Goal: Information Seeking & Learning: Learn about a topic

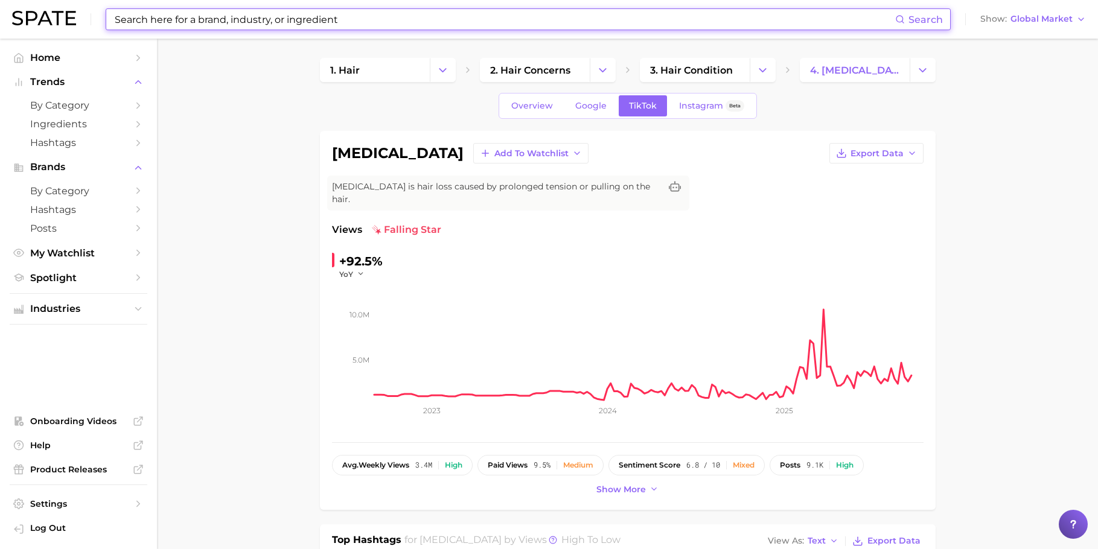
click at [581, 12] on input at bounding box center [505, 19] width 782 height 21
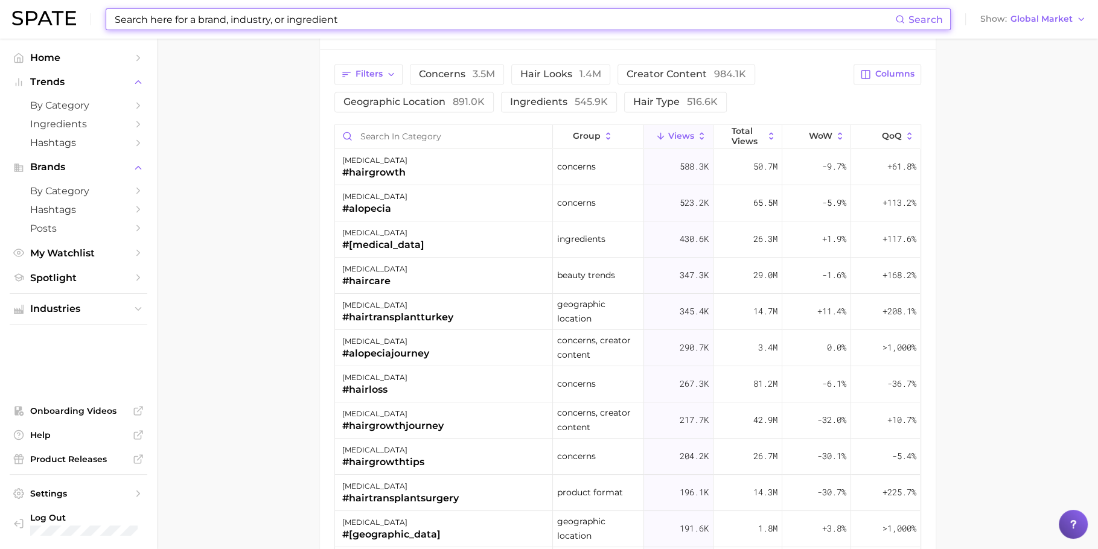
scroll to position [377, 0]
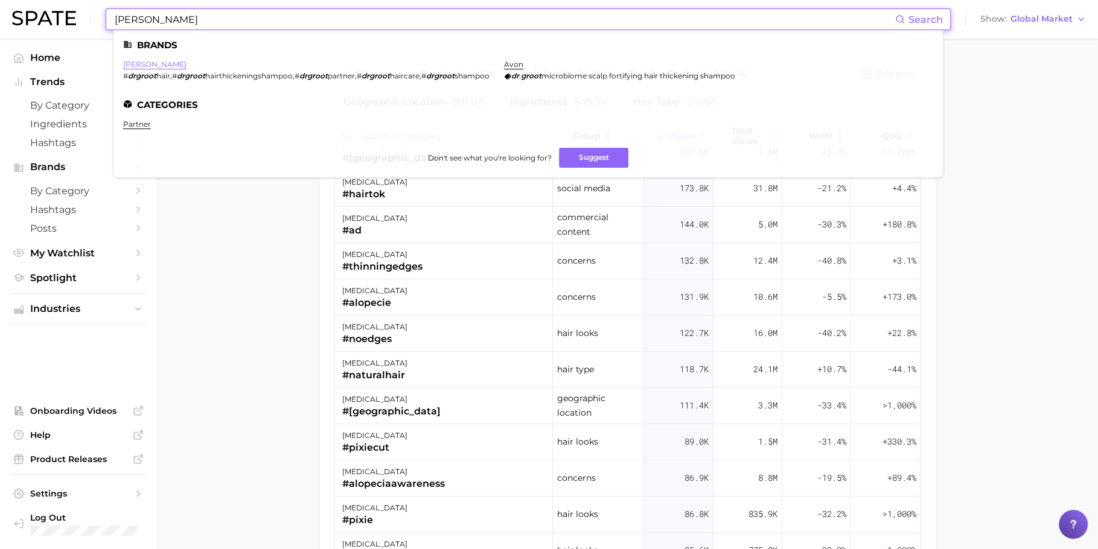
type input "dr groot"
click at [133, 63] on link "[PERSON_NAME]" at bounding box center [154, 64] width 63 height 9
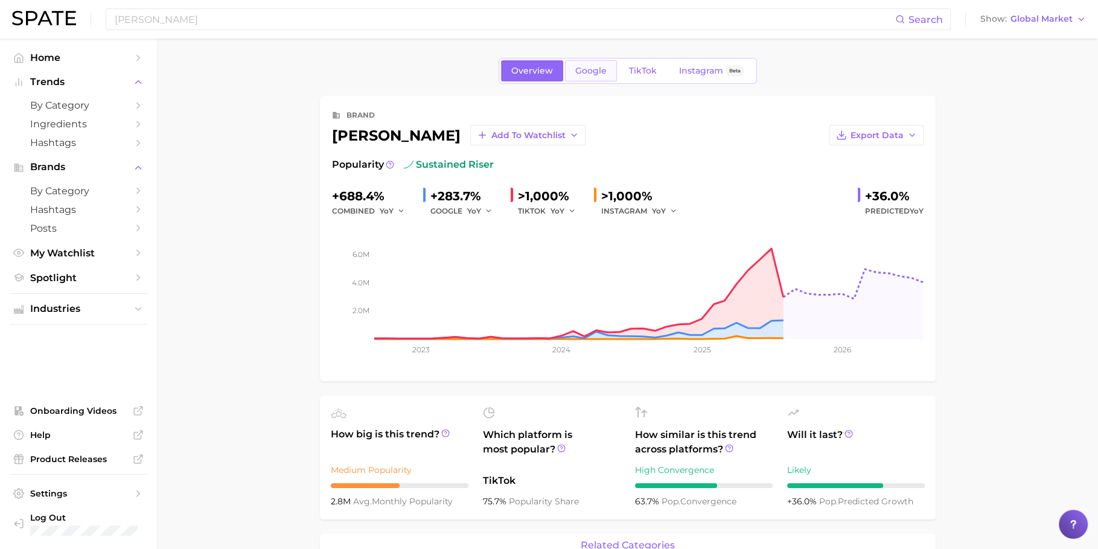
click at [603, 74] on span "Google" at bounding box center [590, 71] width 31 height 10
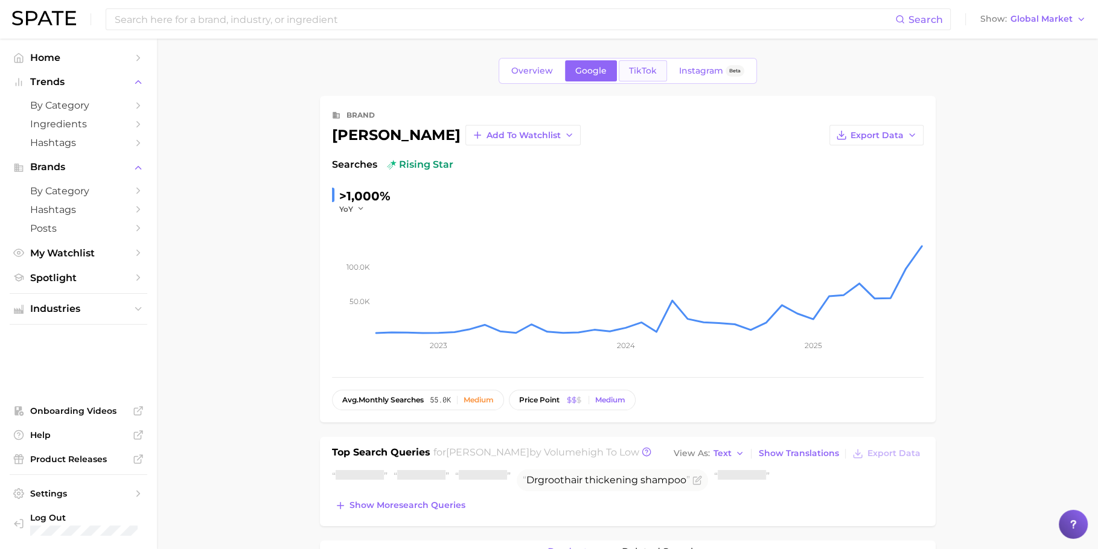
click at [633, 72] on span "TikTok" at bounding box center [643, 71] width 28 height 10
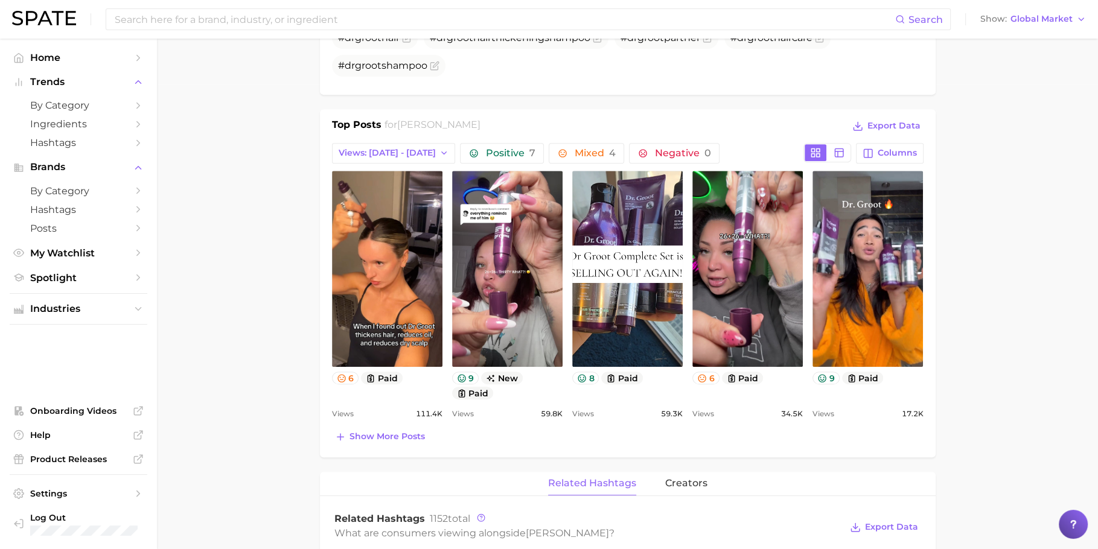
scroll to position [562, 0]
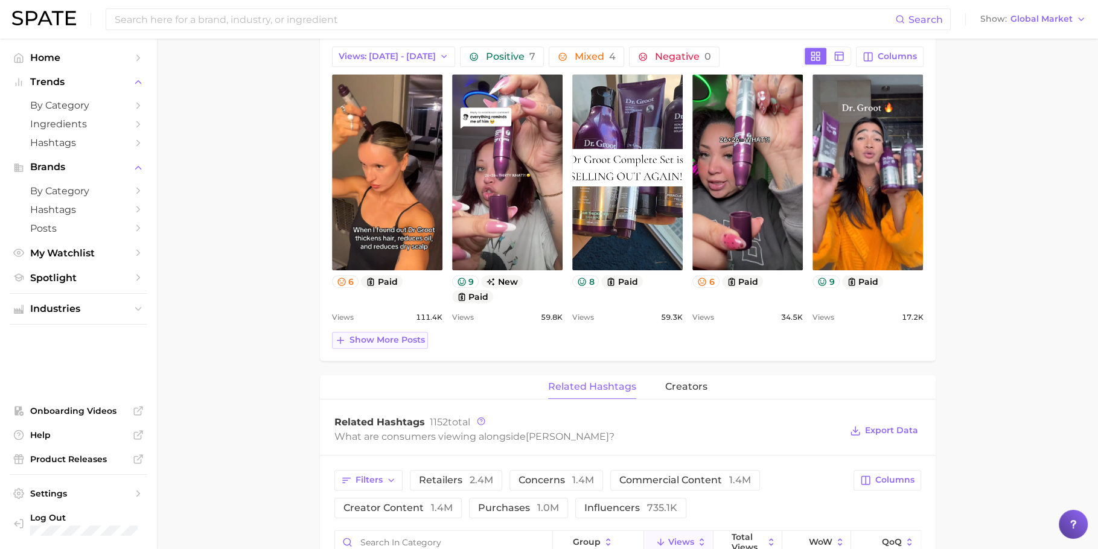
click at [388, 338] on span "Show more posts" at bounding box center [387, 340] width 75 height 10
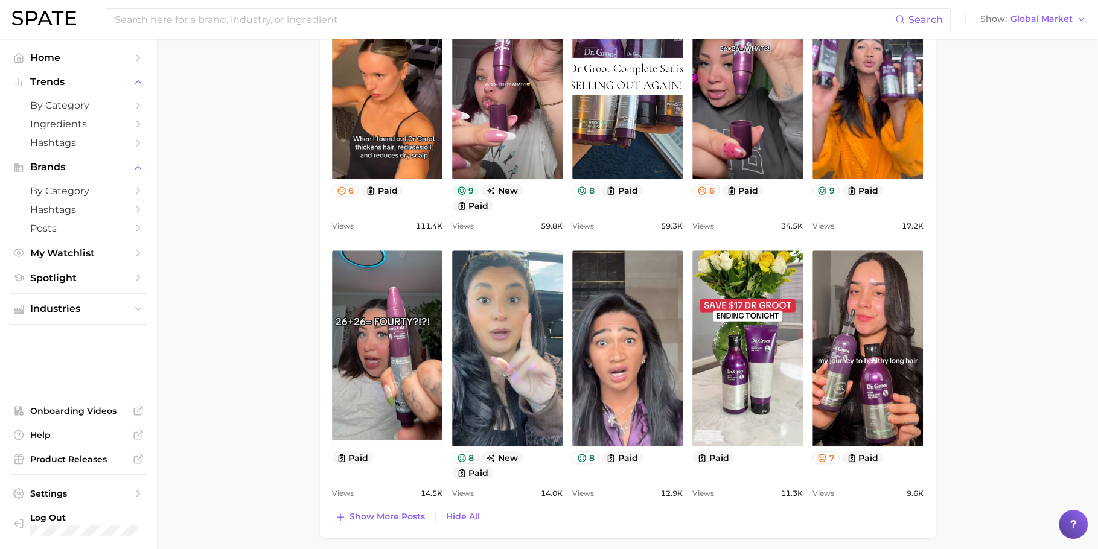
scroll to position [532, 0]
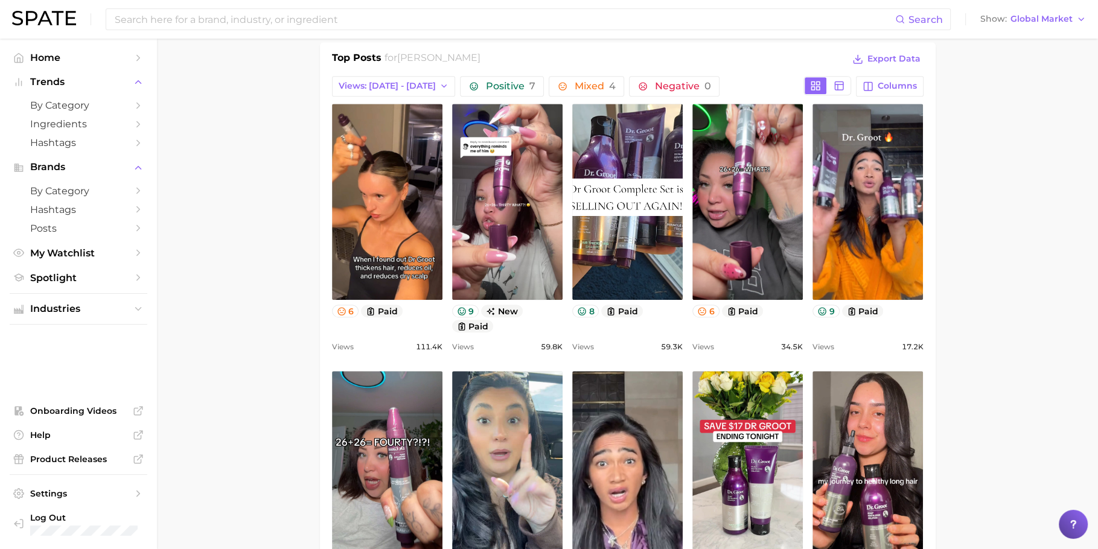
click at [252, 160] on main "Overview Google TikTok Instagram Beta brand dr. groot Add to Watchlist Export D…" at bounding box center [627, 480] width 941 height 1946
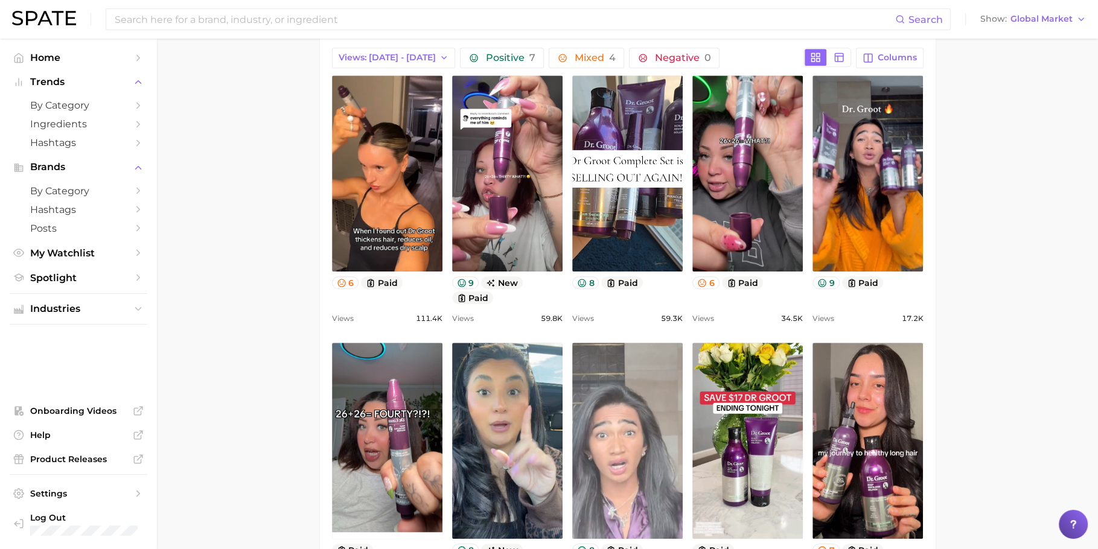
scroll to position [560, 0]
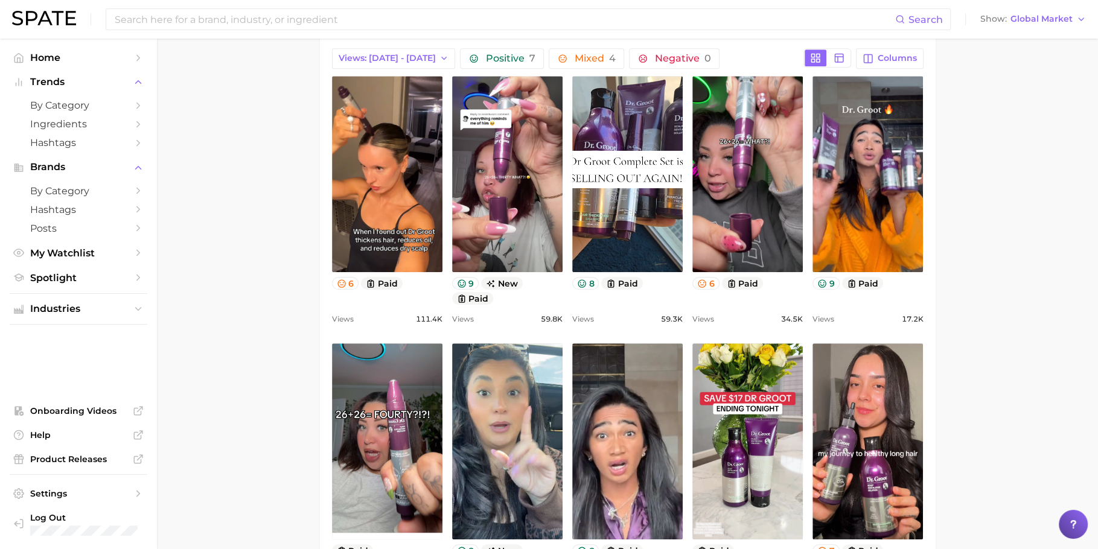
click at [1016, 114] on main "Overview Google TikTok Instagram Beta brand dr. groot Add to Watchlist Export D…" at bounding box center [627, 452] width 941 height 1946
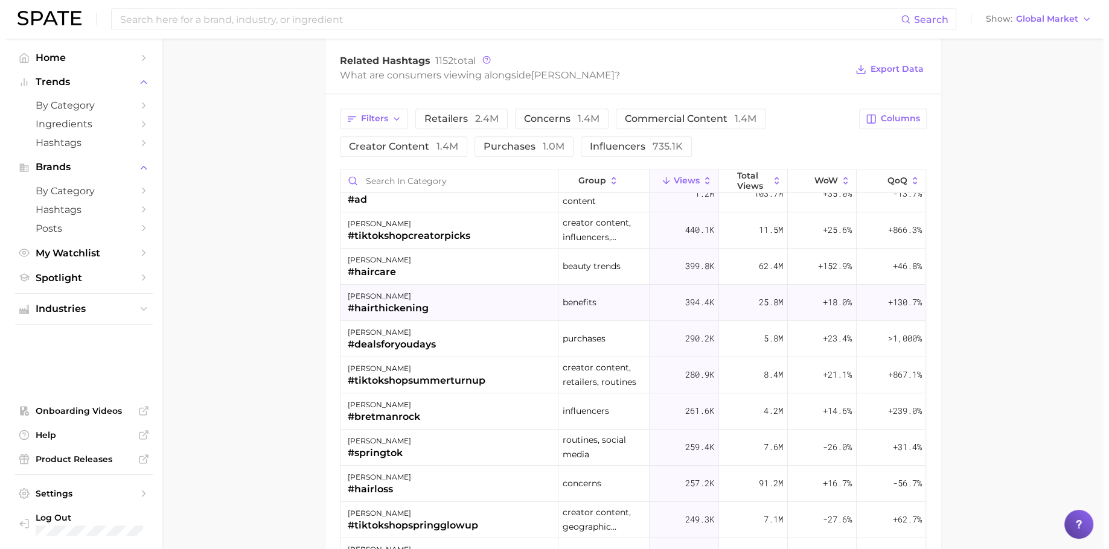
scroll to position [27, 0]
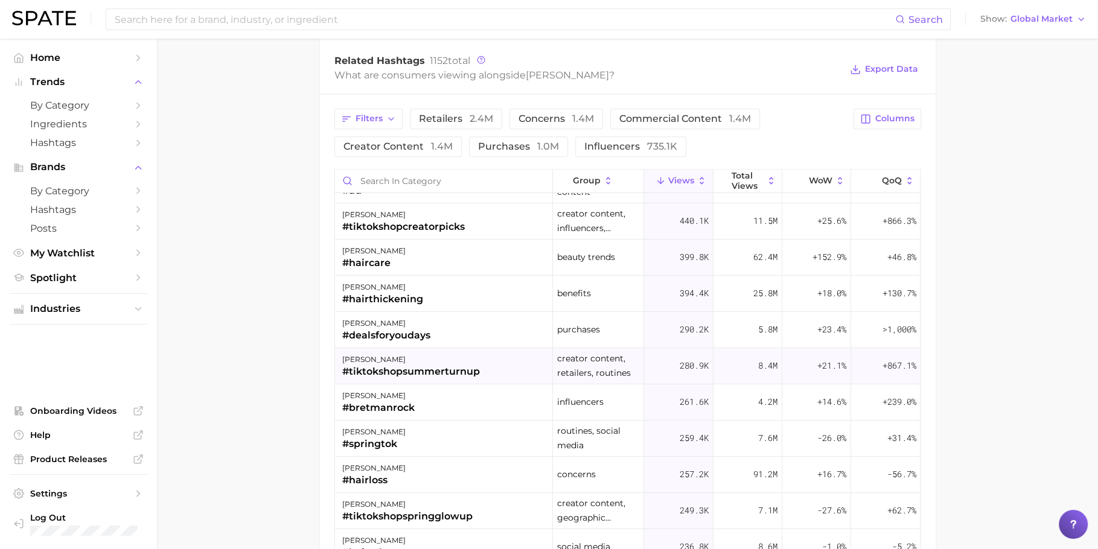
click at [484, 365] on div "dr. groot #tiktokshopsummerturnup" at bounding box center [444, 366] width 218 height 36
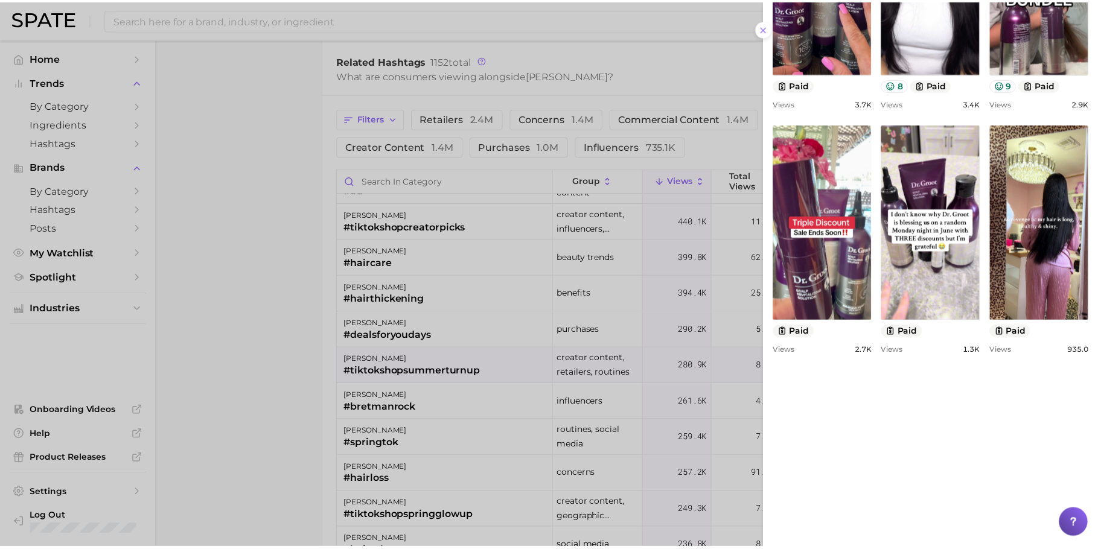
scroll to position [518, 0]
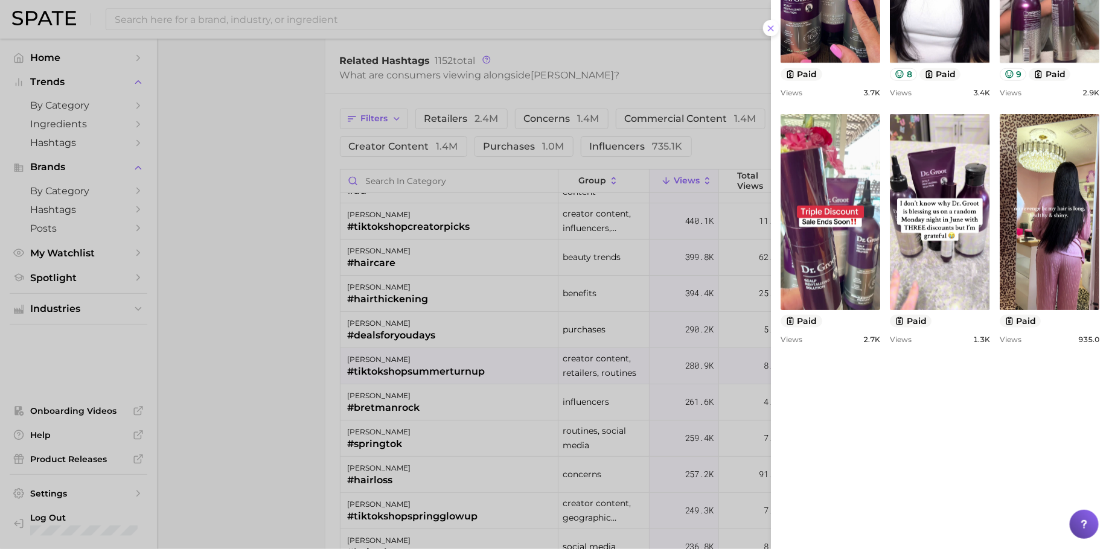
click at [271, 358] on div at bounding box center [554, 274] width 1109 height 549
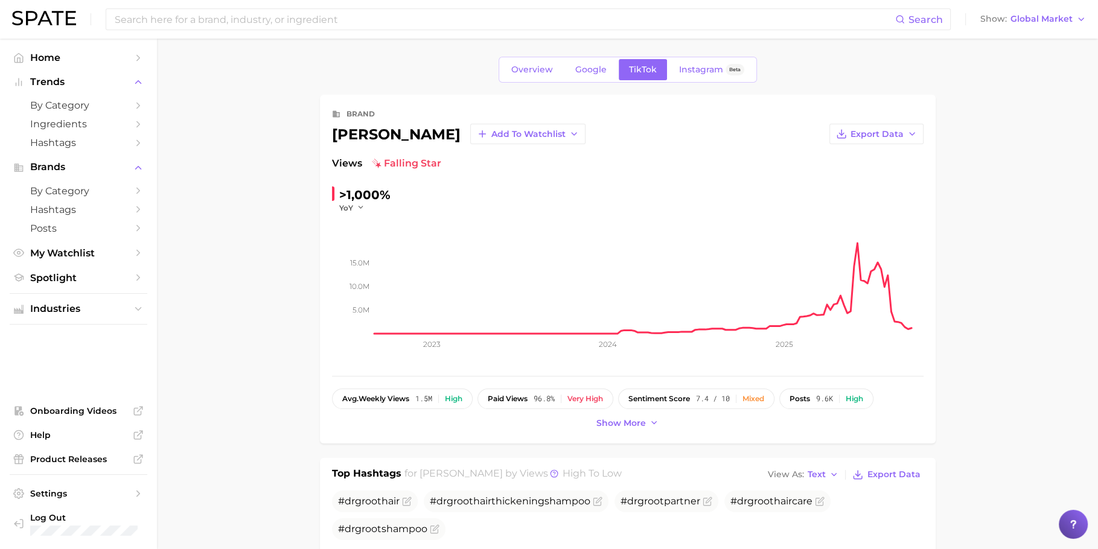
scroll to position [0, 0]
click at [713, 71] on span "Instagram" at bounding box center [701, 71] width 44 height 10
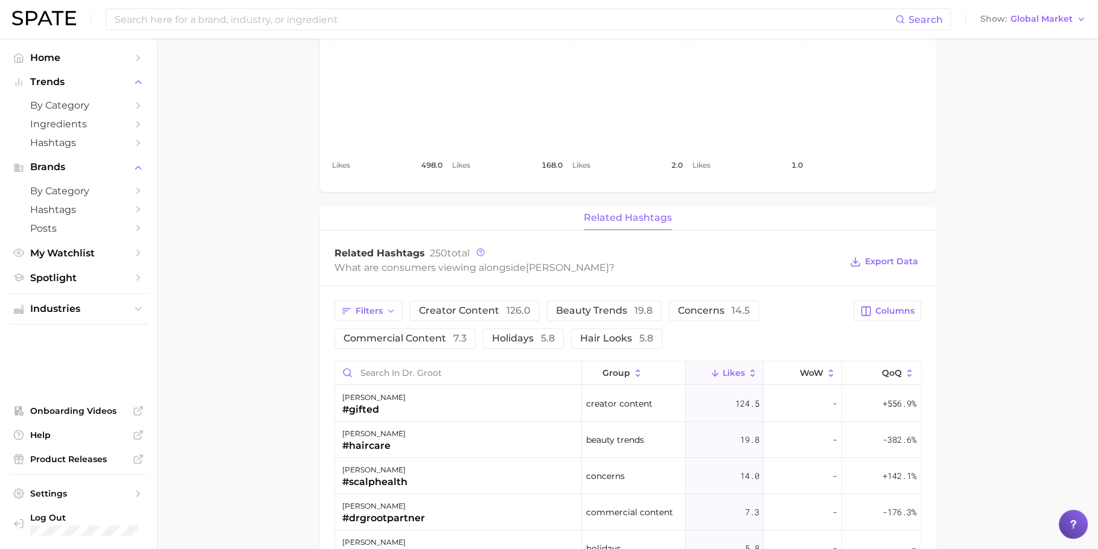
scroll to position [793, 0]
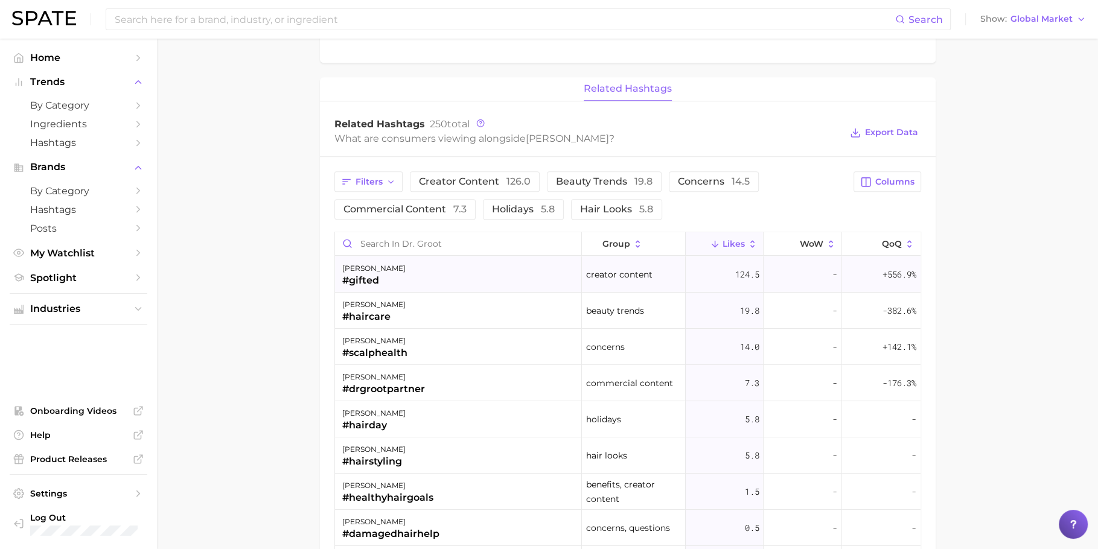
click at [703, 273] on div "124.5" at bounding box center [725, 275] width 78 height 36
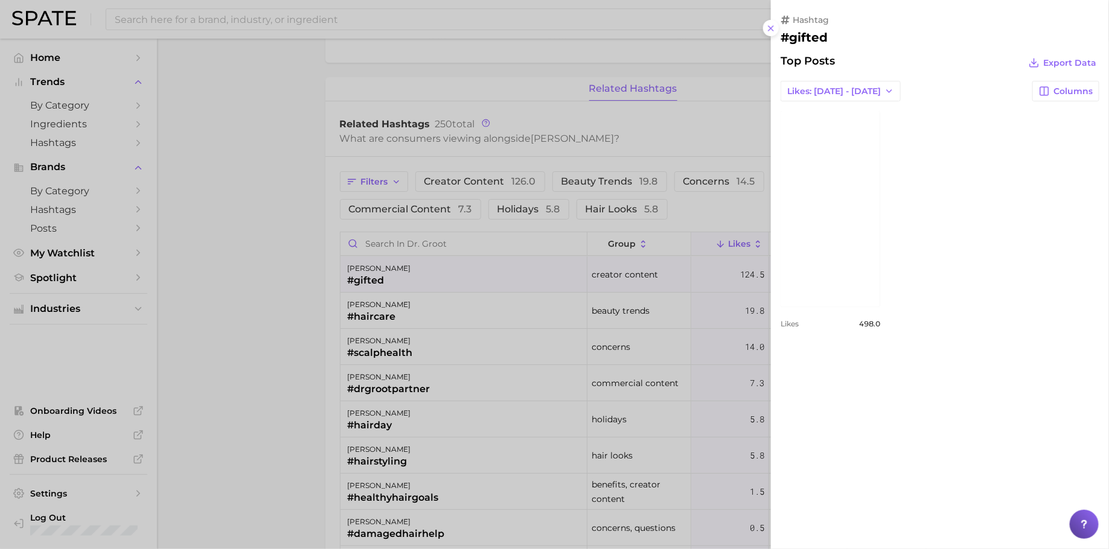
click at [546, 316] on div at bounding box center [554, 274] width 1109 height 549
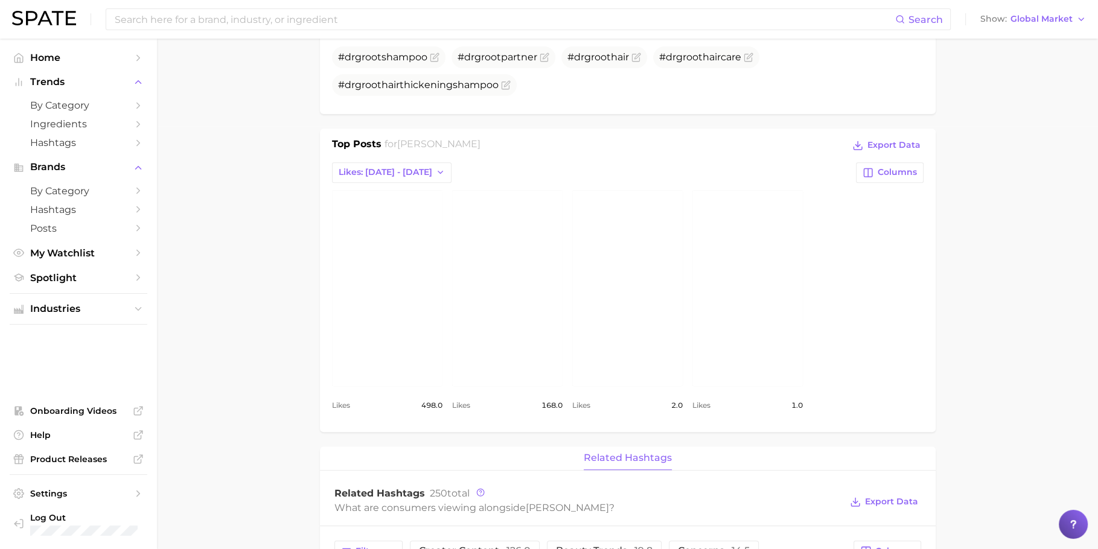
scroll to position [424, 0]
click at [667, 302] on link "view post on Instagram" at bounding box center [627, 288] width 110 height 196
click at [537, 302] on link "view post on Instagram" at bounding box center [507, 288] width 110 height 196
click at [775, 301] on link "view post on Instagram" at bounding box center [748, 288] width 110 height 196
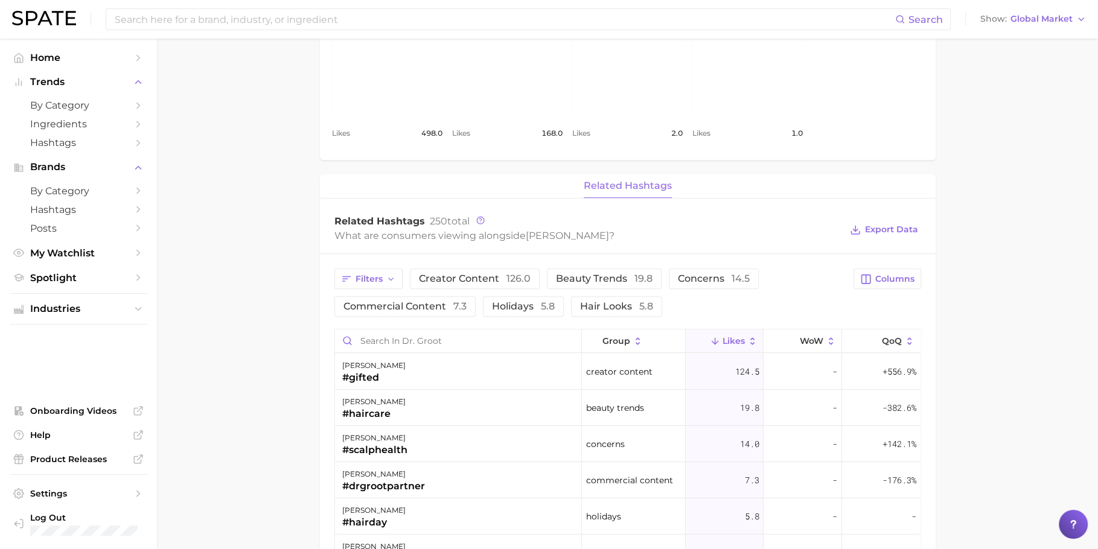
scroll to position [766, 0]
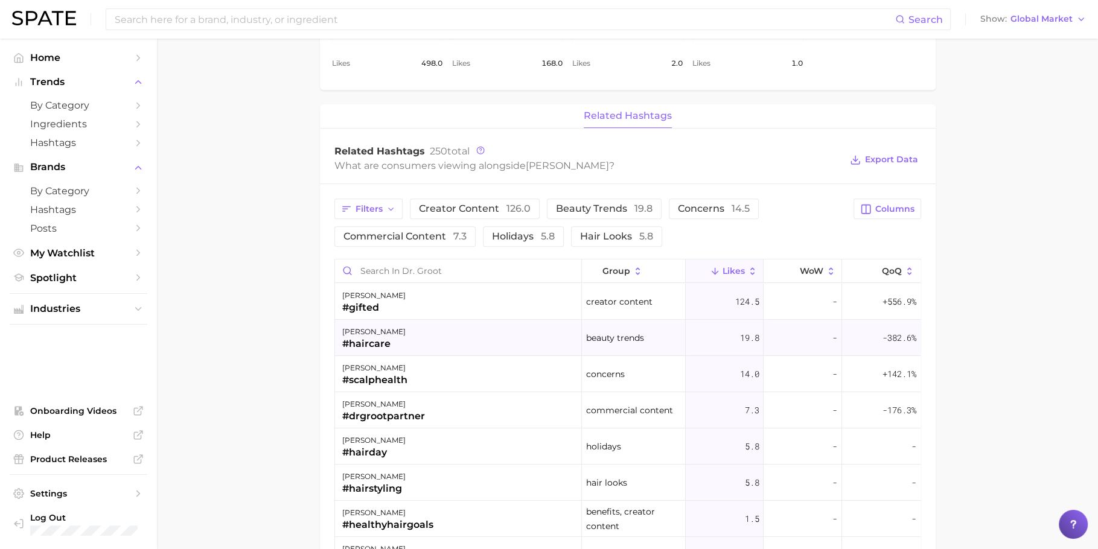
click at [411, 338] on div "dr. groot #haircare" at bounding box center [459, 338] width 248 height 36
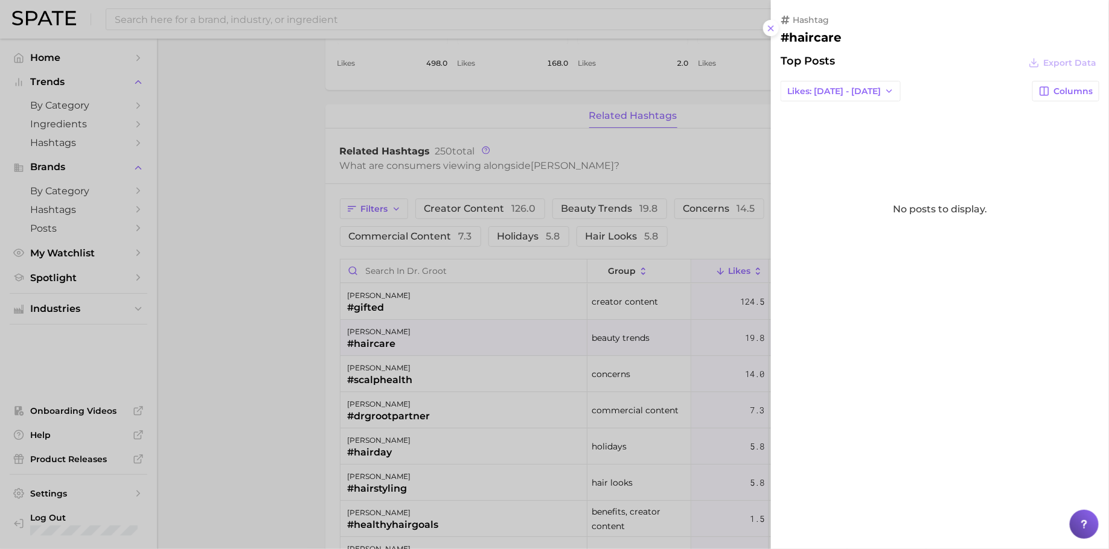
click at [474, 366] on div at bounding box center [554, 274] width 1109 height 549
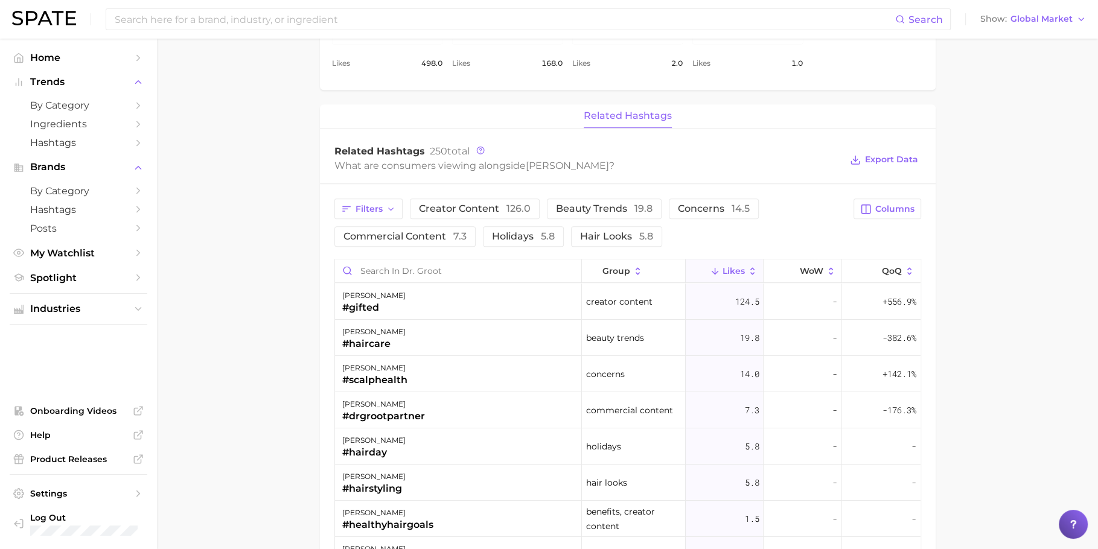
click at [474, 368] on div "dr. groot #scalphealth" at bounding box center [459, 374] width 248 height 36
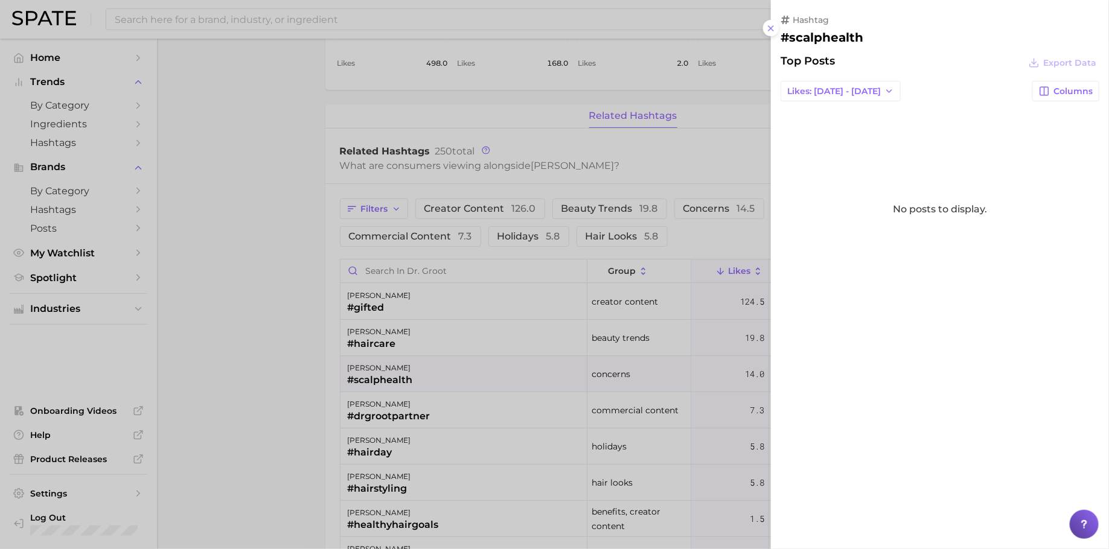
click at [507, 392] on div at bounding box center [554, 274] width 1109 height 549
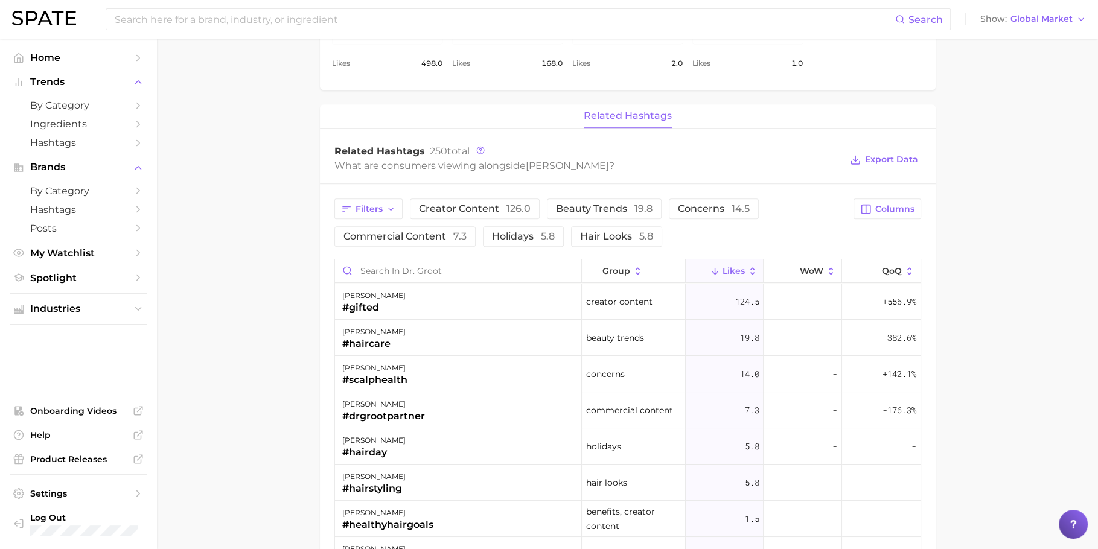
click at [492, 414] on div "dr. groot #drgrootpartner" at bounding box center [459, 410] width 248 height 36
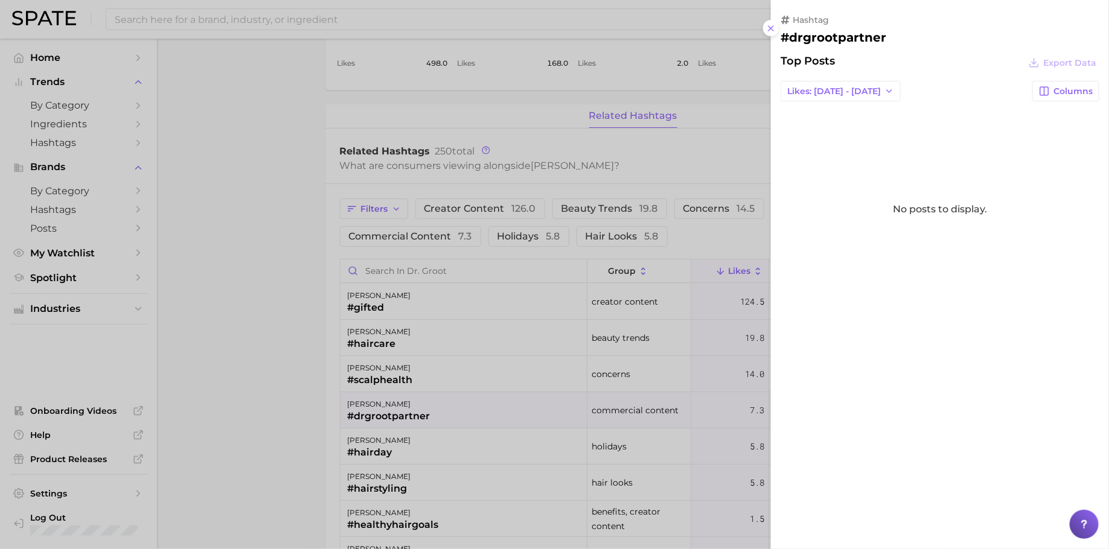
click at [493, 288] on div at bounding box center [554, 274] width 1109 height 549
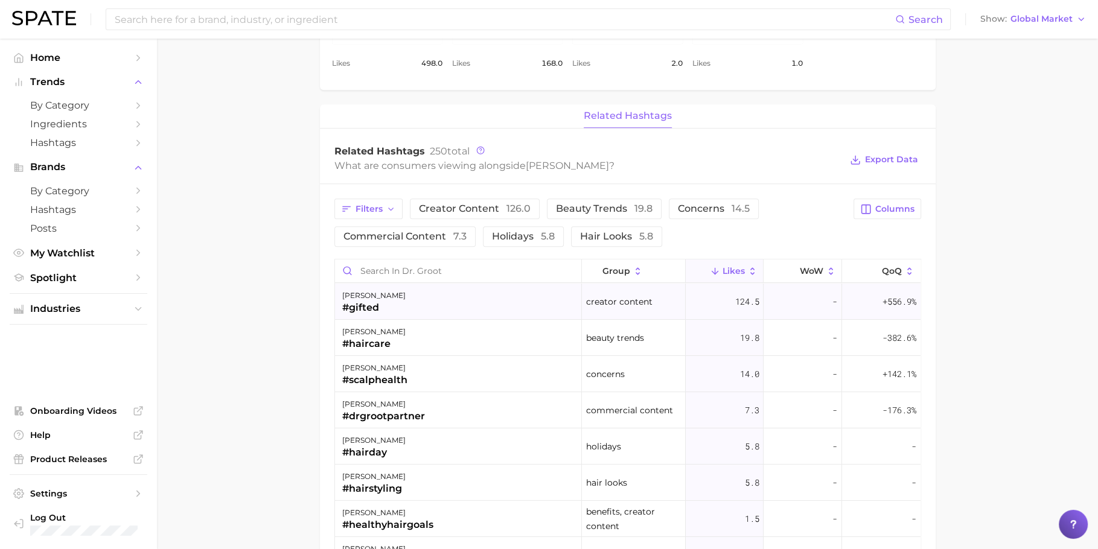
click at [464, 300] on div "dr. groot #gifted" at bounding box center [459, 302] width 248 height 36
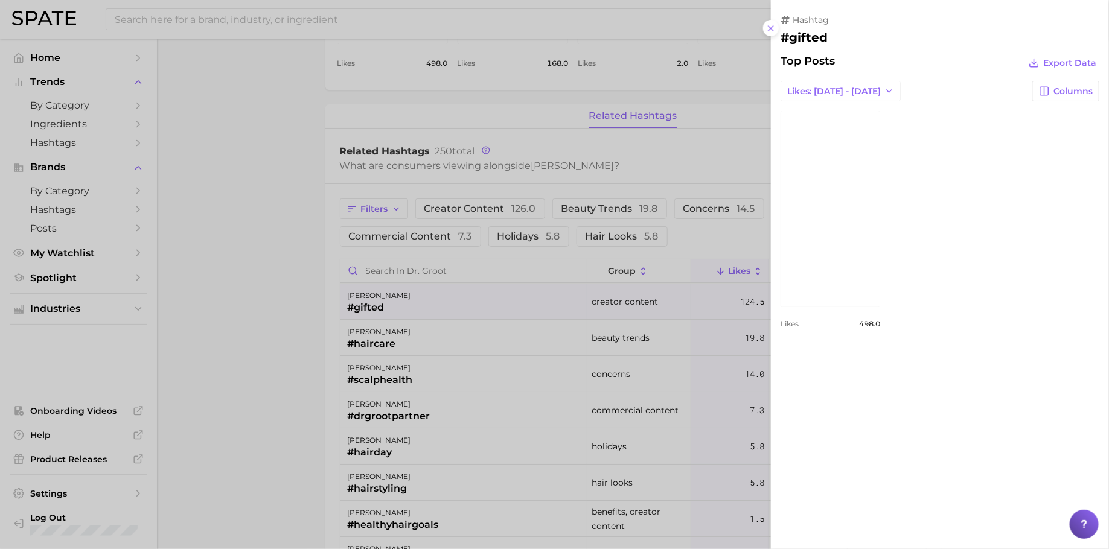
click at [488, 332] on div at bounding box center [554, 274] width 1109 height 549
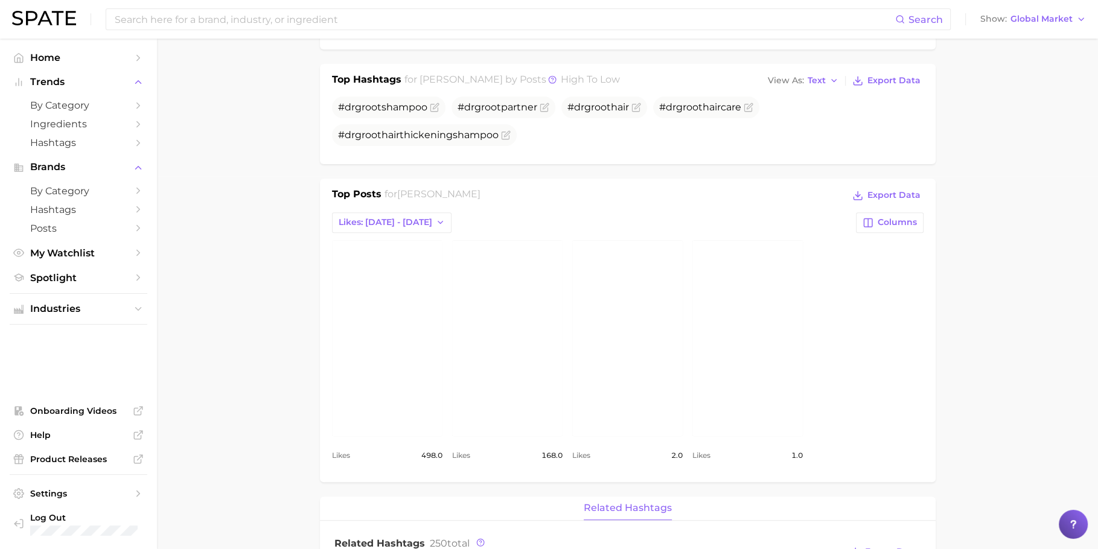
scroll to position [342, 0]
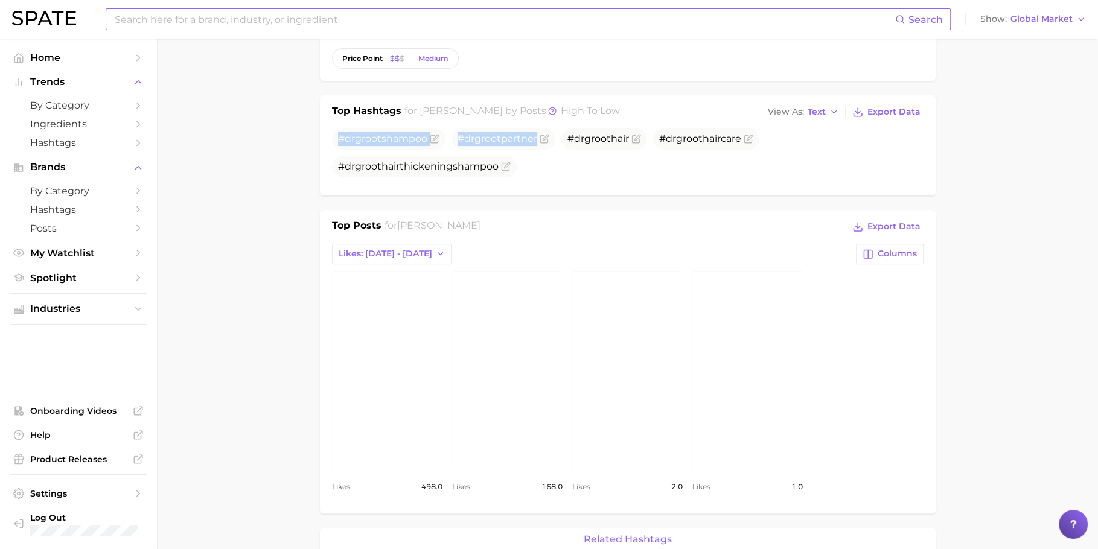
drag, startPoint x: 315, startPoint y: 130, endPoint x: 655, endPoint y: 18, distance: 358.6
click at [557, 187] on main "Overview Google TikTok Instagram Beta brand dr. groot Export Data Posts falling…" at bounding box center [627, 502] width 941 height 1610
click at [531, 377] on link "view post on Instagram" at bounding box center [507, 370] width 110 height 196
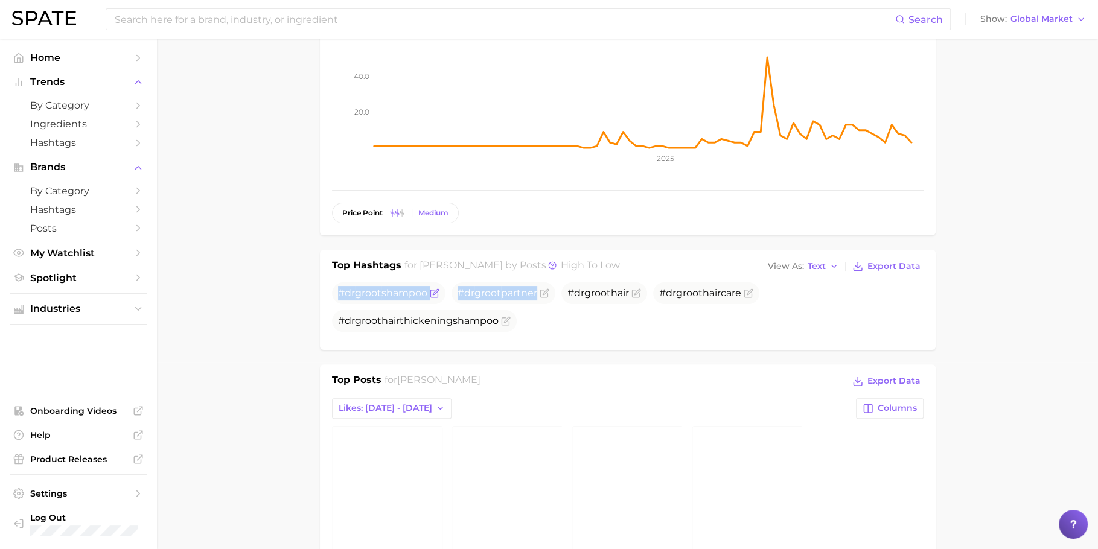
scroll to position [196, 0]
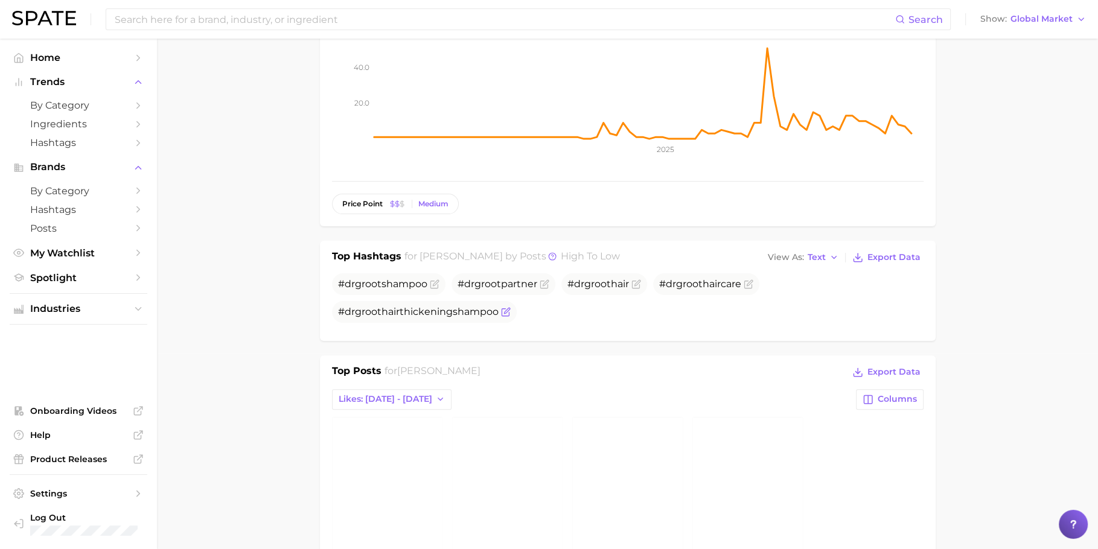
click at [493, 306] on span "#dr groot hairthickeningshampoo" at bounding box center [418, 311] width 161 height 11
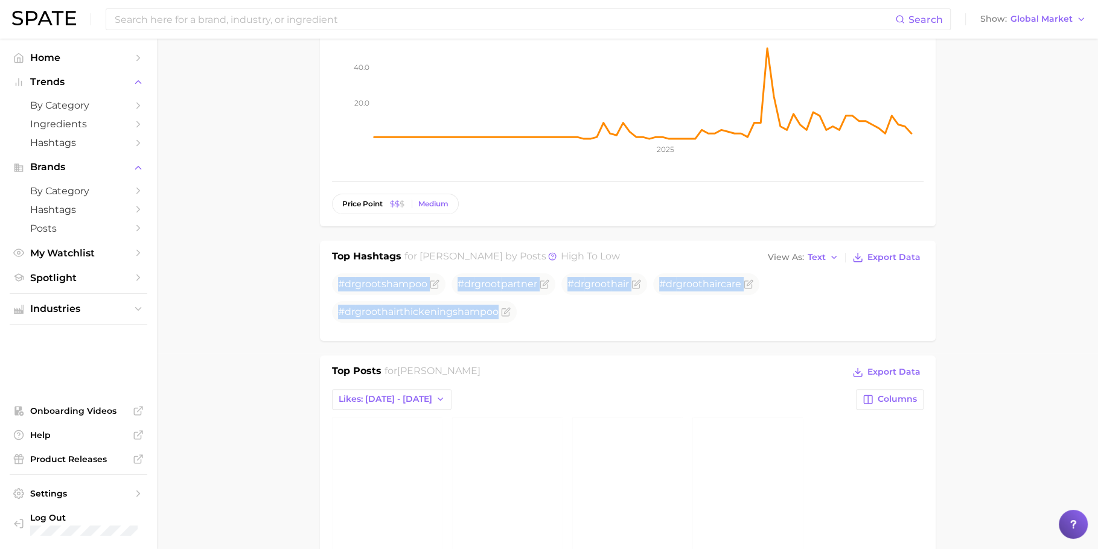
drag, startPoint x: 330, startPoint y: 277, endPoint x: 551, endPoint y: 339, distance: 230.1
copy ul "#dr groot shampoo #dr groot partner #dr groot hair #dr groot haircare #dr groot…"
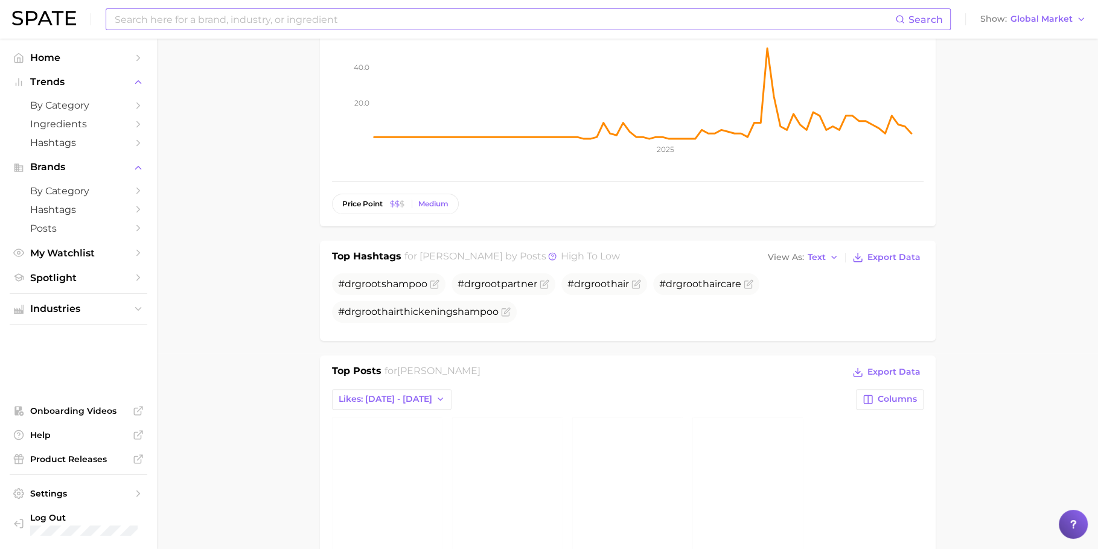
click at [497, 24] on input at bounding box center [505, 19] width 782 height 21
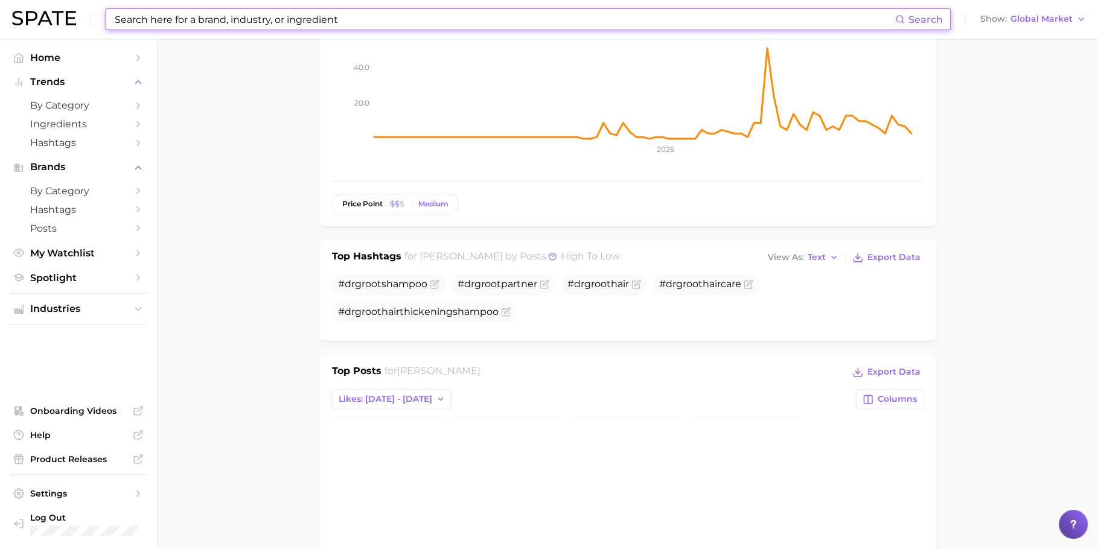
click at [497, 24] on input at bounding box center [505, 19] width 782 height 21
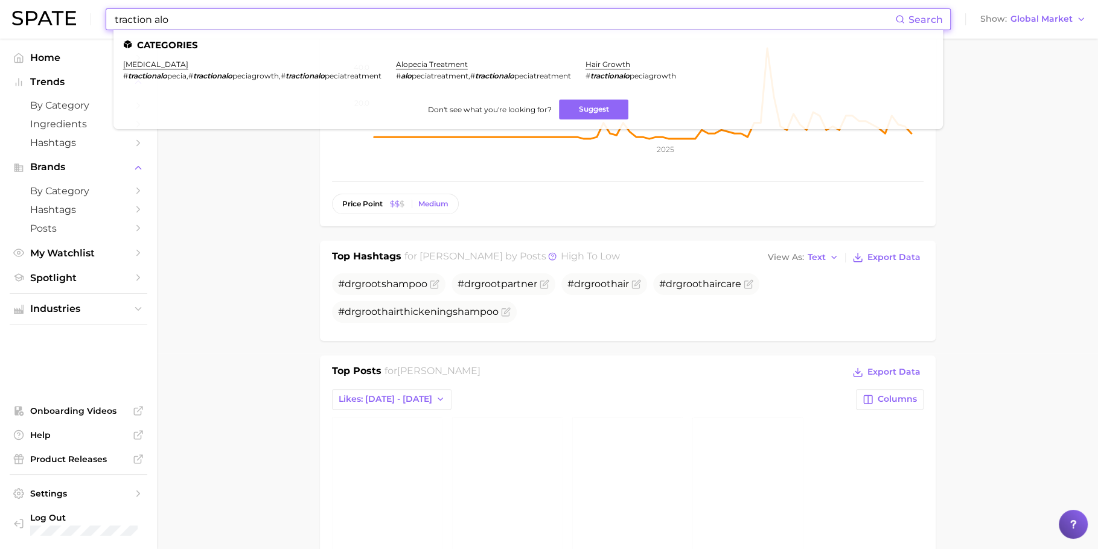
type input "traction alo"
click at [315, 19] on input "traction alo" at bounding box center [505, 19] width 782 height 21
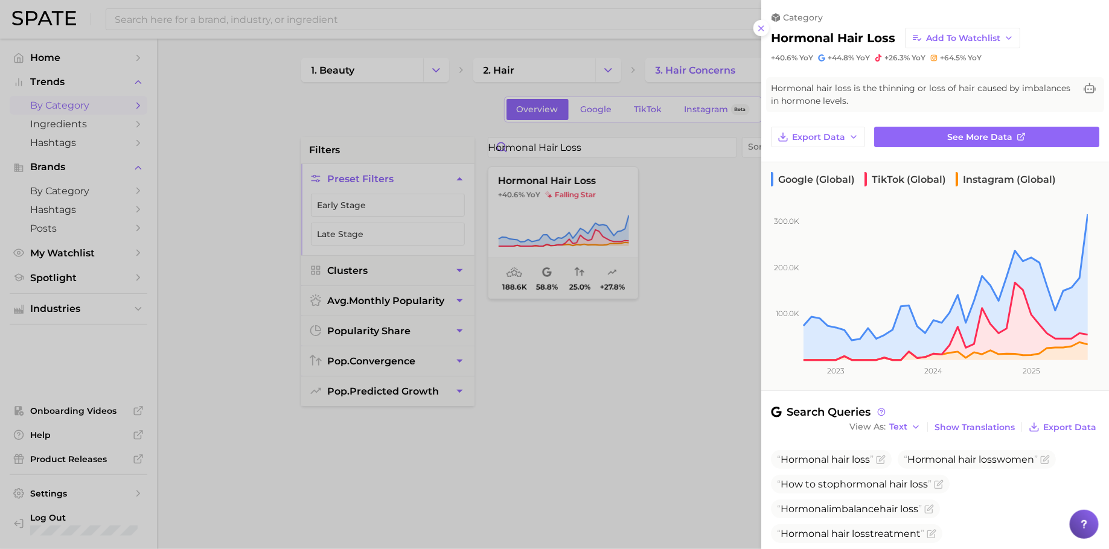
click at [334, 29] on div at bounding box center [554, 274] width 1109 height 549
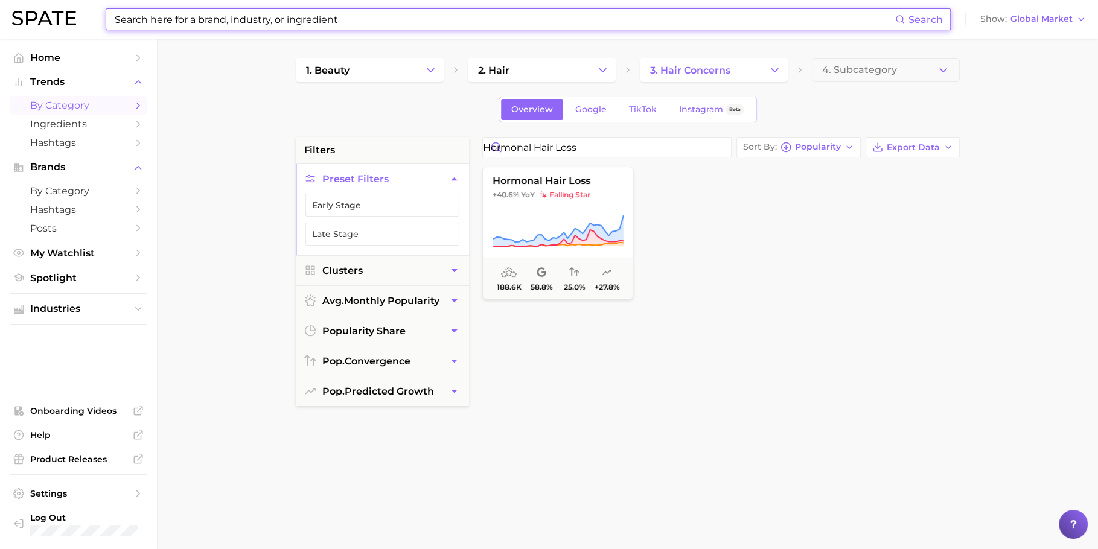
click at [340, 21] on input at bounding box center [505, 19] width 782 height 21
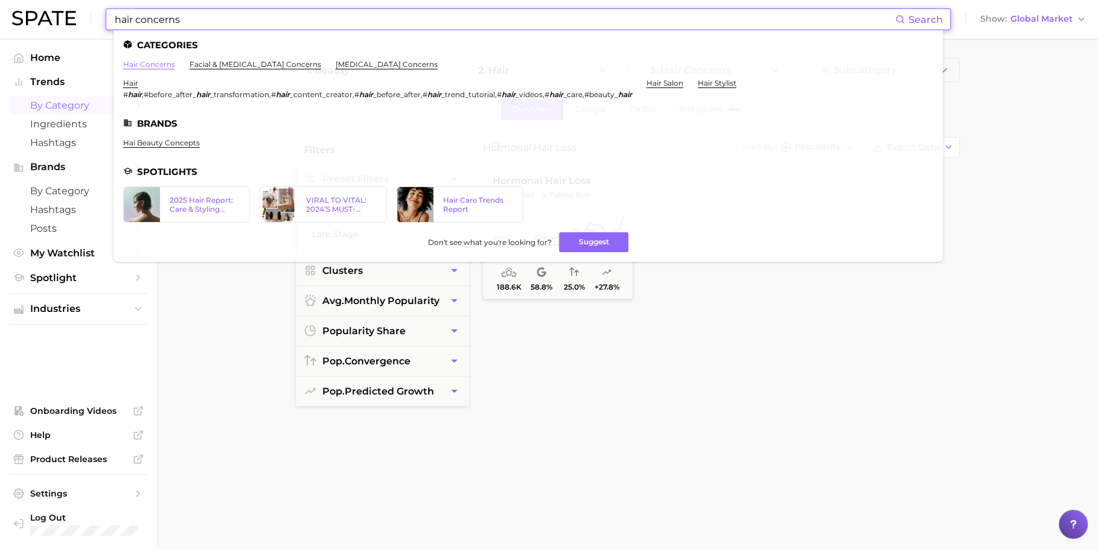
type input "hair concerns"
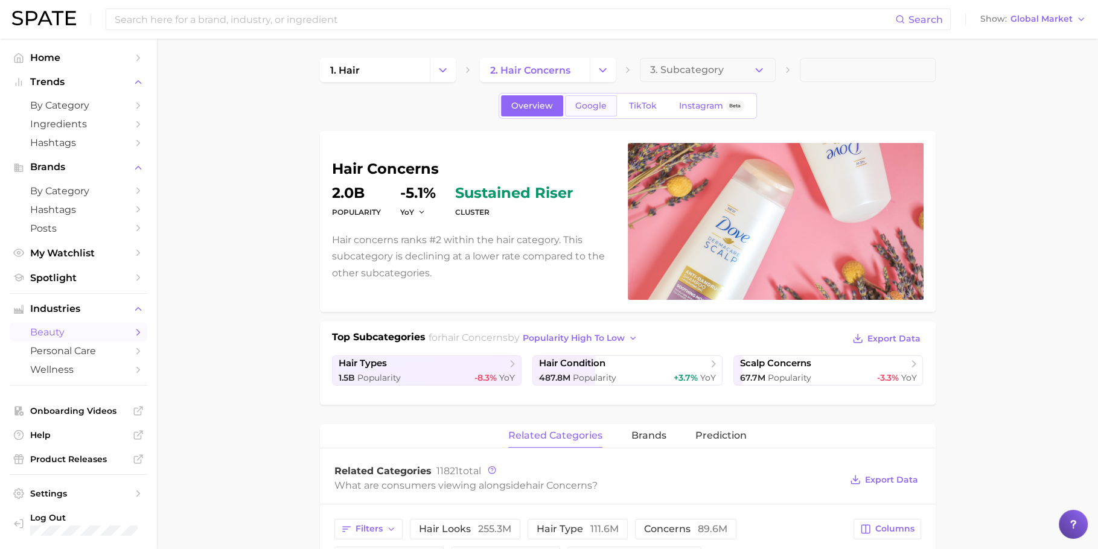
click at [601, 113] on link "Google" at bounding box center [591, 105] width 52 height 21
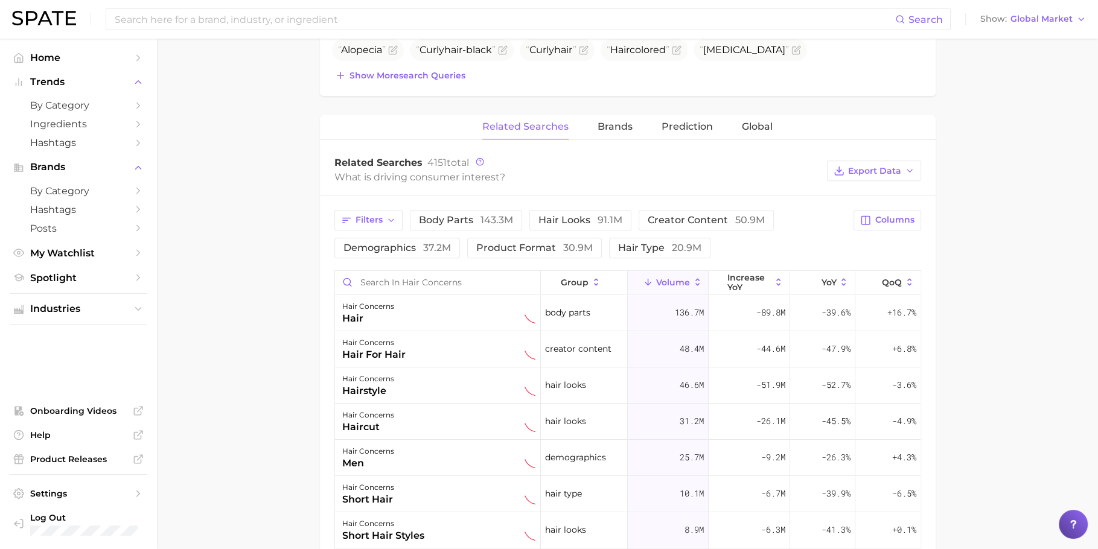
scroll to position [420, 0]
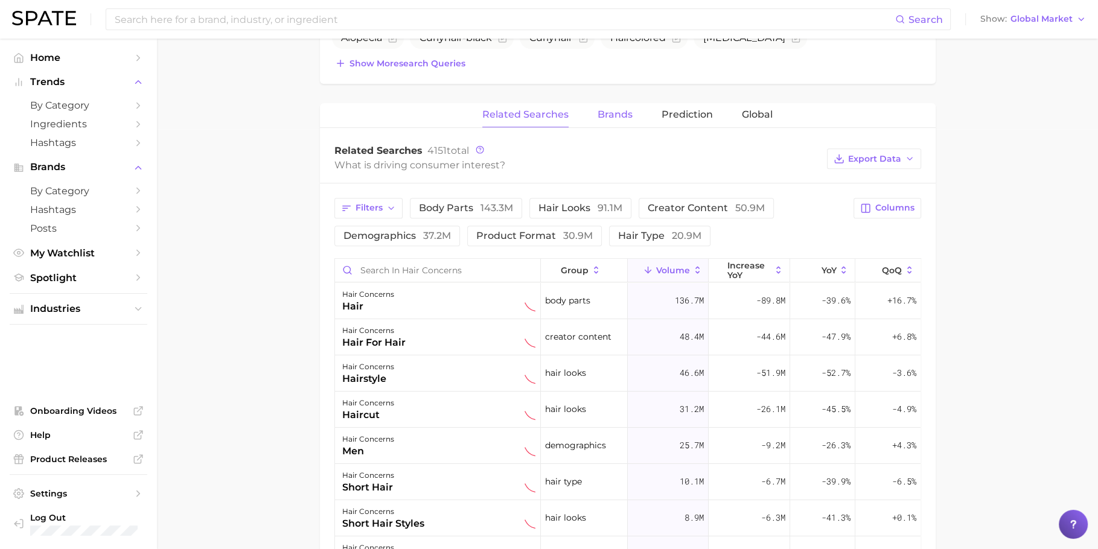
click at [631, 118] on button "Brands" at bounding box center [615, 115] width 35 height 24
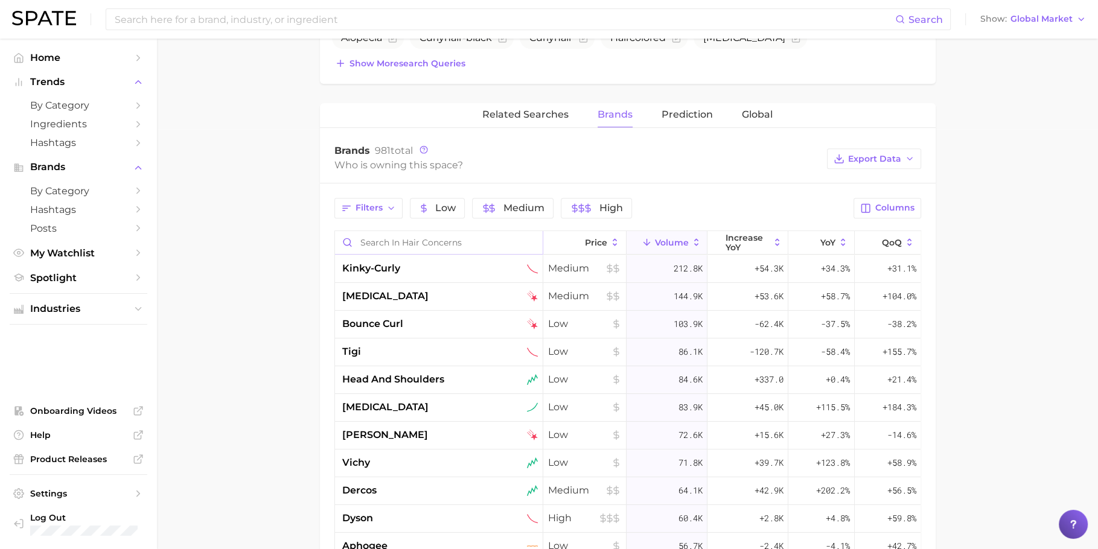
click at [482, 237] on input "Search in hair concerns" at bounding box center [439, 242] width 208 height 23
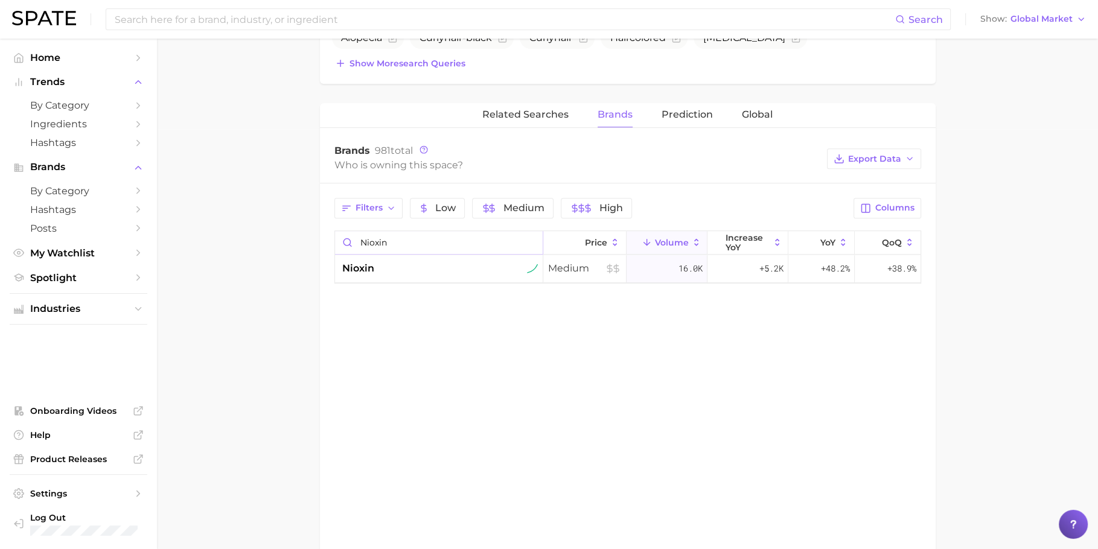
type input "nioxin"
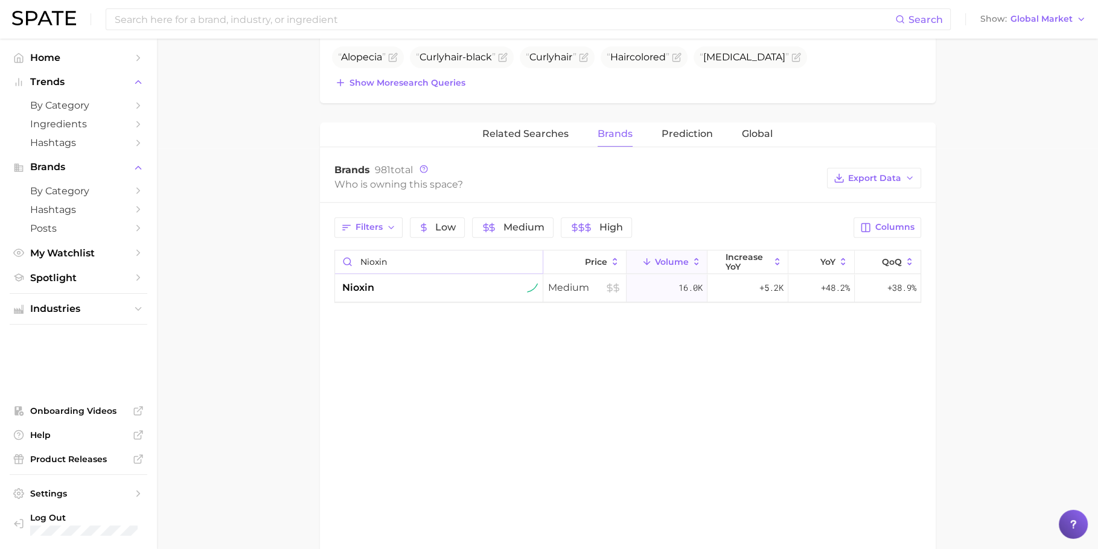
scroll to position [0, 0]
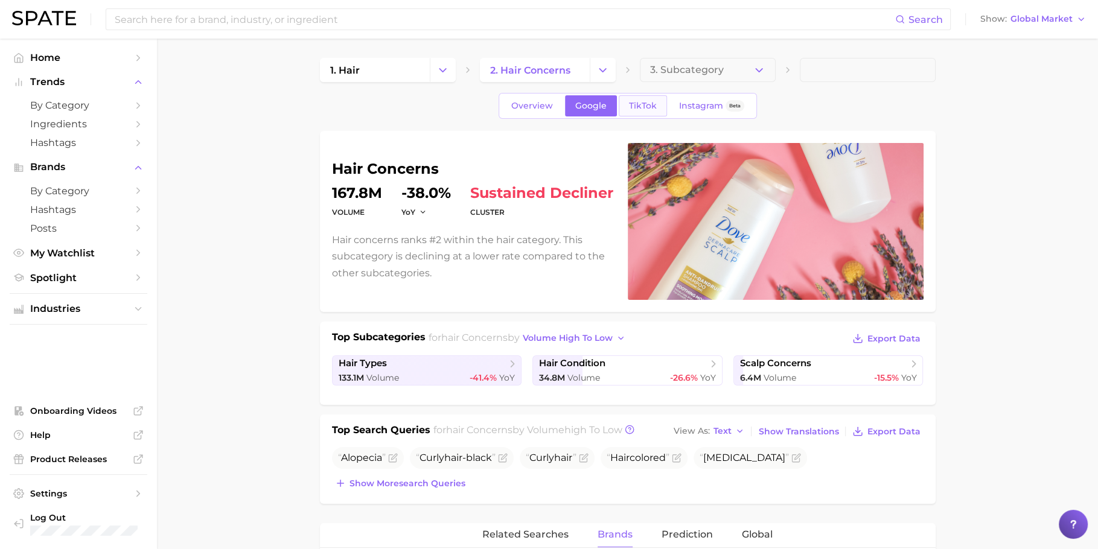
click at [635, 111] on link "TikTok" at bounding box center [643, 105] width 48 height 21
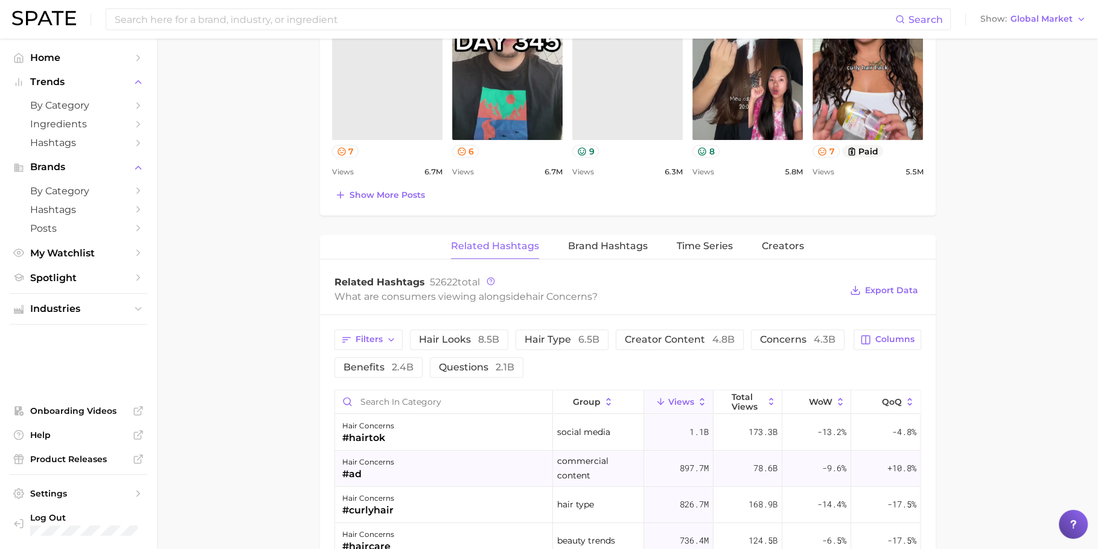
scroll to position [708, 0]
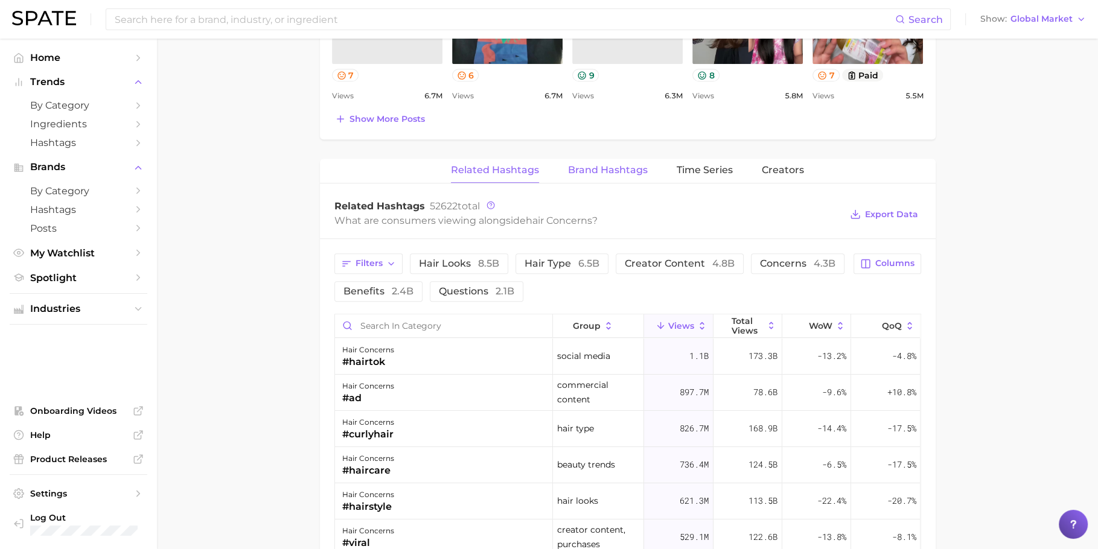
click at [580, 159] on button "Brand Hashtags" at bounding box center [608, 171] width 80 height 24
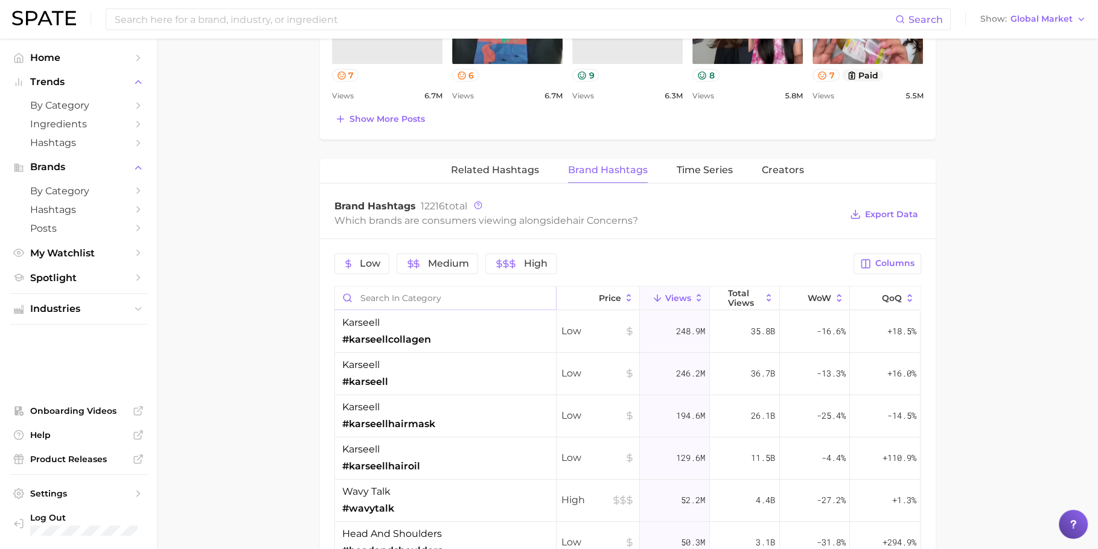
click at [478, 299] on input "Search in category" at bounding box center [445, 298] width 221 height 23
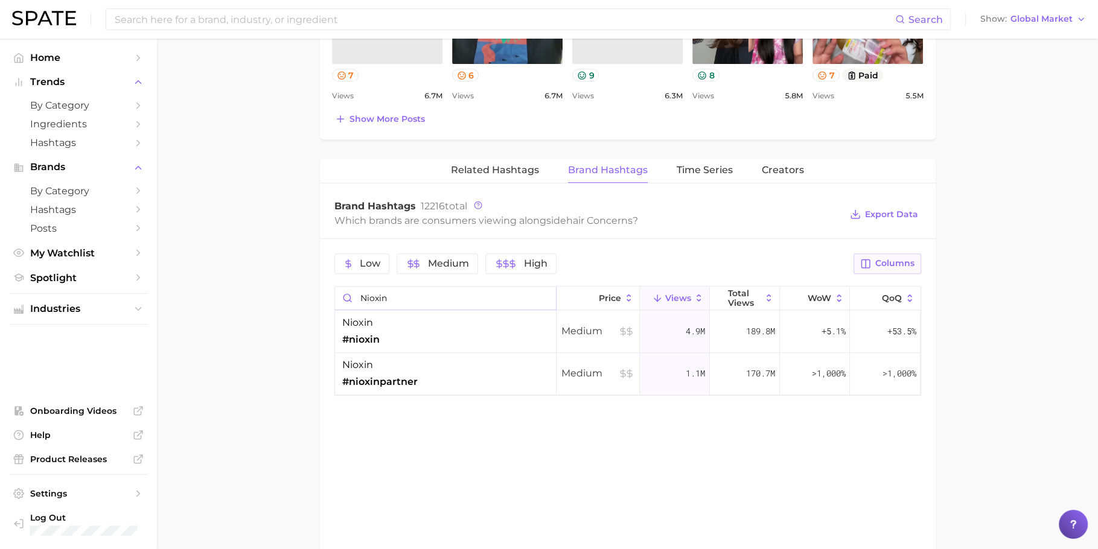
type input "nioxin"
click at [909, 258] on span "Columns" at bounding box center [894, 263] width 39 height 10
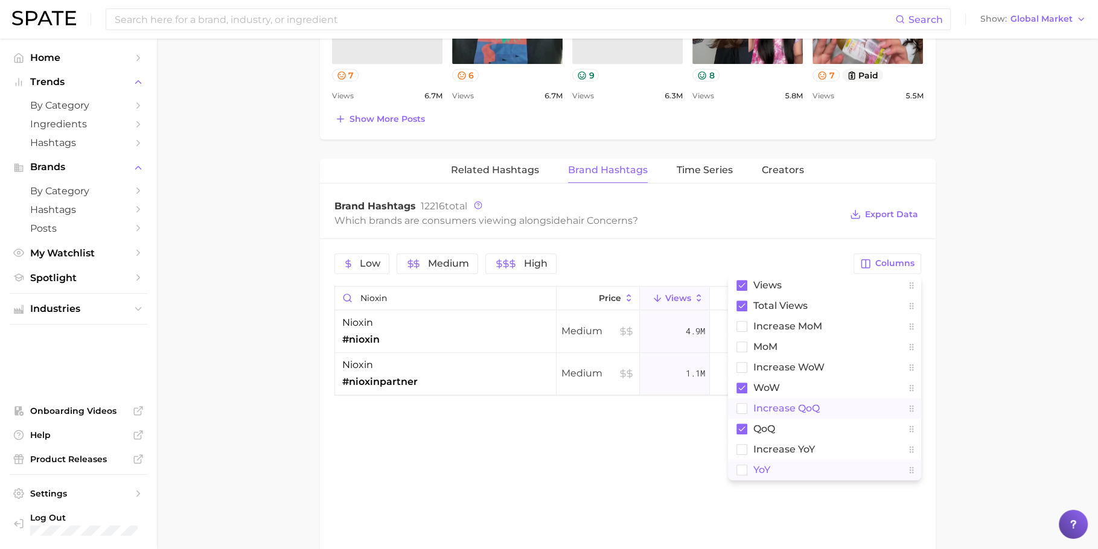
drag, startPoint x: 770, startPoint y: 466, endPoint x: 837, endPoint y: 412, distance: 86.4
click at [770, 465] on span "YoY" at bounding box center [762, 470] width 17 height 10
click at [974, 356] on main "1. hair 2. hair concerns 3. Subcategory Overview Google TikTok Instagram Beta h…" at bounding box center [627, 11] width 941 height 1360
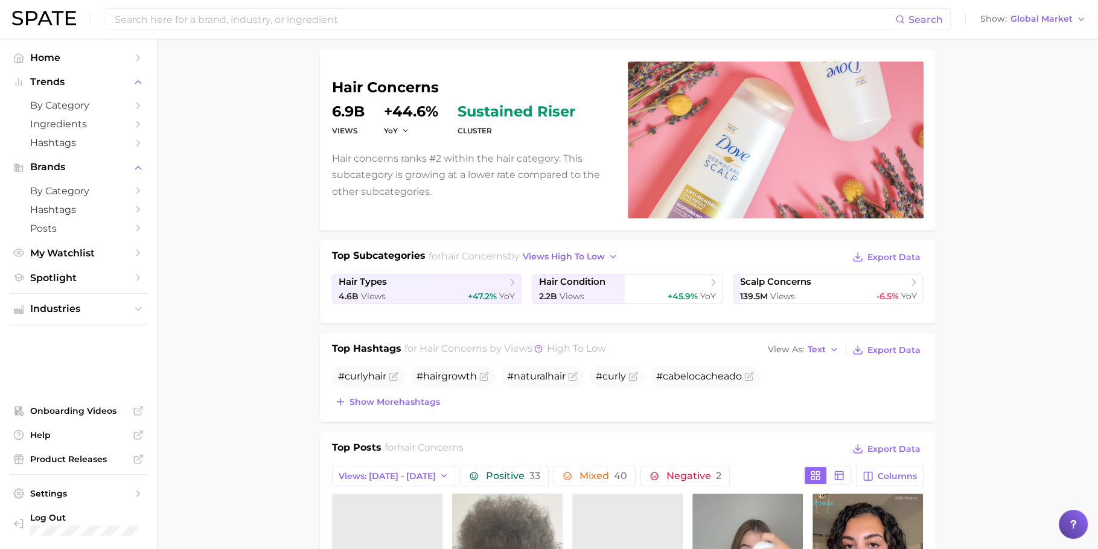
scroll to position [0, 0]
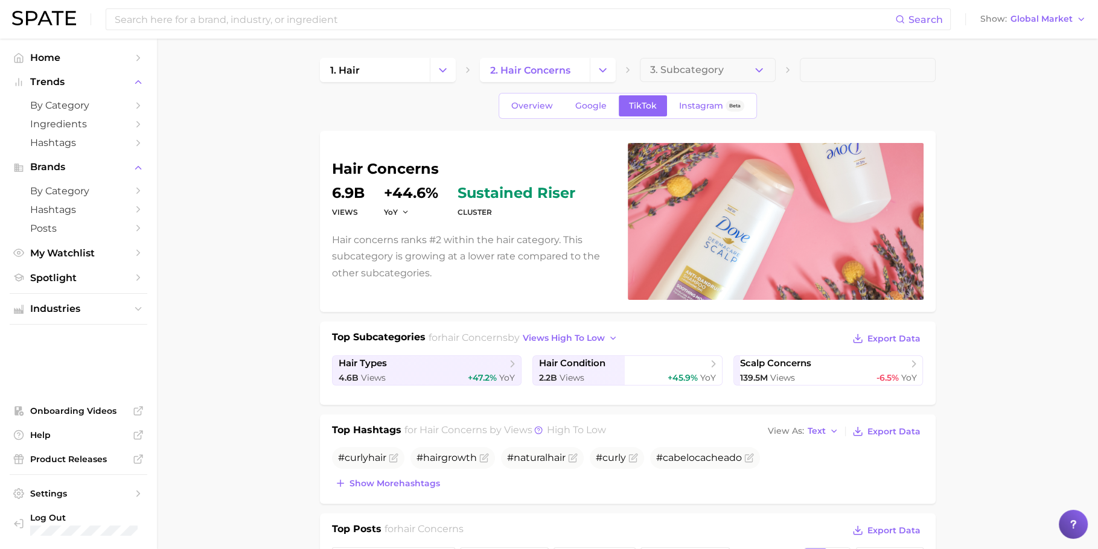
click at [705, 106] on span "Instagram" at bounding box center [701, 106] width 44 height 10
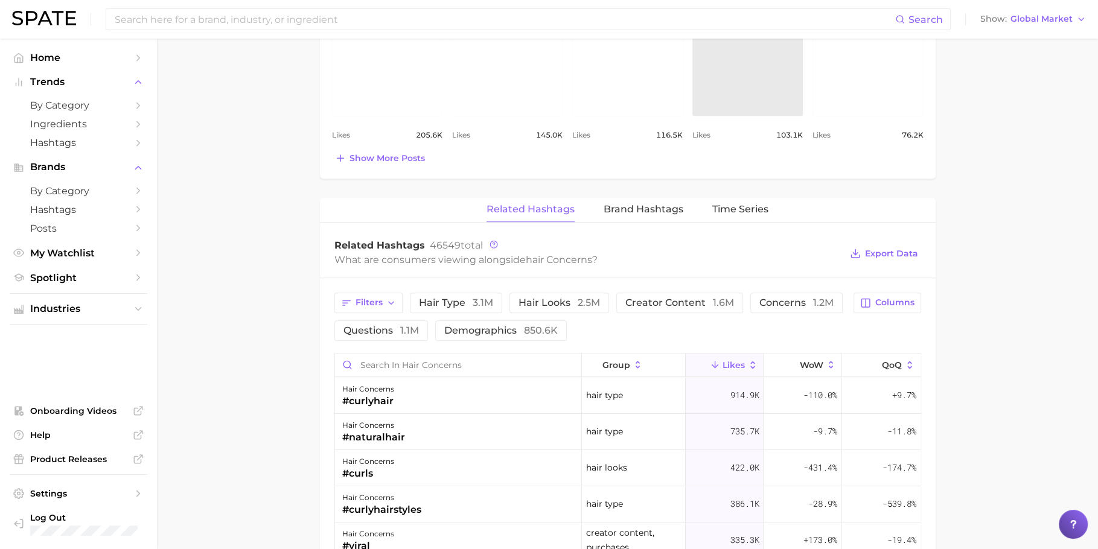
scroll to position [853, 0]
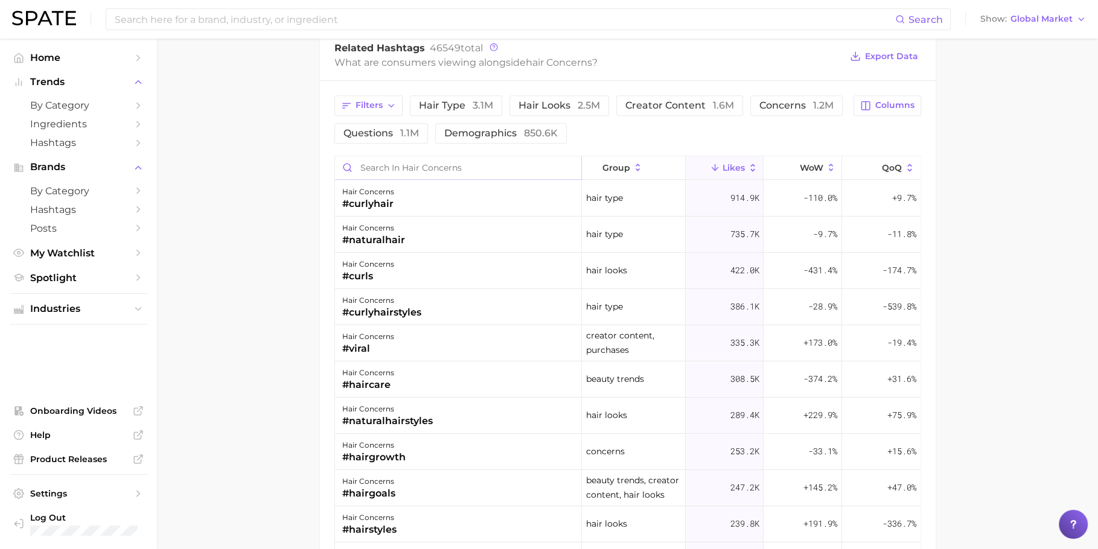
click at [459, 166] on input "Search in hair concerns" at bounding box center [458, 167] width 247 height 23
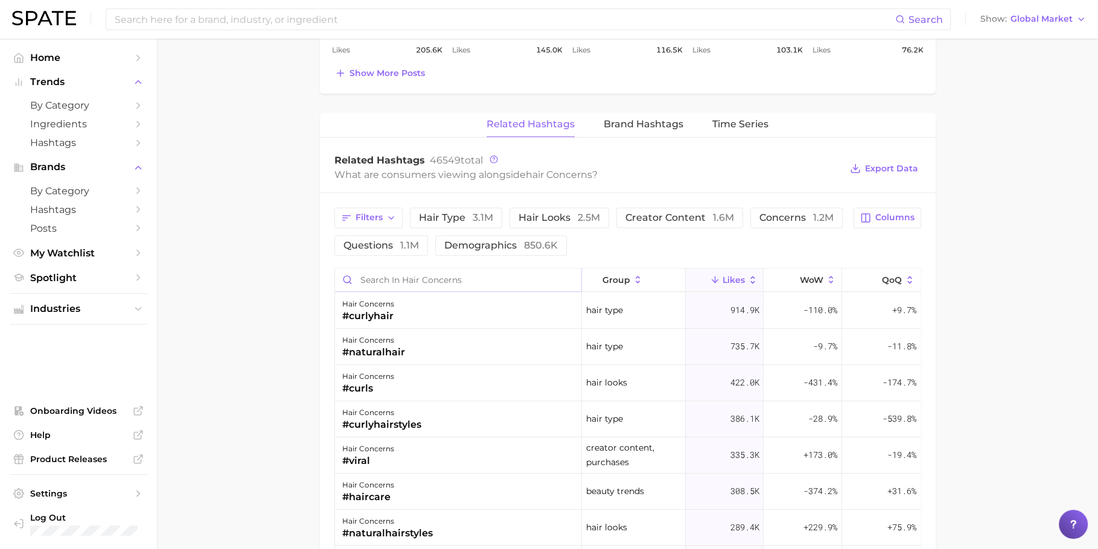
scroll to position [738, 0]
click at [631, 129] on button "Brand Hashtags" at bounding box center [644, 127] width 80 height 24
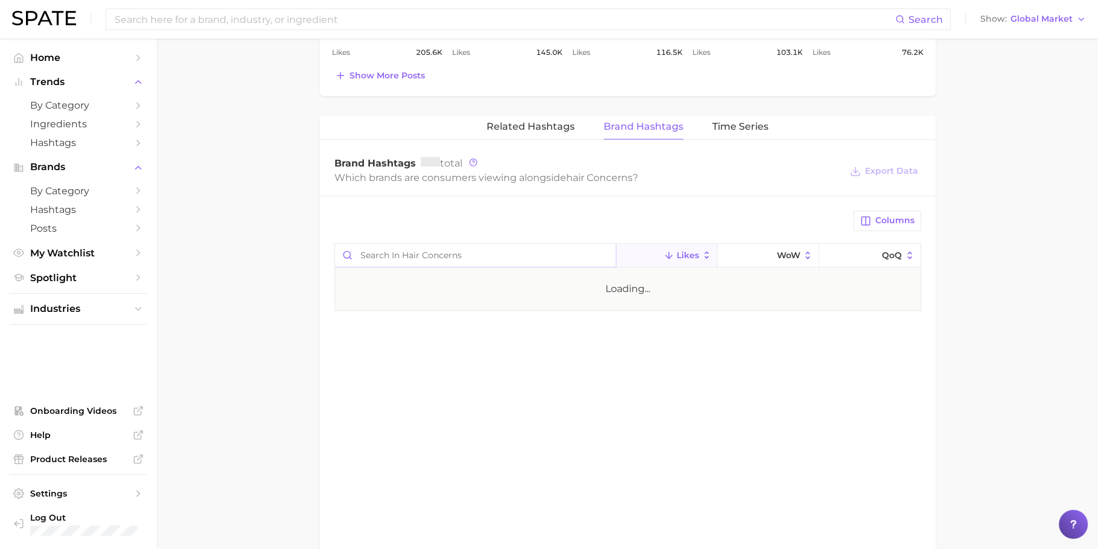
click at [452, 244] on input "Search in hair concerns" at bounding box center [475, 255] width 281 height 23
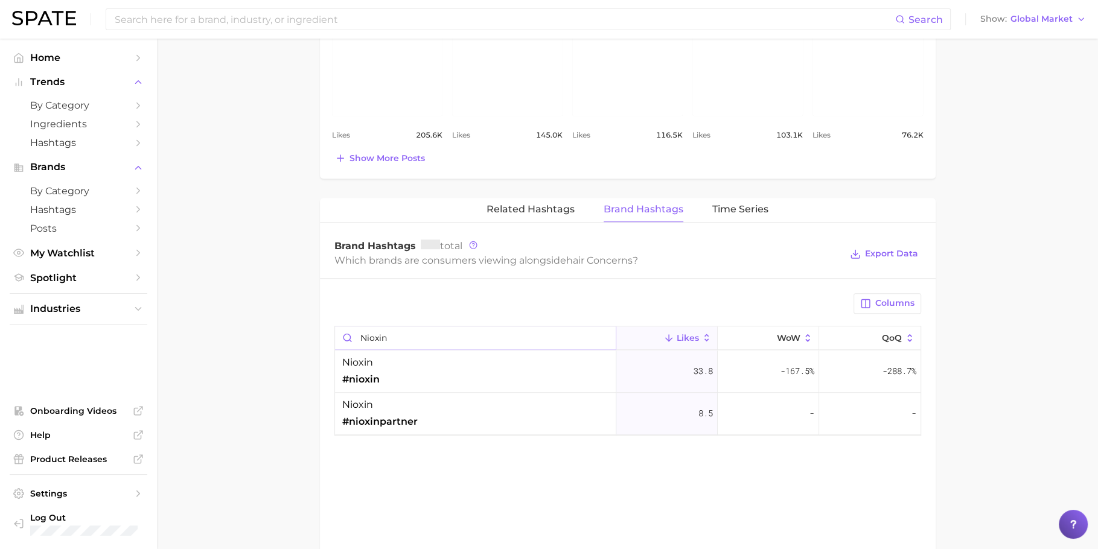
scroll to position [814, 0]
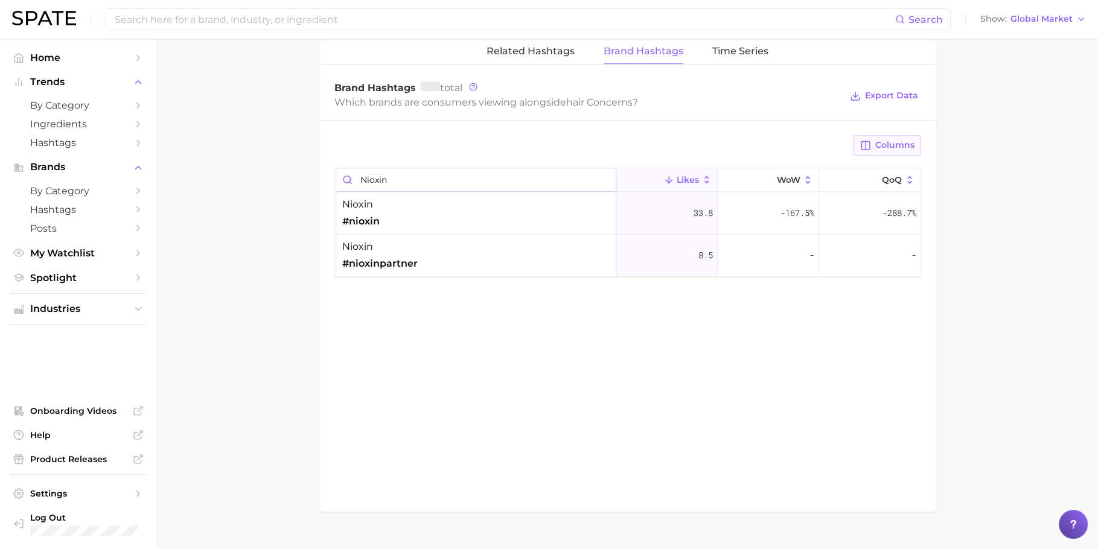
type input "nioxin"
click at [895, 135] on button "Columns" at bounding box center [887, 145] width 67 height 21
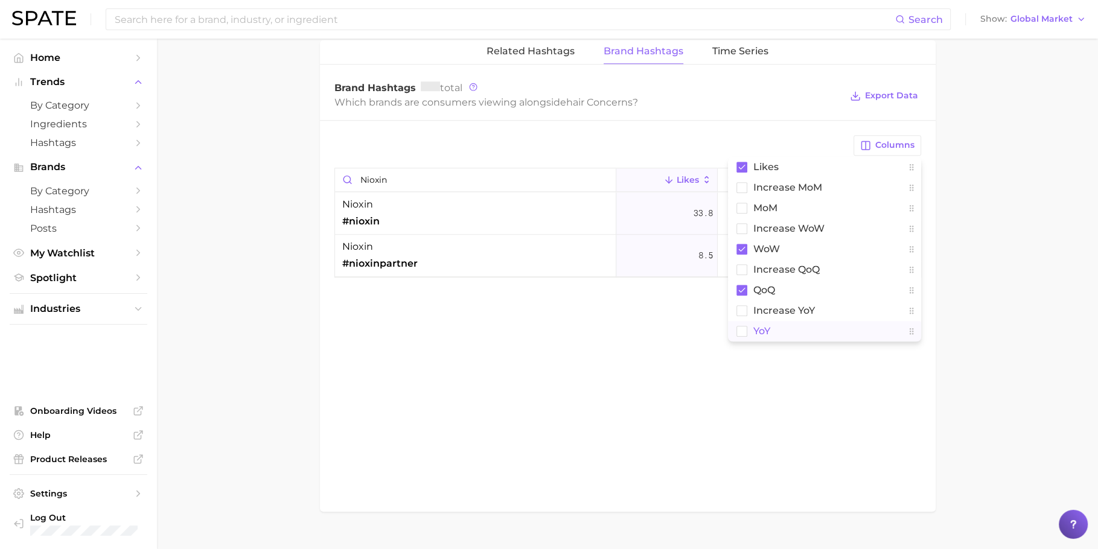
click at [775, 321] on button "YoY" at bounding box center [824, 331] width 193 height 21
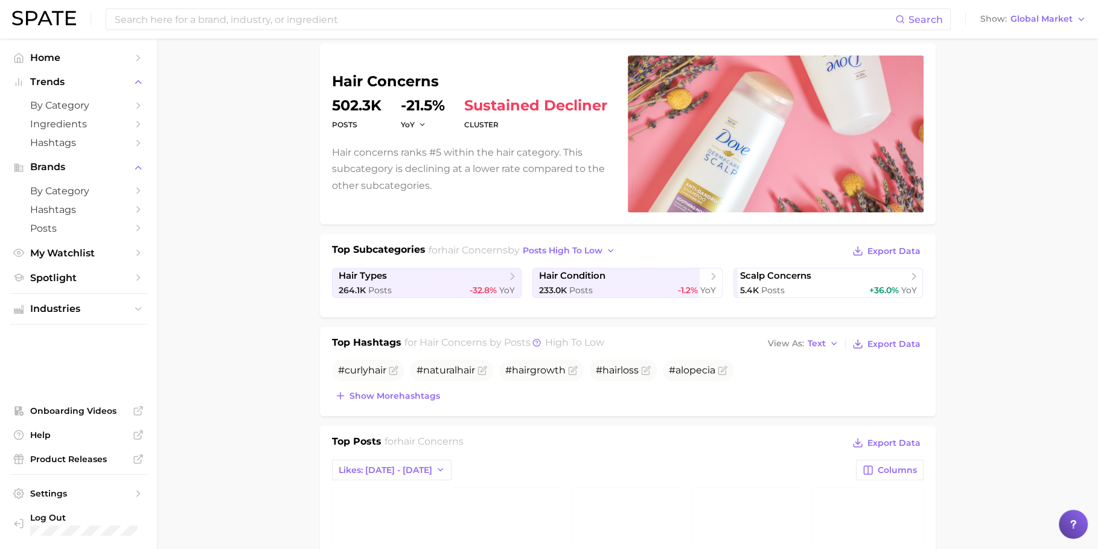
scroll to position [0, 0]
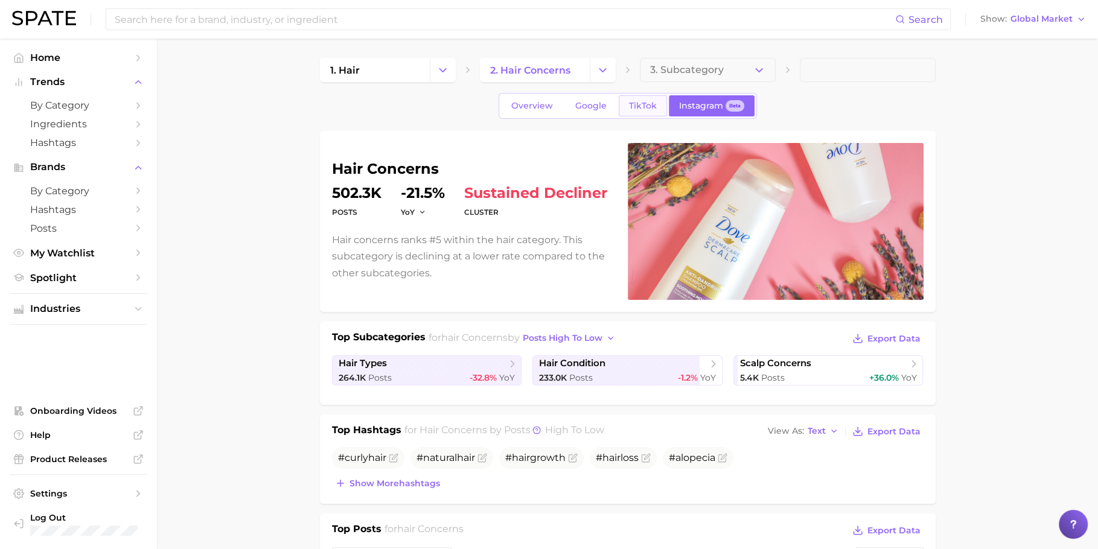
click at [639, 107] on span "TikTok" at bounding box center [643, 106] width 28 height 10
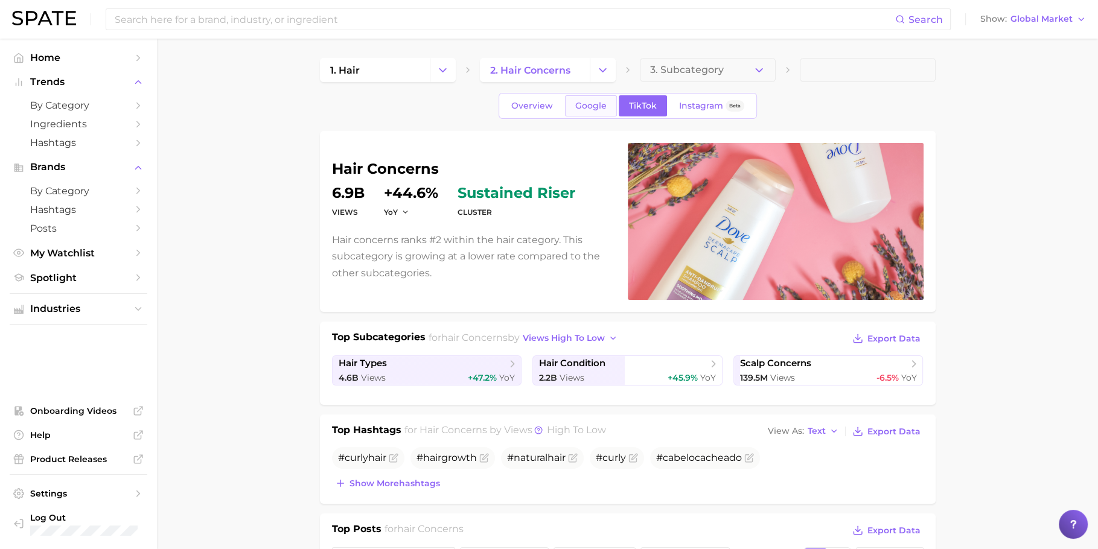
click at [578, 111] on link "Google" at bounding box center [591, 105] width 52 height 21
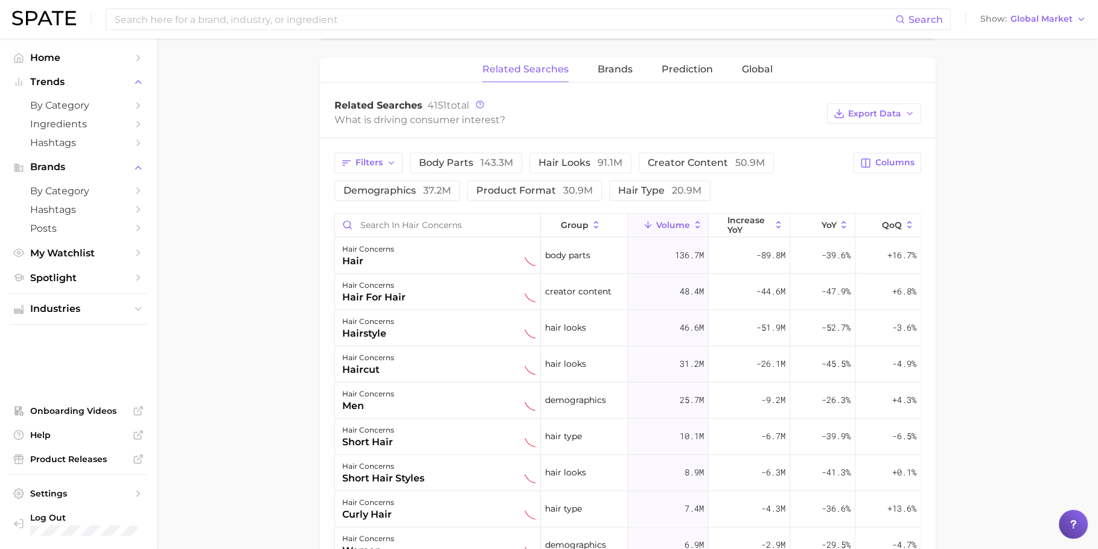
scroll to position [481, 0]
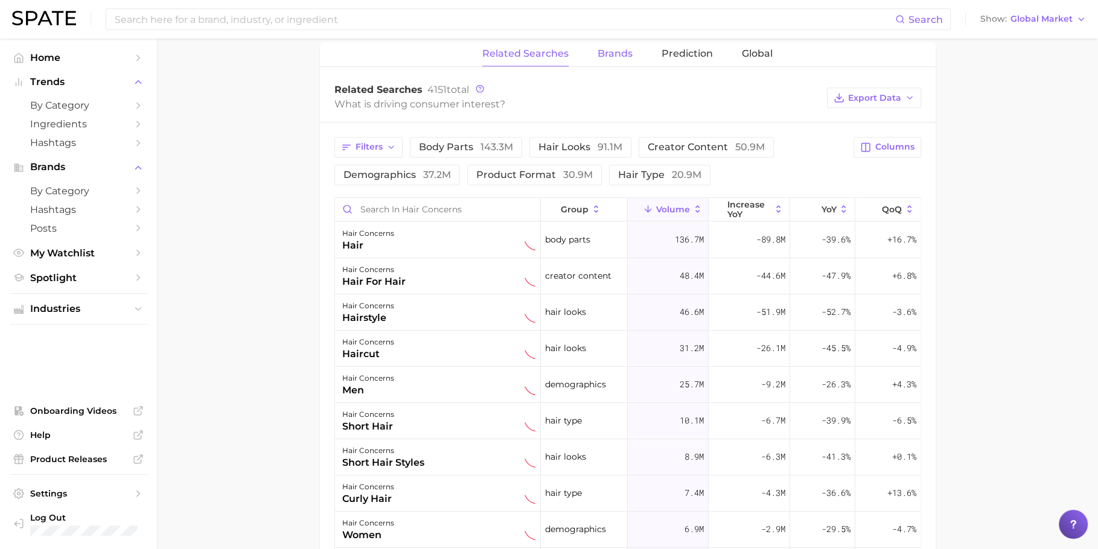
click at [601, 50] on span "Brands" at bounding box center [615, 53] width 35 height 11
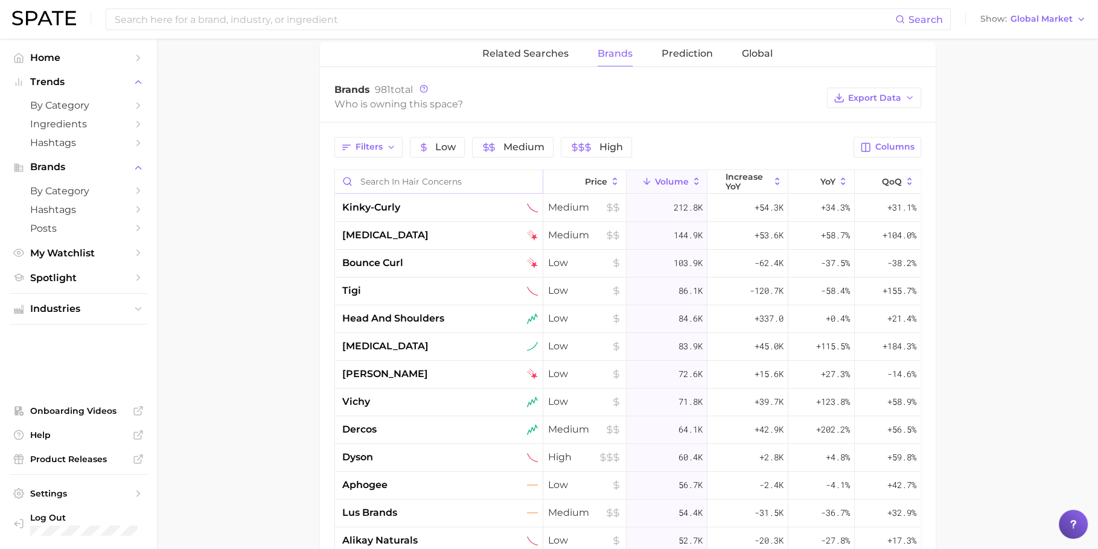
click at [420, 179] on input "Search in hair concerns" at bounding box center [439, 181] width 208 height 23
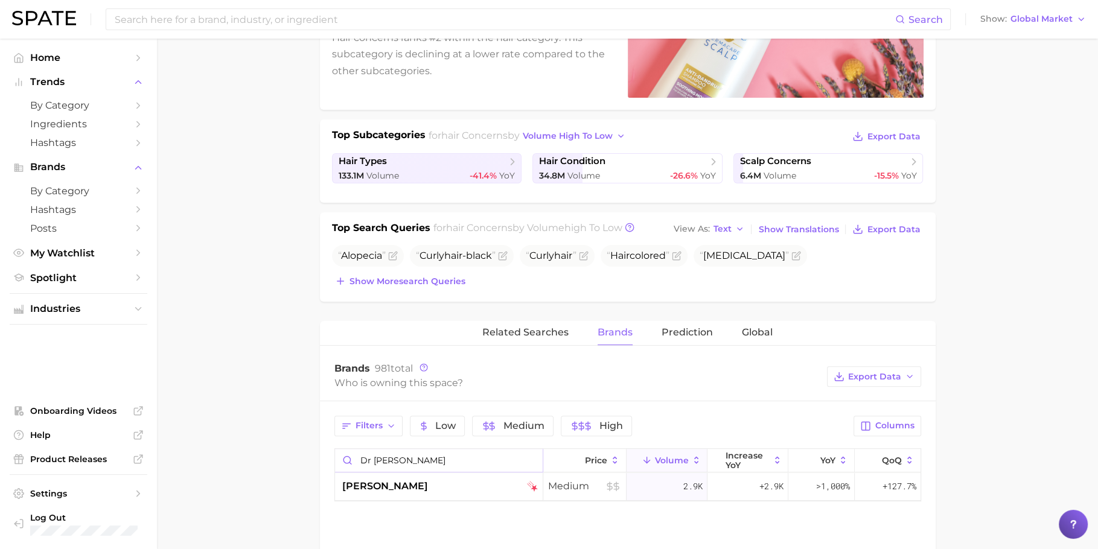
scroll to position [0, 0]
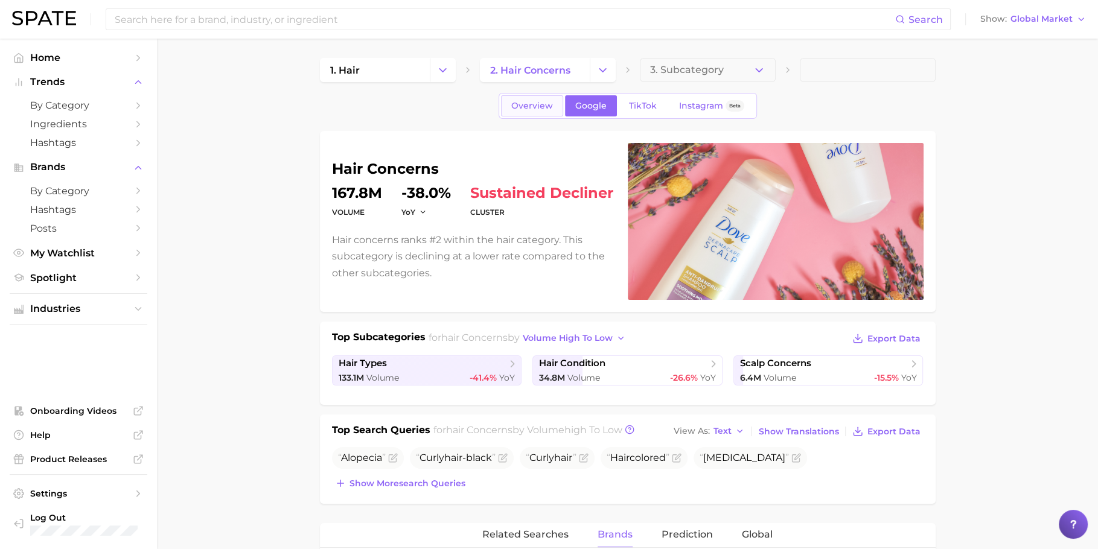
type input "dr gr"
click at [522, 103] on span "Overview" at bounding box center [532, 106] width 42 height 10
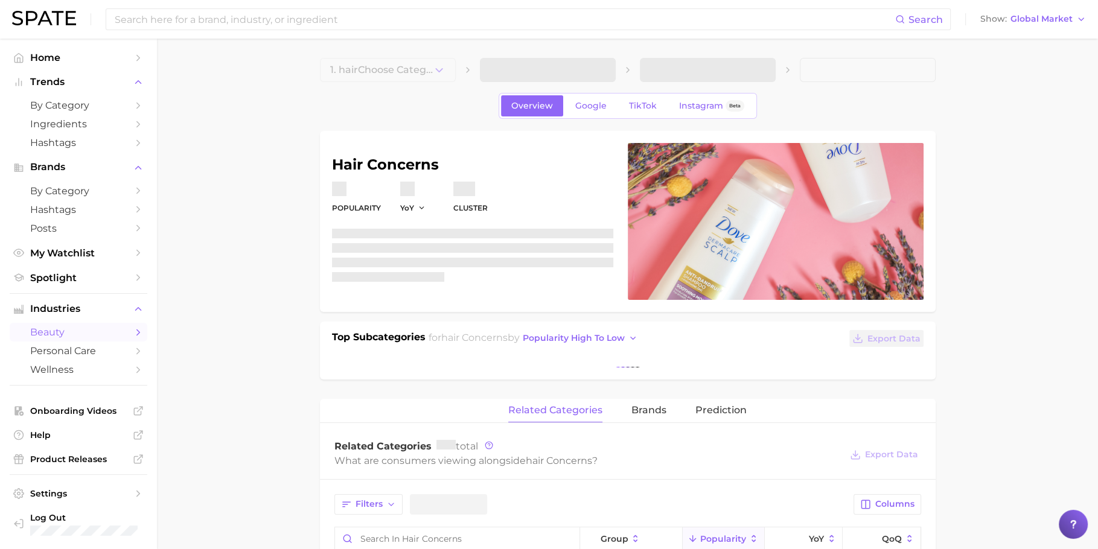
scroll to position [142, 0]
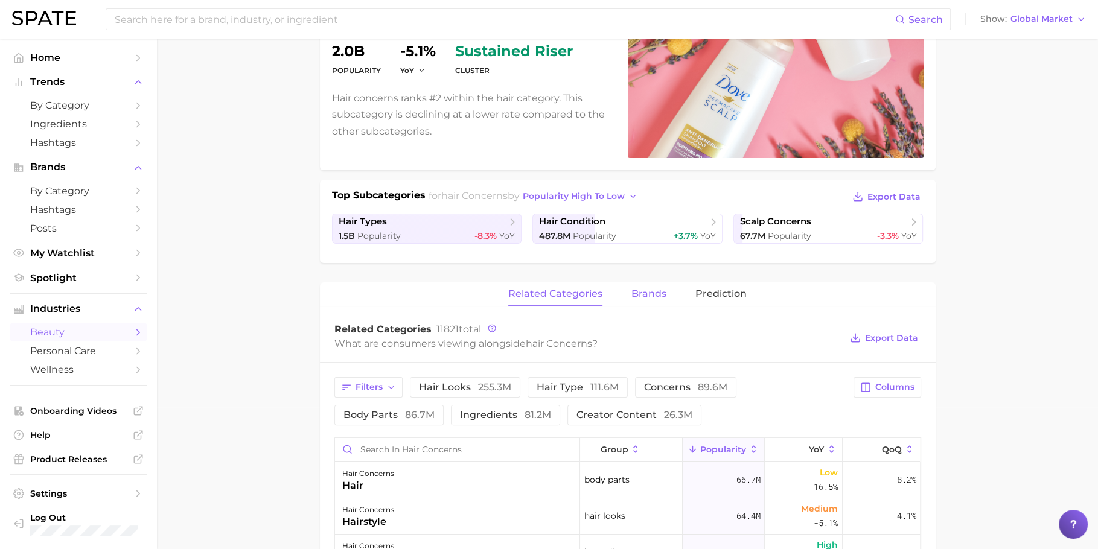
click at [644, 301] on button "brands" at bounding box center [649, 295] width 35 height 24
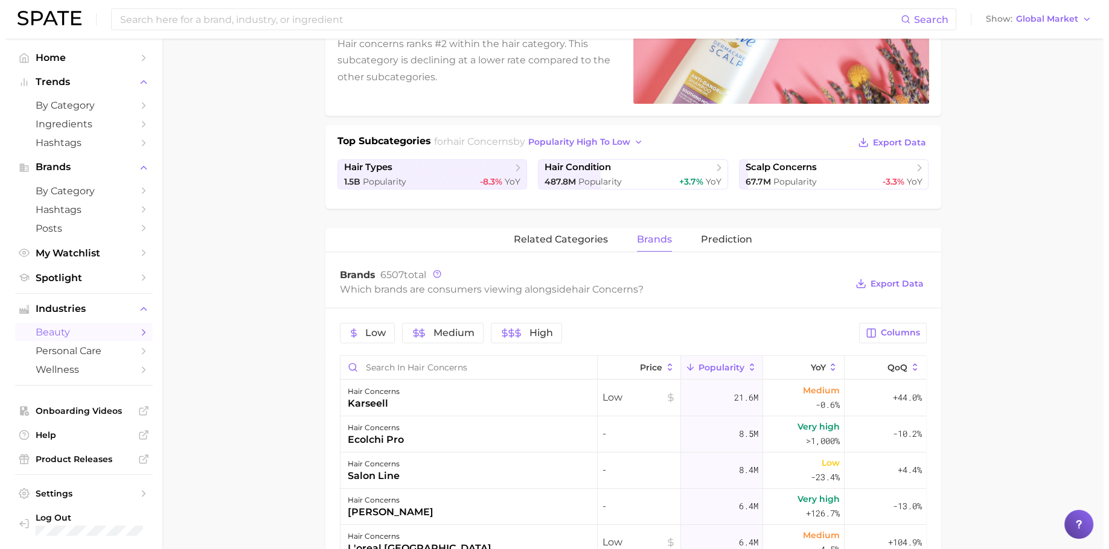
scroll to position [374, 0]
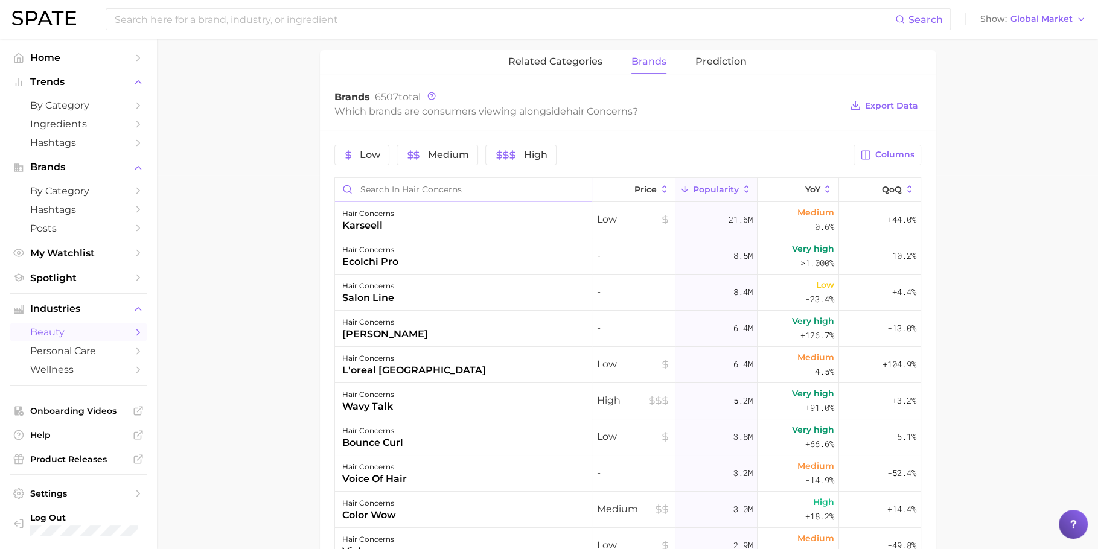
click at [386, 188] on input "Search in hair concerns" at bounding box center [463, 189] width 257 height 23
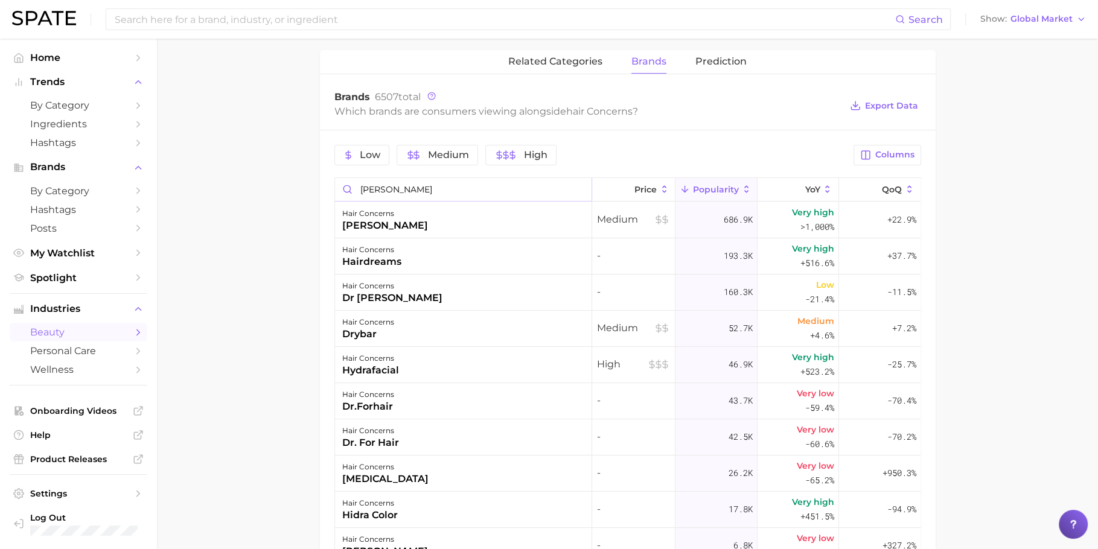
type input "dr groot"
click at [412, 217] on div "hair concerns dr. groot" at bounding box center [463, 220] width 257 height 36
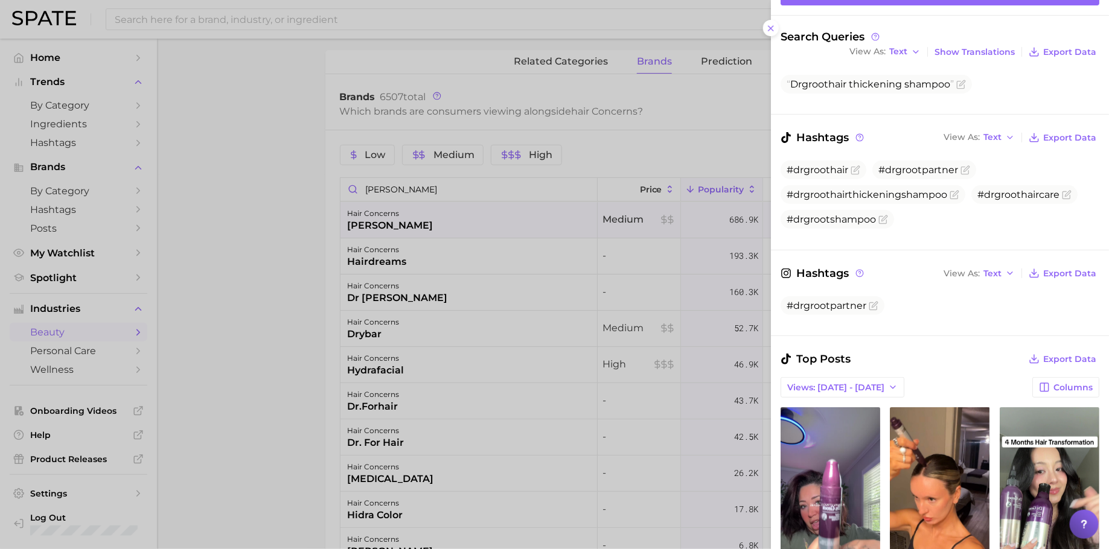
scroll to position [0, 0]
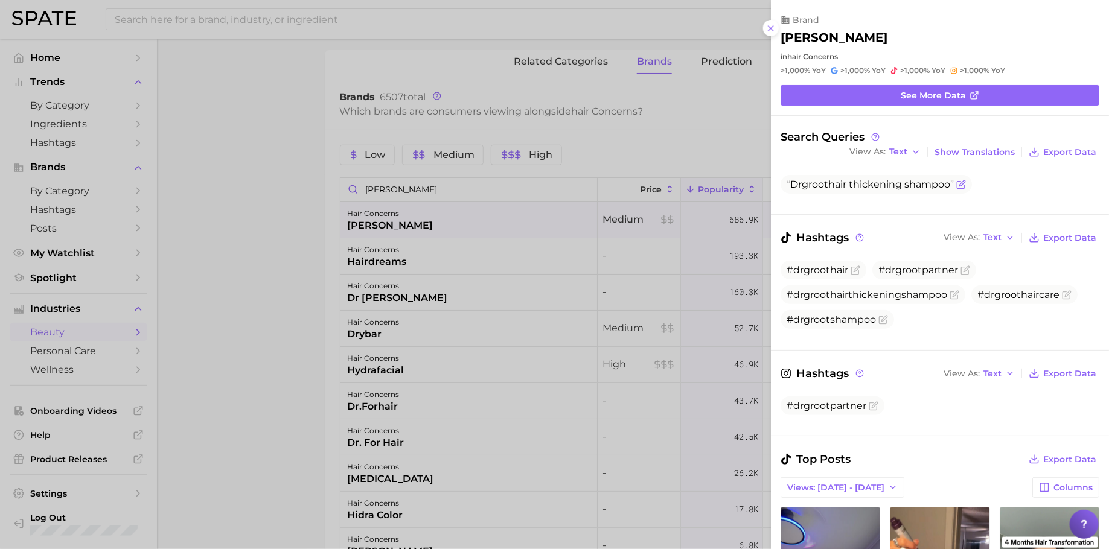
click at [872, 186] on span "Dr groot hair thickening shampoo" at bounding box center [870, 184] width 167 height 11
copy div "Dr groot hair thickening shampoo"
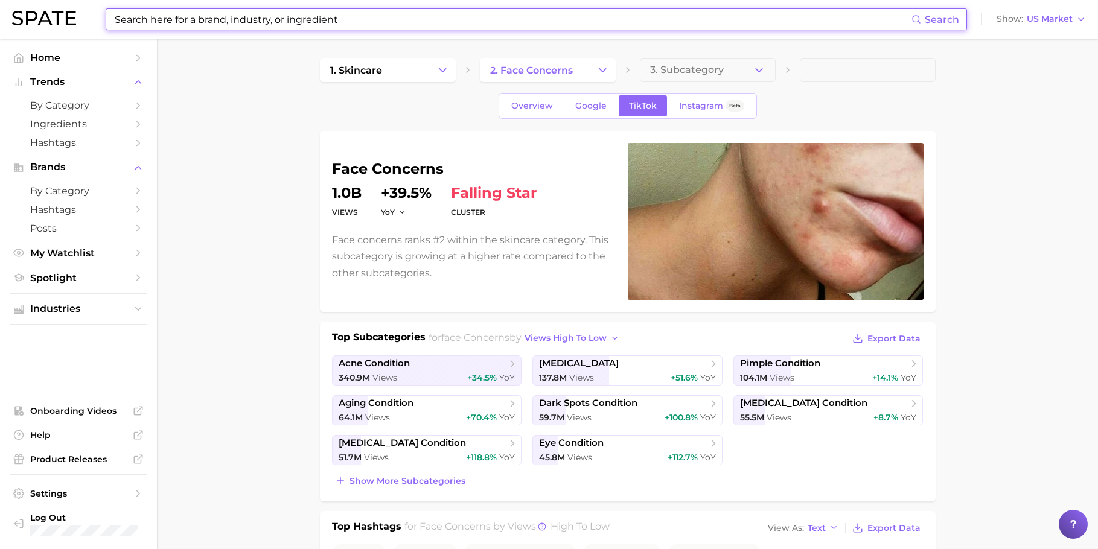
scroll to position [136, 0]
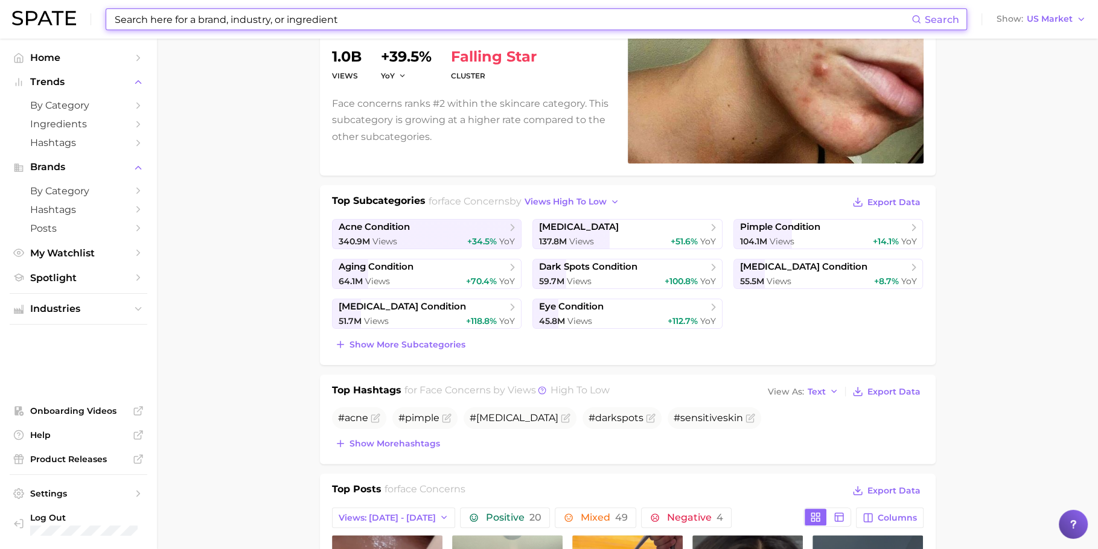
click at [454, 13] on input at bounding box center [513, 19] width 798 height 21
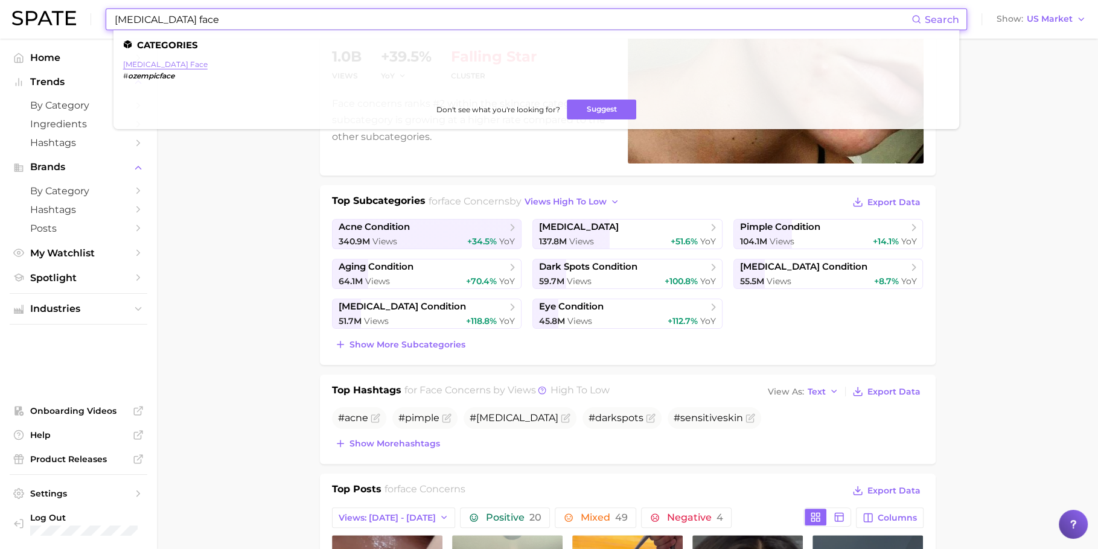
type input "ozempic face"
click at [141, 62] on link "[MEDICAL_DATA] face" at bounding box center [165, 64] width 85 height 9
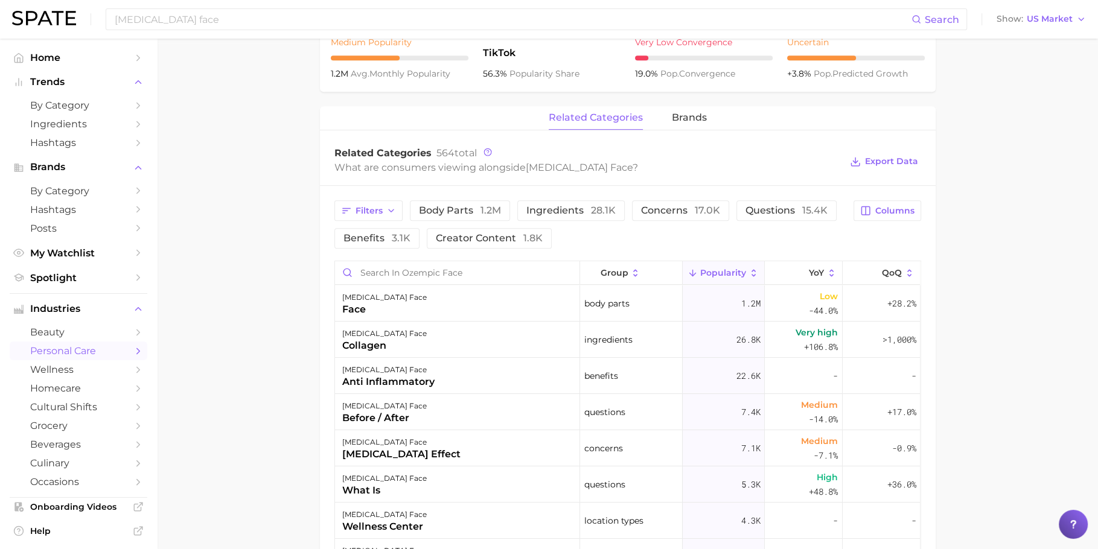
scroll to position [651, 0]
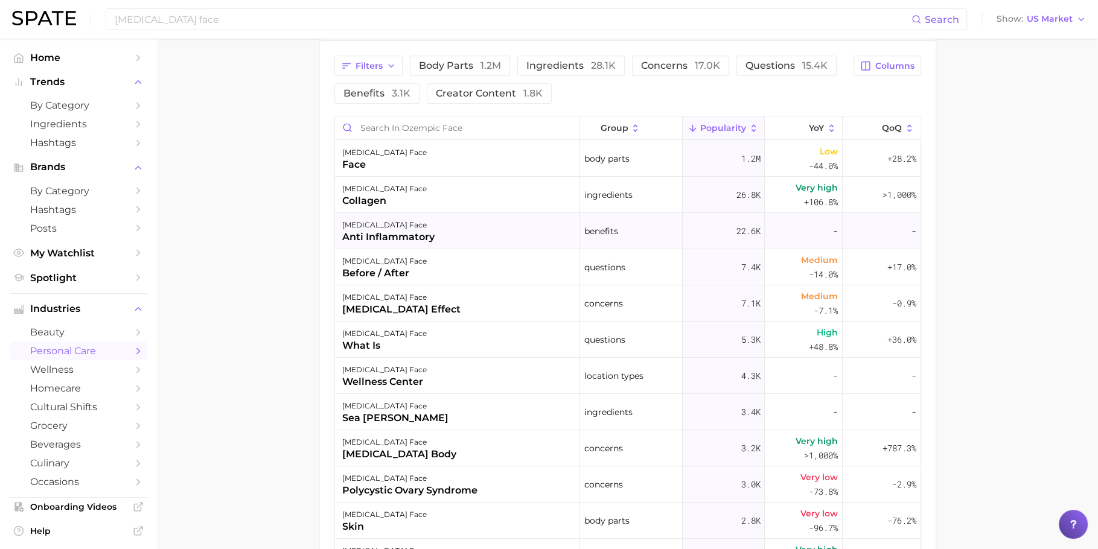
click at [396, 226] on div "[MEDICAL_DATA] face" at bounding box center [388, 225] width 92 height 14
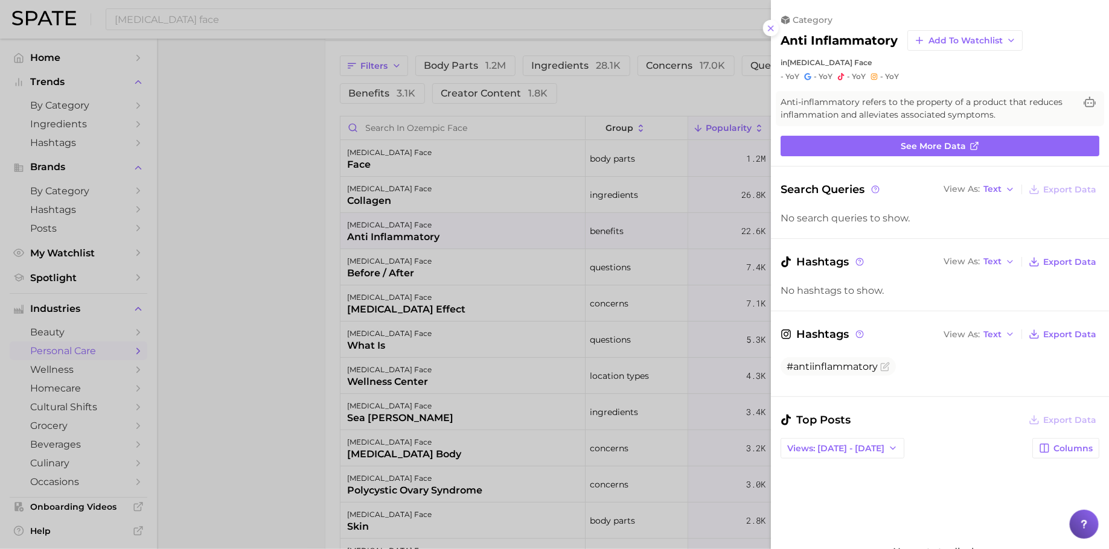
click at [518, 231] on div at bounding box center [554, 274] width 1109 height 549
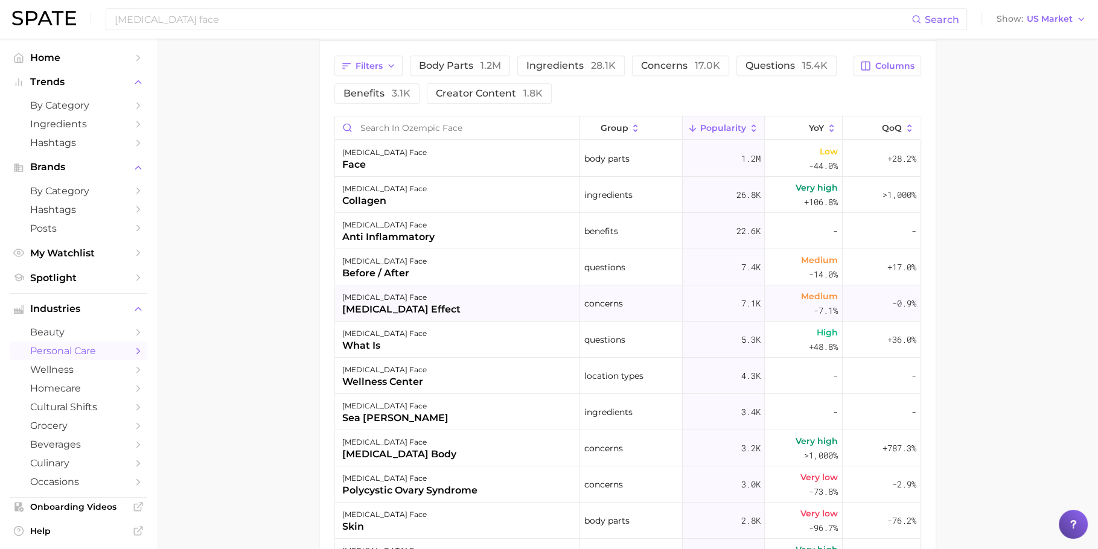
click at [487, 299] on div "ozempic face ozempic effect" at bounding box center [457, 304] width 245 height 36
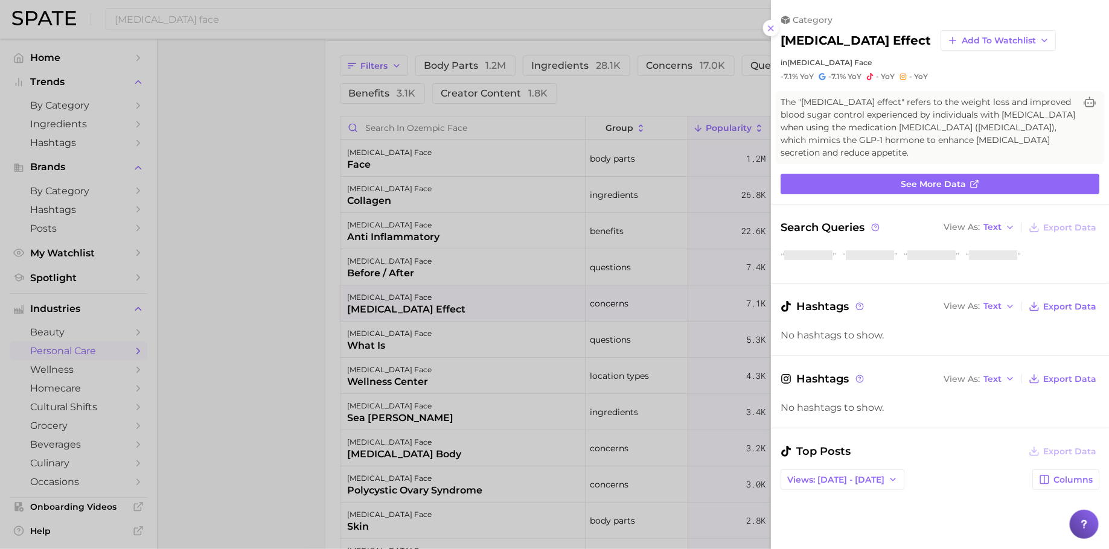
click at [487, 299] on div at bounding box center [554, 274] width 1109 height 549
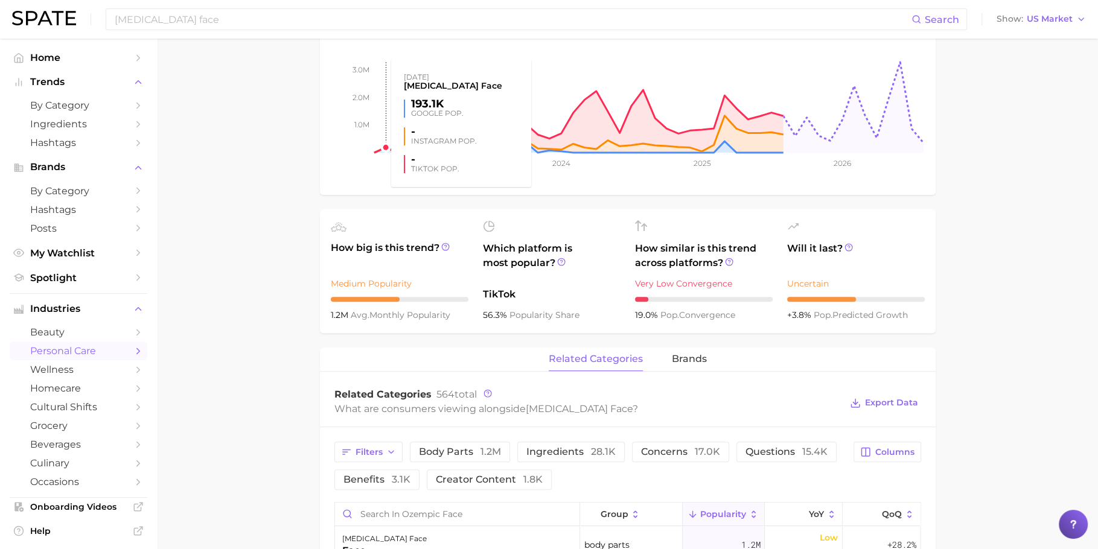
scroll to position [67, 0]
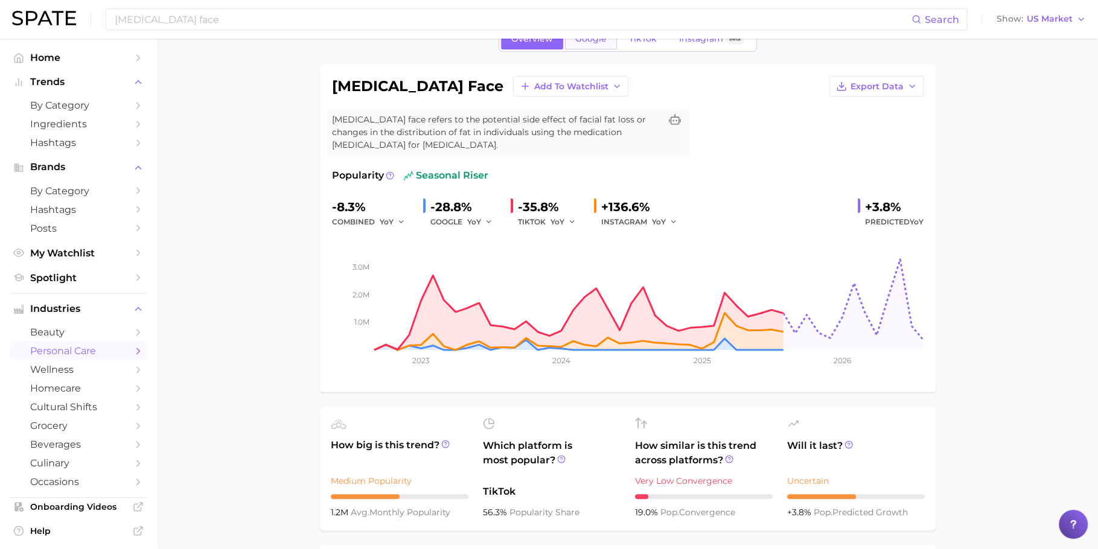
click at [587, 42] on span "Google" at bounding box center [590, 39] width 31 height 10
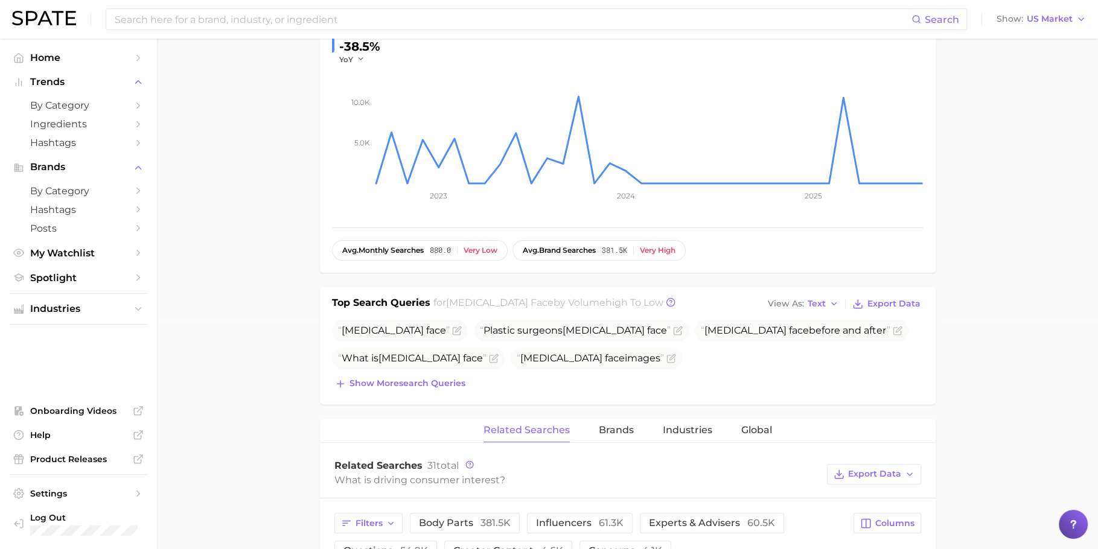
scroll to position [238, 0]
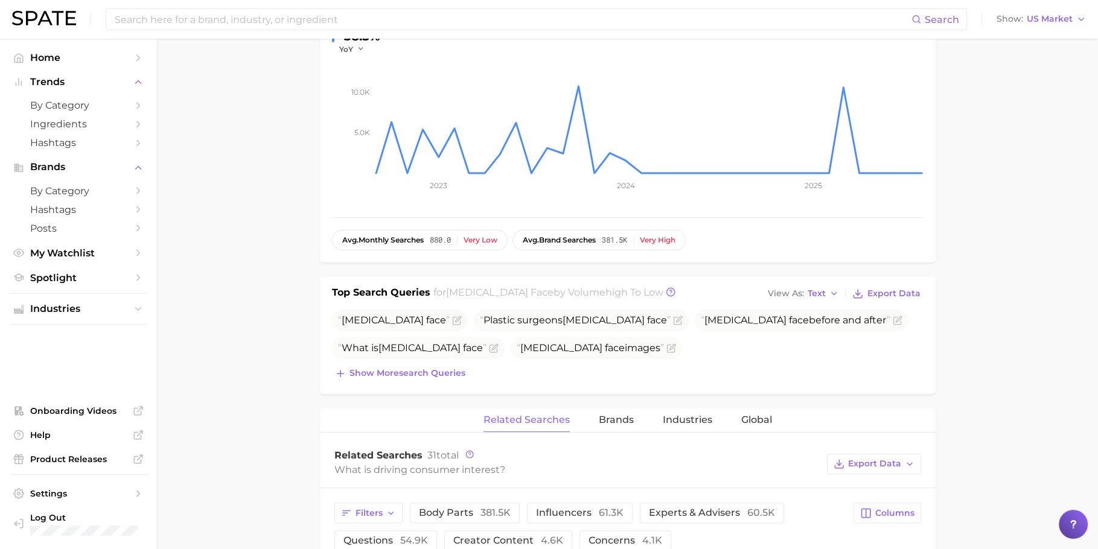
click at [392, 384] on div "Top Search Queries for ozempic face by Volume high to low View As Text Export D…" at bounding box center [628, 335] width 616 height 117
click at [394, 379] on button "Show more search queries" at bounding box center [400, 373] width 136 height 17
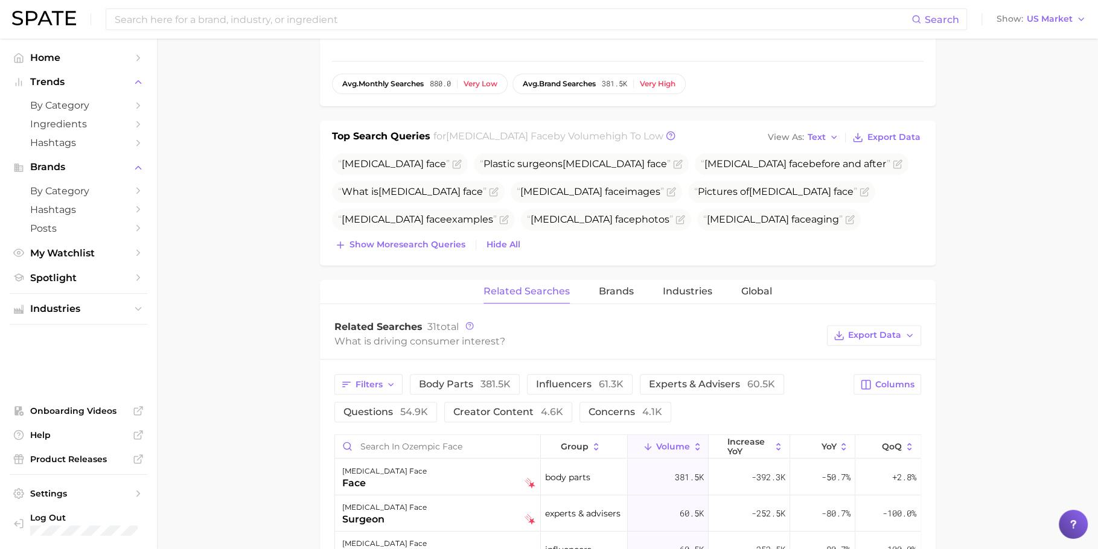
scroll to position [258, 0]
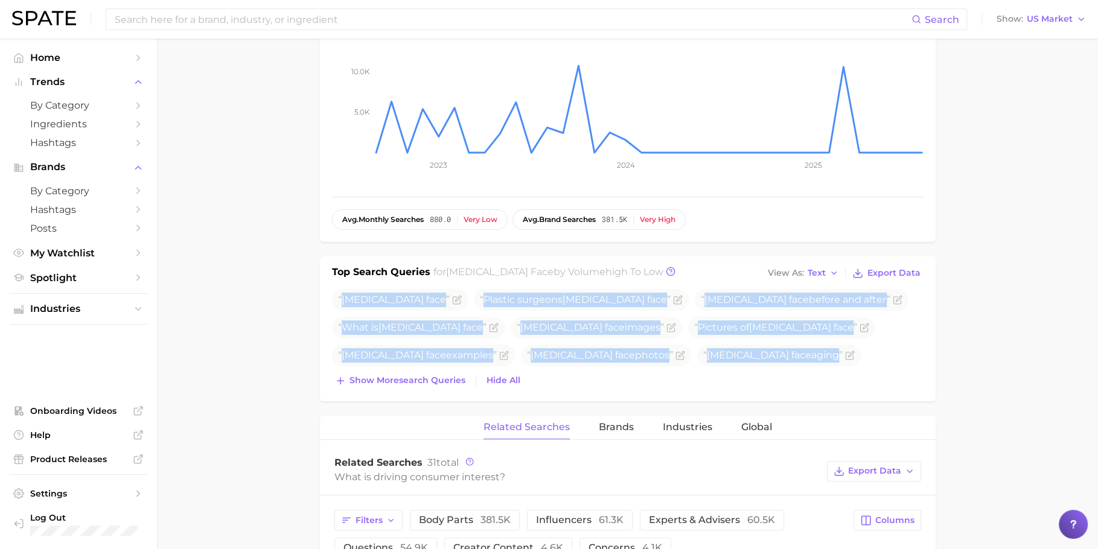
drag, startPoint x: 333, startPoint y: 296, endPoint x: 795, endPoint y: 374, distance: 468.3
click at [795, 374] on div "Ozempic face Plastic surgeons ozempic face Ozempic face before and after What i…" at bounding box center [628, 339] width 592 height 100
copy div "Ozempic face Plastic surgeons ozempic face Ozempic face before and after What i…"
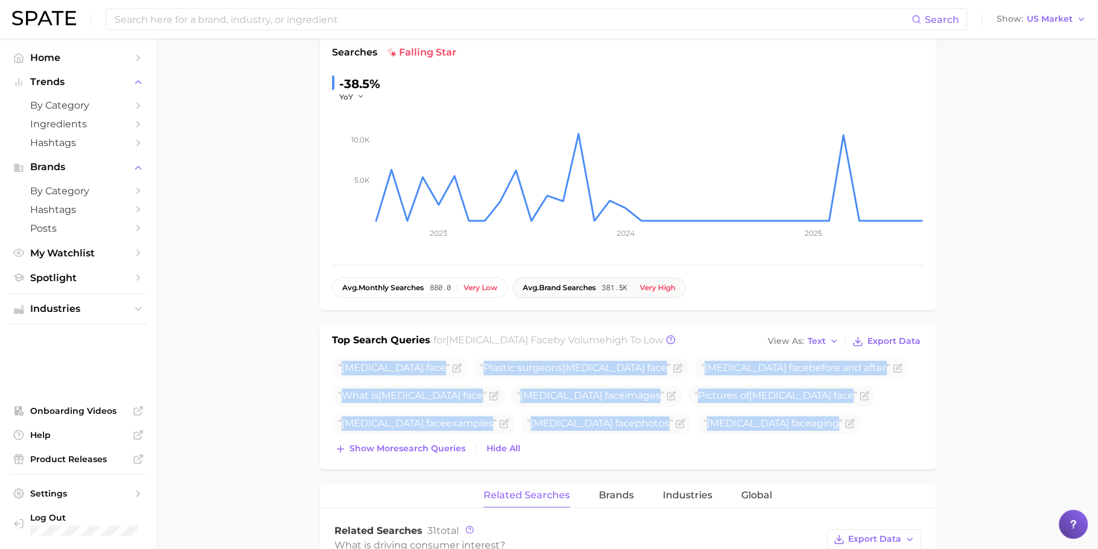
scroll to position [0, 0]
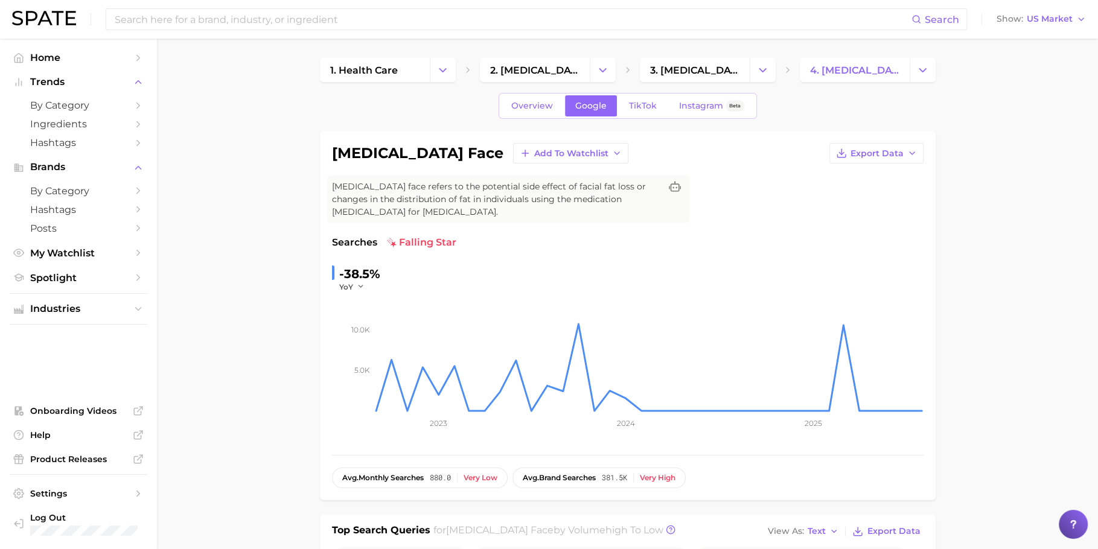
click at [641, 96] on link "TikTok" at bounding box center [643, 105] width 48 height 21
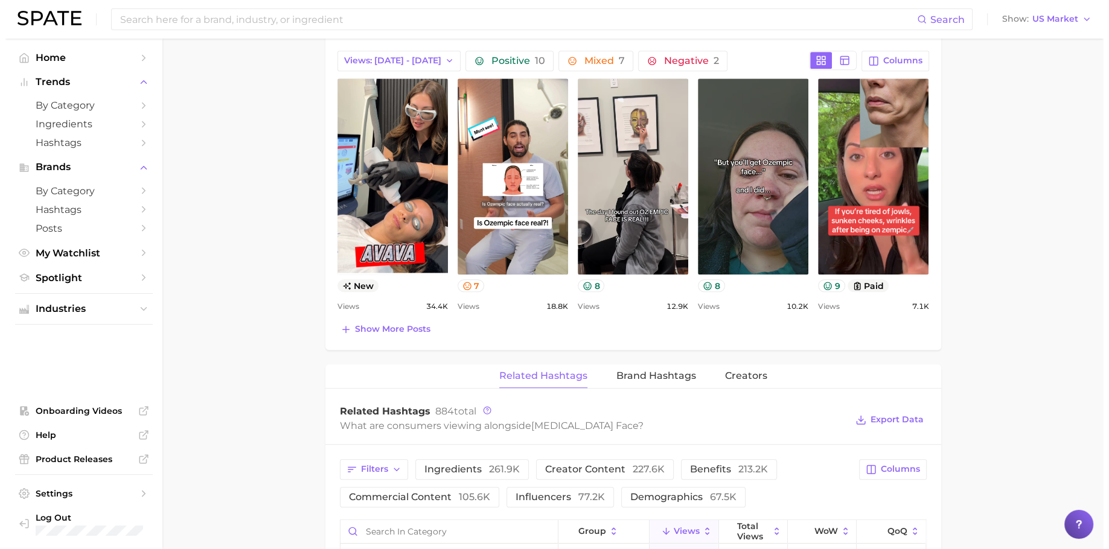
scroll to position [973, 0]
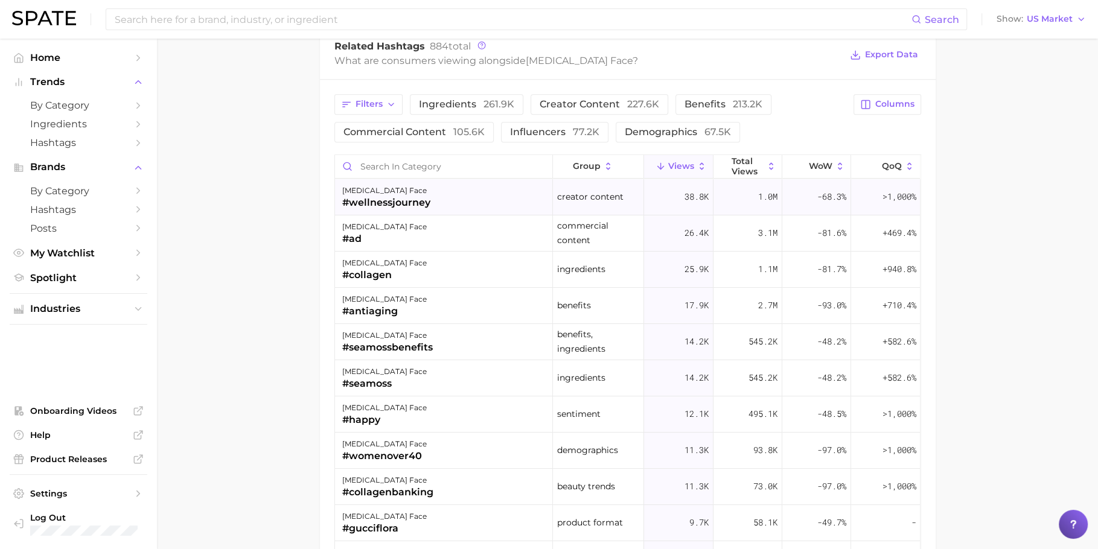
click at [479, 187] on div "ozempic face #wellnessjourney" at bounding box center [444, 197] width 218 height 36
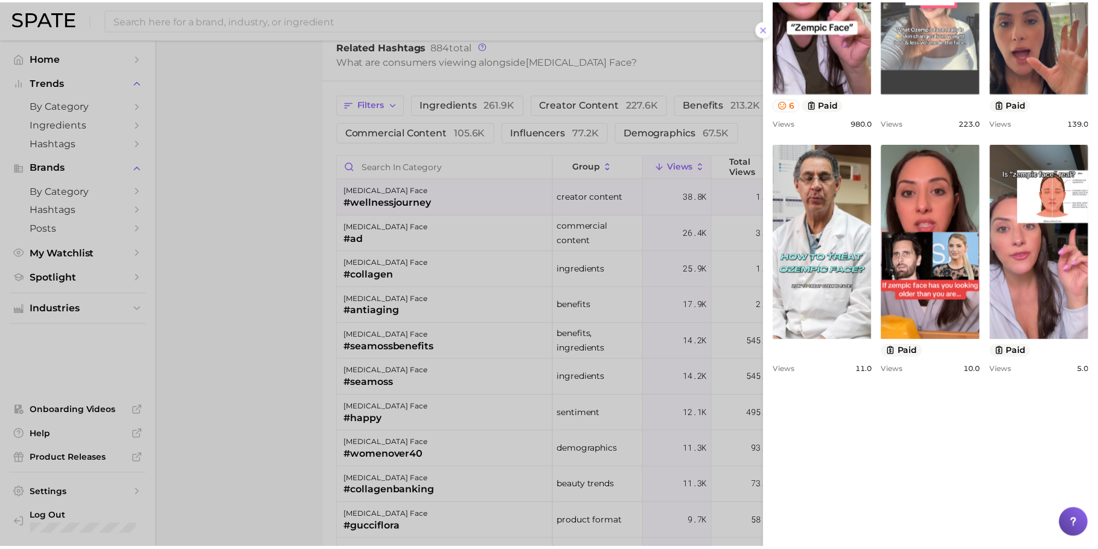
scroll to position [775, 0]
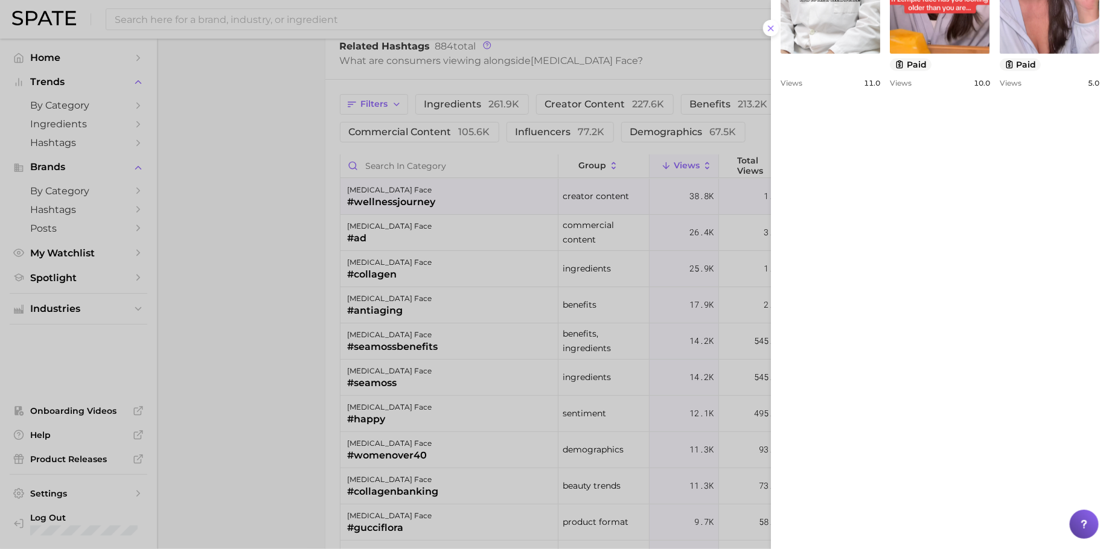
click at [315, 327] on div at bounding box center [554, 274] width 1109 height 549
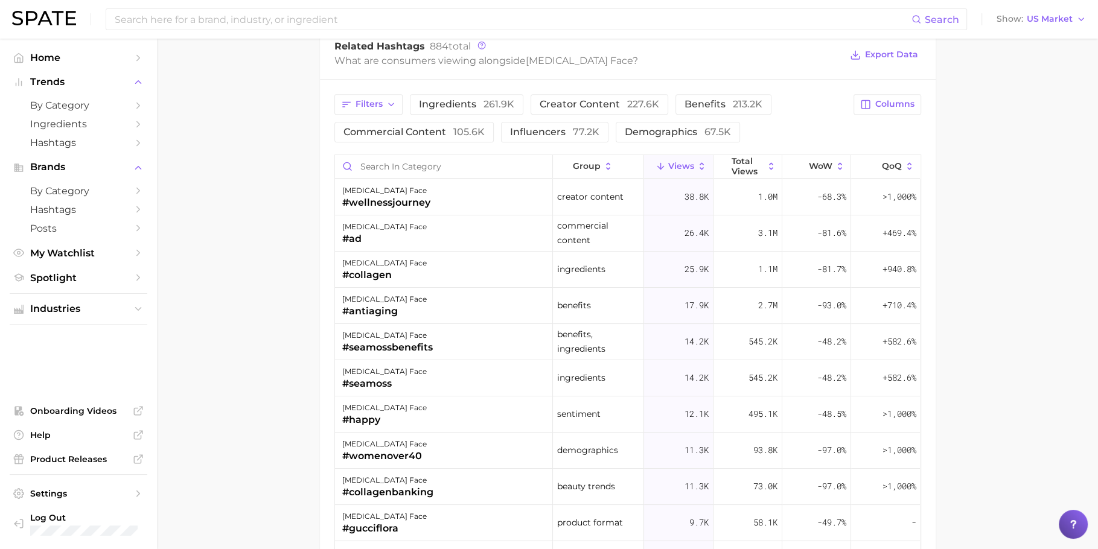
scroll to position [464, 0]
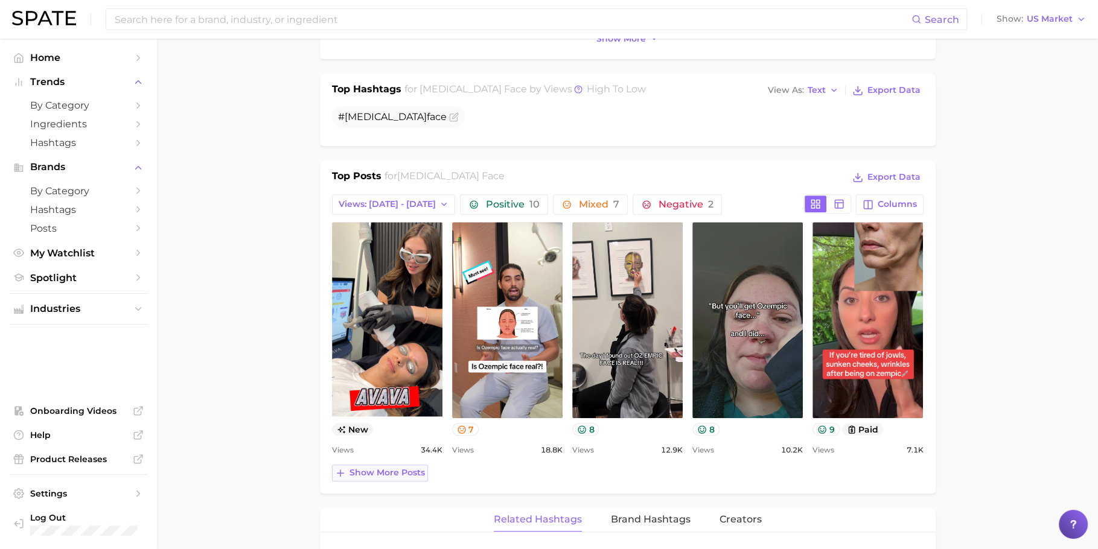
click at [399, 472] on span "Show more posts" at bounding box center [387, 473] width 75 height 10
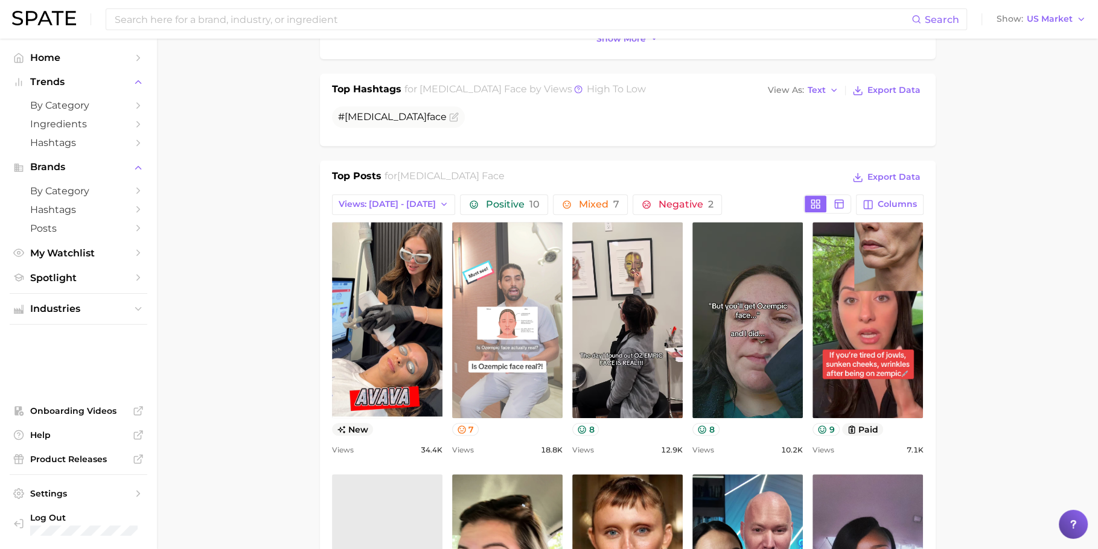
scroll to position [0, 0]
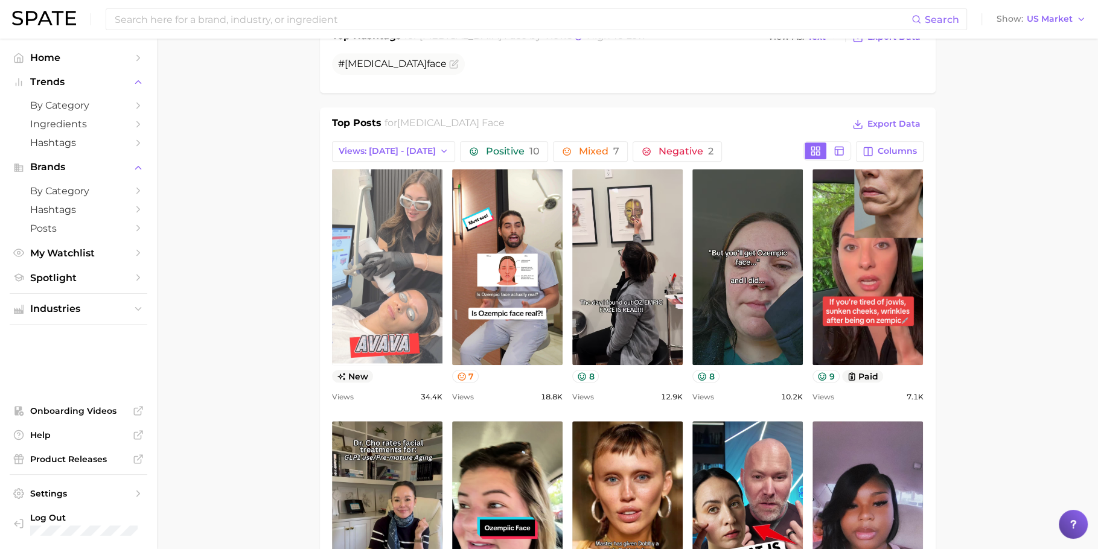
click at [367, 272] on link "view post on TikTok" at bounding box center [387, 267] width 110 height 196
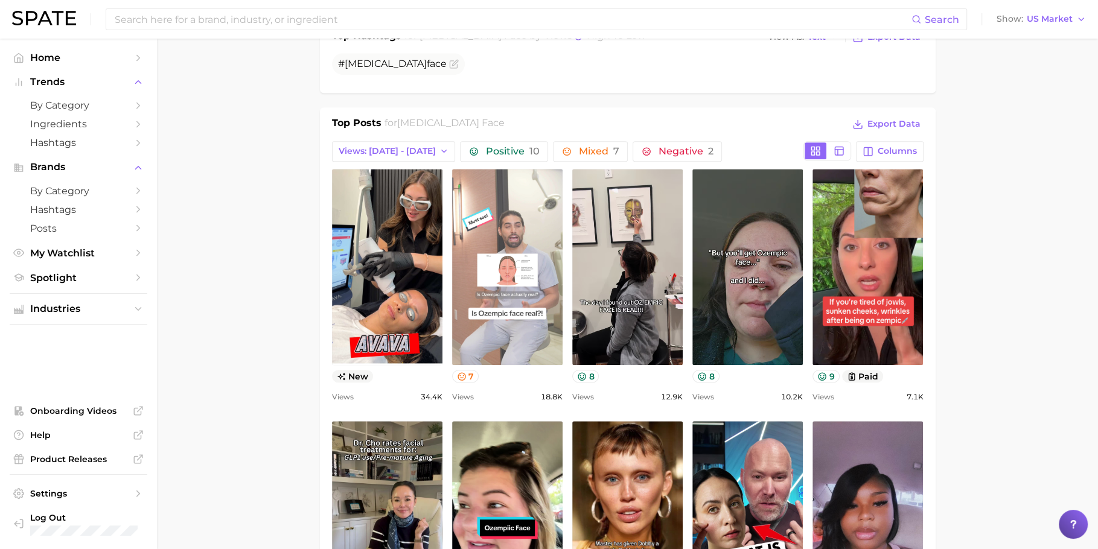
click at [528, 327] on link "view post on TikTok" at bounding box center [507, 267] width 110 height 196
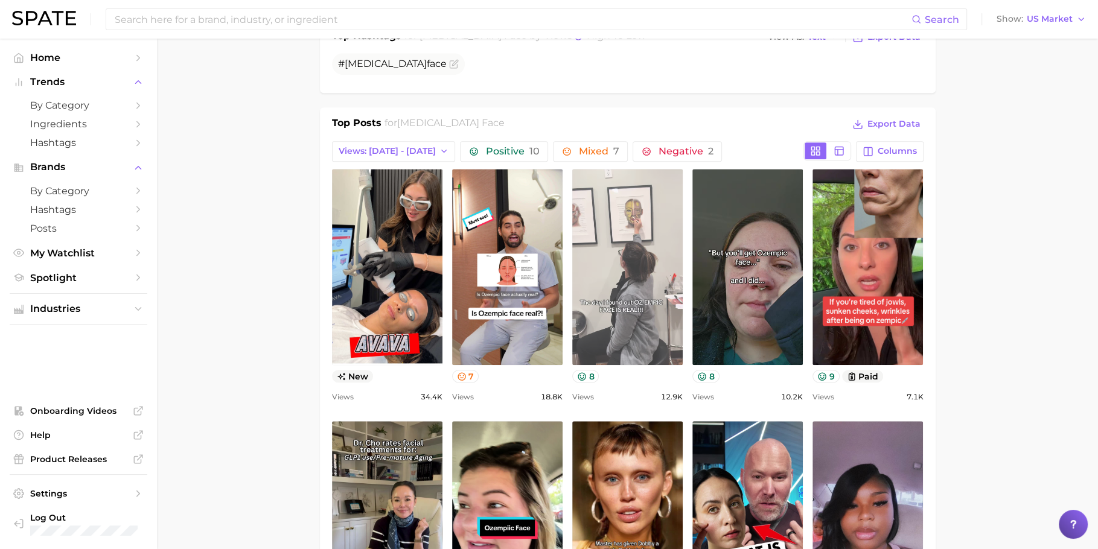
click at [643, 309] on link "view post on TikTok" at bounding box center [627, 267] width 110 height 196
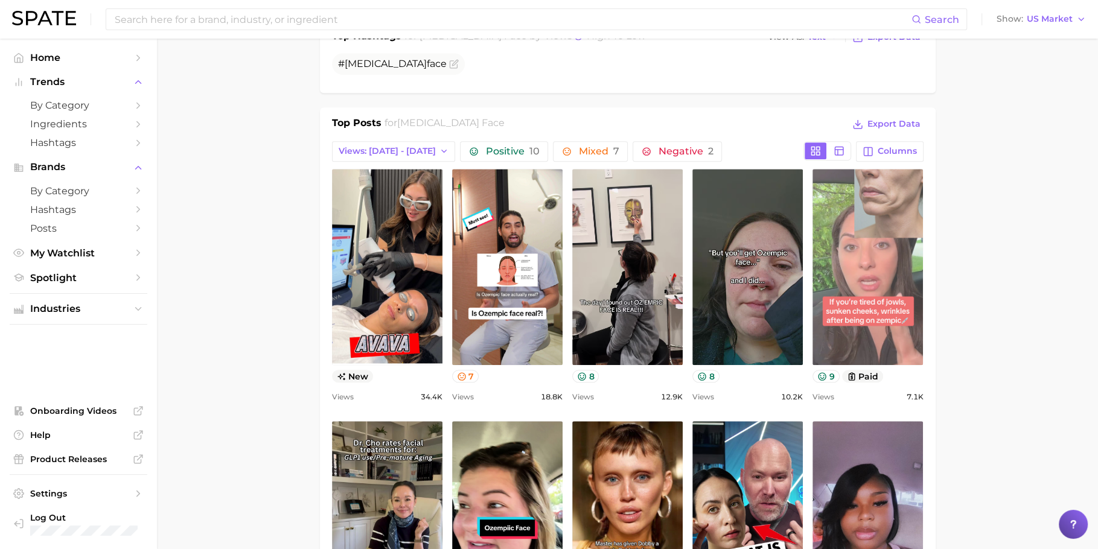
click at [851, 304] on link "view post on TikTok" at bounding box center [868, 267] width 110 height 196
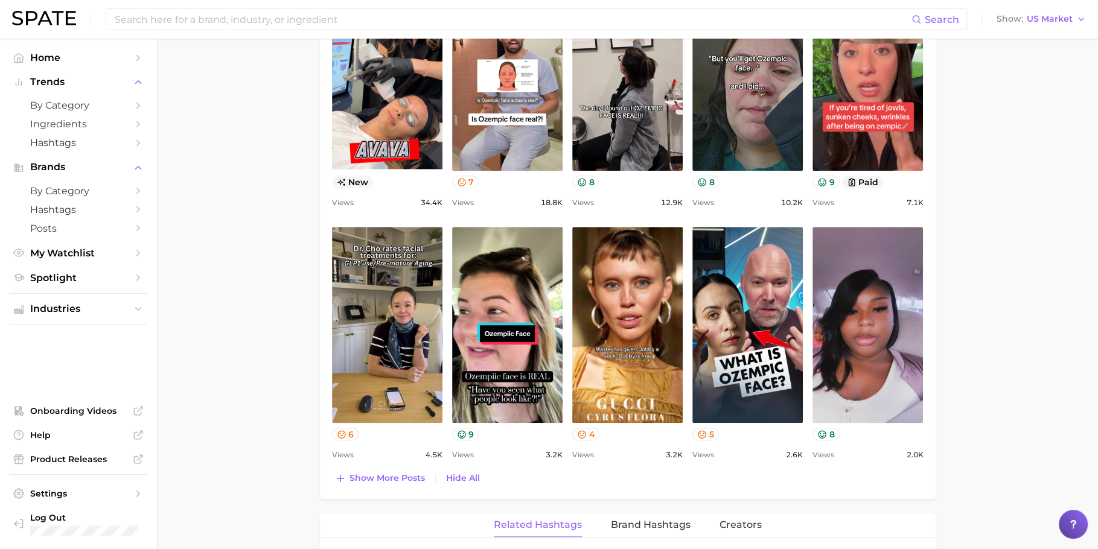
scroll to position [748, 0]
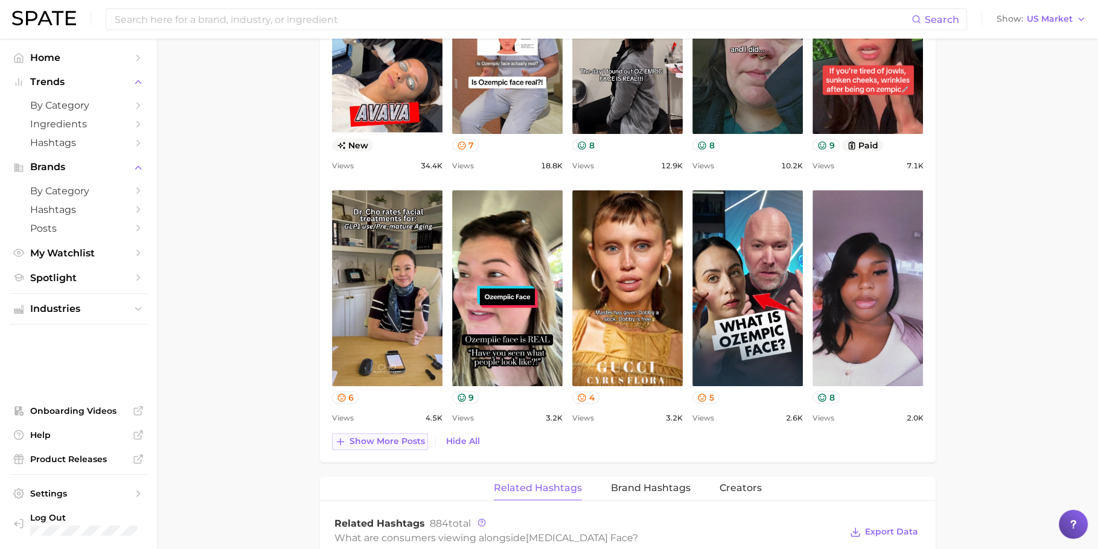
click at [385, 441] on span "Show more posts" at bounding box center [387, 442] width 75 height 10
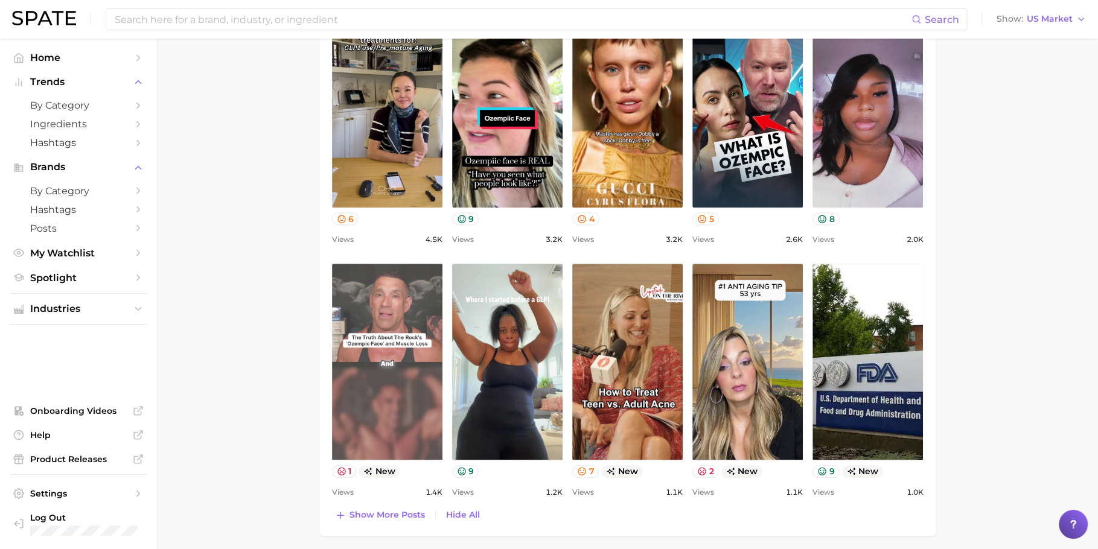
scroll to position [919, 0]
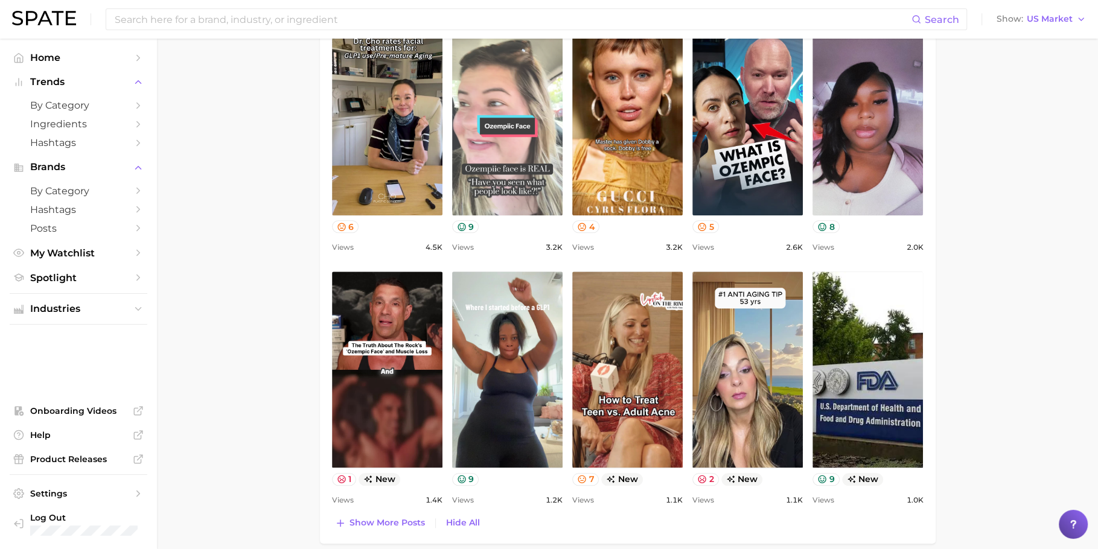
click at [471, 157] on link "view post on TikTok" at bounding box center [507, 117] width 110 height 196
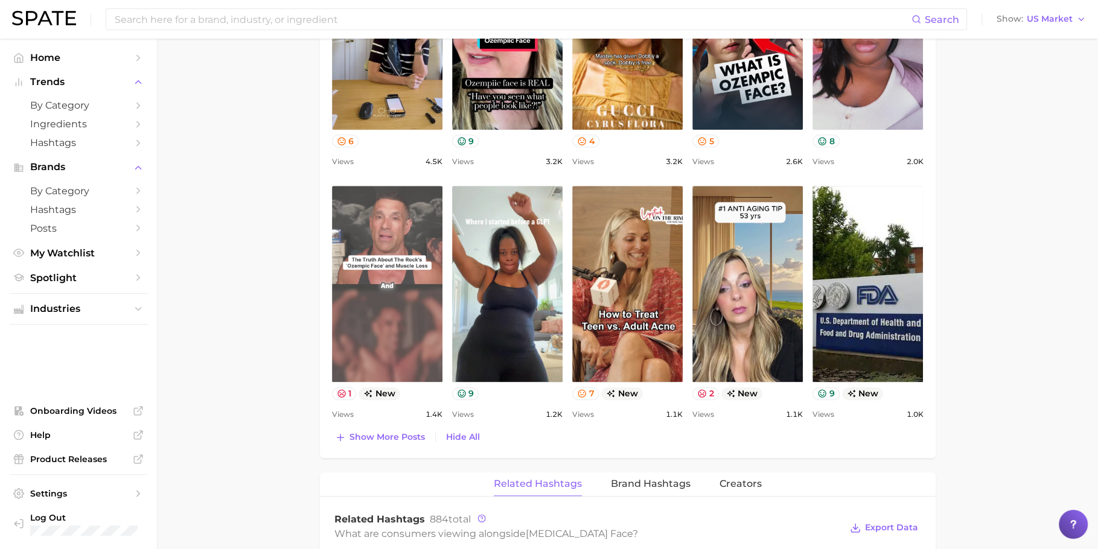
scroll to position [1011, 0]
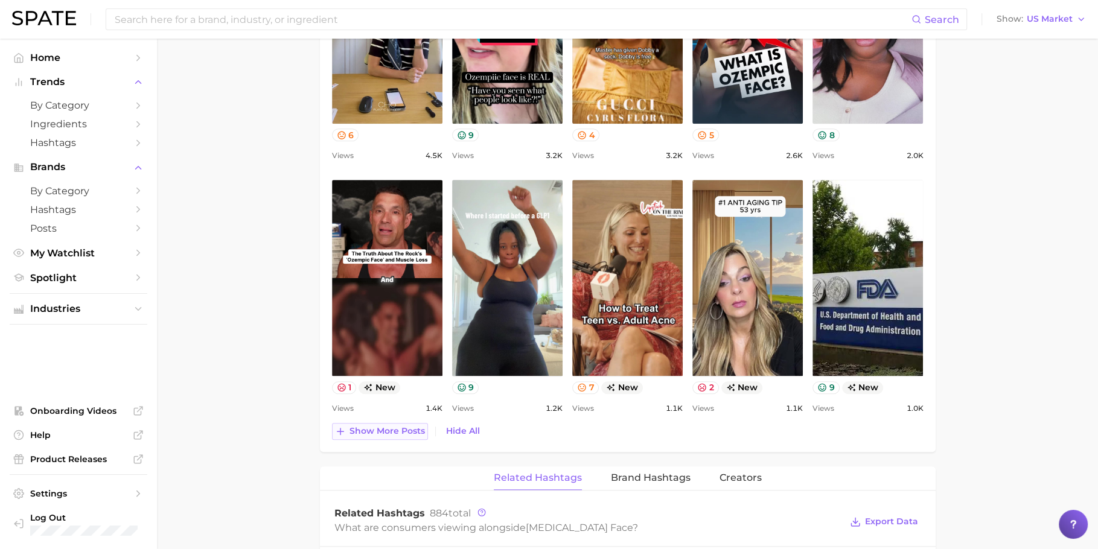
click at [370, 426] on span "Show more posts" at bounding box center [387, 431] width 75 height 10
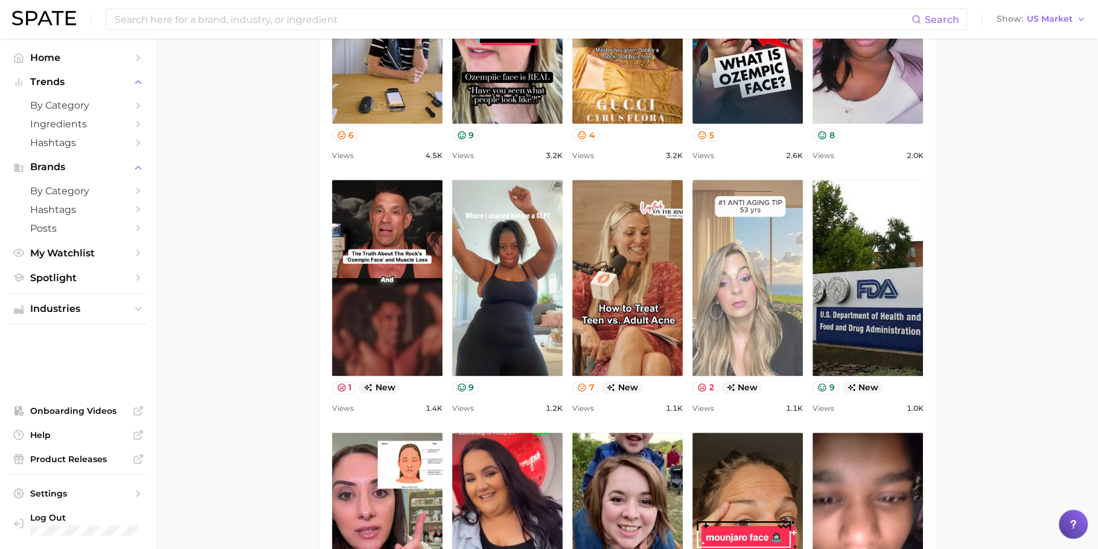
scroll to position [0, 0]
click at [757, 280] on link "view post on TikTok" at bounding box center [748, 278] width 110 height 196
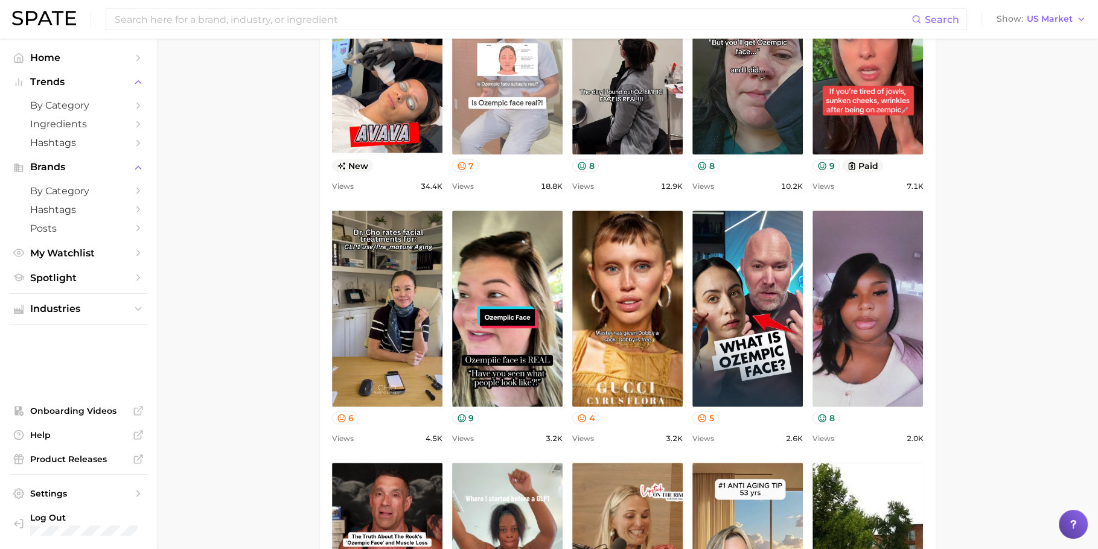
scroll to position [638, 0]
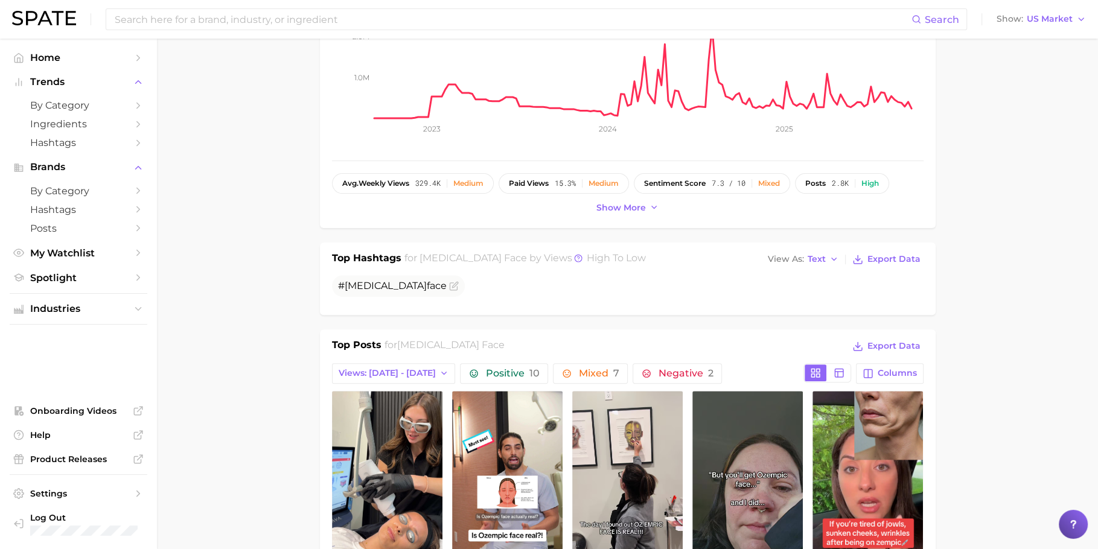
scroll to position [0, 0]
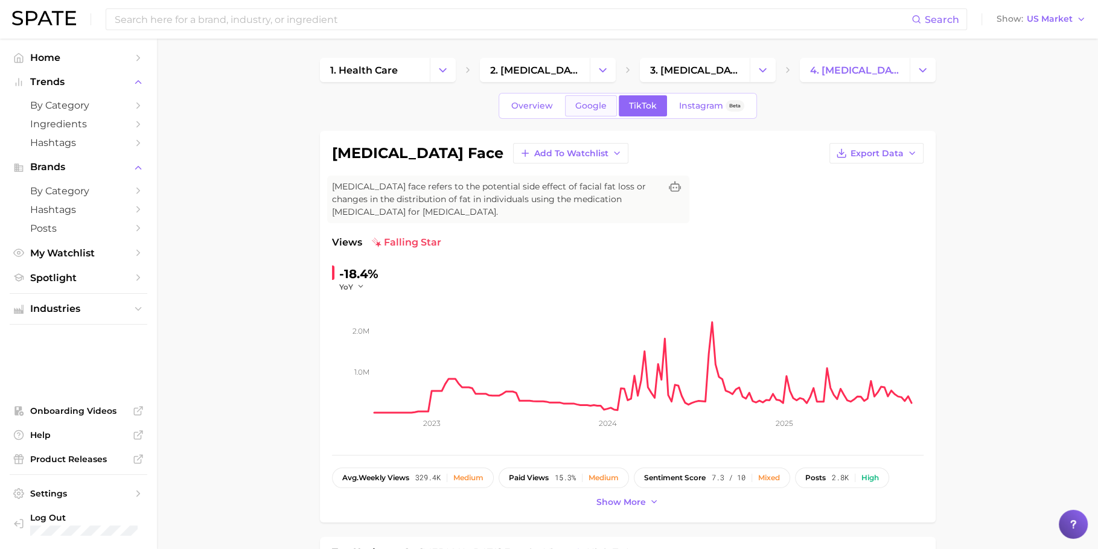
click at [599, 110] on link "Google" at bounding box center [591, 105] width 52 height 21
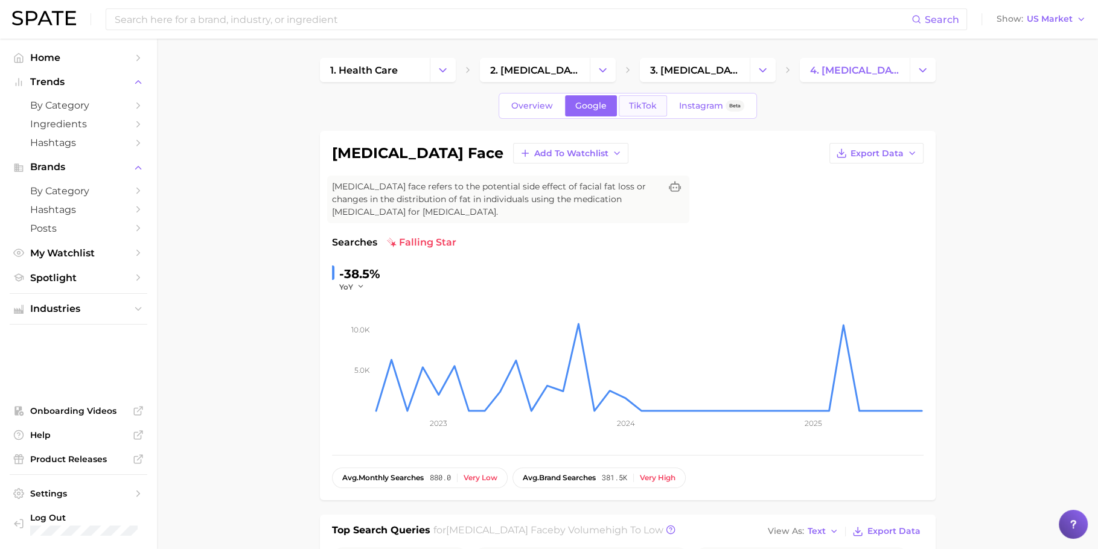
click at [630, 107] on span "TikTok" at bounding box center [643, 106] width 28 height 10
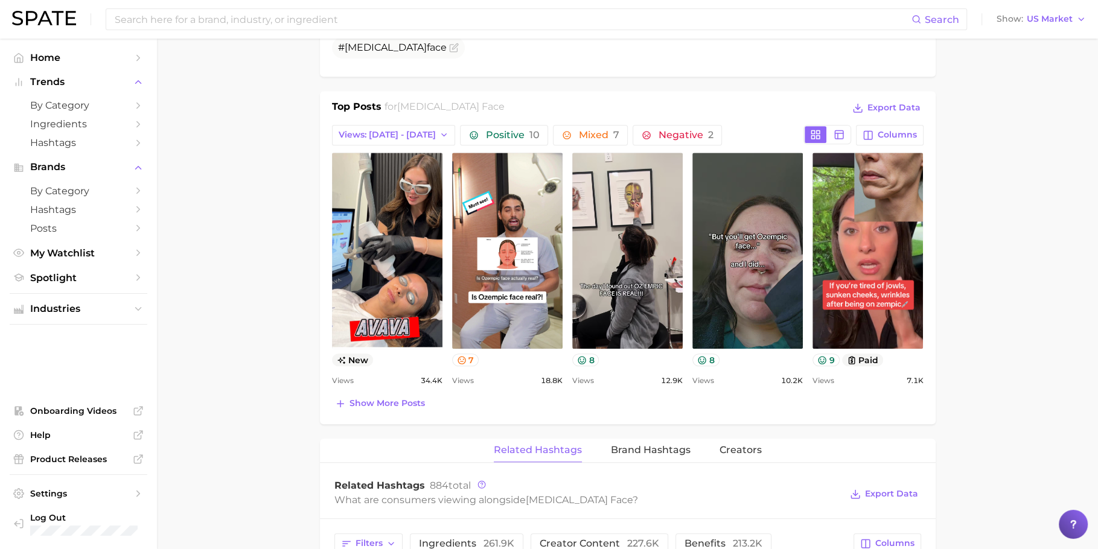
scroll to position [536, 0]
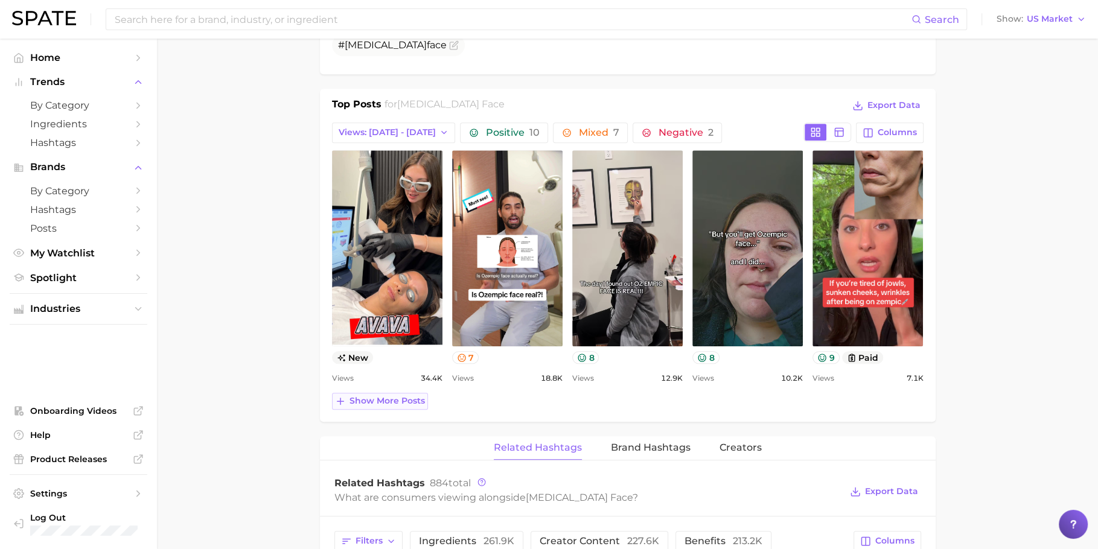
click at [362, 396] on span "Show more posts" at bounding box center [387, 401] width 75 height 10
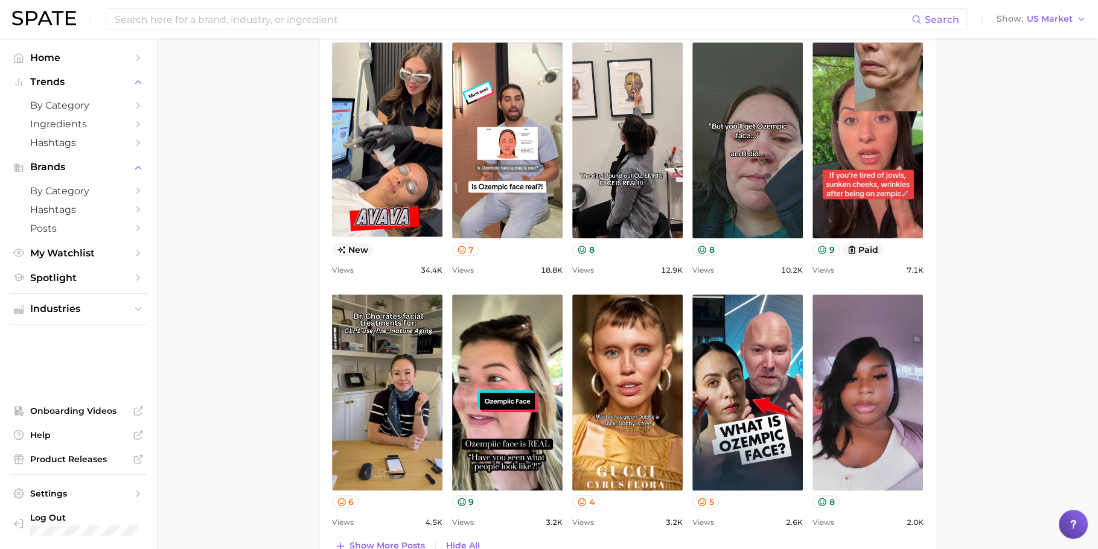
scroll to position [645, 0]
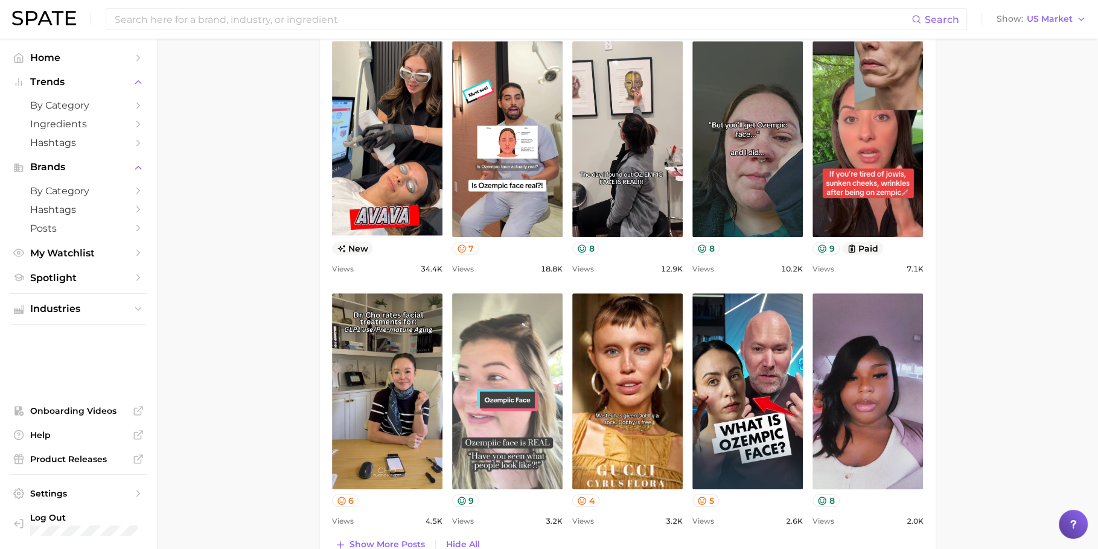
click at [519, 377] on link "view post on TikTok" at bounding box center [507, 391] width 110 height 196
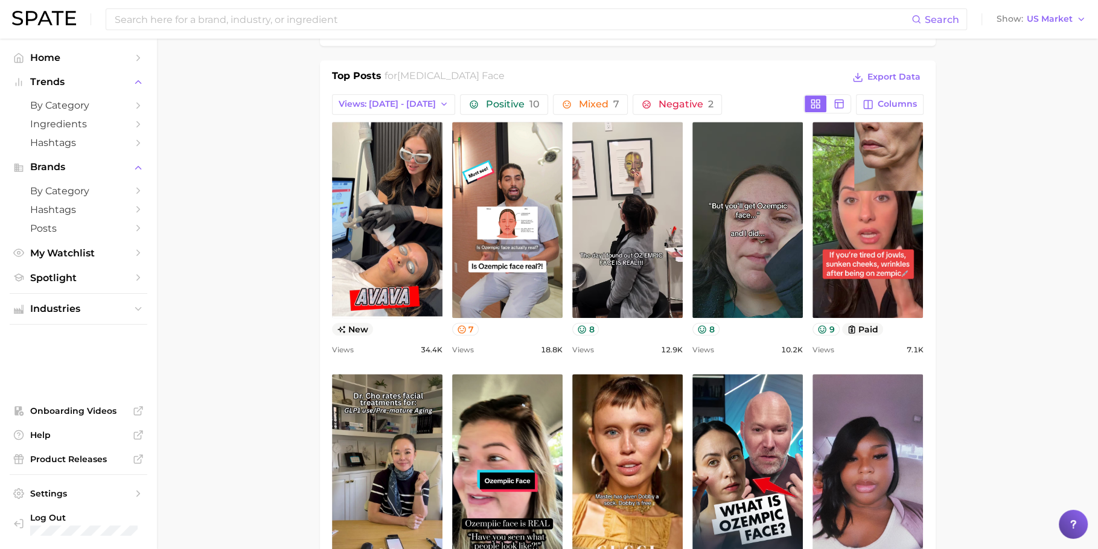
scroll to position [563, 0]
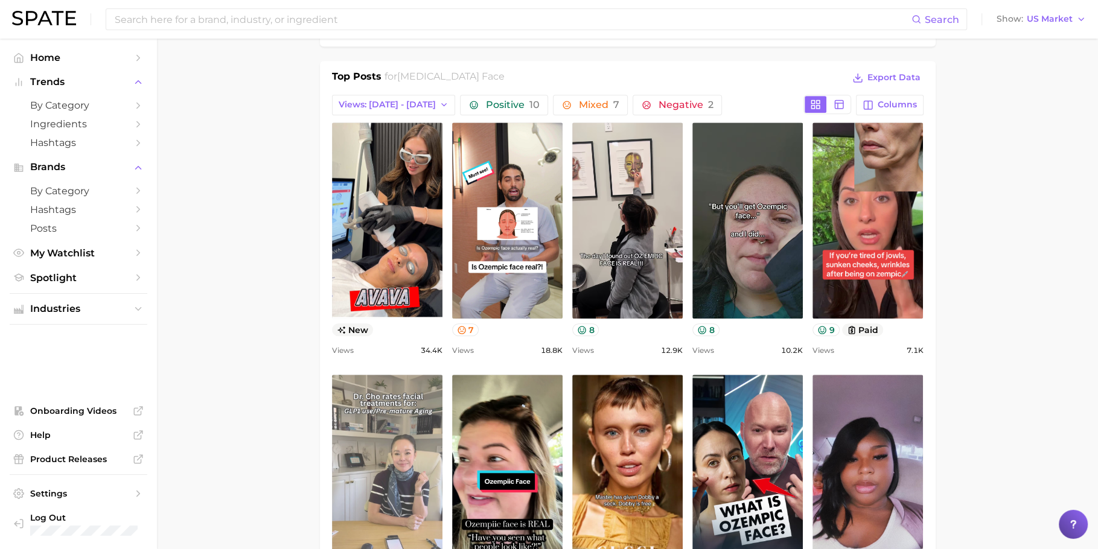
click at [397, 437] on link "view post on TikTok" at bounding box center [387, 473] width 110 height 196
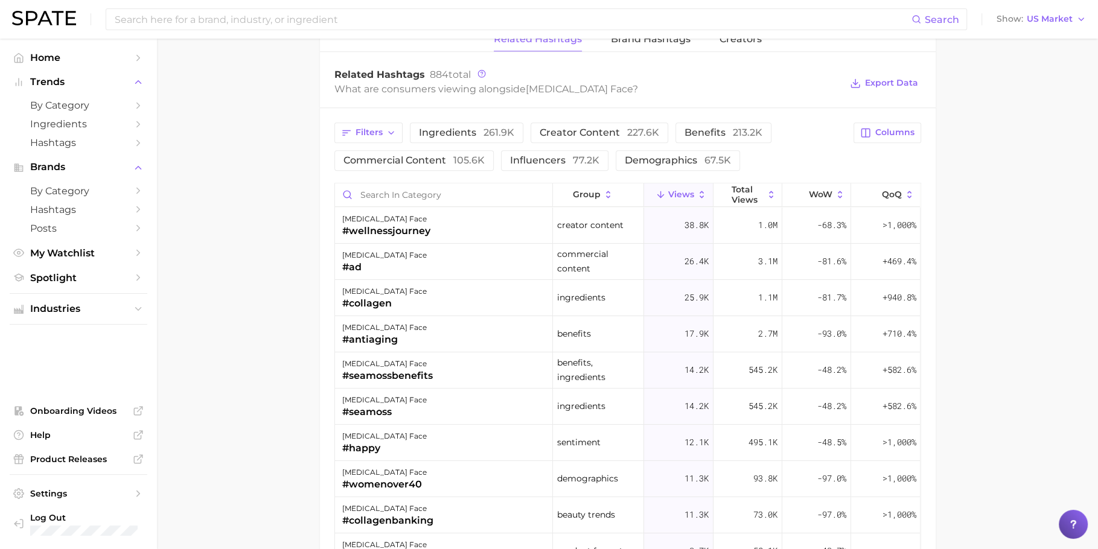
scroll to position [1210, 0]
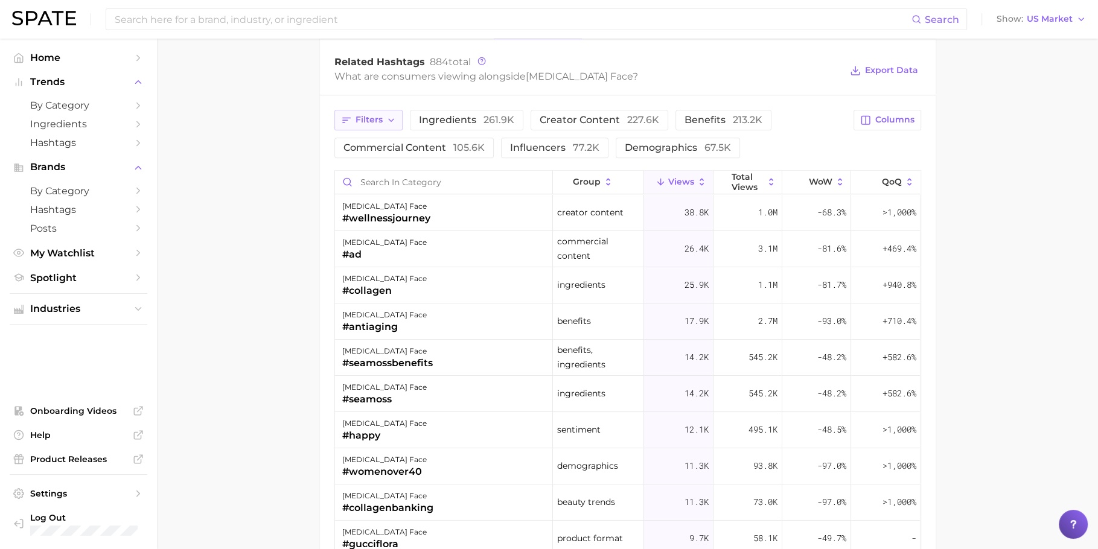
click at [361, 115] on span "Filters" at bounding box center [369, 120] width 27 height 10
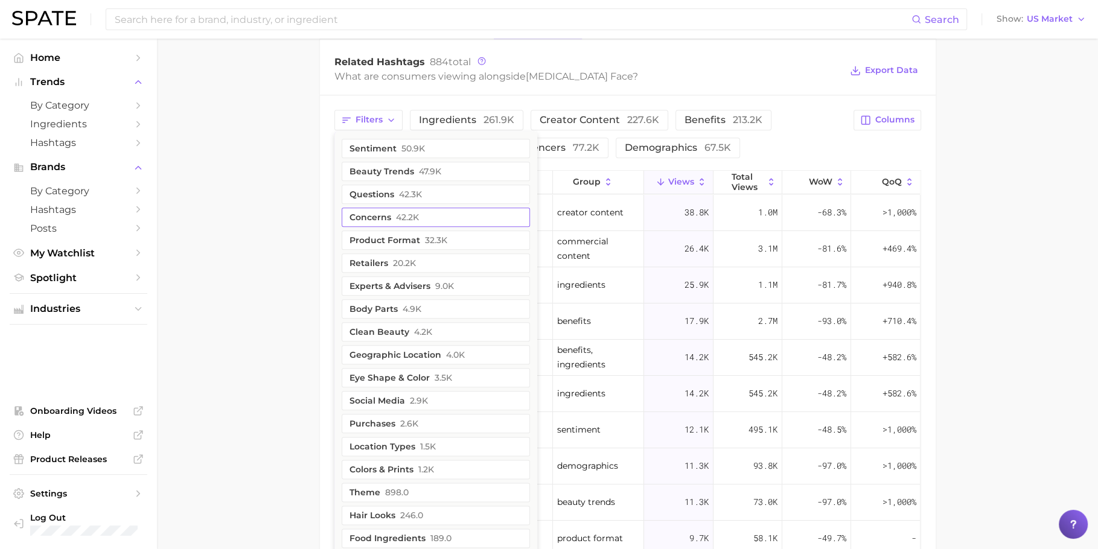
drag, startPoint x: 420, startPoint y: 240, endPoint x: 378, endPoint y: 235, distance: 42.5
click at [421, 240] on button "product format 32.3k" at bounding box center [436, 240] width 188 height 19
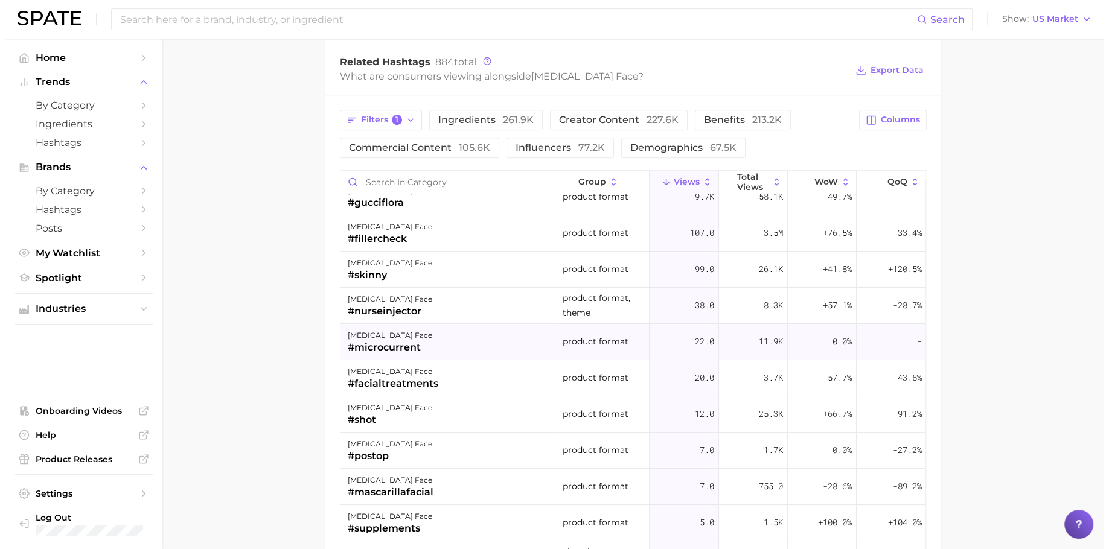
scroll to position [0, 0]
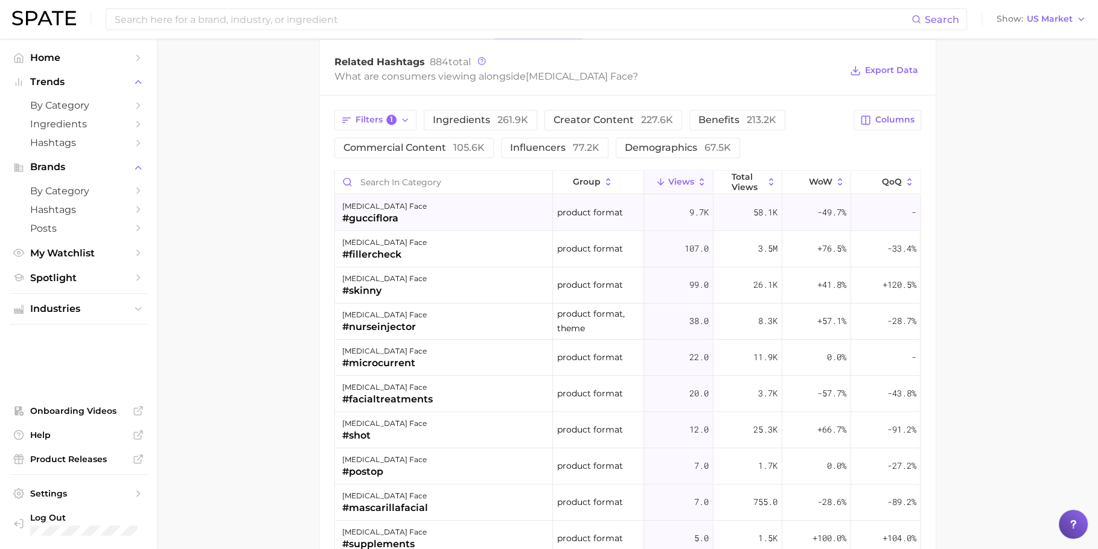
click at [479, 211] on div "ozempic face #gucciflora" at bounding box center [444, 213] width 218 height 36
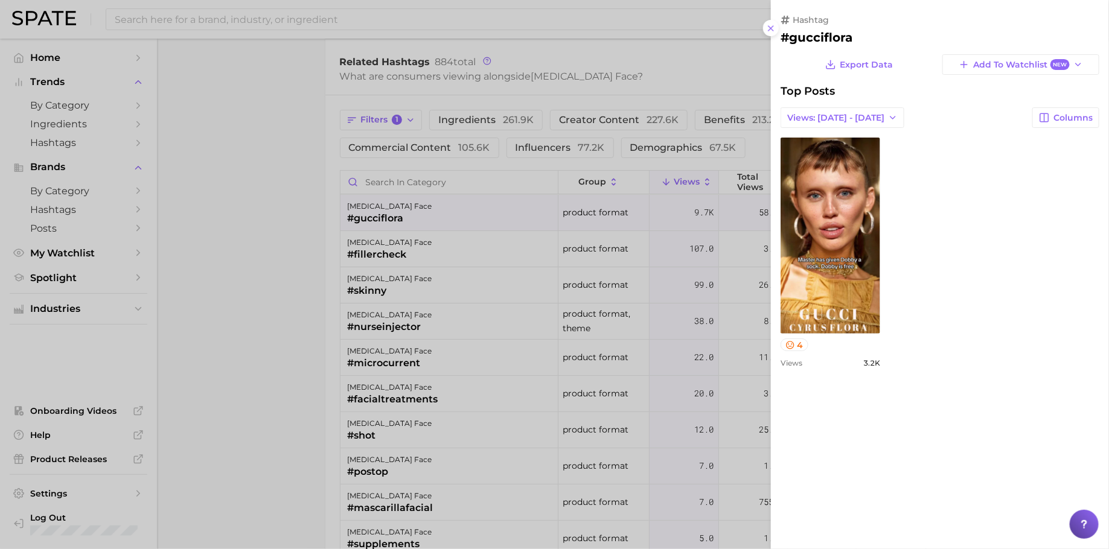
click at [491, 274] on div at bounding box center [554, 274] width 1109 height 549
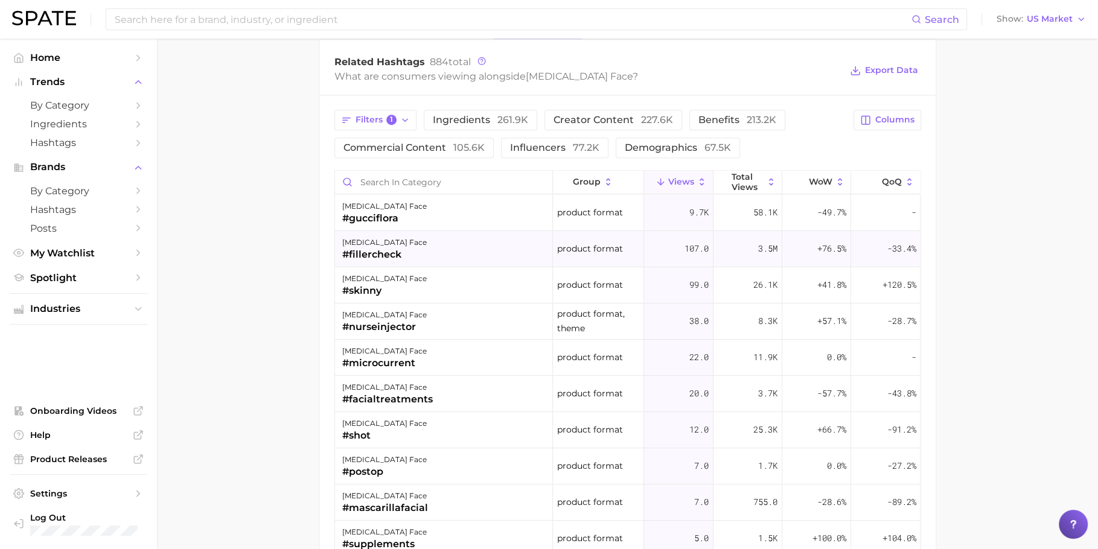
click at [476, 242] on div "ozempic face #fillercheck" at bounding box center [444, 249] width 218 height 36
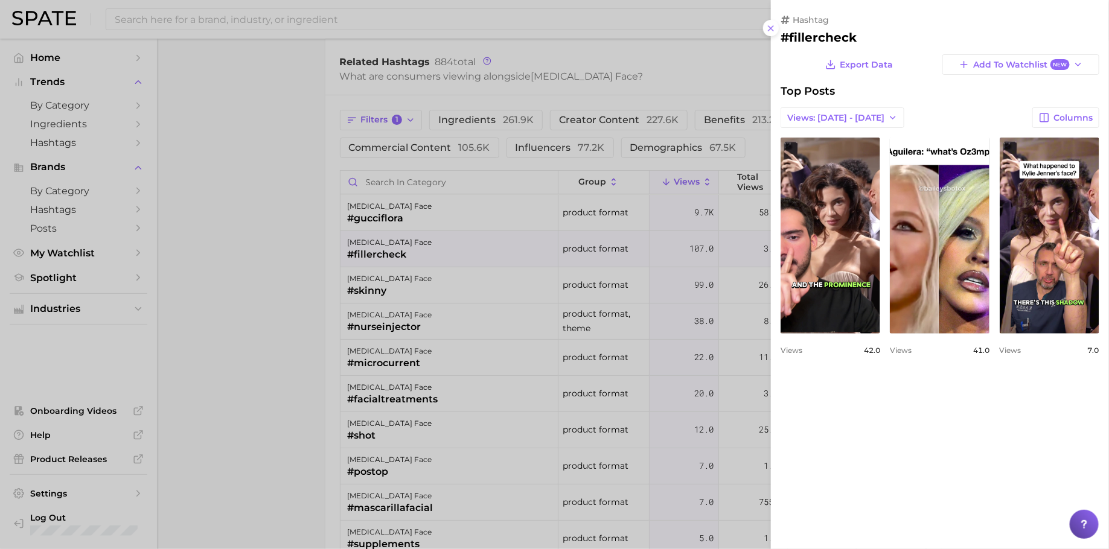
click at [505, 342] on div at bounding box center [554, 274] width 1109 height 549
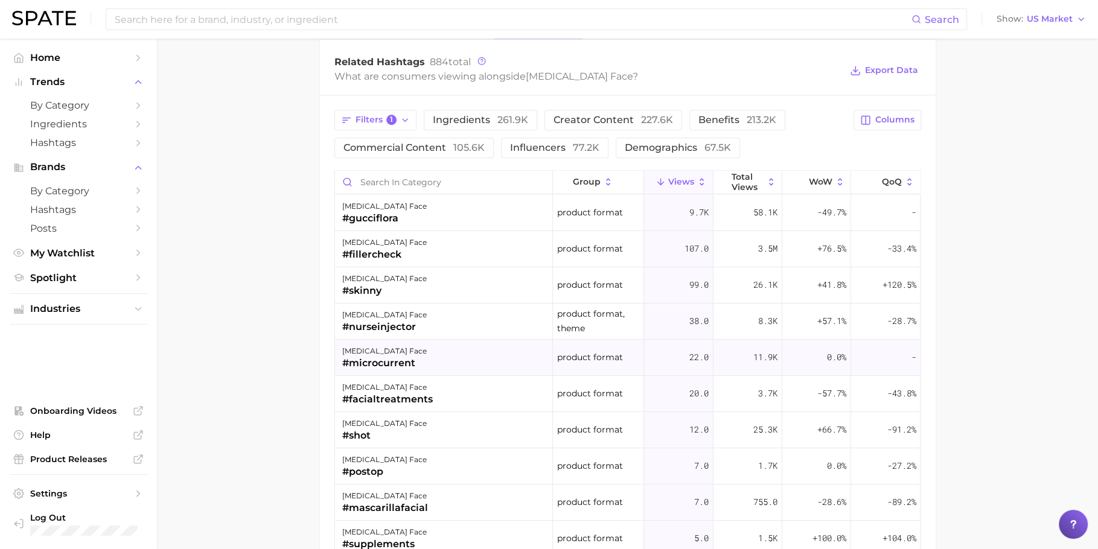
click at [467, 354] on div "ozempic face #microcurrent" at bounding box center [444, 358] width 218 height 36
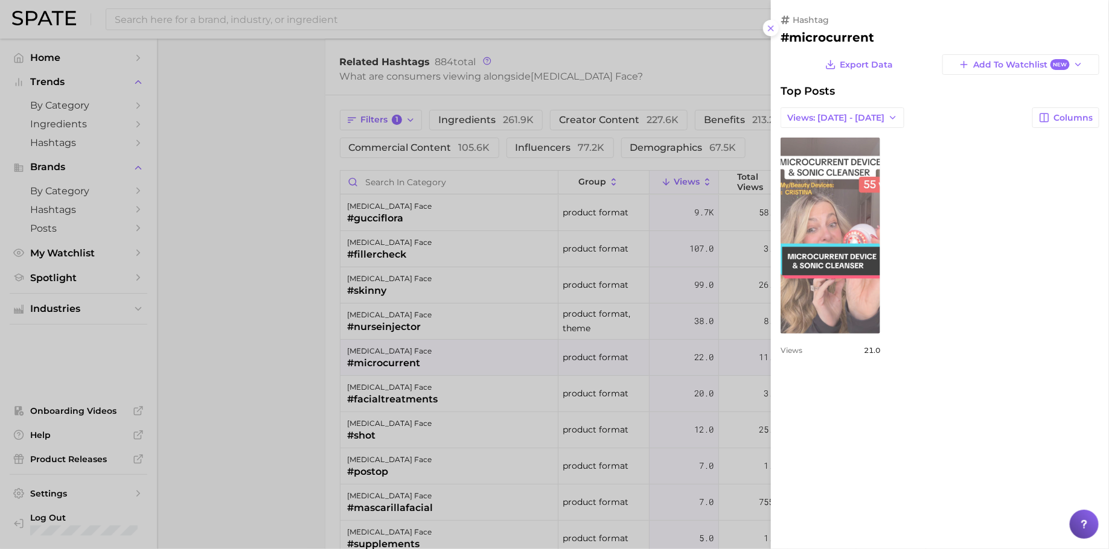
click at [857, 284] on link "view post on TikTok" at bounding box center [831, 236] width 100 height 196
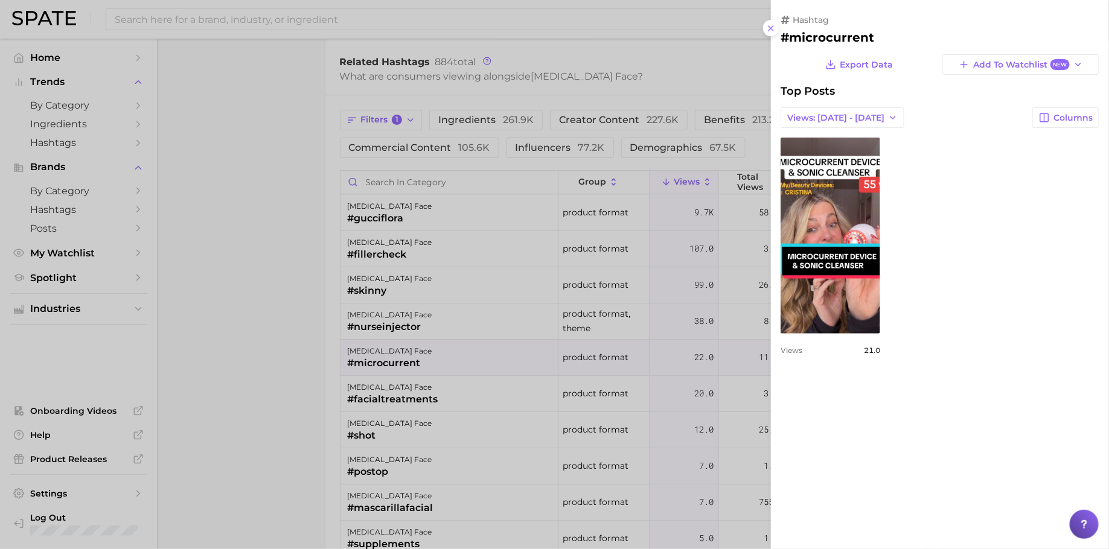
click at [418, 344] on div at bounding box center [554, 274] width 1109 height 549
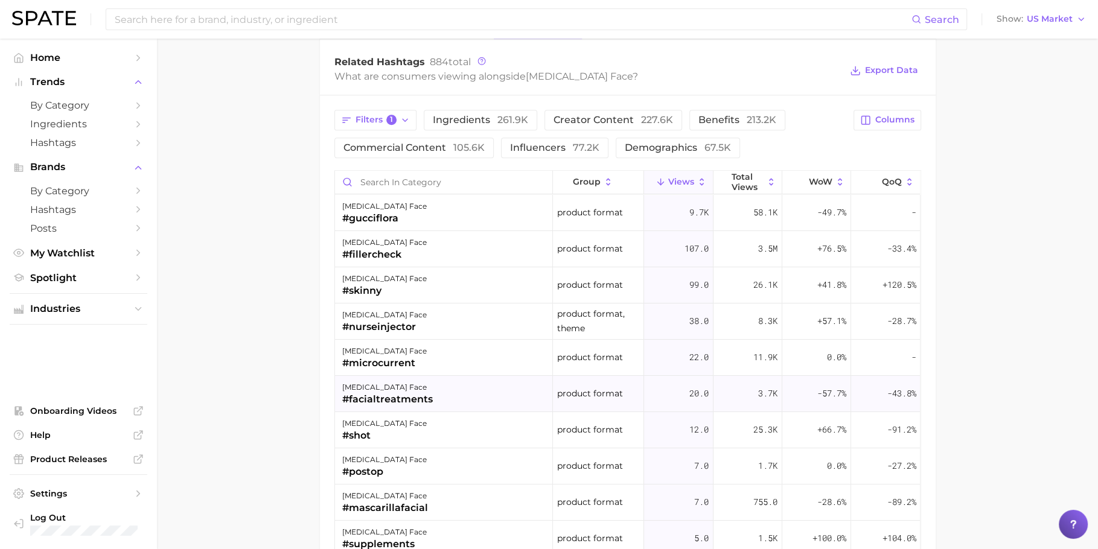
click at [419, 396] on div "#facialtreatments" at bounding box center [387, 399] width 91 height 14
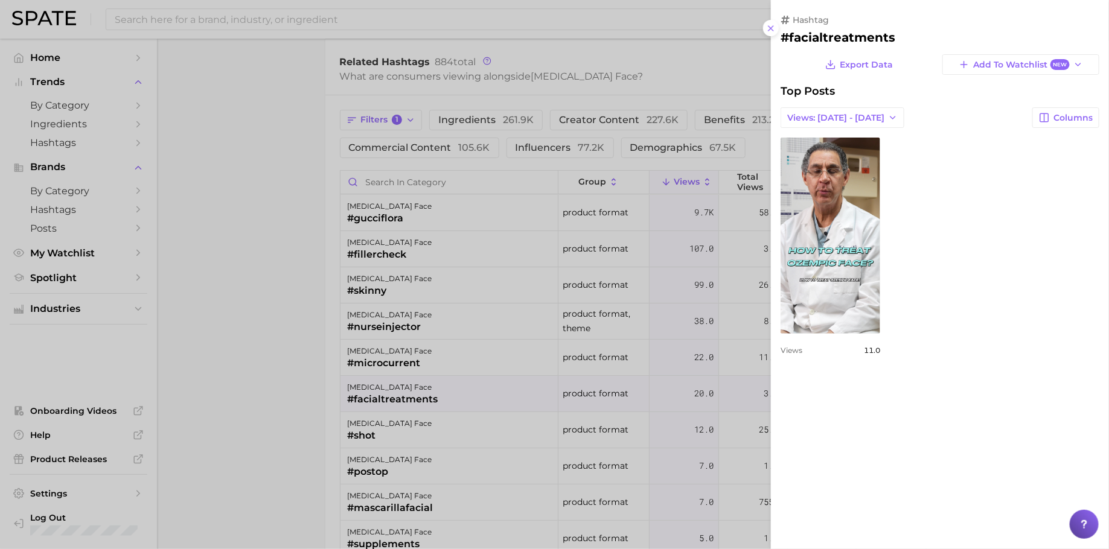
drag, startPoint x: 461, startPoint y: 400, endPoint x: 434, endPoint y: 418, distance: 31.8
click at [460, 401] on div at bounding box center [554, 274] width 1109 height 549
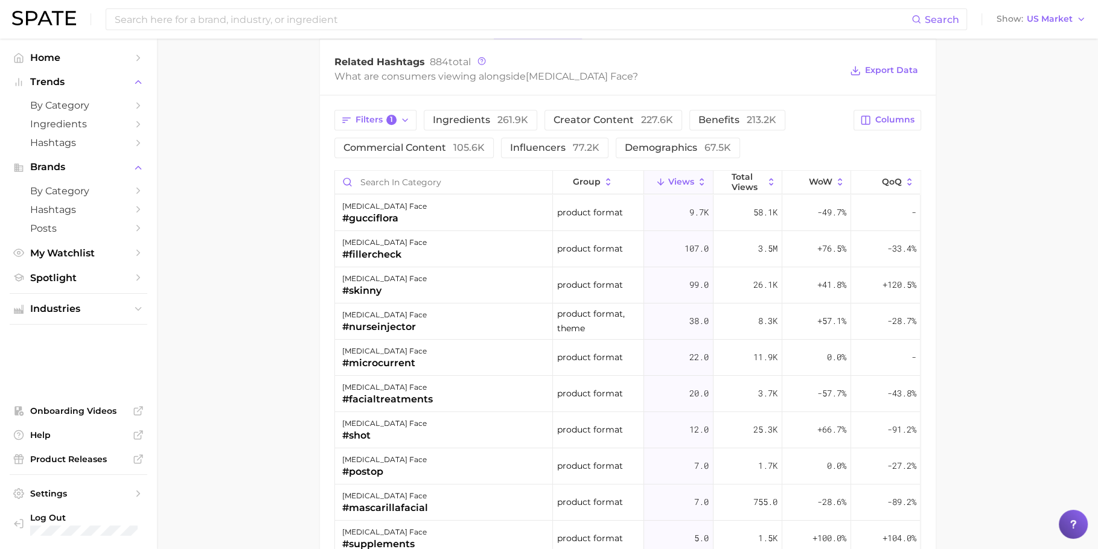
click at [420, 430] on div "ozempic face #shot" at bounding box center [444, 430] width 218 height 36
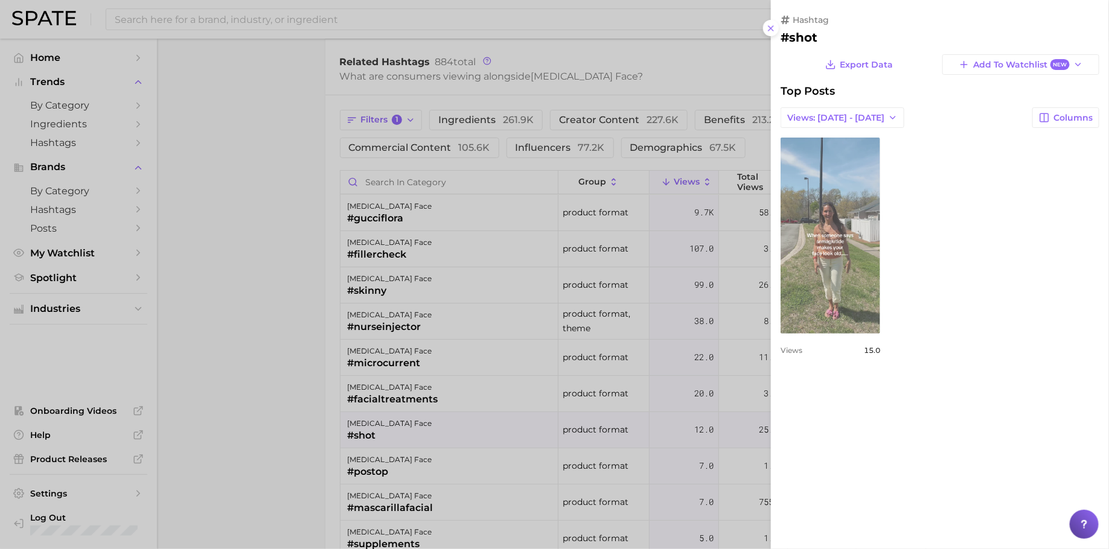
click at [847, 301] on link "view post on TikTok" at bounding box center [831, 236] width 100 height 196
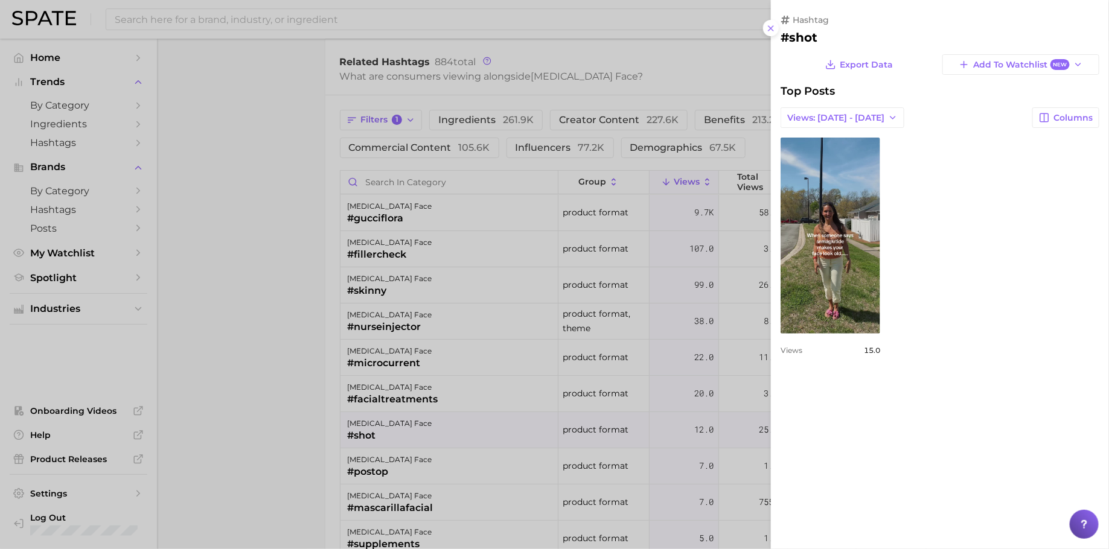
click at [302, 358] on div at bounding box center [554, 274] width 1109 height 549
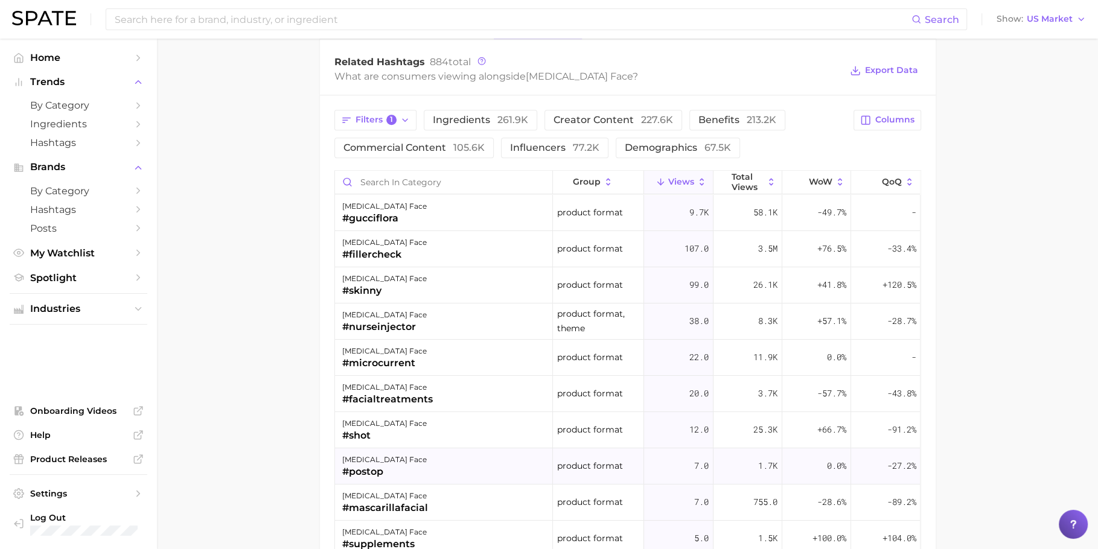
click at [414, 473] on div "ozempic face #postop" at bounding box center [444, 467] width 218 height 36
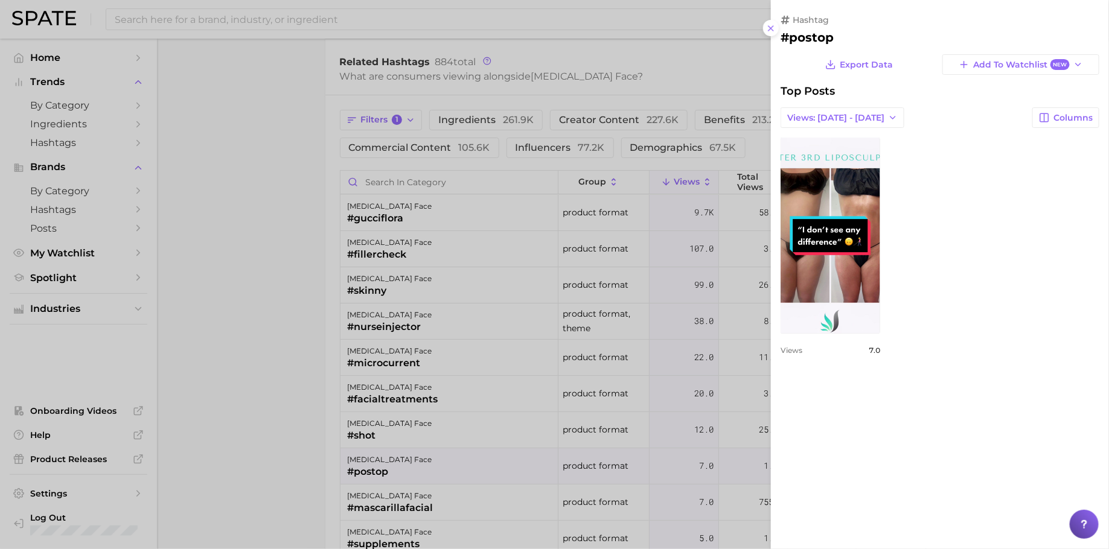
click at [541, 421] on div at bounding box center [554, 274] width 1109 height 549
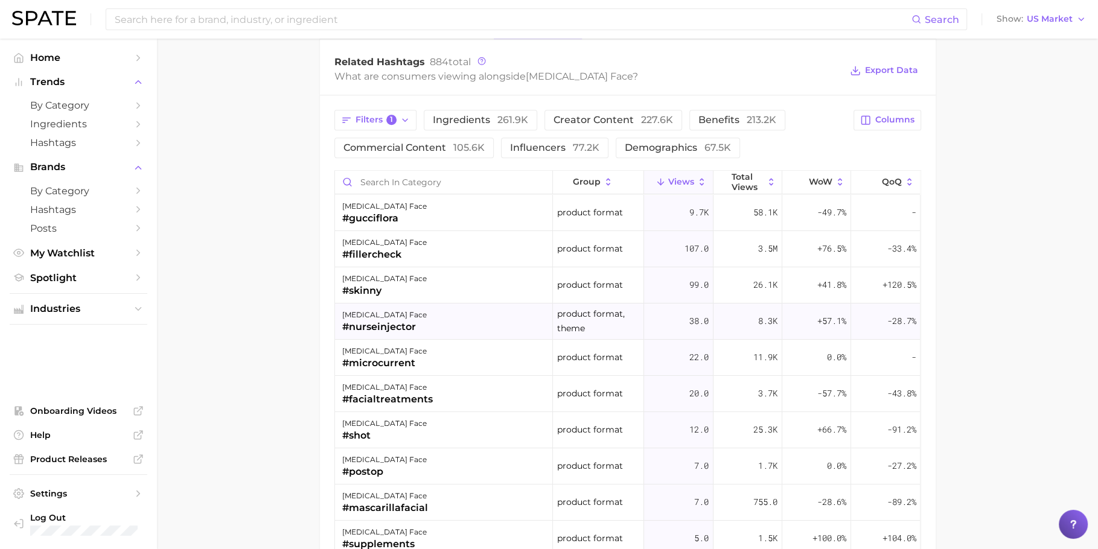
click at [428, 315] on div "ozempic face #nurseinjector" at bounding box center [444, 322] width 218 height 36
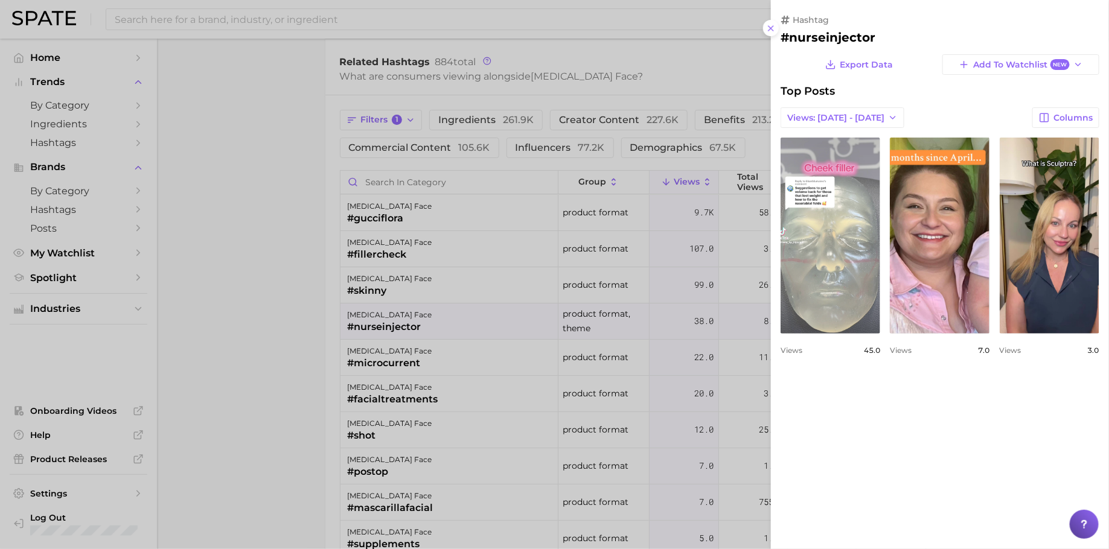
click at [840, 326] on link "view post on TikTok" at bounding box center [831, 236] width 100 height 196
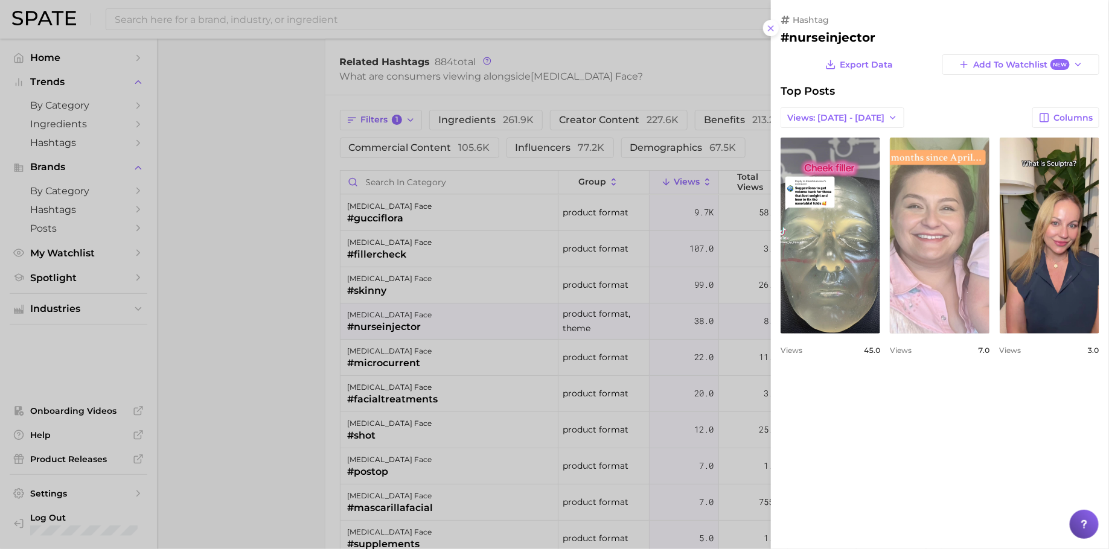
click at [953, 280] on link "view post on TikTok" at bounding box center [940, 236] width 100 height 196
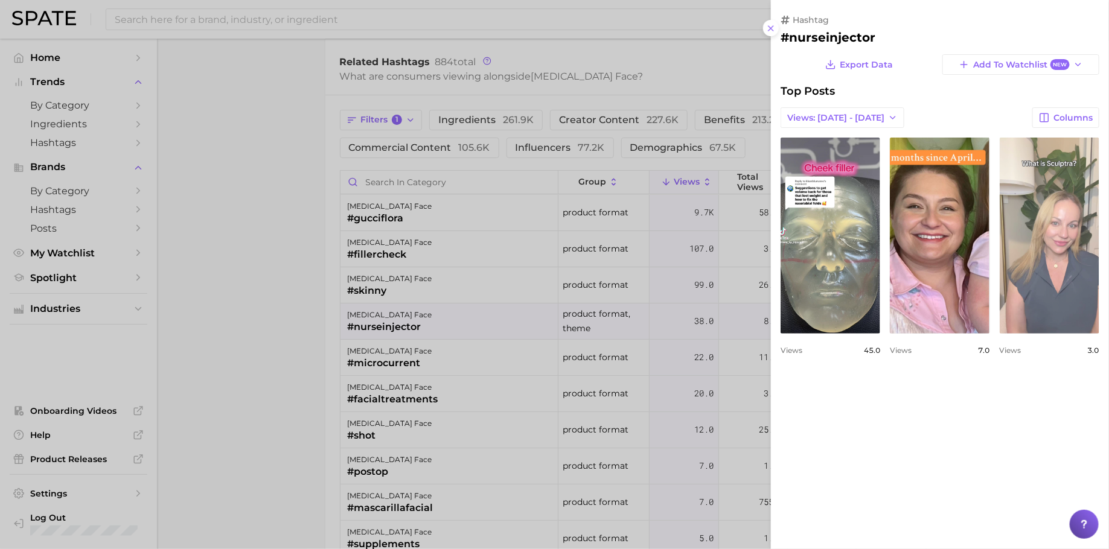
click at [1076, 264] on link "view post on TikTok" at bounding box center [1050, 236] width 100 height 196
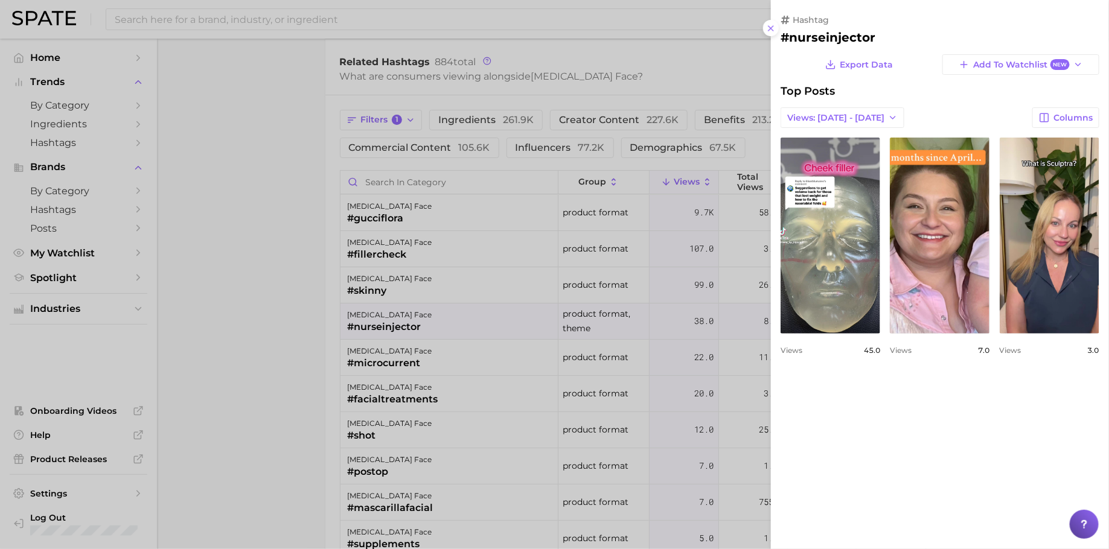
click at [301, 333] on div at bounding box center [554, 274] width 1109 height 549
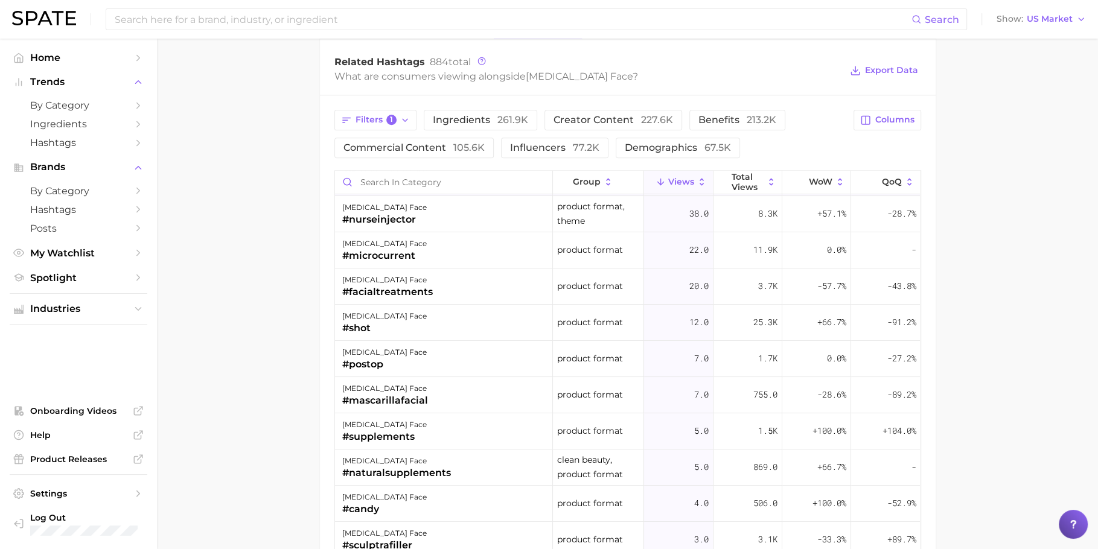
scroll to position [104, 0]
click at [880, 124] on button "Columns" at bounding box center [887, 120] width 67 height 21
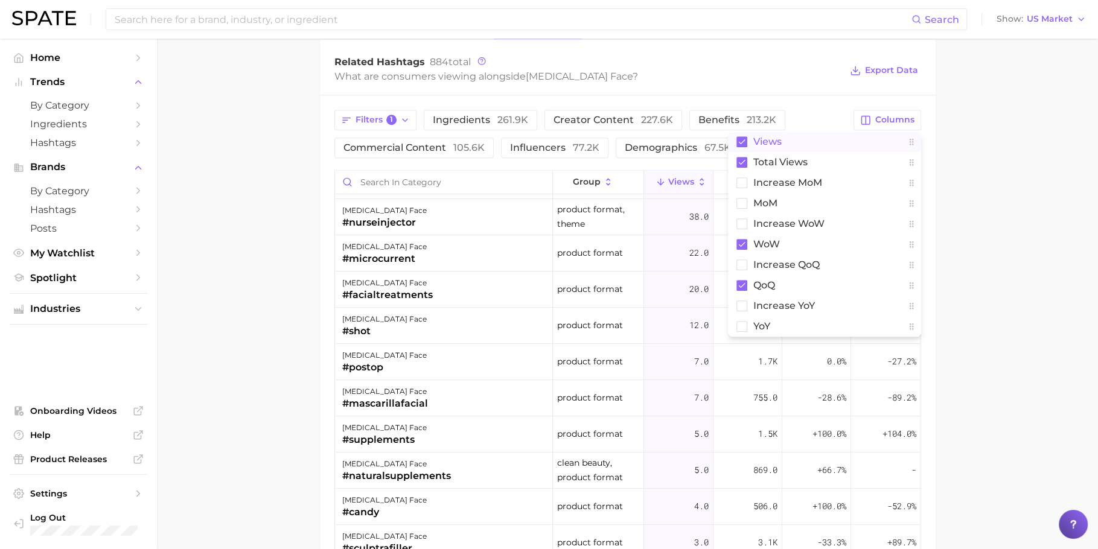
click at [807, 146] on button "Views" at bounding box center [824, 142] width 193 height 21
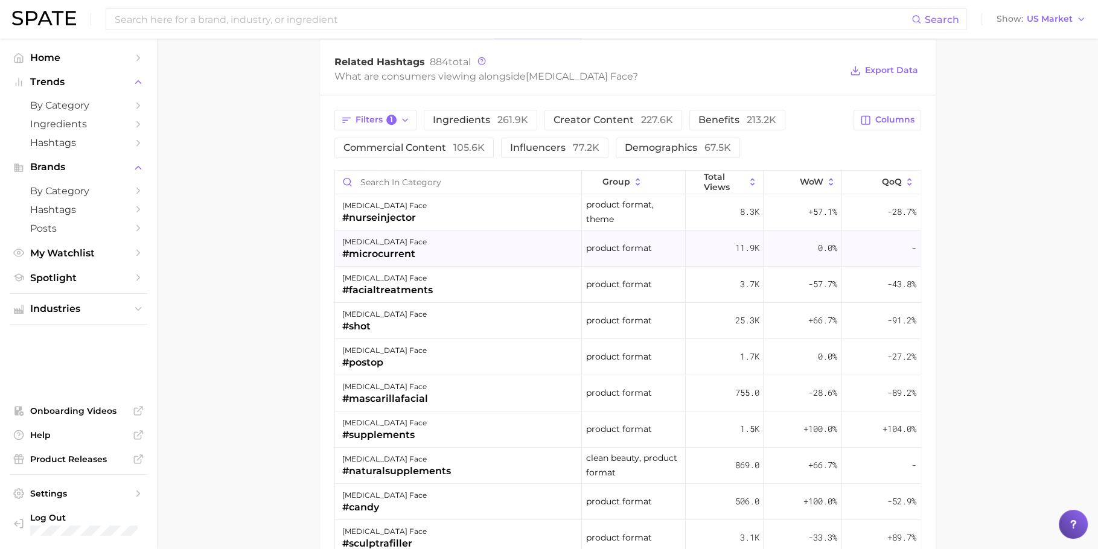
scroll to position [110, 0]
click at [384, 110] on button "Filters 1" at bounding box center [375, 120] width 83 height 21
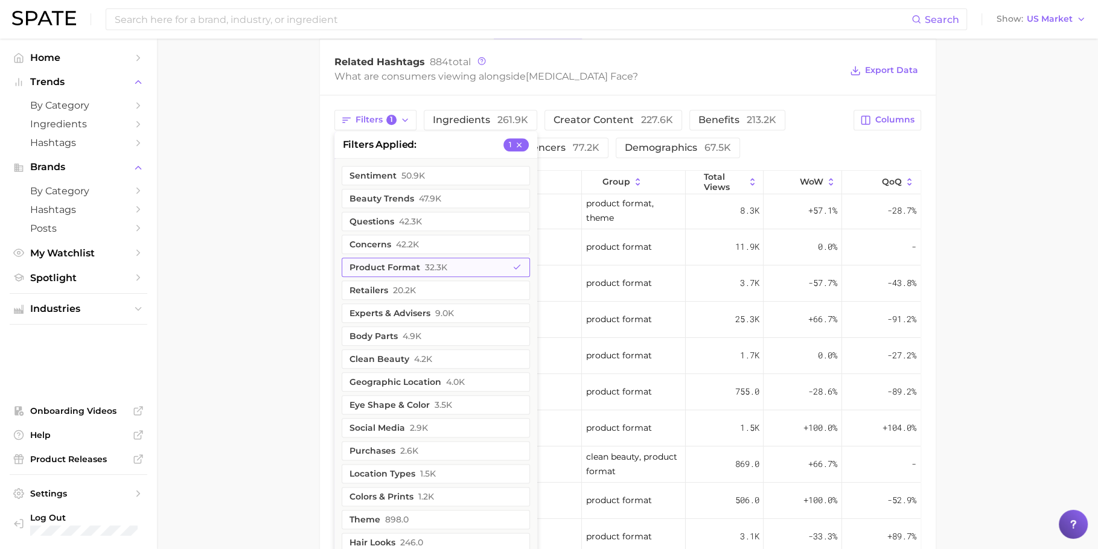
click at [422, 258] on button "product format 32.3k" at bounding box center [436, 267] width 188 height 19
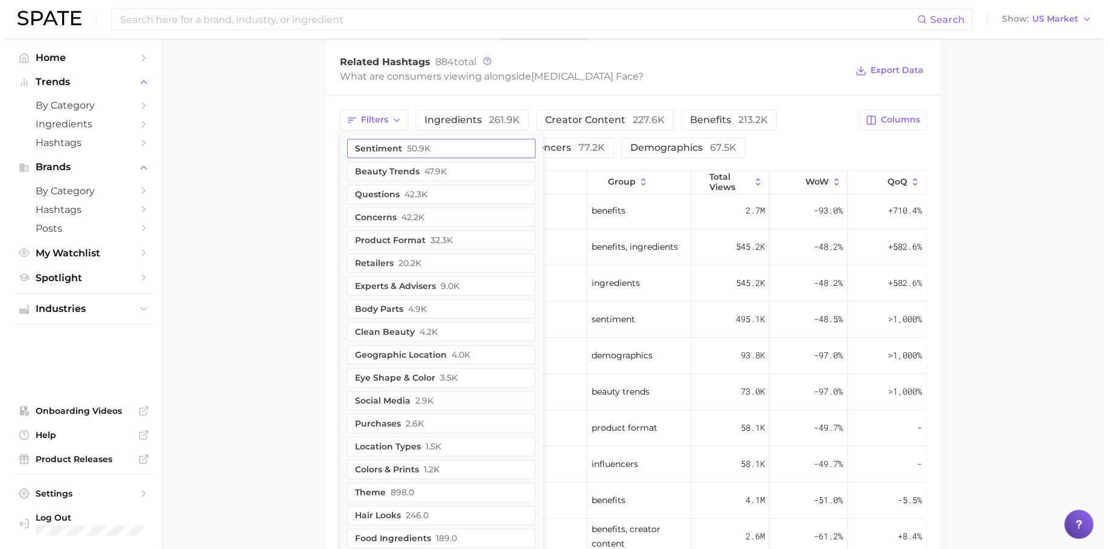
scroll to position [0, 0]
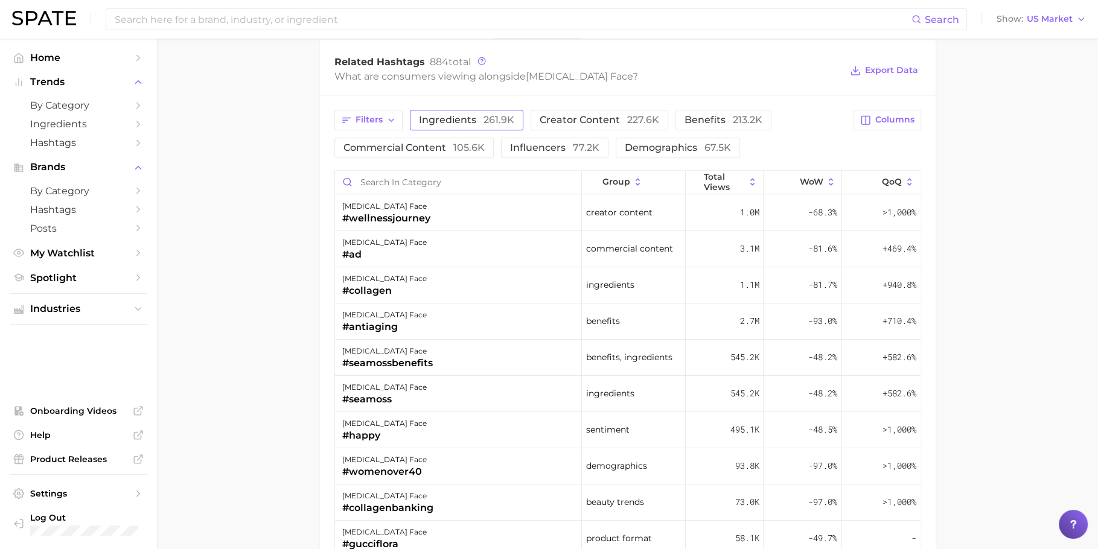
click at [484, 121] on button "ingredients 261.9k" at bounding box center [467, 120] width 114 height 21
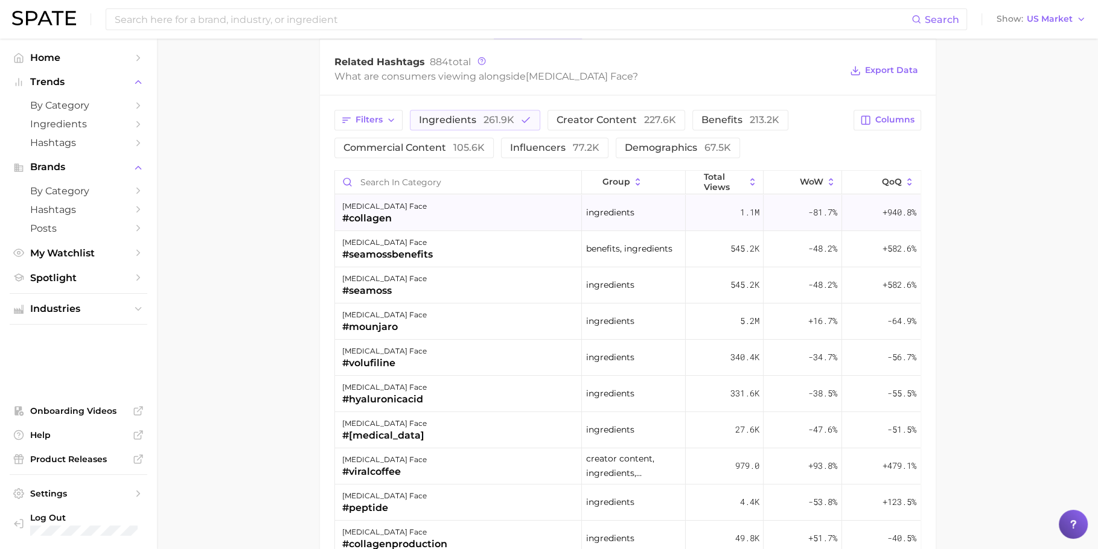
click at [464, 220] on div "ozempic face #collagen" at bounding box center [459, 213] width 248 height 36
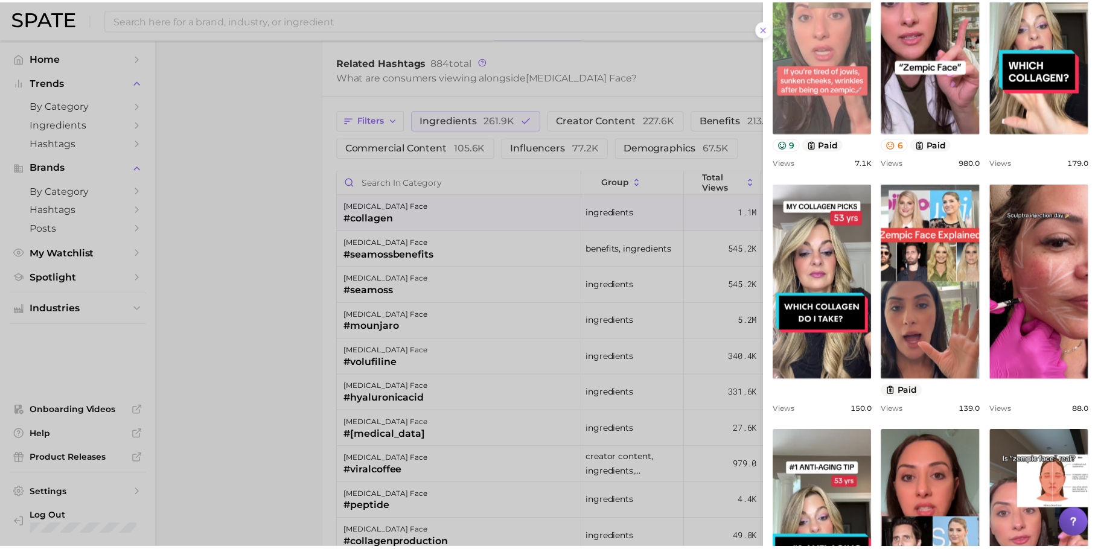
scroll to position [505, 0]
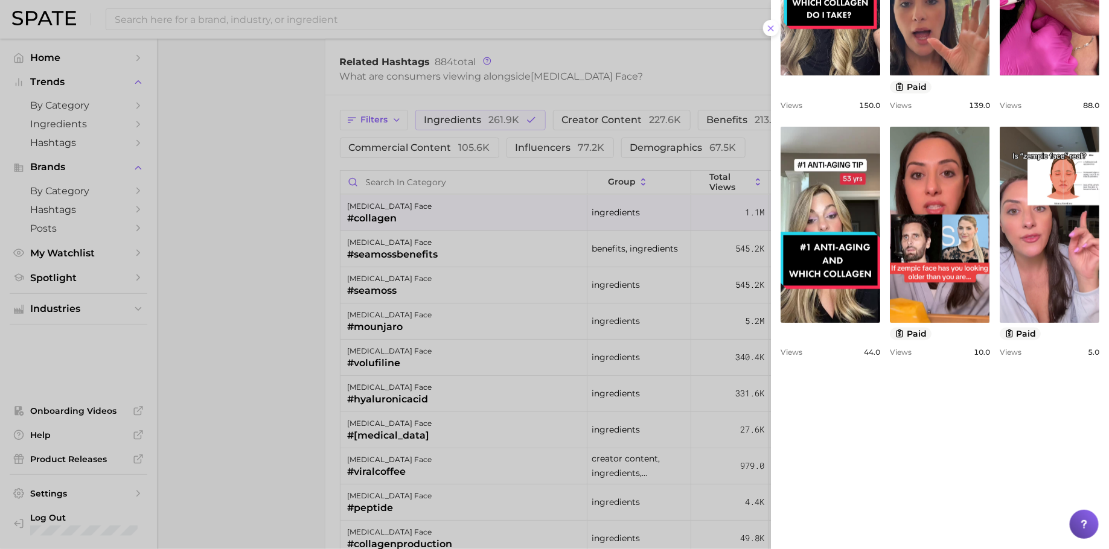
click at [451, 337] on div at bounding box center [554, 274] width 1109 height 549
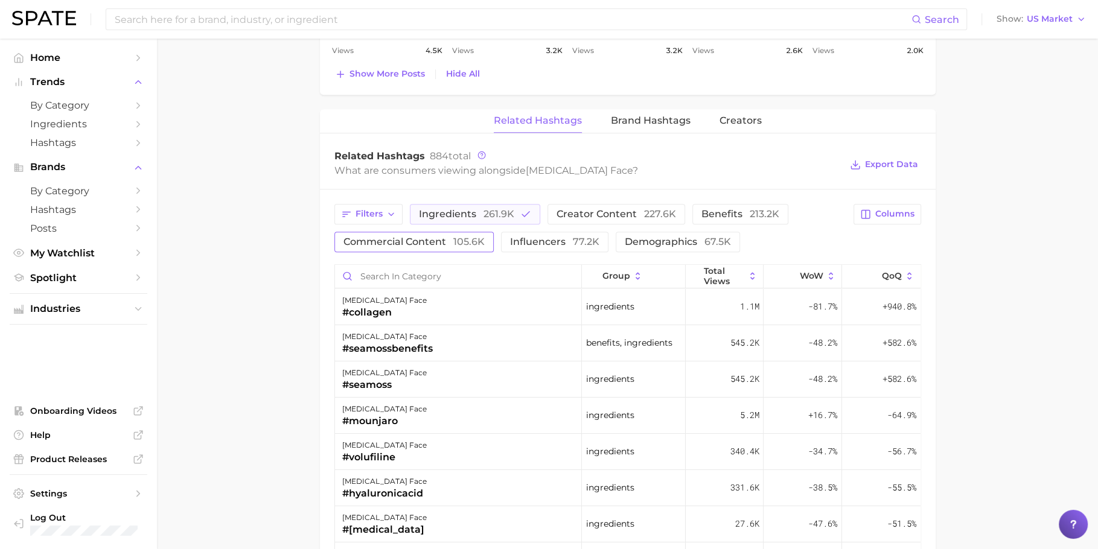
scroll to position [1109, 0]
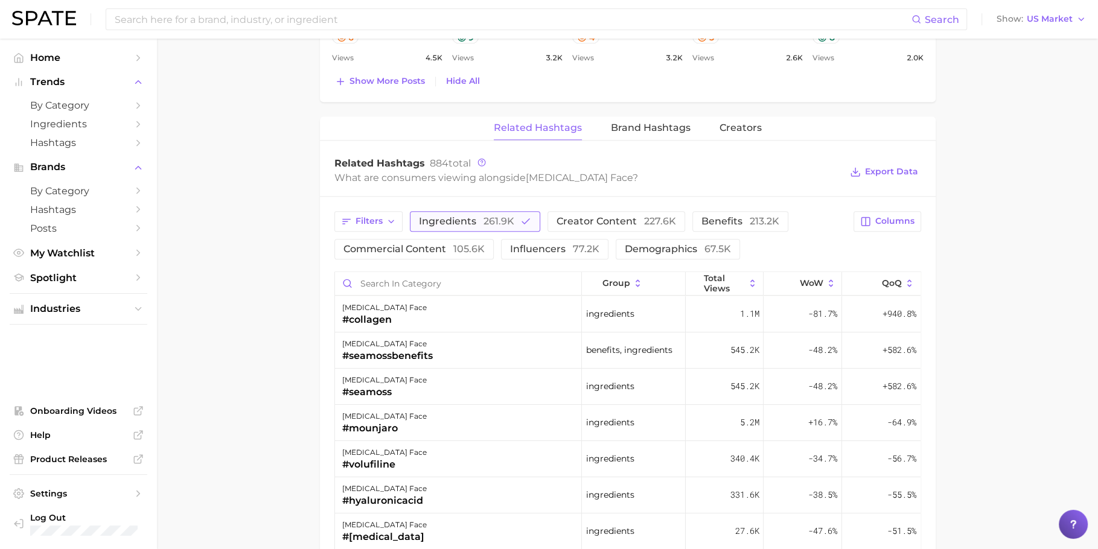
click at [484, 216] on span "261.9k" at bounding box center [499, 221] width 31 height 11
click at [385, 222] on button "Filters" at bounding box center [368, 221] width 68 height 21
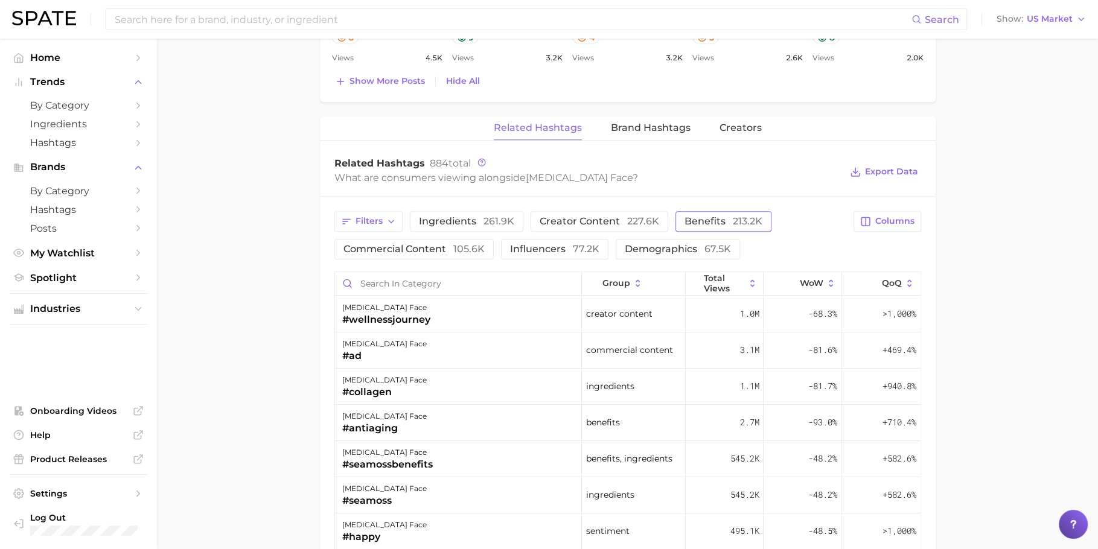
click at [715, 211] on button "benefits 213.2k" at bounding box center [724, 221] width 96 height 21
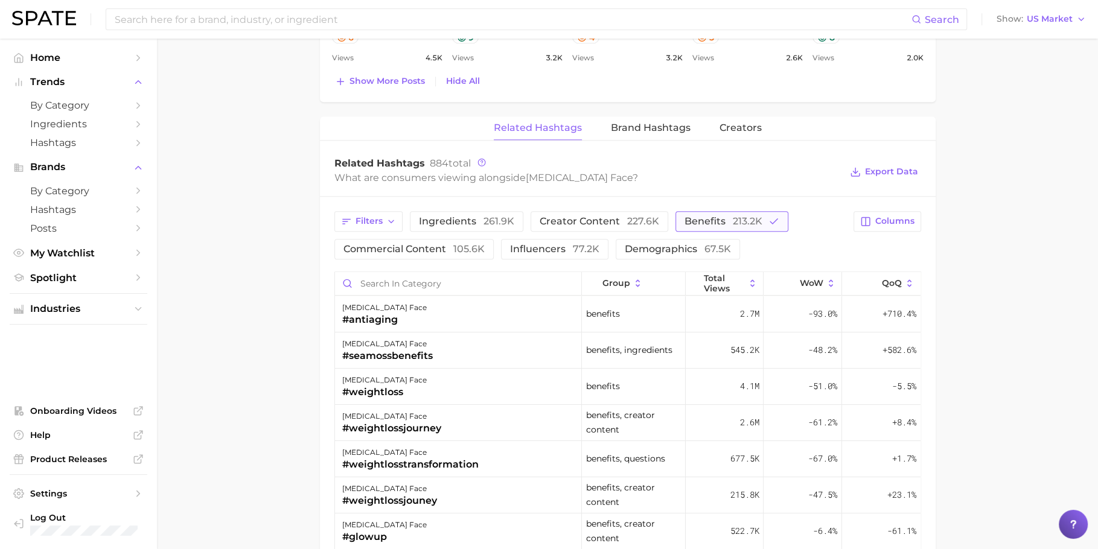
click at [716, 211] on button "benefits 213.2k" at bounding box center [732, 221] width 113 height 21
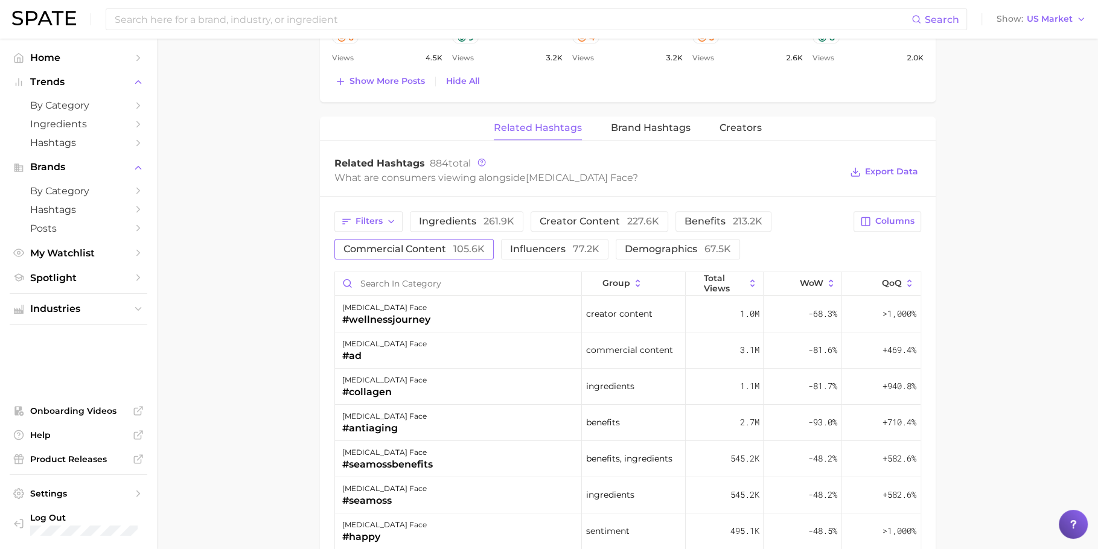
click at [423, 250] on span "commercial content 105.6k" at bounding box center [414, 250] width 141 height 10
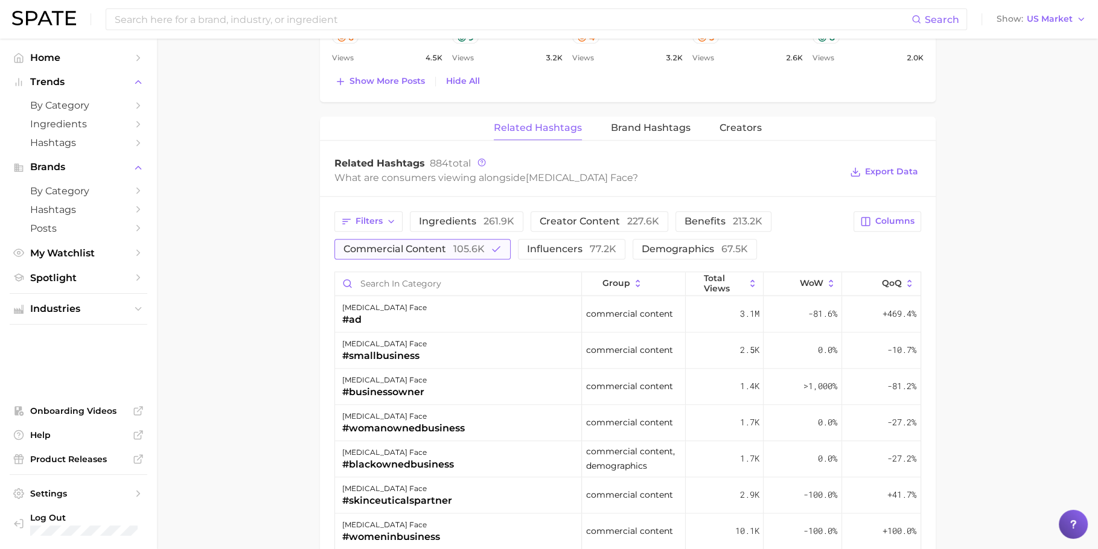
click at [423, 250] on span "commercial content 105.6k" at bounding box center [414, 250] width 141 height 10
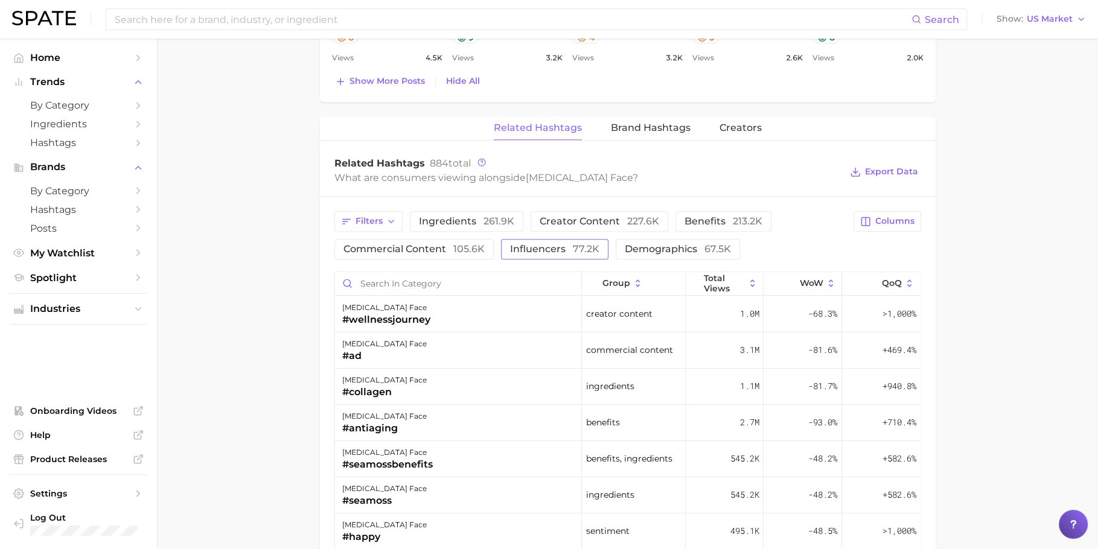
click at [526, 245] on span "influencers 77.2k" at bounding box center [554, 250] width 89 height 10
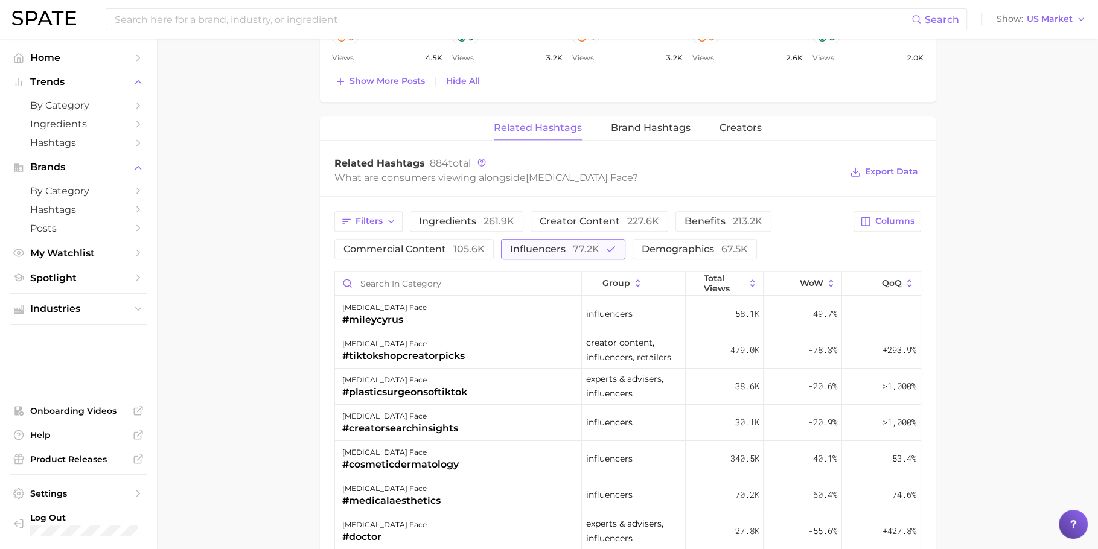
click at [526, 245] on span "influencers 77.2k" at bounding box center [554, 250] width 89 height 10
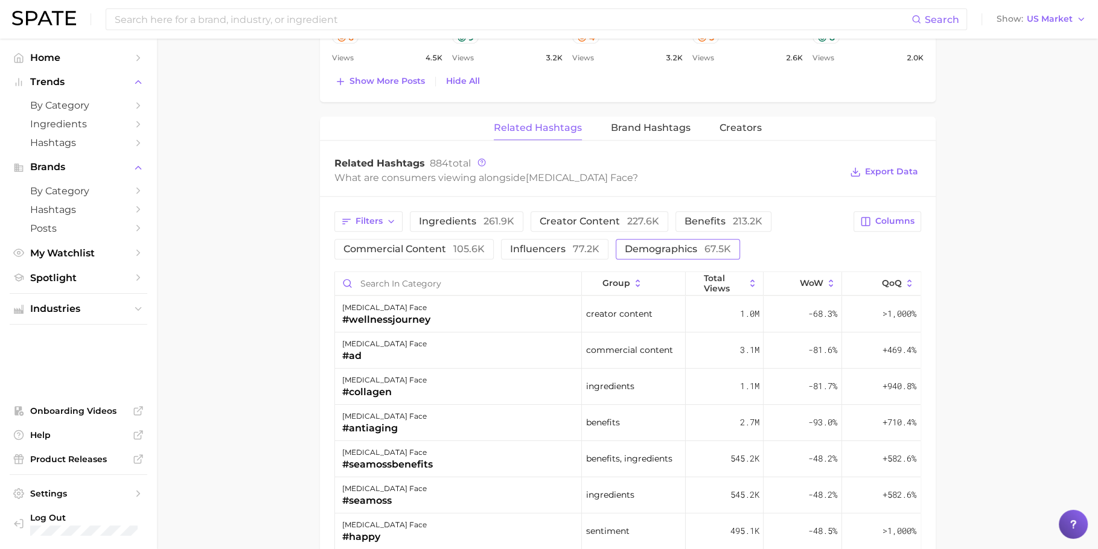
click at [641, 250] on span "demographics 67.5k" at bounding box center [678, 250] width 106 height 10
click at [388, 224] on button "Filters" at bounding box center [368, 221] width 68 height 21
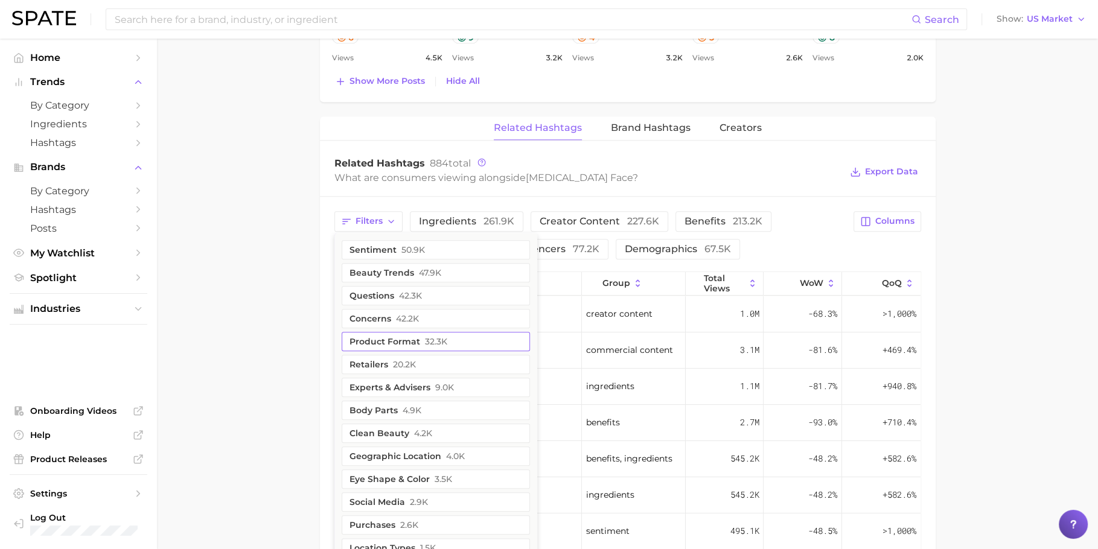
click at [427, 338] on span "32.3k" at bounding box center [436, 342] width 22 height 10
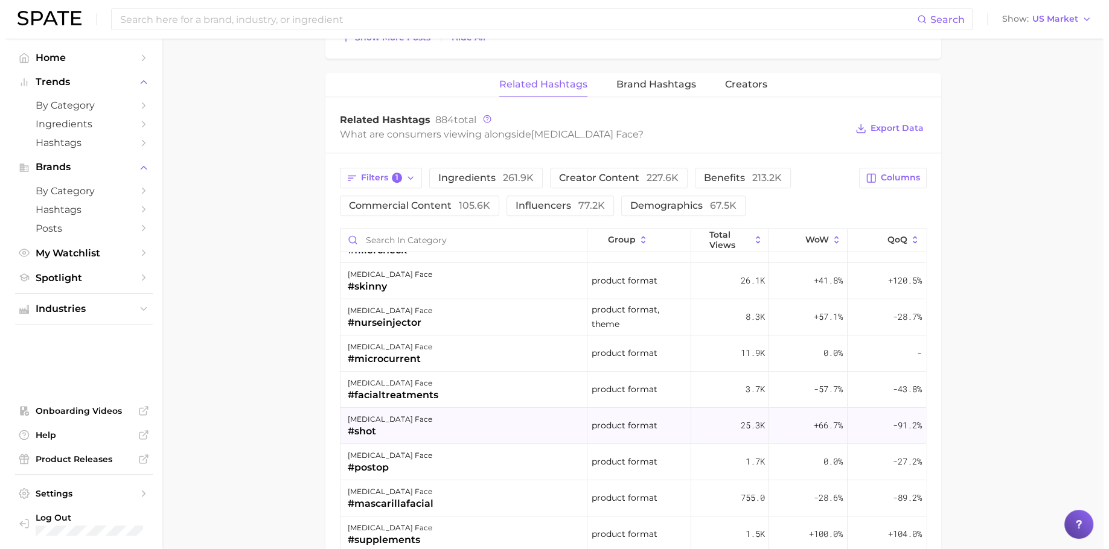
scroll to position [0, 0]
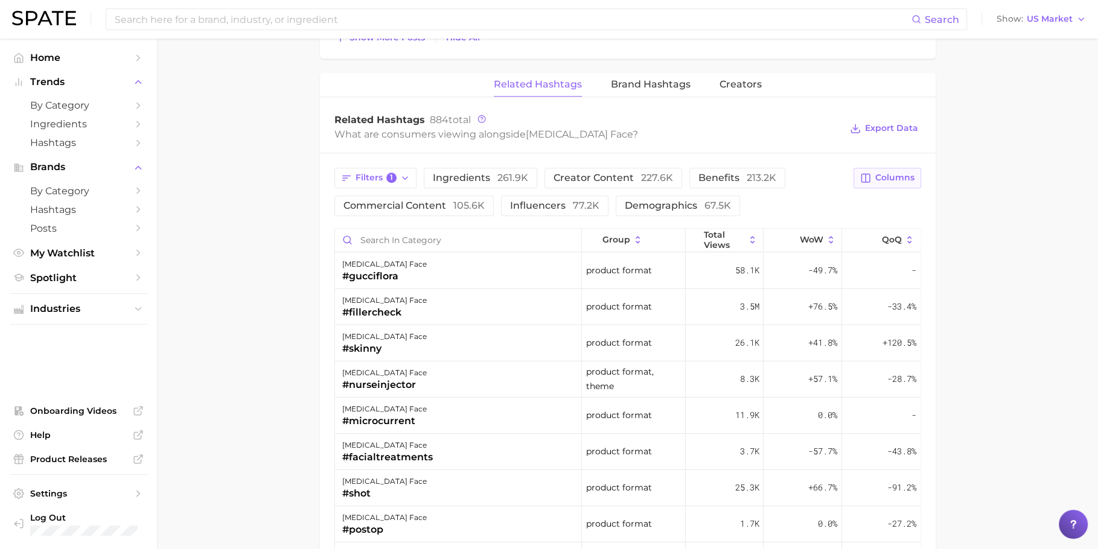
click at [897, 179] on button "Columns" at bounding box center [887, 178] width 67 height 21
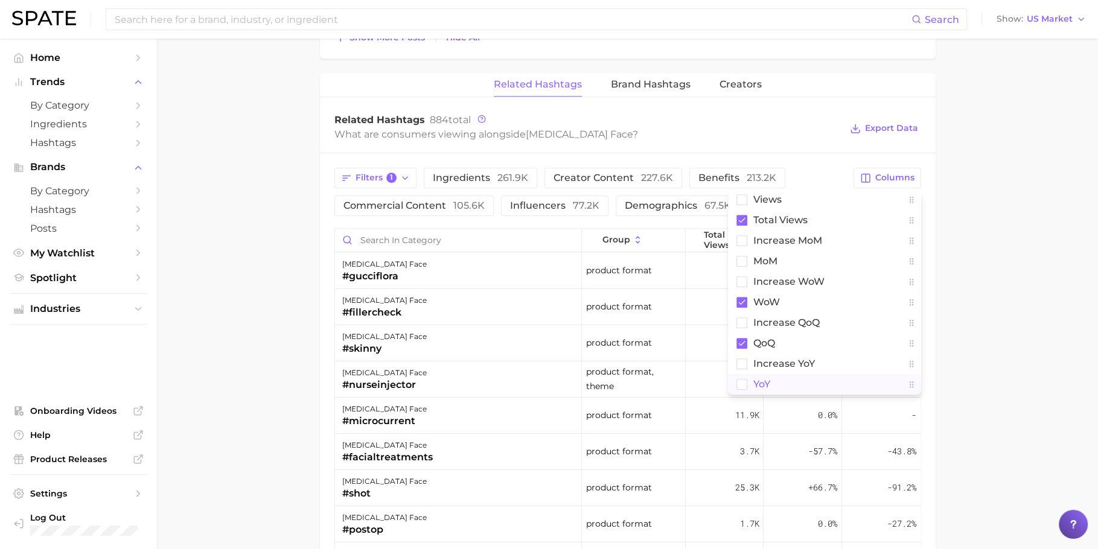
click at [774, 383] on button "YoY" at bounding box center [824, 384] width 193 height 21
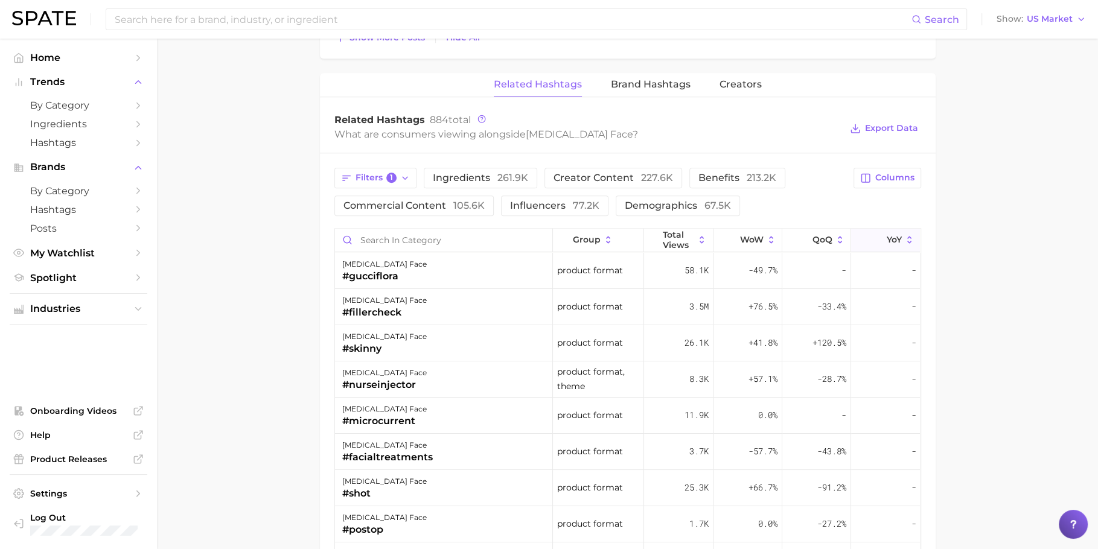
click at [874, 235] on icon at bounding box center [879, 240] width 11 height 11
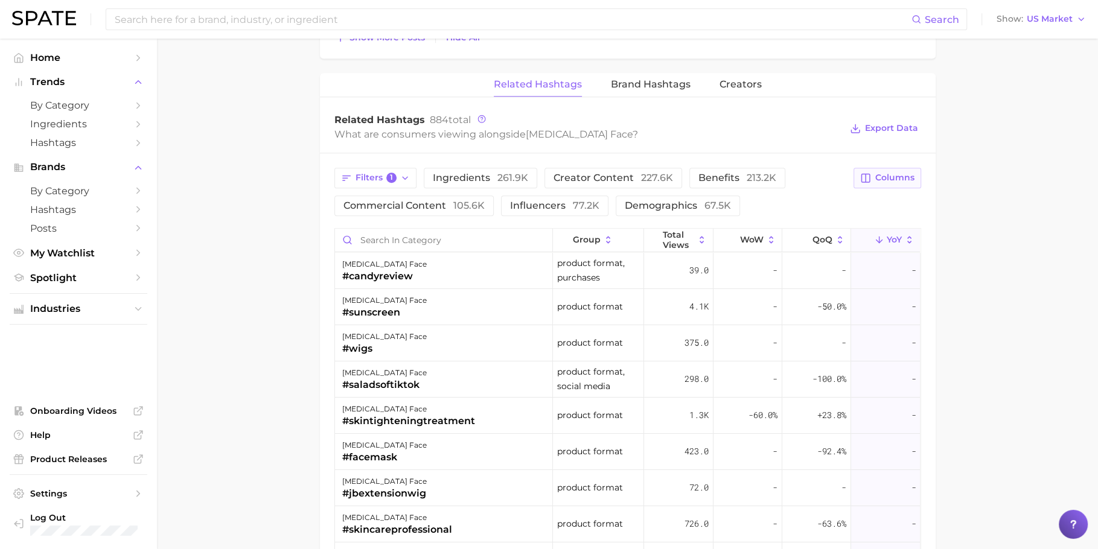
click at [874, 181] on button "Columns" at bounding box center [887, 178] width 67 height 21
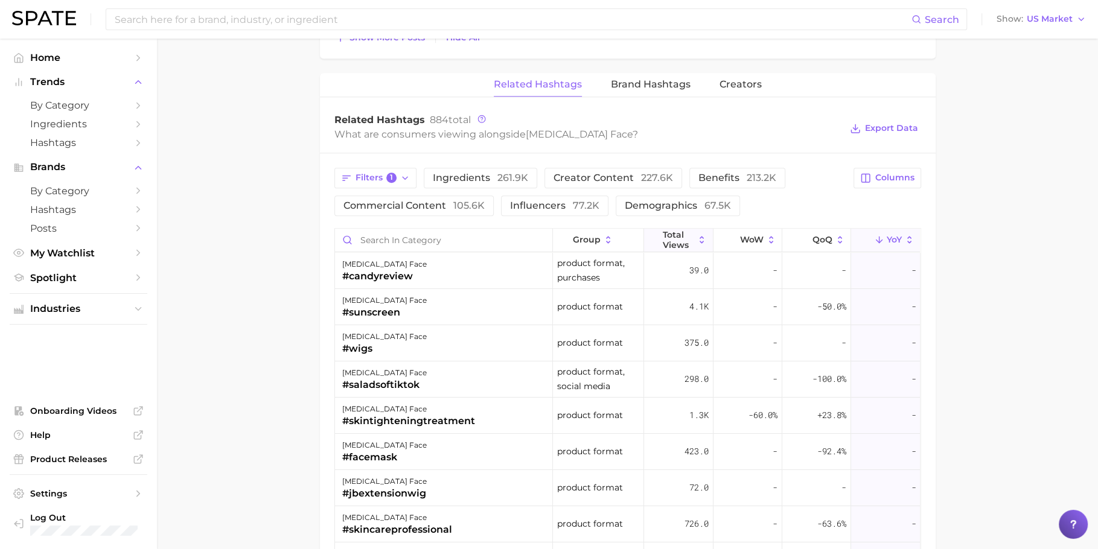
click at [677, 237] on span "Total Views" at bounding box center [679, 239] width 32 height 19
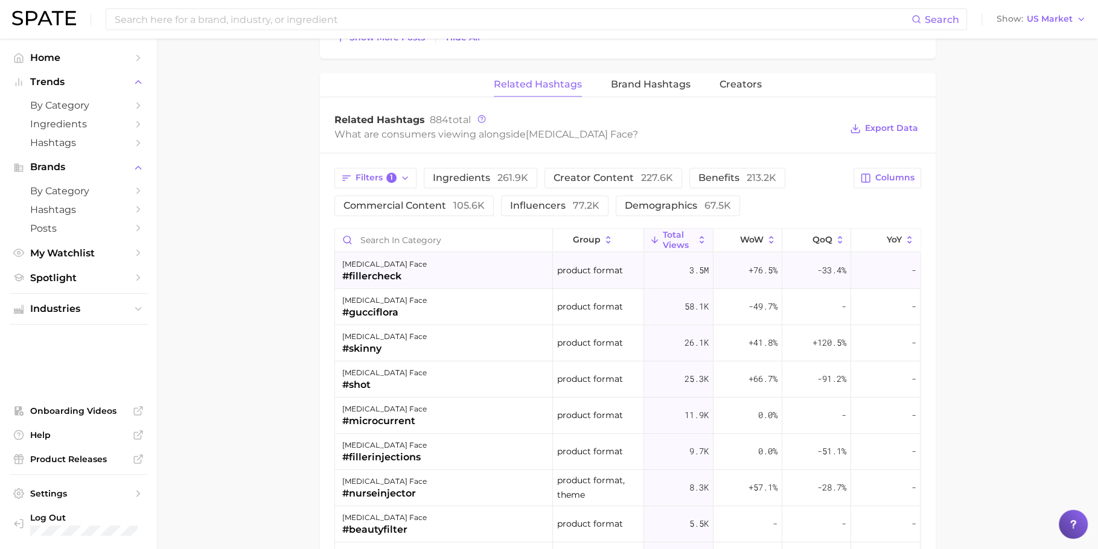
click at [461, 269] on div "ozempic face #fillercheck" at bounding box center [444, 271] width 218 height 36
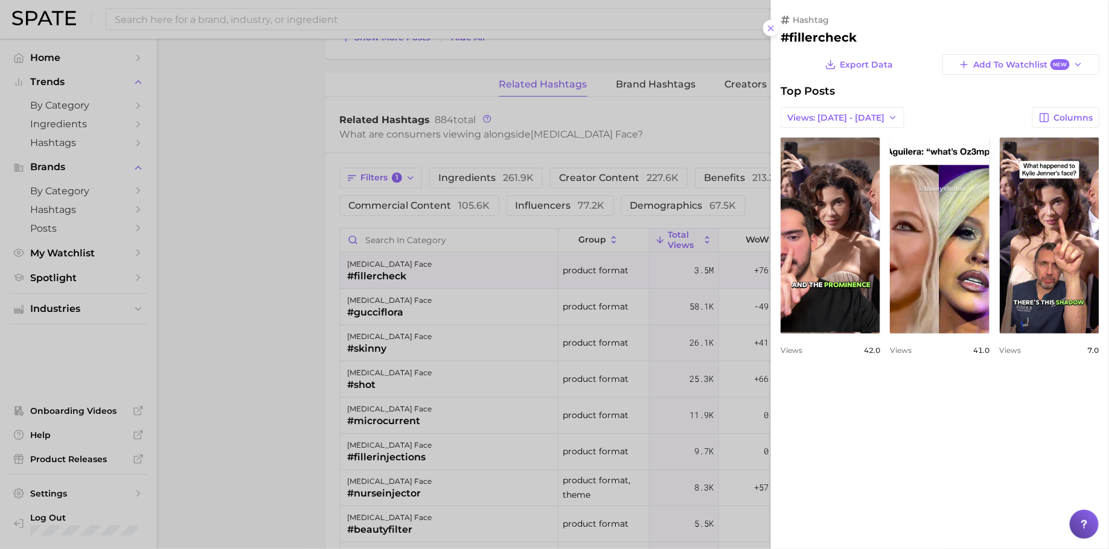
click at [490, 351] on div at bounding box center [554, 274] width 1109 height 549
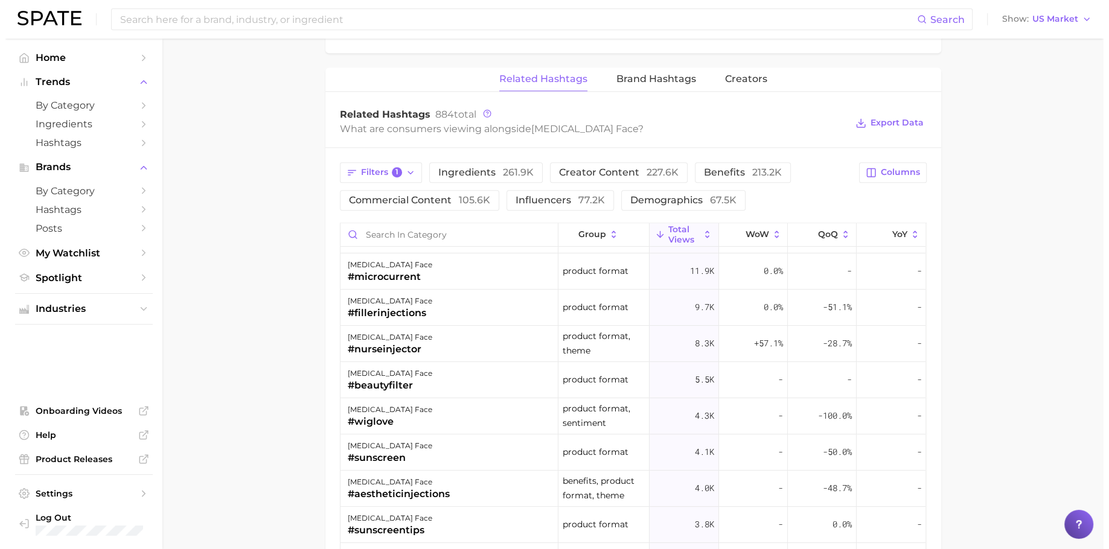
scroll to position [1158, 0]
click at [415, 310] on div "#fillerinjections" at bounding box center [384, 313] width 85 height 14
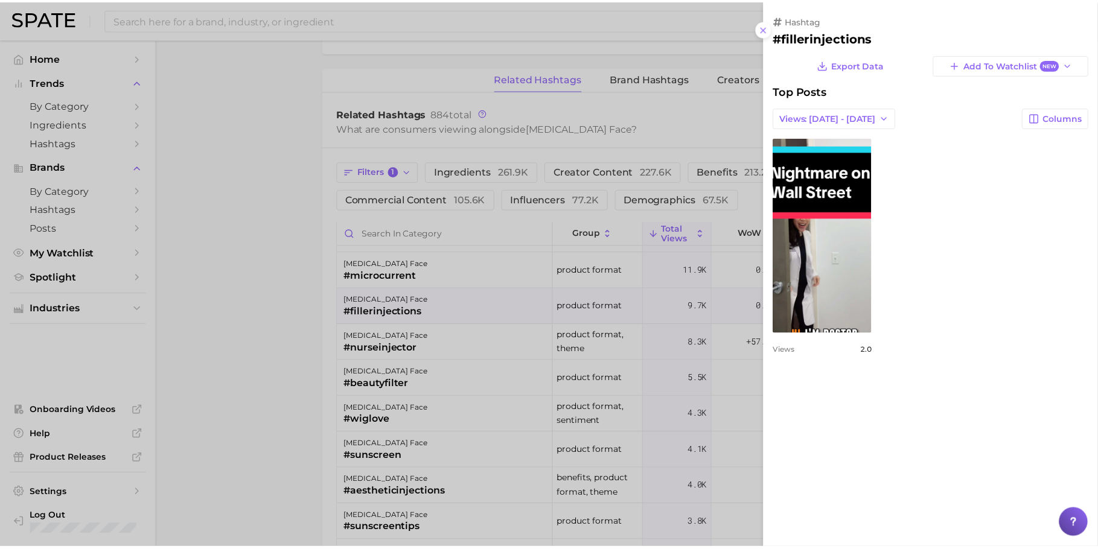
scroll to position [0, 0]
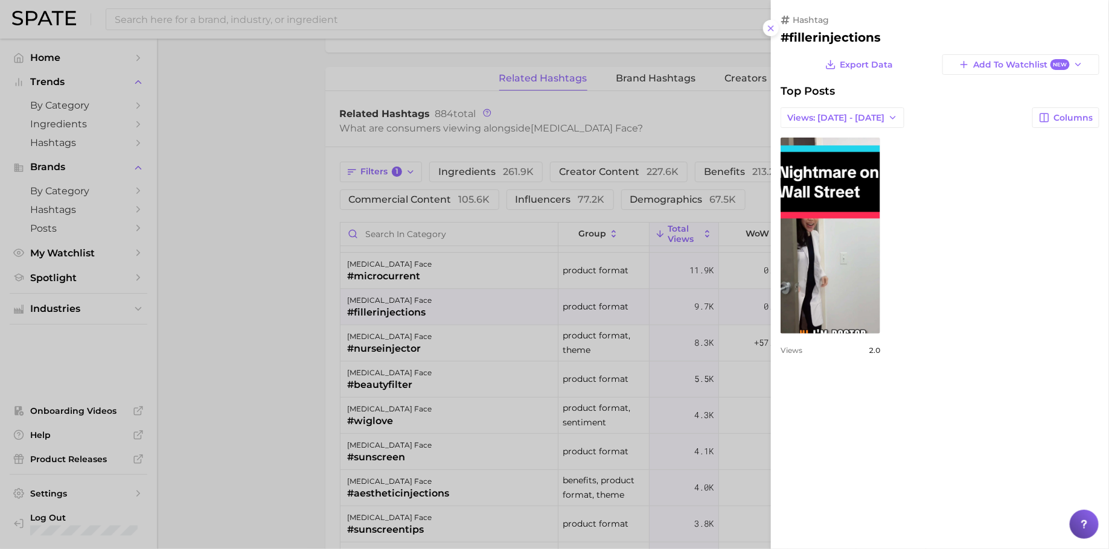
click at [457, 364] on div at bounding box center [554, 274] width 1109 height 549
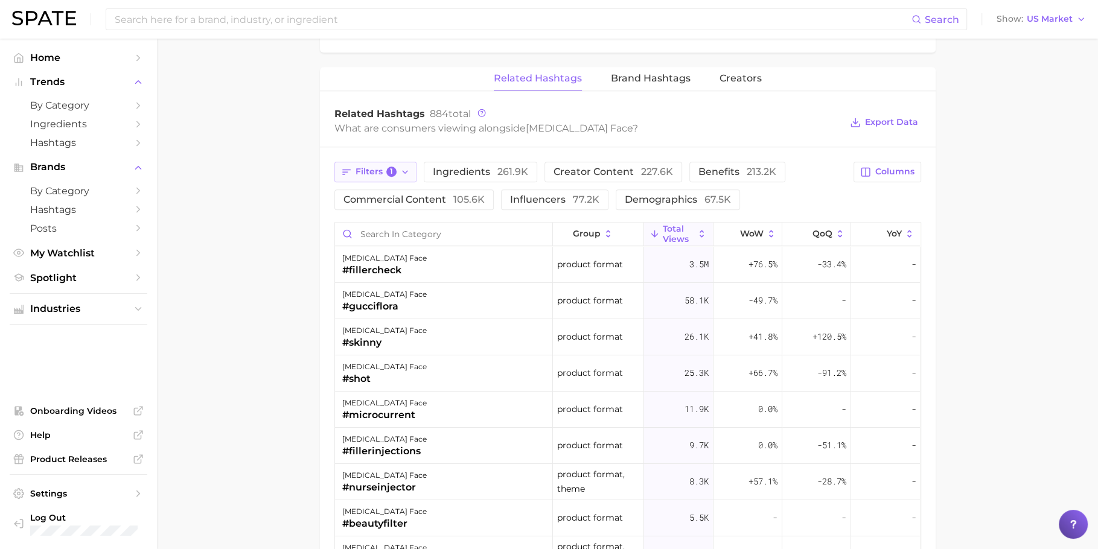
click at [372, 172] on span "Filters 1" at bounding box center [377, 172] width 42 height 11
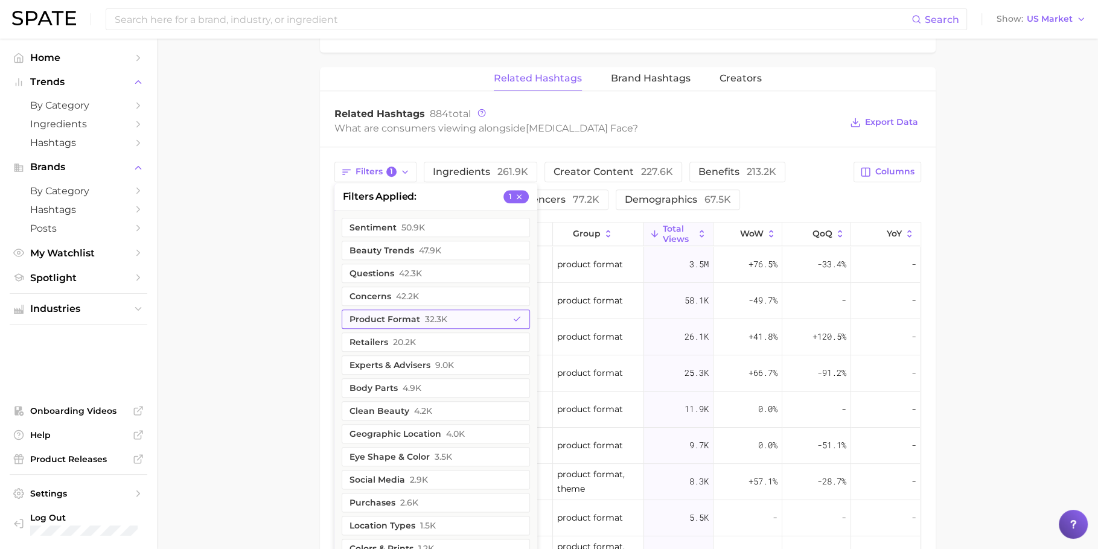
click at [400, 318] on button "product format 32.3k" at bounding box center [436, 319] width 188 height 19
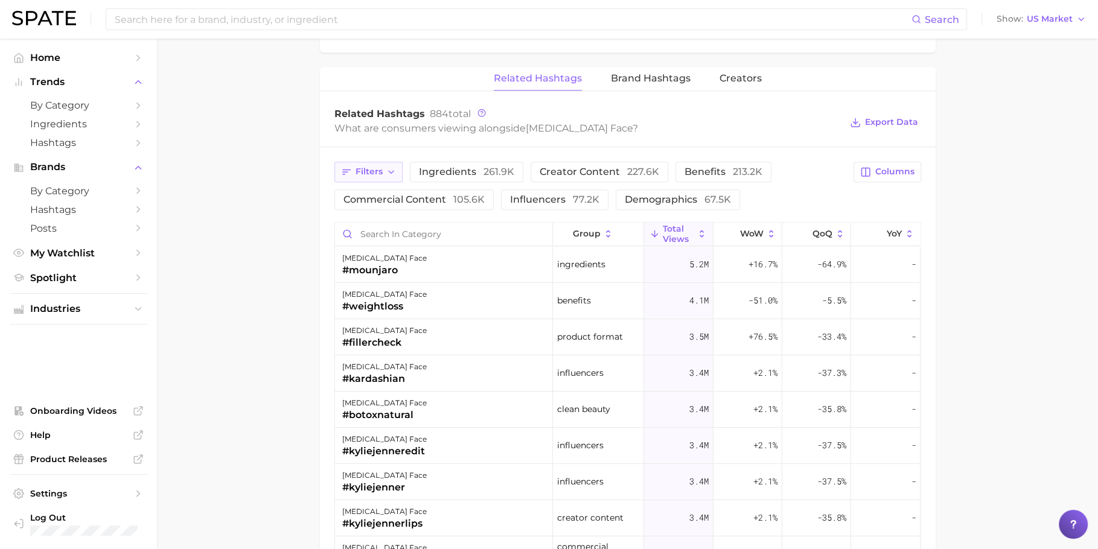
click at [366, 178] on button "Filters" at bounding box center [368, 172] width 68 height 21
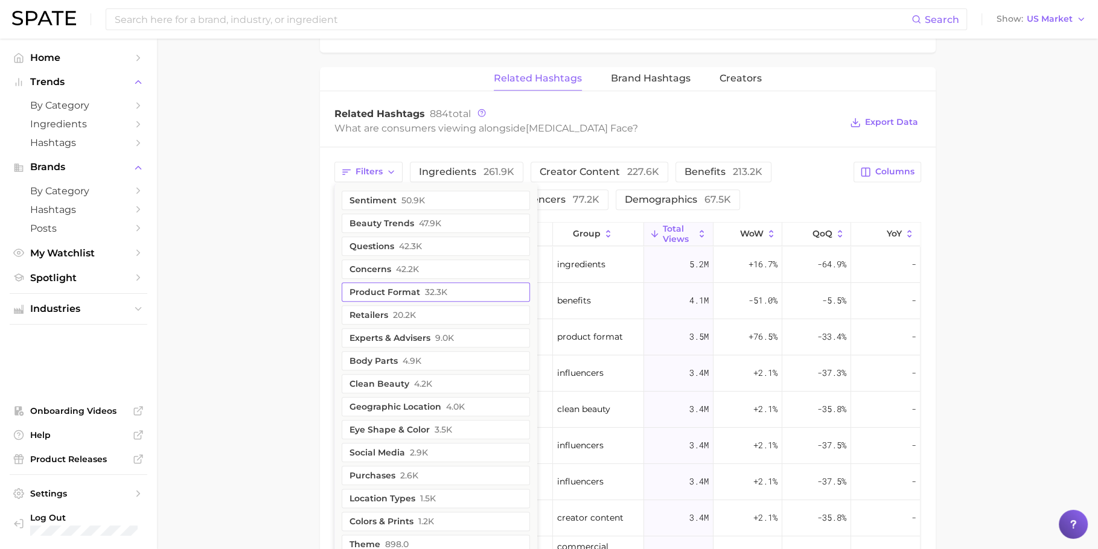
click at [401, 284] on button "product format 32.3k" at bounding box center [436, 292] width 188 height 19
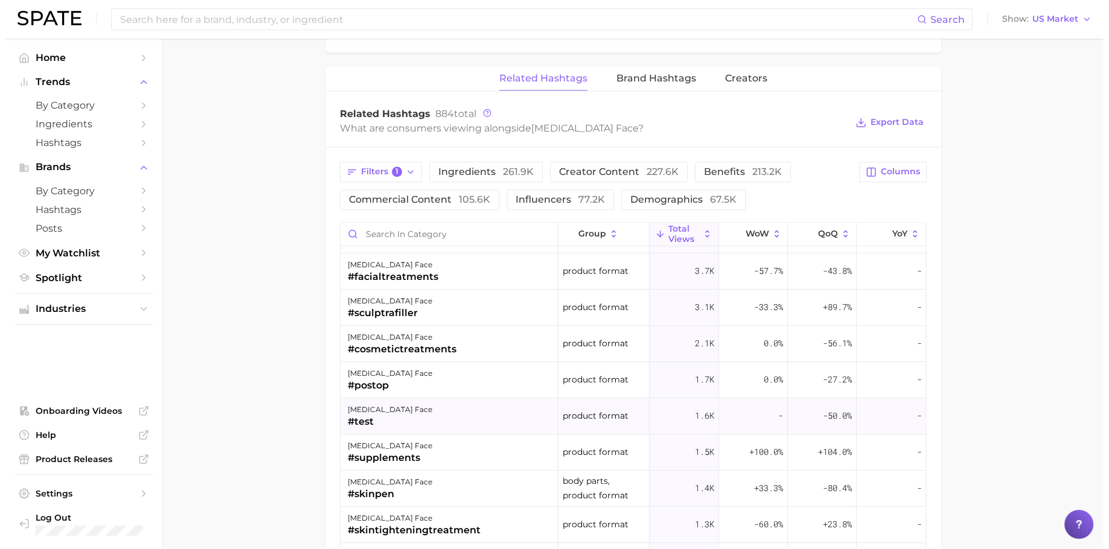
scroll to position [424, 0]
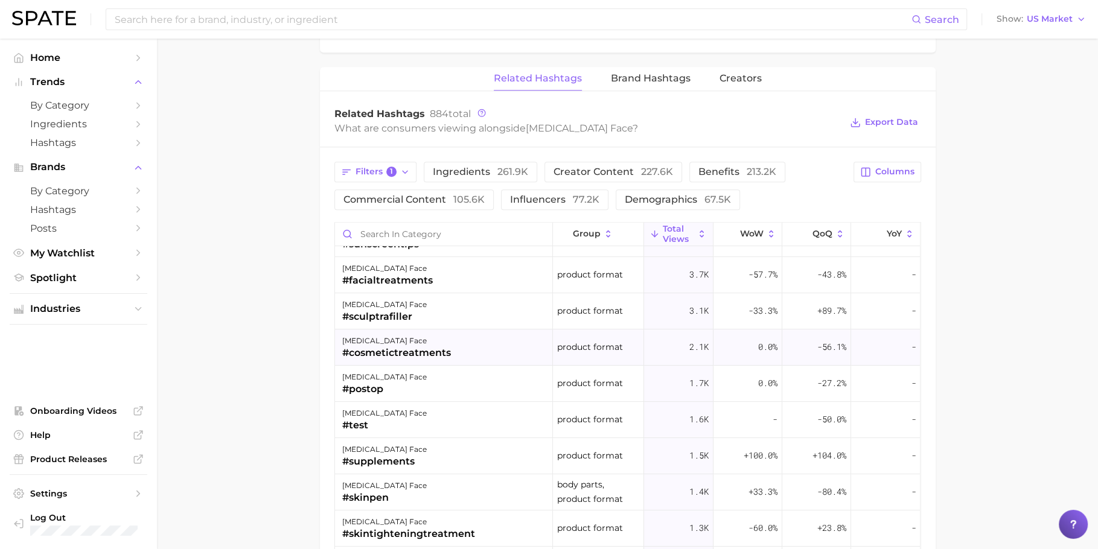
click at [500, 330] on div "ozempic face #cosmetictreatments" at bounding box center [444, 348] width 218 height 36
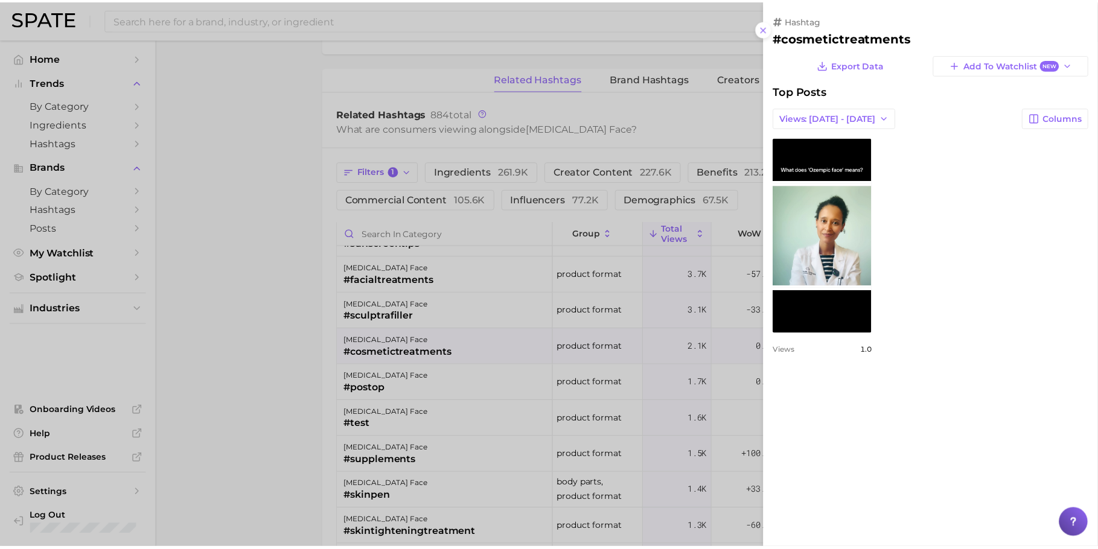
scroll to position [0, 0]
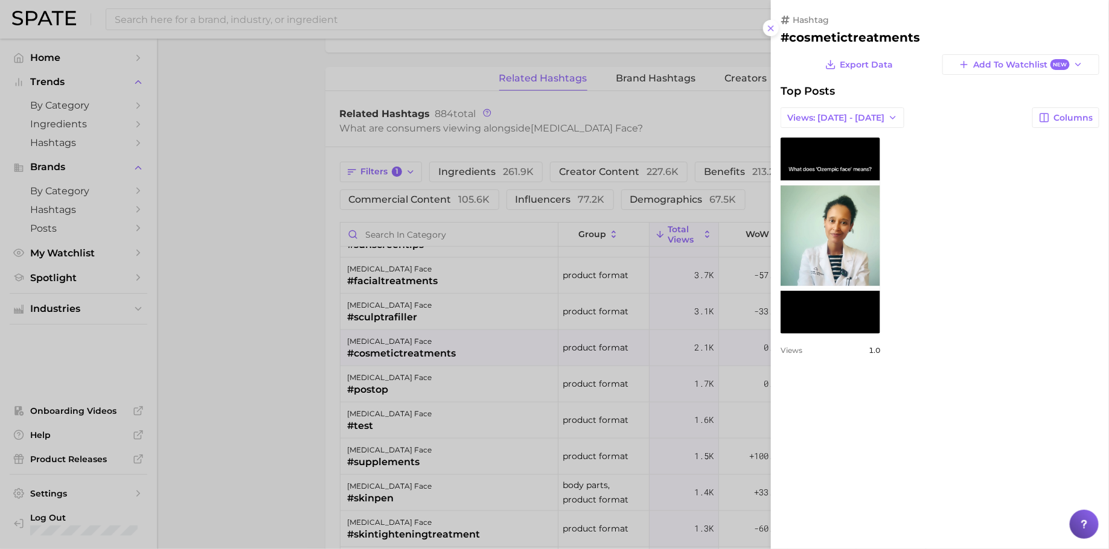
click at [260, 267] on div at bounding box center [554, 274] width 1109 height 549
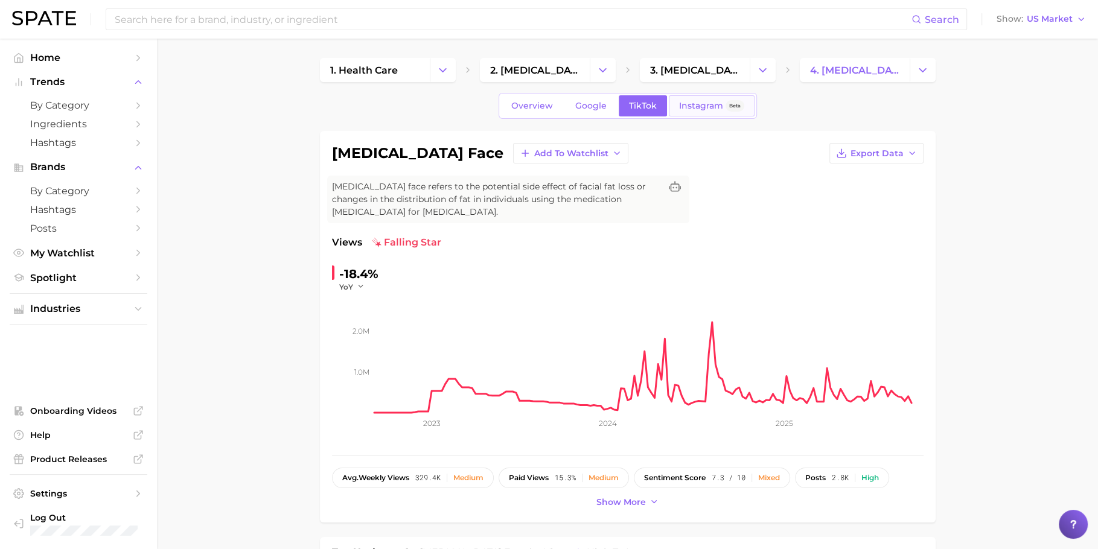
click at [697, 106] on span "Instagram" at bounding box center [701, 106] width 44 height 10
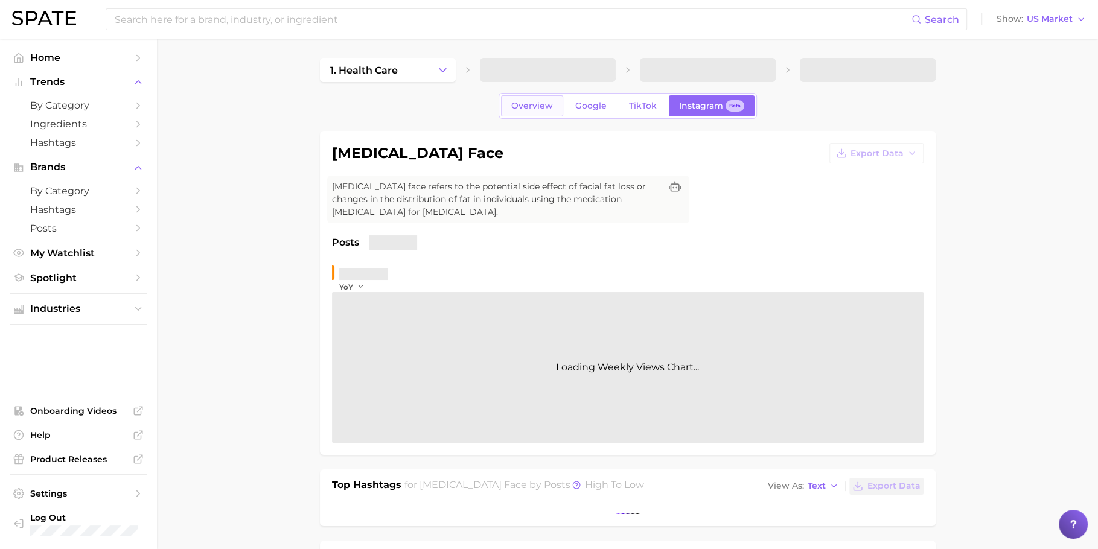
click at [555, 103] on link "Overview" at bounding box center [532, 105] width 62 height 21
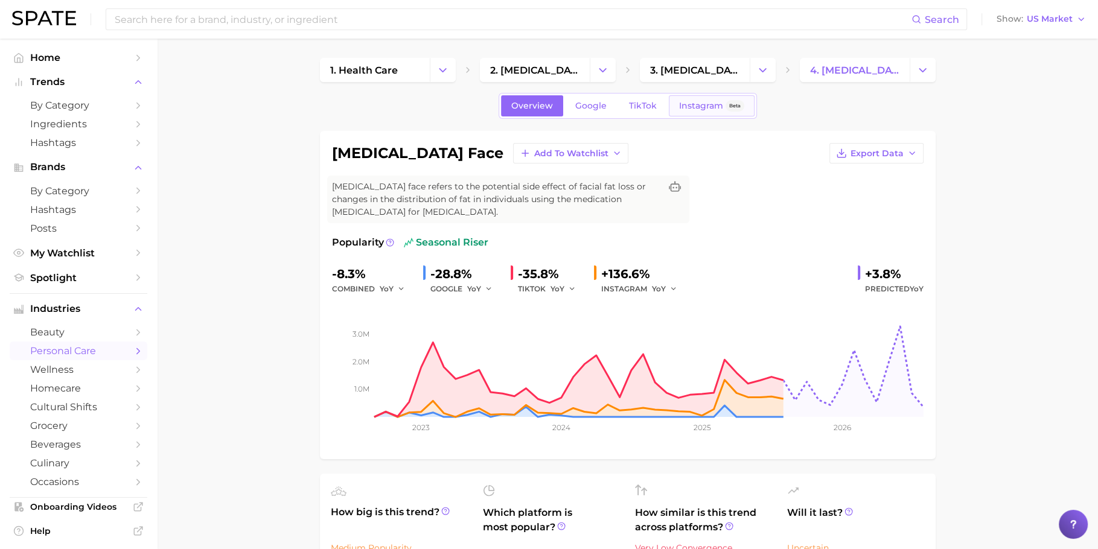
click at [682, 105] on span "Instagram" at bounding box center [701, 106] width 44 height 10
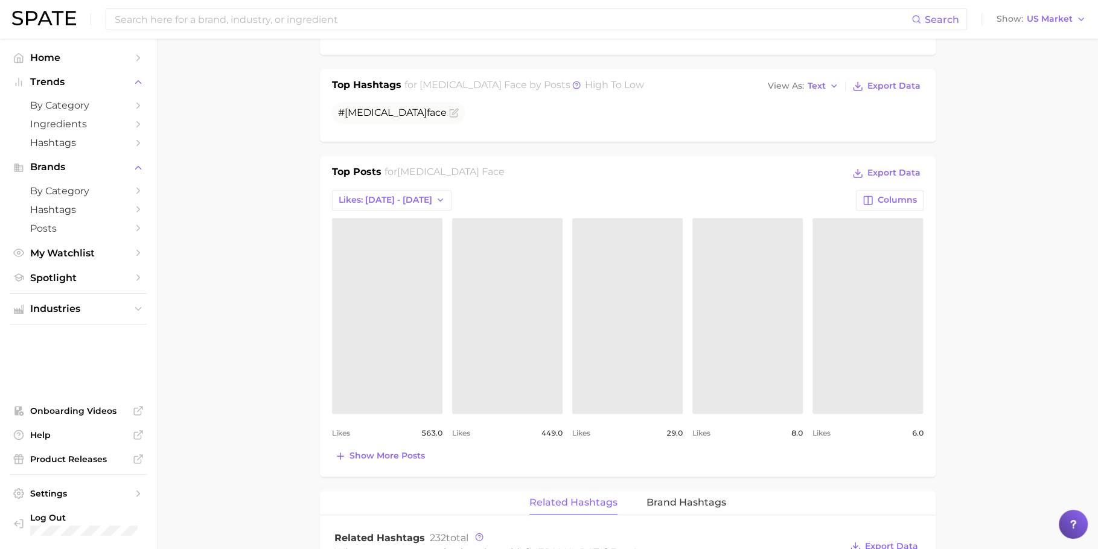
scroll to position [417, 0]
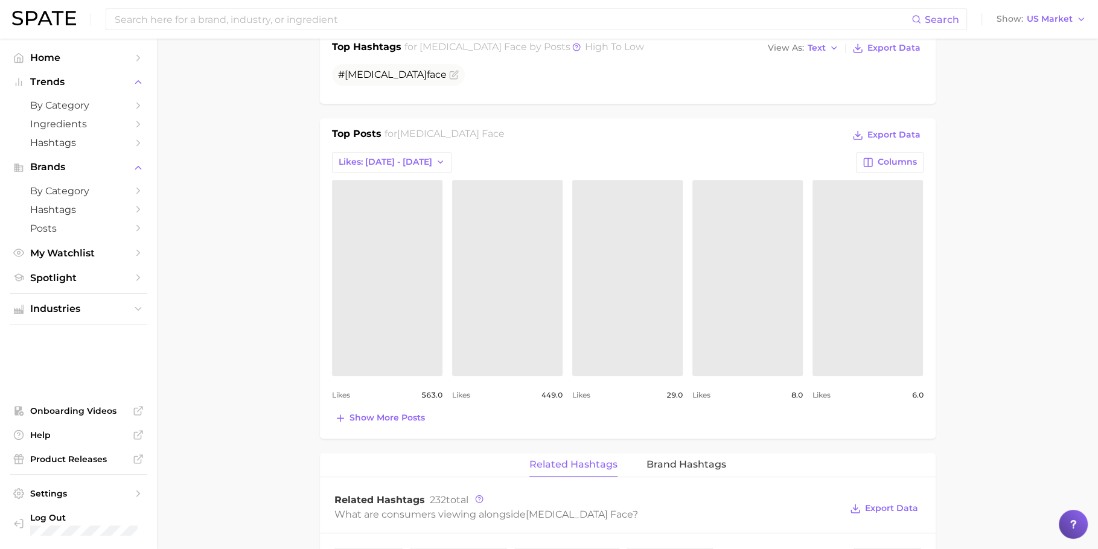
click at [384, 410] on button "Show more posts" at bounding box center [380, 418] width 96 height 17
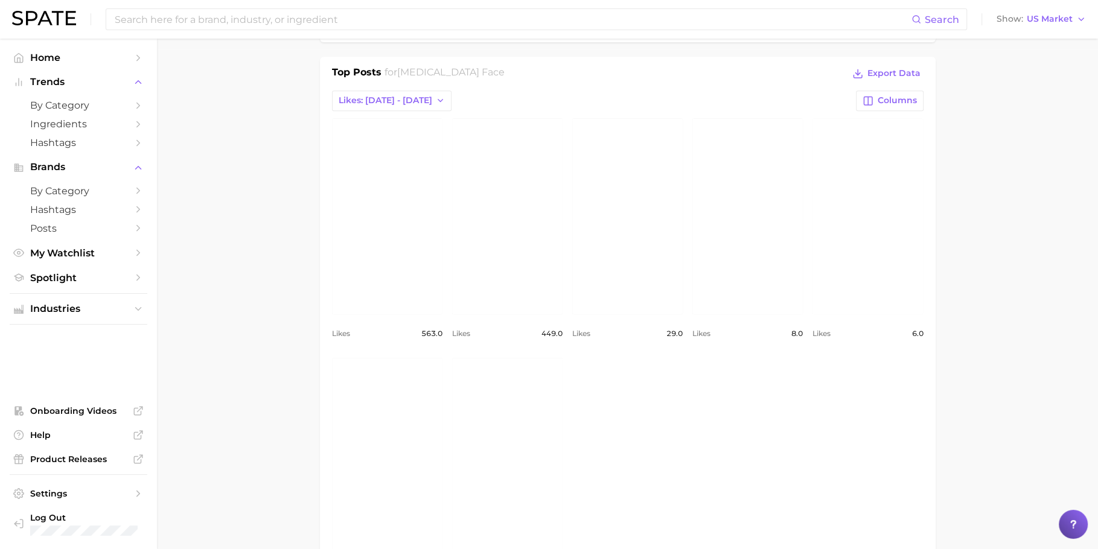
scroll to position [464, 0]
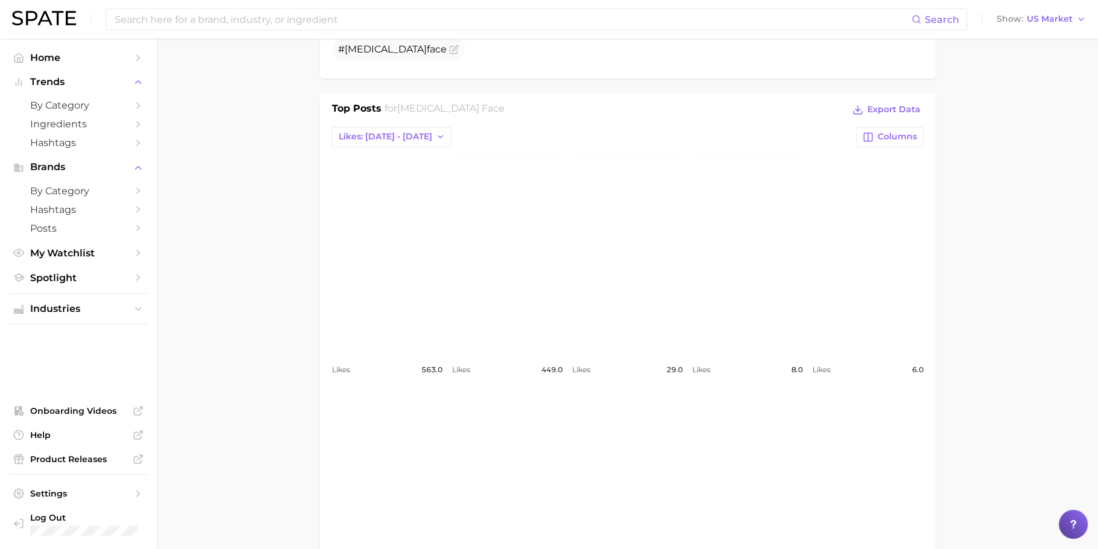
click at [389, 199] on link "view post on Instagram" at bounding box center [387, 253] width 110 height 196
click at [523, 281] on link "view post on Instagram" at bounding box center [507, 253] width 110 height 196
click at [747, 230] on link "view post on Instagram" at bounding box center [748, 253] width 110 height 196
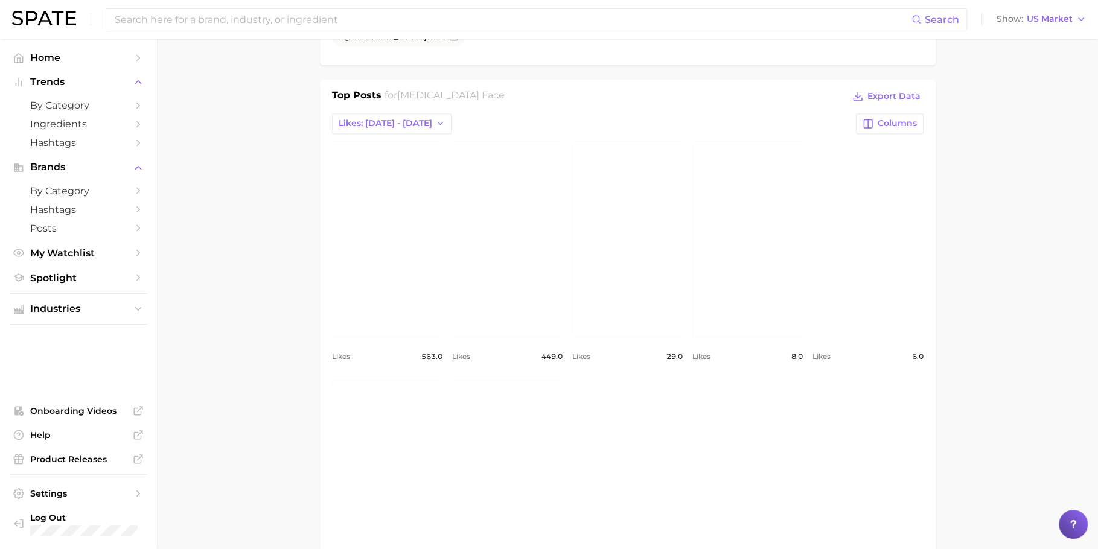
scroll to position [485, 0]
click at [891, 285] on link "view post on Instagram" at bounding box center [868, 231] width 110 height 196
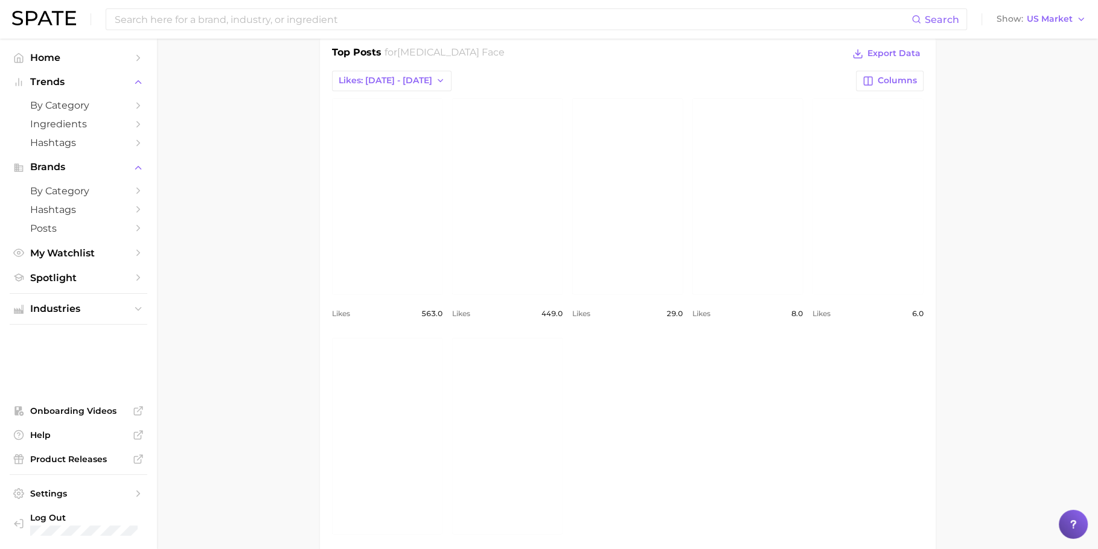
scroll to position [602, 0]
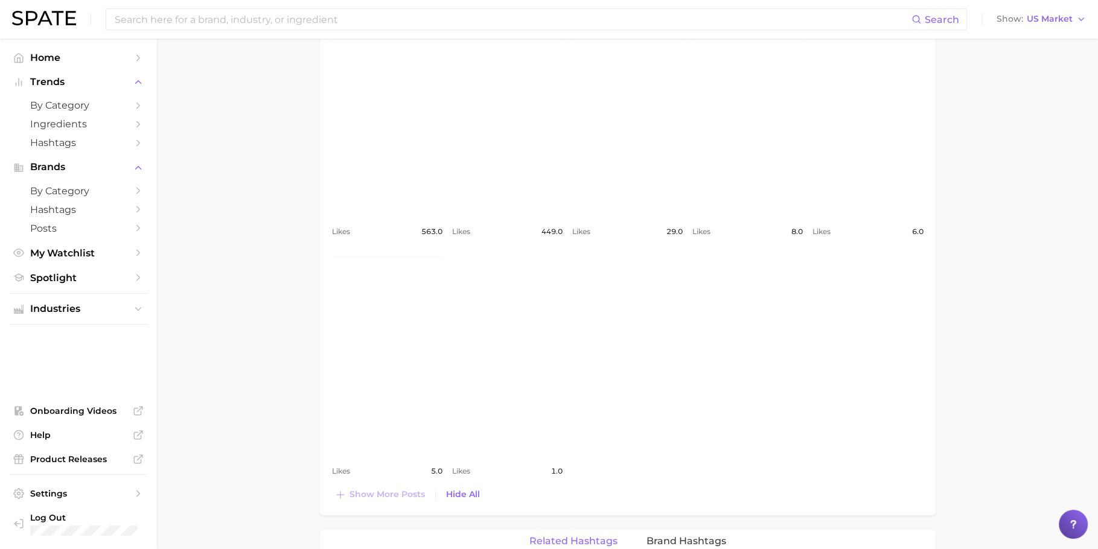
click at [523, 338] on link "view post on Instagram" at bounding box center [507, 354] width 110 height 196
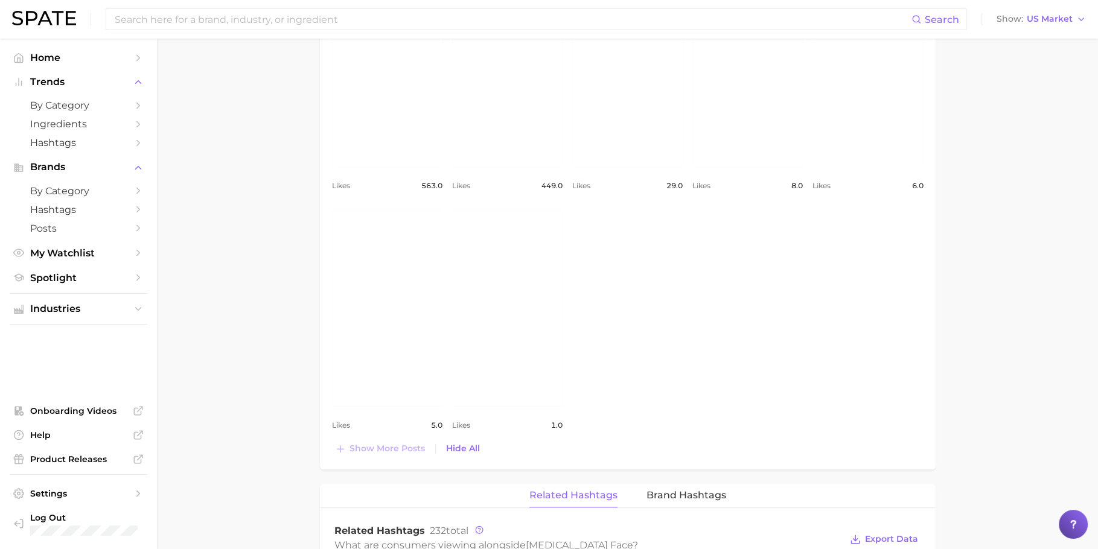
scroll to position [511, 0]
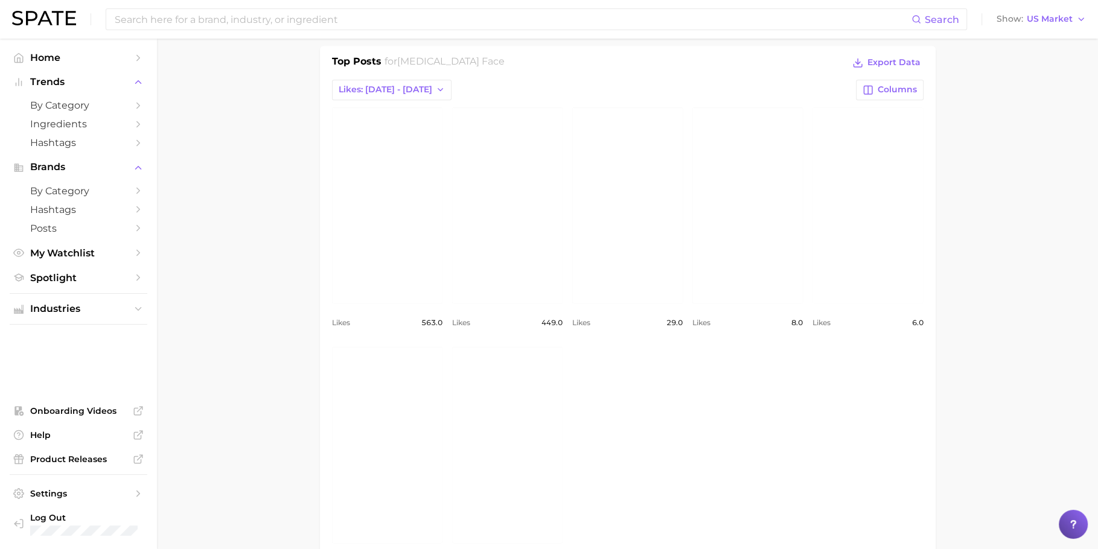
click at [827, 244] on link "view post on Instagram" at bounding box center [868, 205] width 110 height 196
click at [265, 238] on main "1. health care 2. diabetes 3. diabetes concerns 4. ozempic face Overview Google…" at bounding box center [627, 464] width 941 height 1873
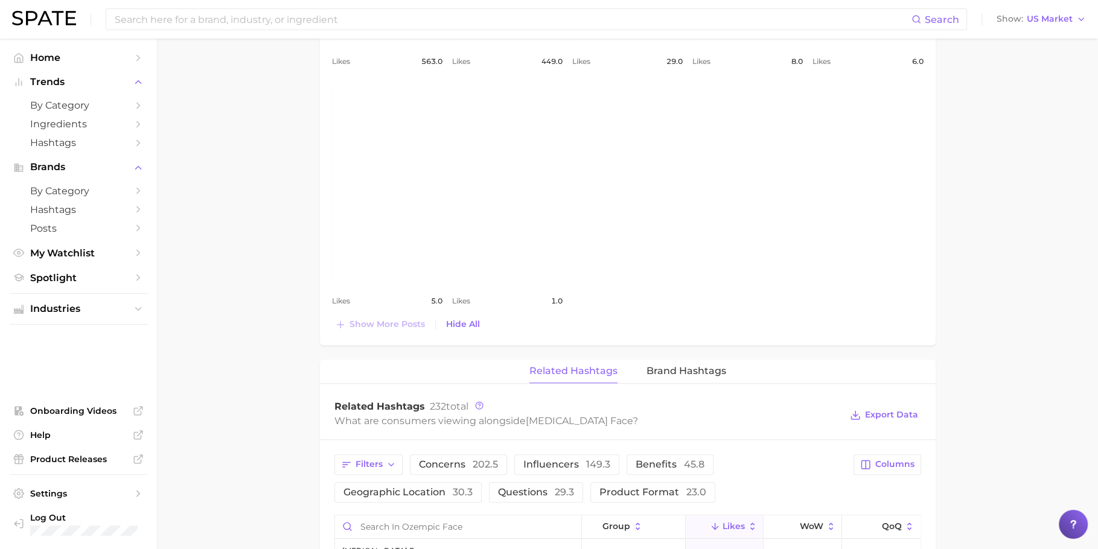
scroll to position [536, 0]
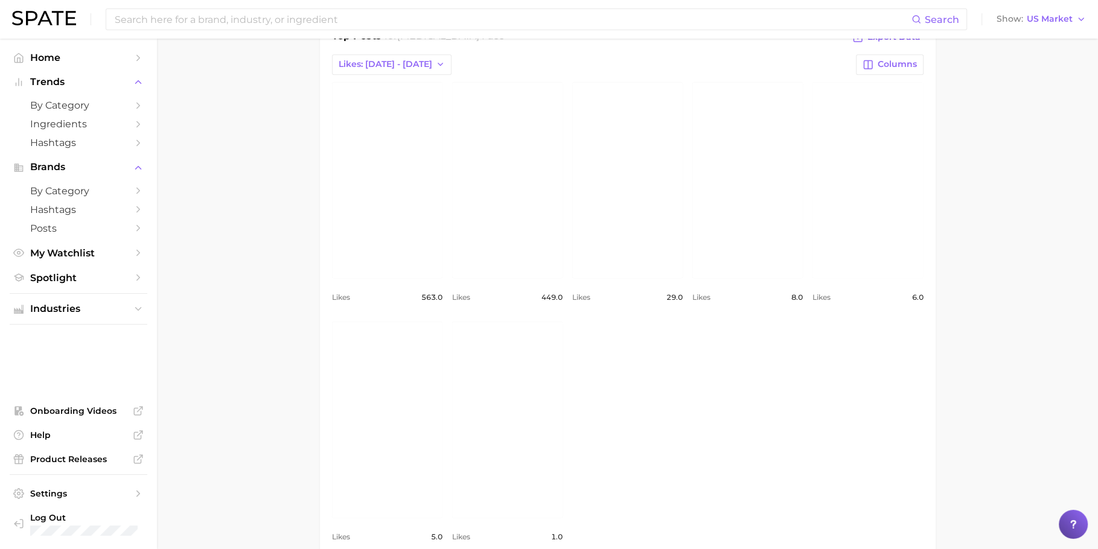
click at [885, 184] on link "view post on Instagram" at bounding box center [868, 180] width 110 height 196
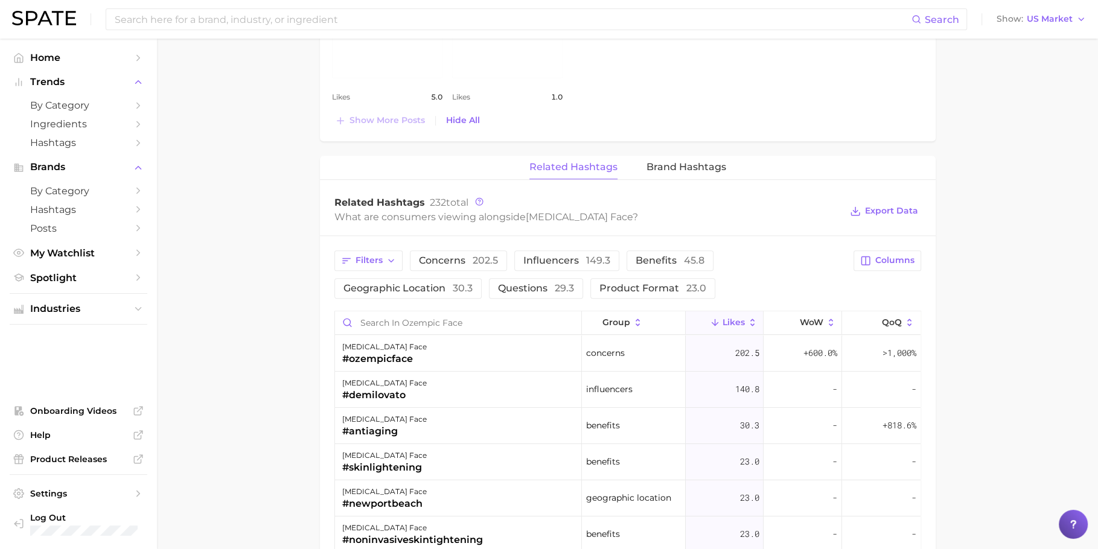
scroll to position [972, 0]
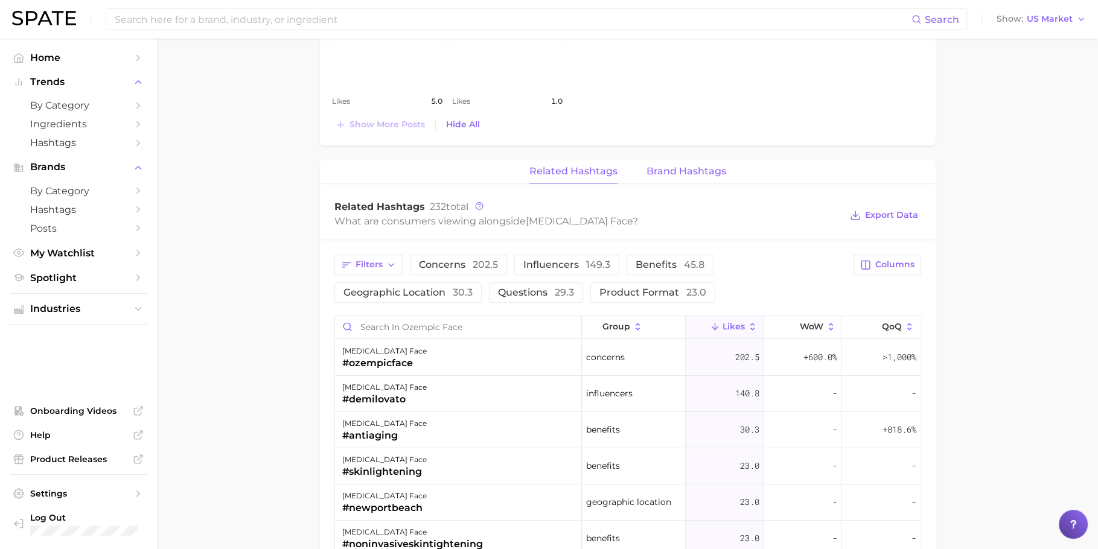
click at [671, 170] on span "Brand Hashtags" at bounding box center [687, 171] width 80 height 11
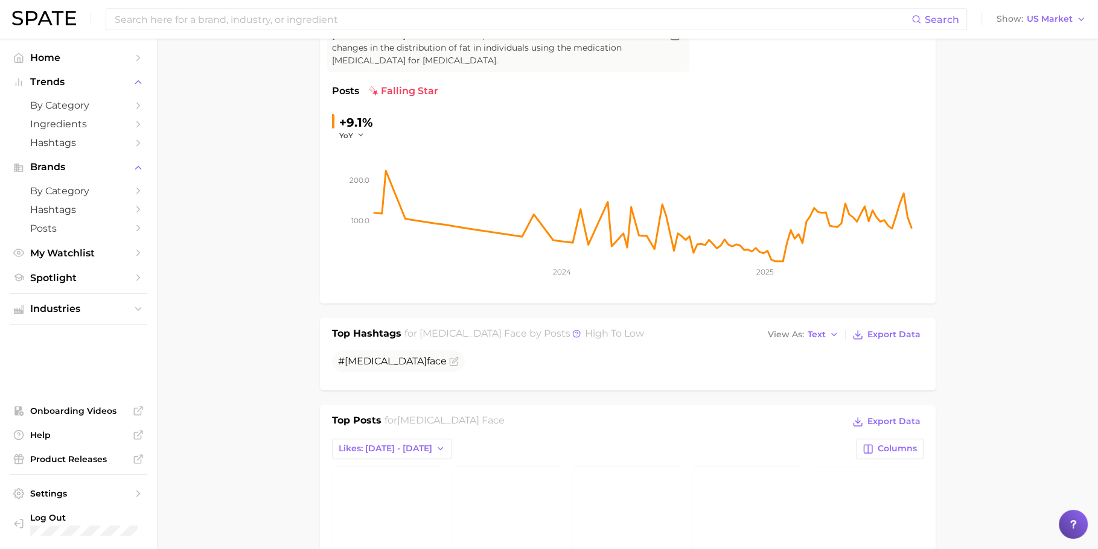
scroll to position [0, 0]
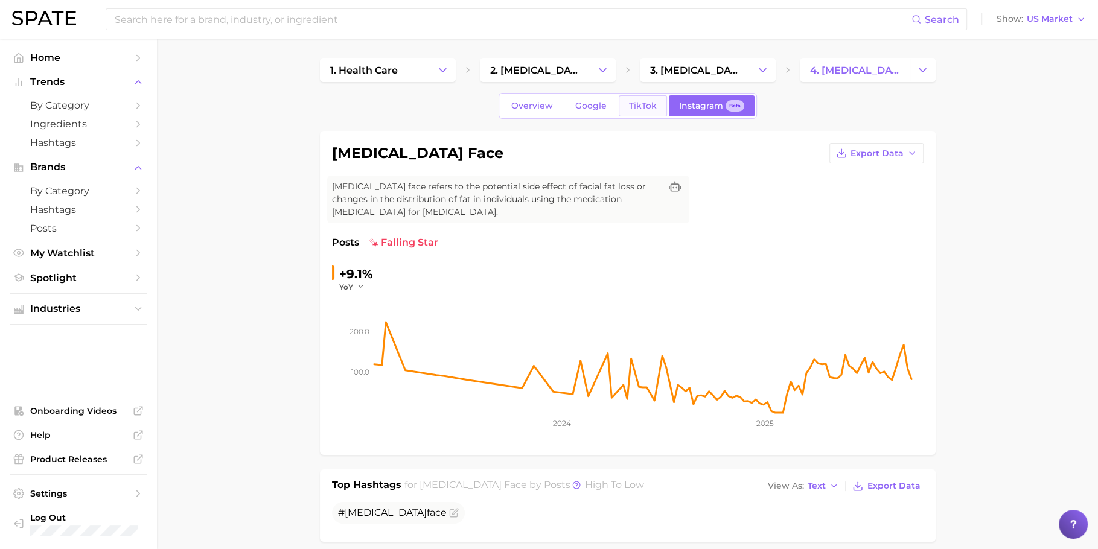
click at [645, 109] on span "TikTok" at bounding box center [643, 106] width 28 height 10
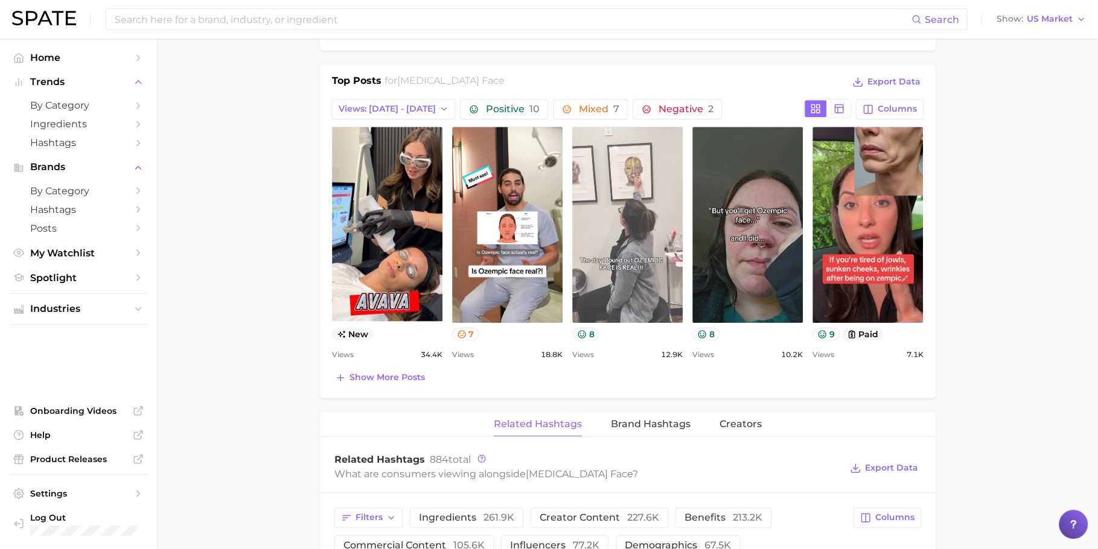
scroll to position [611, 0]
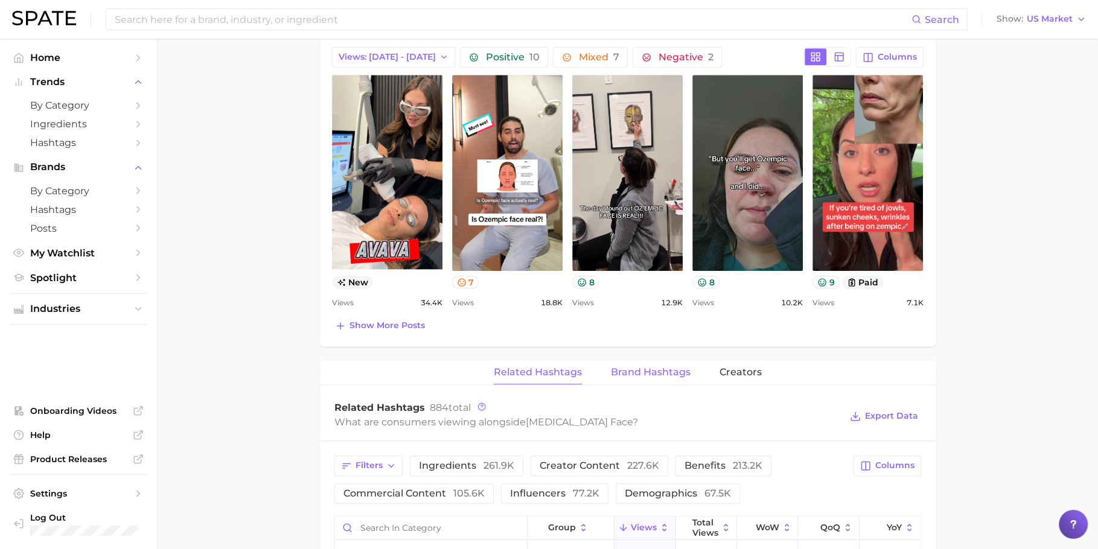
click at [650, 379] on button "Brand Hashtags" at bounding box center [651, 373] width 80 height 24
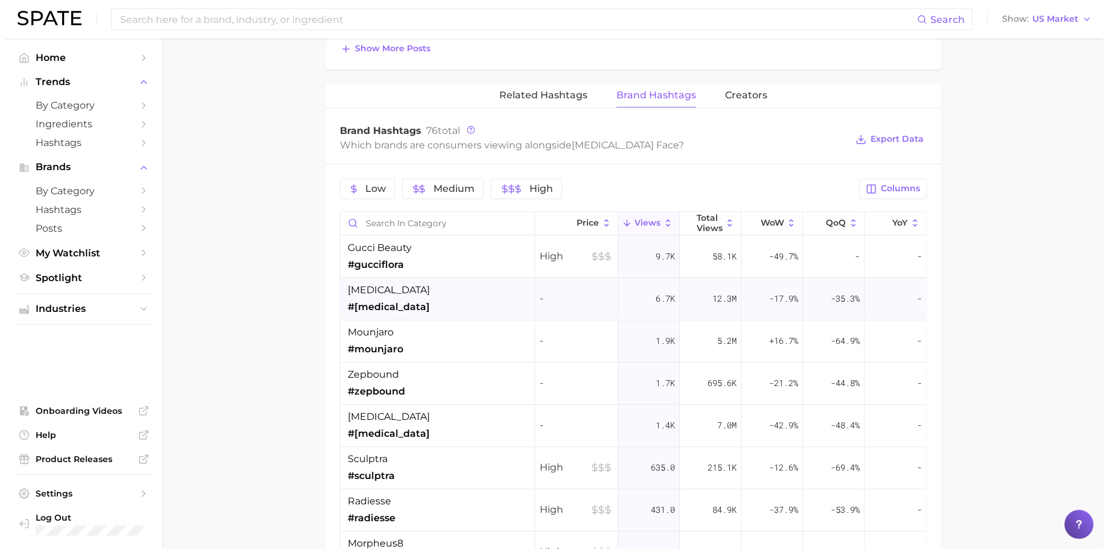
scroll to position [25, 0]
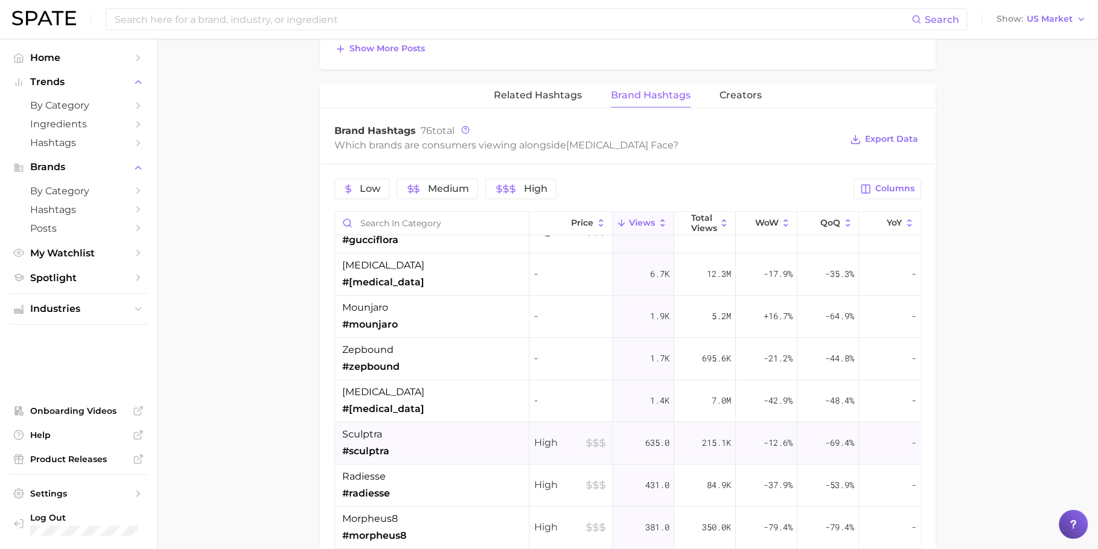
click at [475, 431] on div "sculptra #sculptra" at bounding box center [432, 444] width 194 height 42
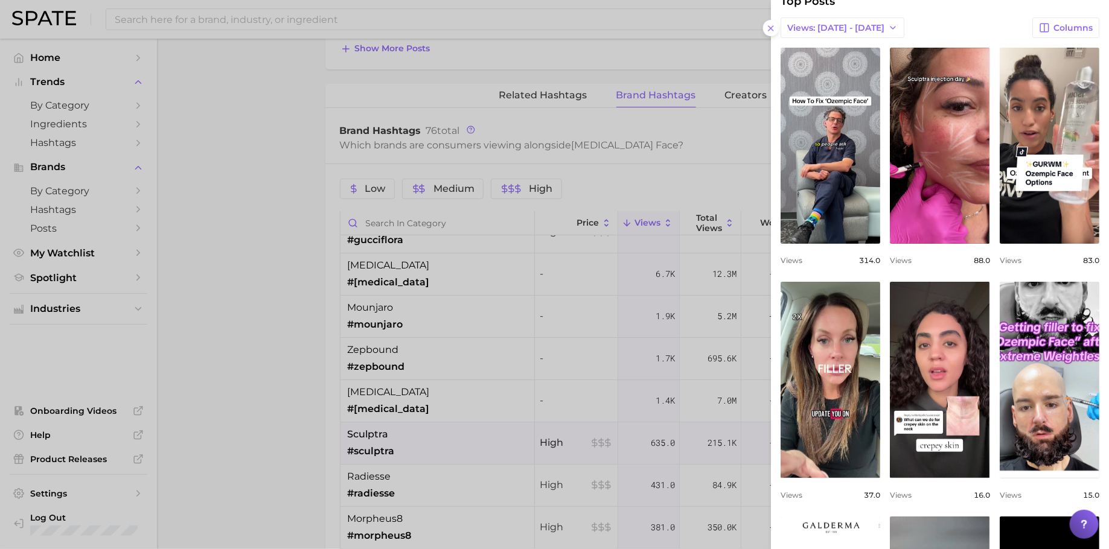
scroll to position [0, 0]
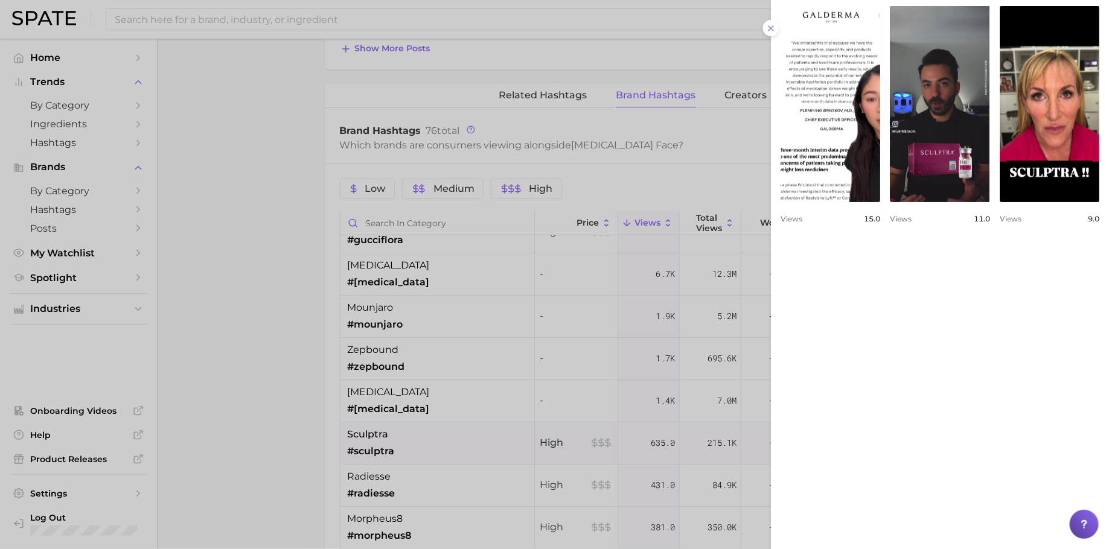
click at [642, 359] on div at bounding box center [554, 274] width 1109 height 549
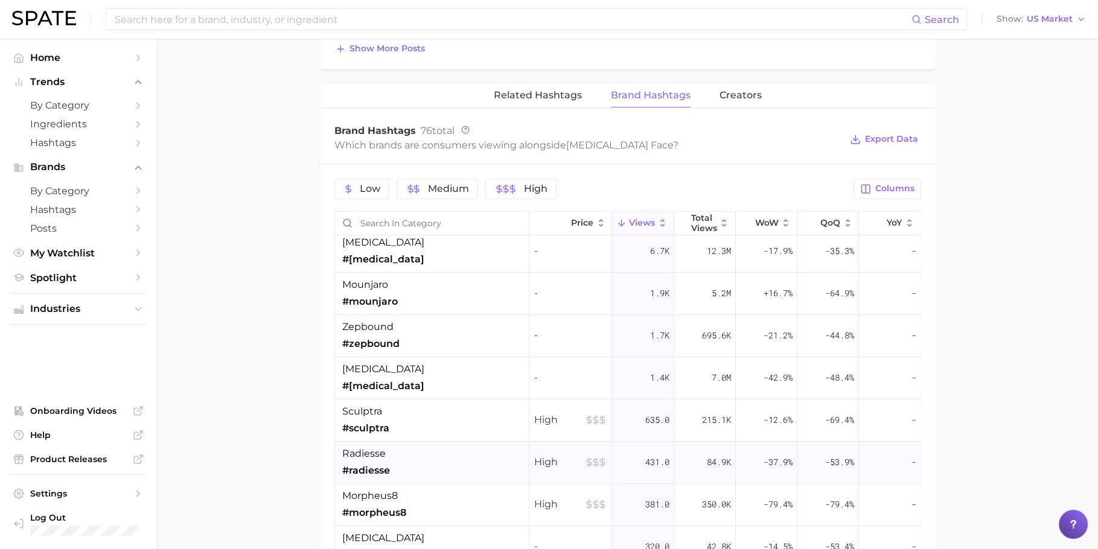
click at [465, 461] on div "radiesse #radiesse" at bounding box center [432, 463] width 194 height 42
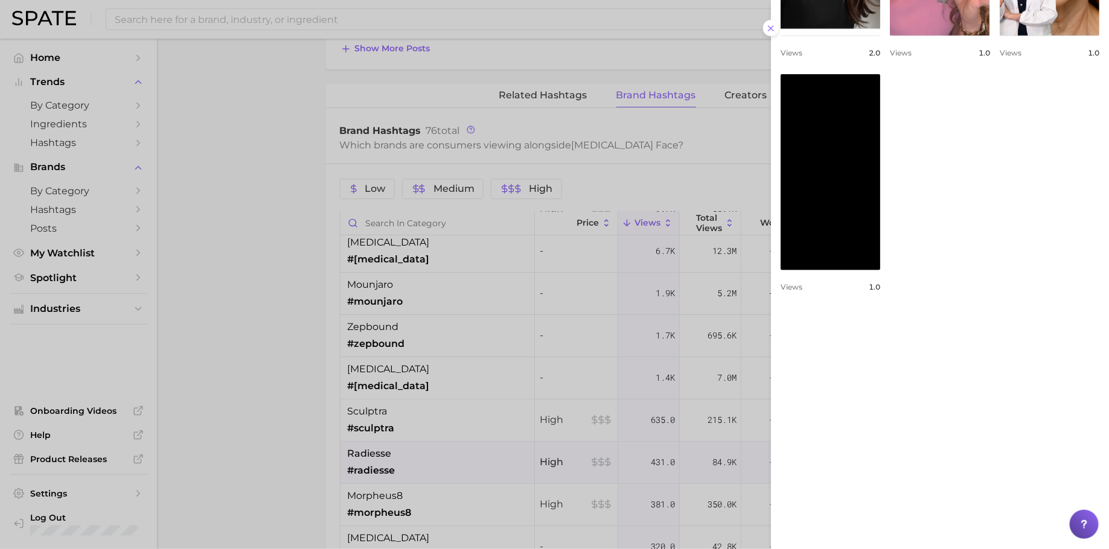
click at [590, 356] on div at bounding box center [554, 274] width 1109 height 549
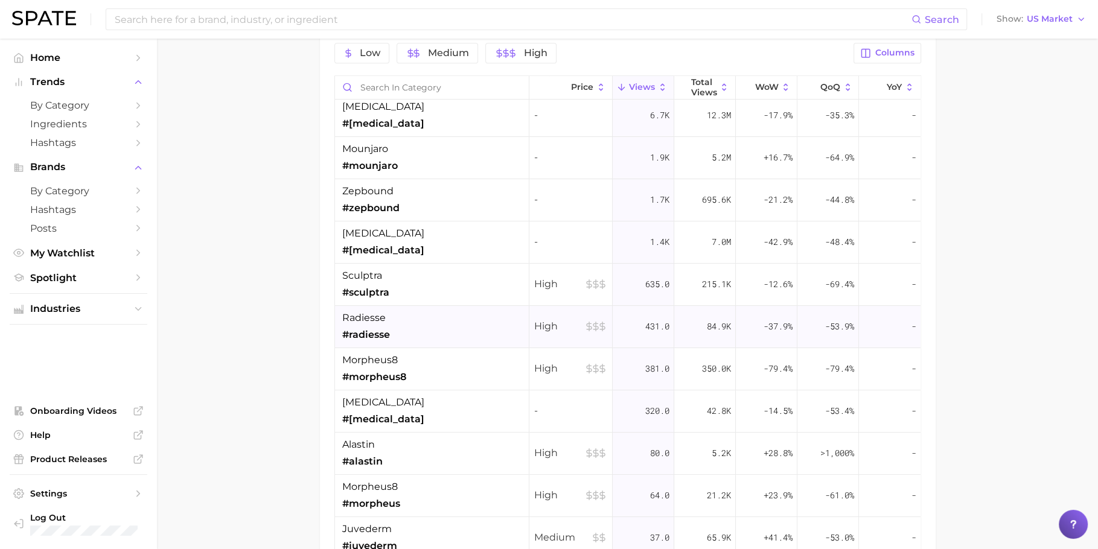
click at [362, 333] on span "#radiesse" at bounding box center [366, 335] width 48 height 14
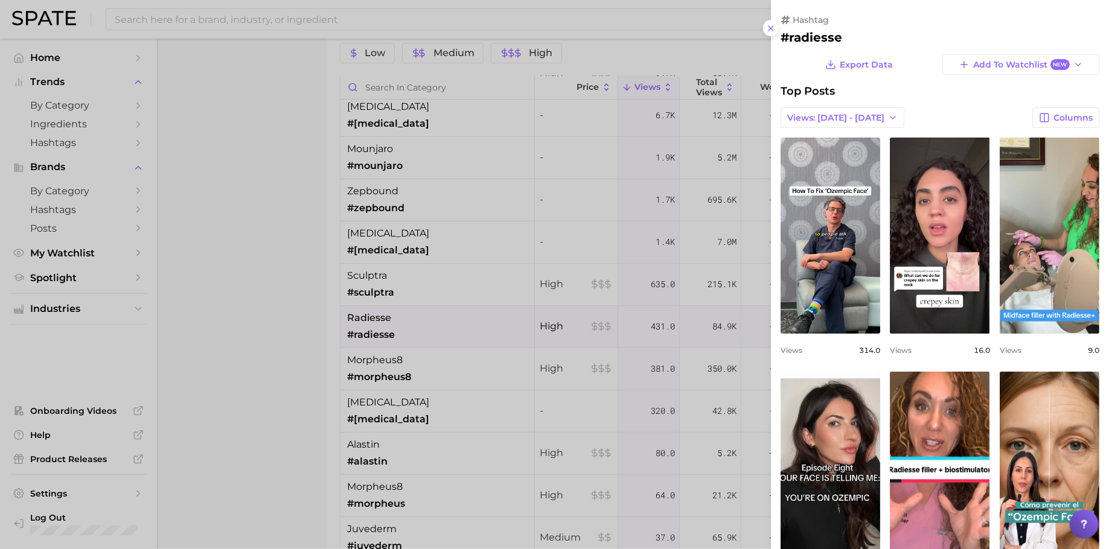
click at [384, 360] on div at bounding box center [554, 274] width 1109 height 549
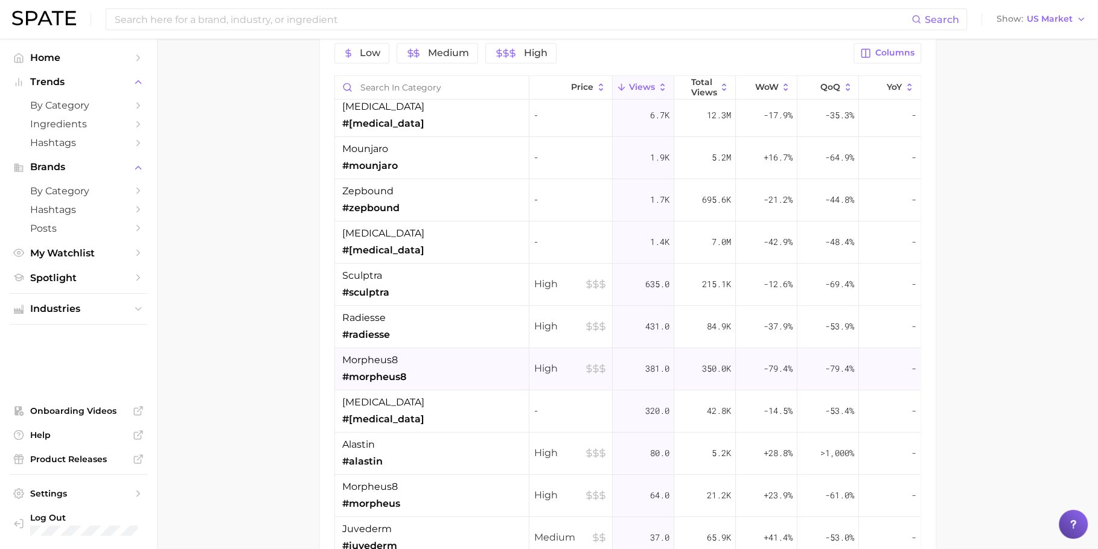
click at [505, 376] on div "morpheus8 #morpheus8" at bounding box center [432, 369] width 194 height 42
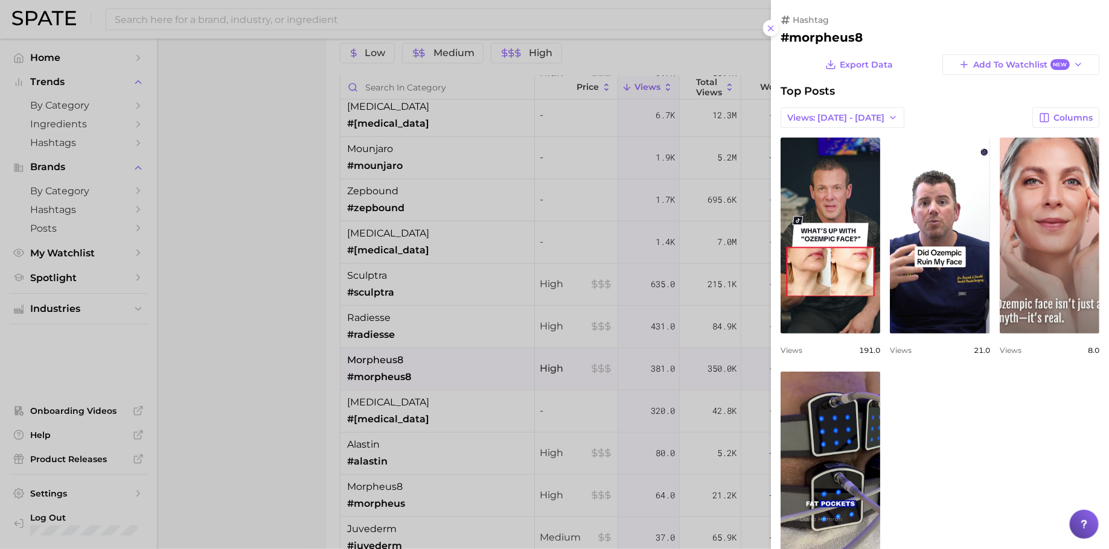
click at [269, 342] on div at bounding box center [554, 274] width 1109 height 549
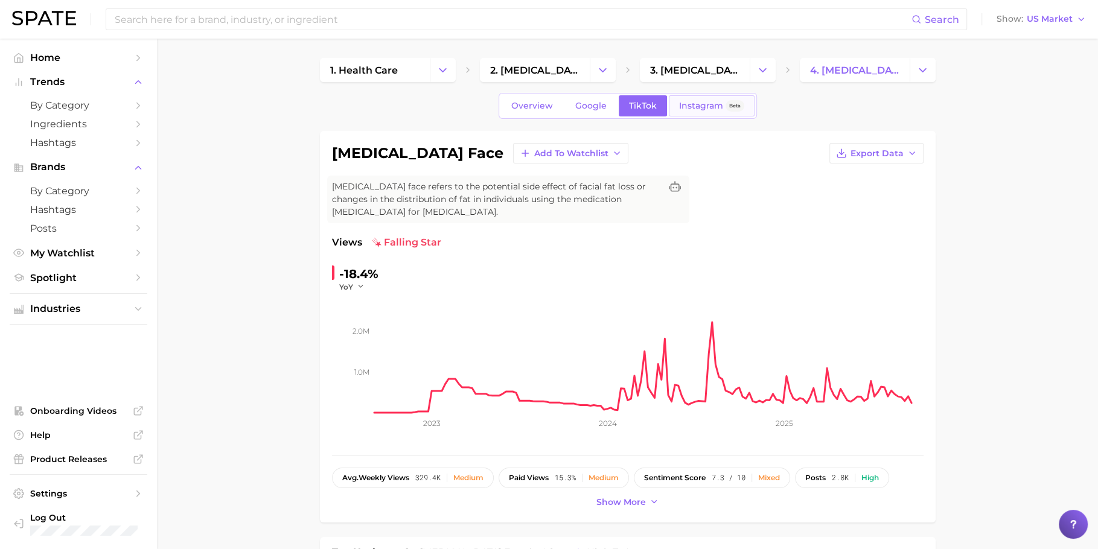
click at [708, 104] on span "Instagram" at bounding box center [701, 106] width 44 height 10
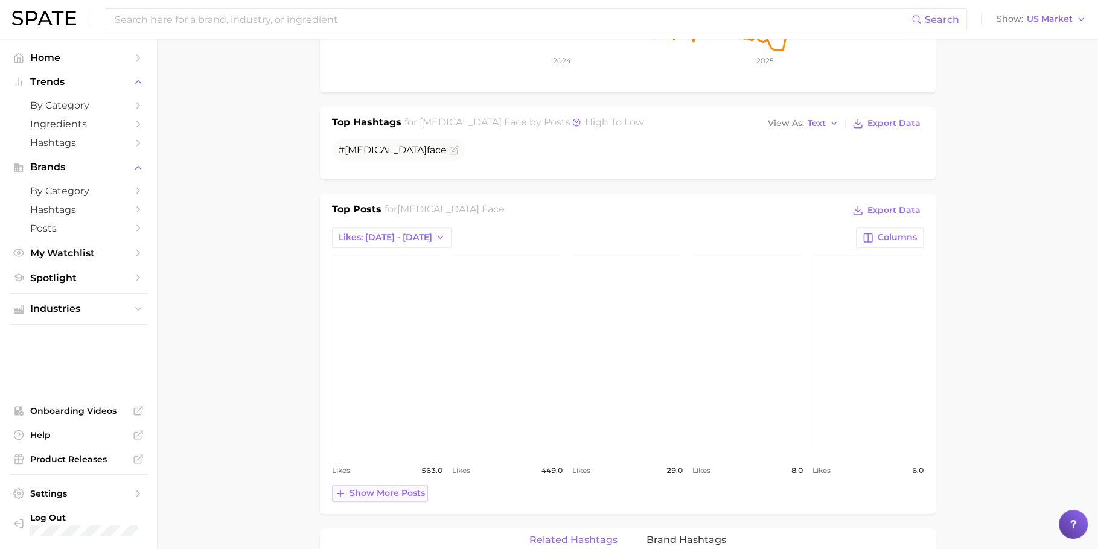
click at [409, 495] on span "Show more posts" at bounding box center [387, 493] width 75 height 10
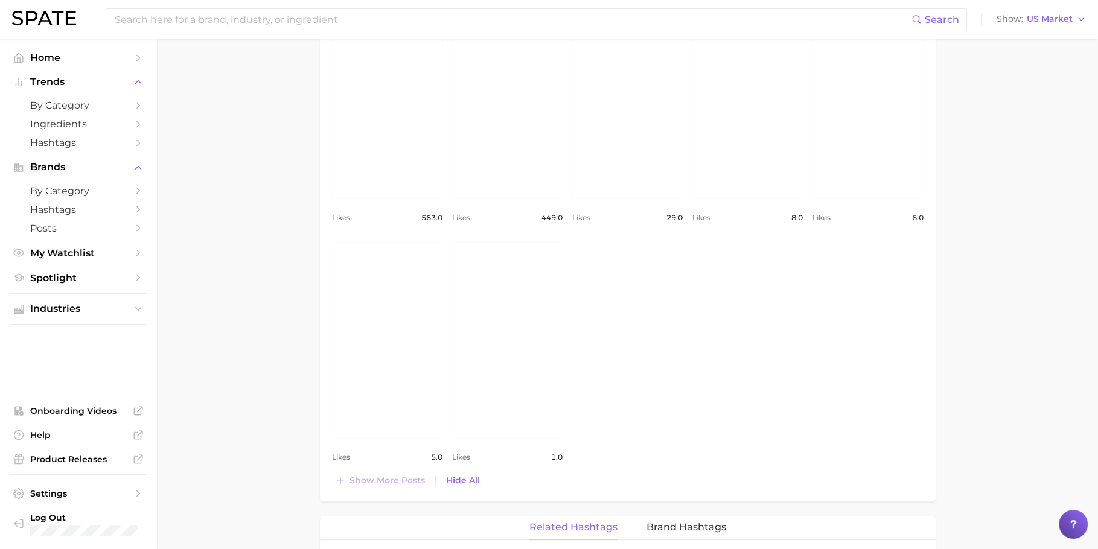
click at [388, 355] on link "view post on Instagram" at bounding box center [387, 340] width 110 height 196
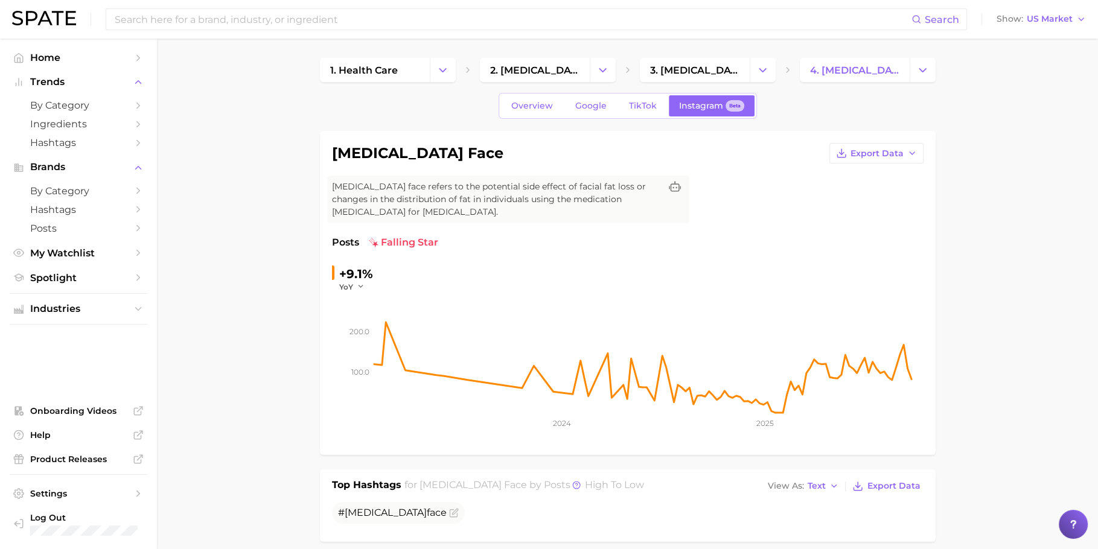
click at [639, 118] on div "Overview Google TikTok Instagram Beta" at bounding box center [628, 106] width 258 height 26
click at [639, 117] on div "Overview Google TikTok Instagram Beta" at bounding box center [628, 106] width 258 height 26
click at [638, 98] on link "TikTok" at bounding box center [643, 105] width 48 height 21
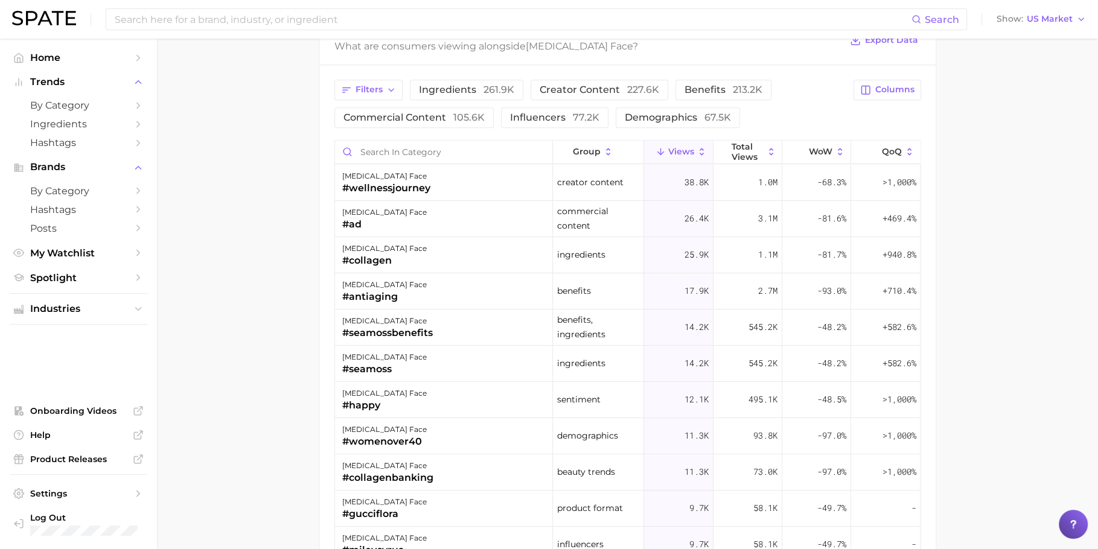
scroll to position [991, 0]
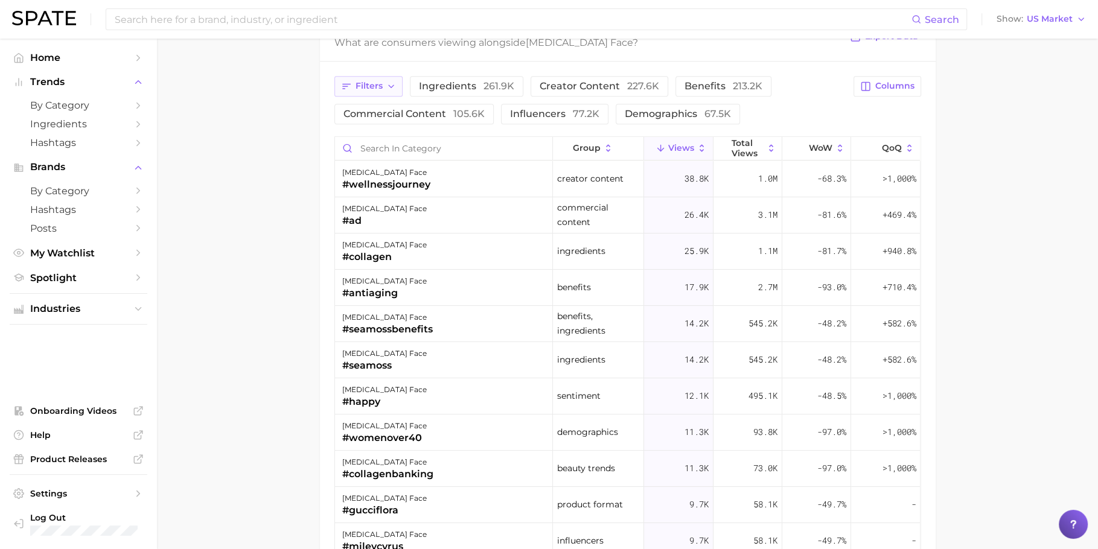
click at [345, 86] on icon "button" at bounding box center [346, 86] width 11 height 11
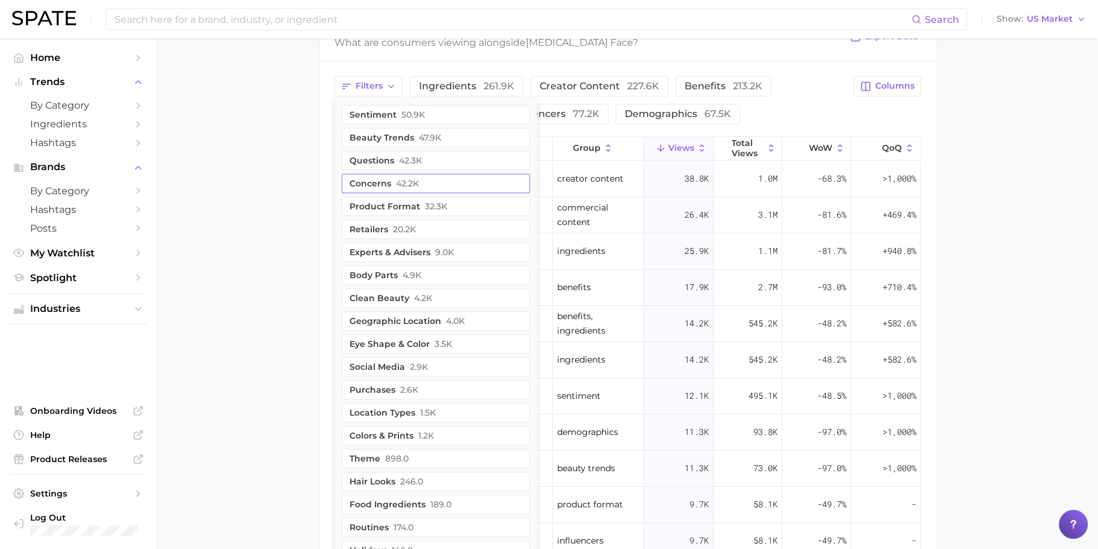
click at [390, 175] on button "concerns 42.2k" at bounding box center [436, 183] width 188 height 19
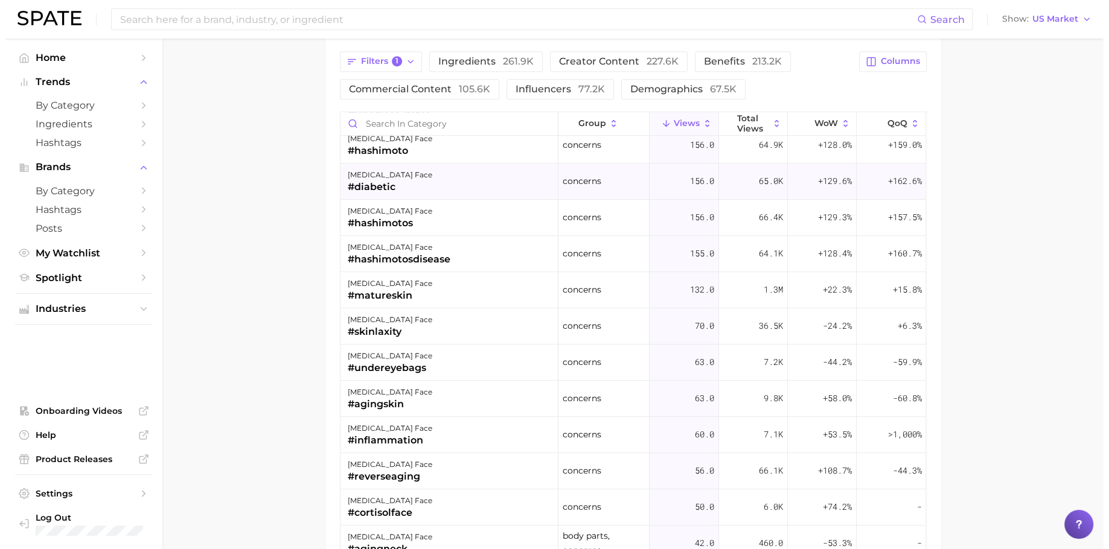
scroll to position [697, 0]
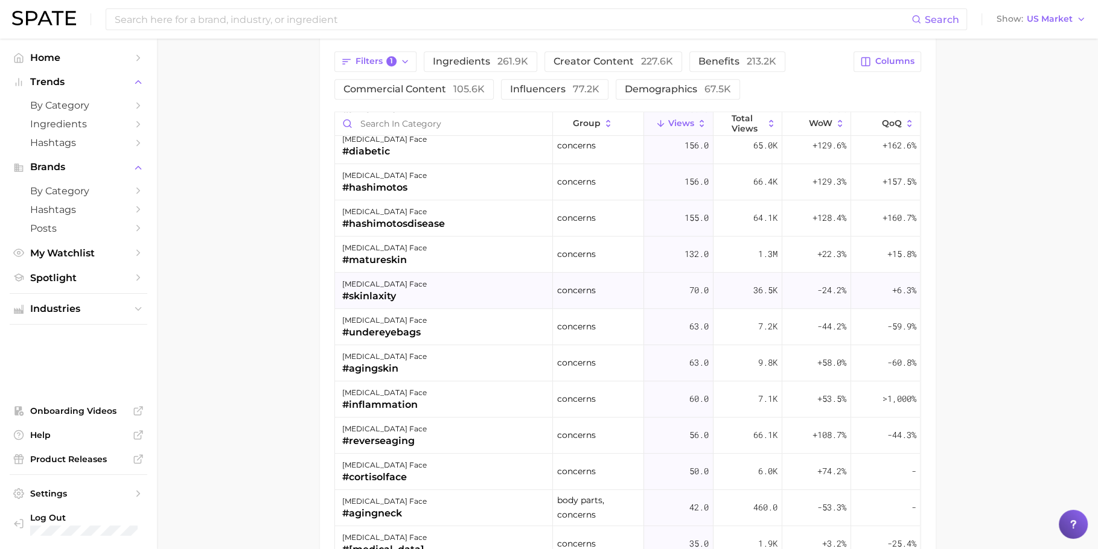
click at [452, 290] on div "ozempic face #skinlaxity" at bounding box center [444, 291] width 218 height 36
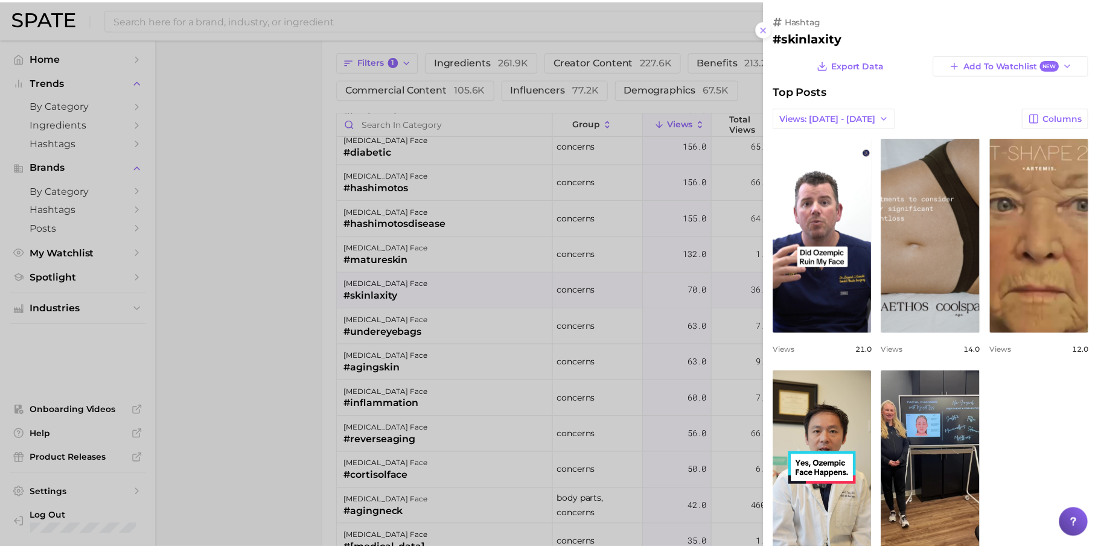
scroll to position [0, 0]
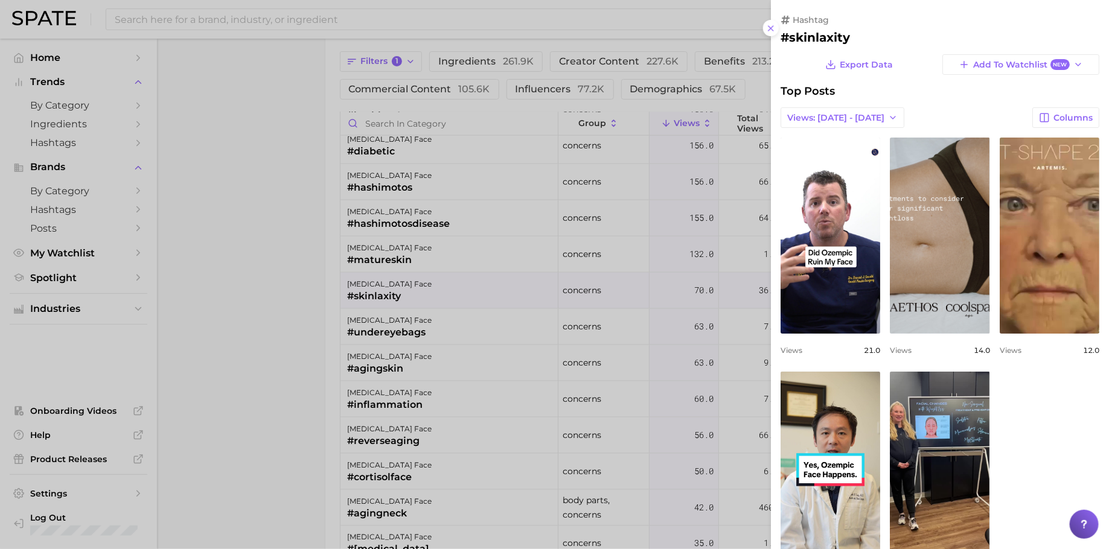
click at [282, 319] on div at bounding box center [554, 274] width 1109 height 549
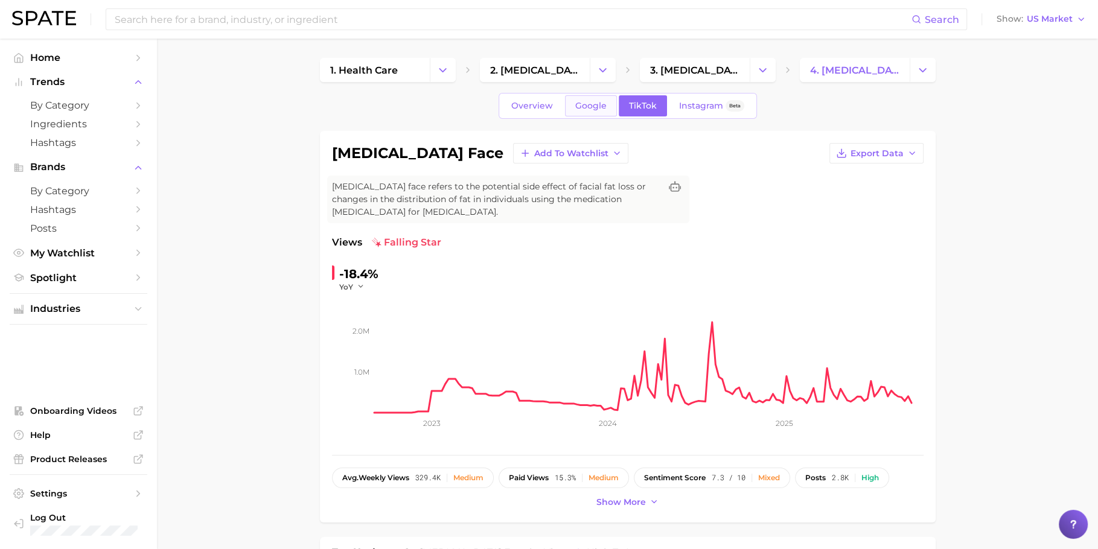
click at [606, 101] on link "Google" at bounding box center [591, 105] width 52 height 21
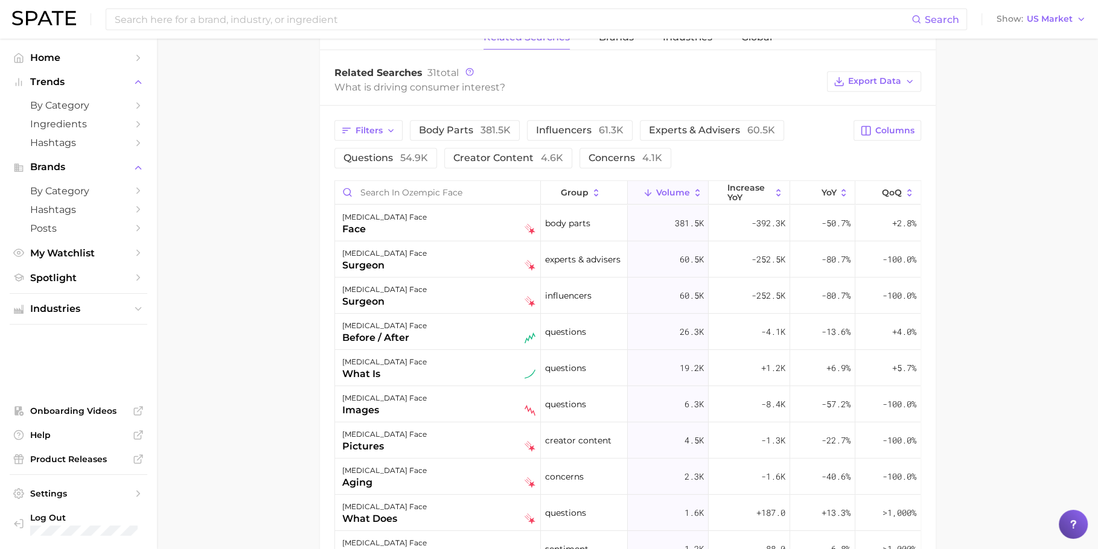
scroll to position [610, 0]
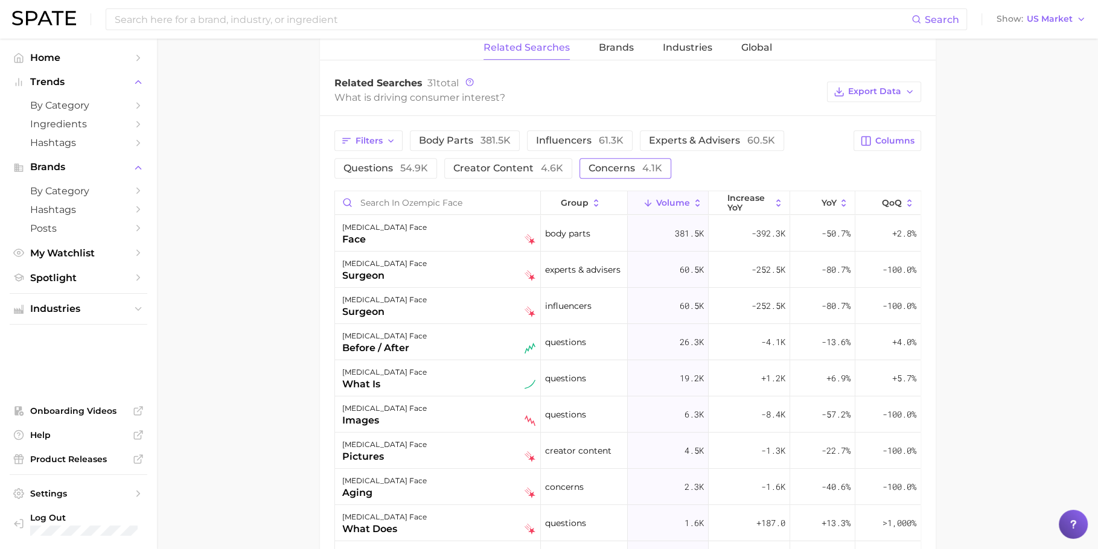
click at [605, 162] on span "concerns 4.1k" at bounding box center [626, 167] width 74 height 11
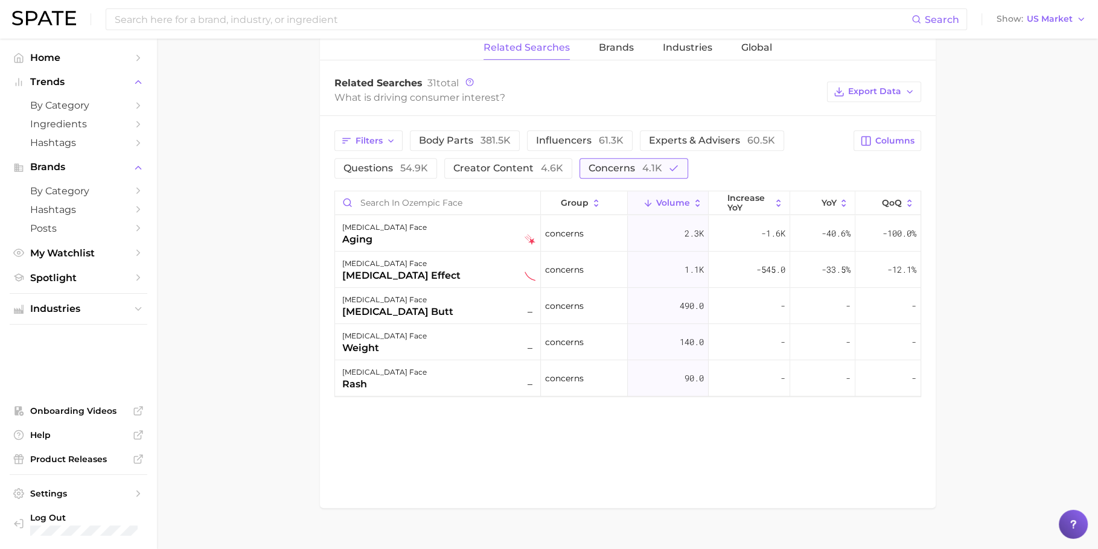
click at [632, 162] on span "concerns 4.1k" at bounding box center [626, 167] width 74 height 11
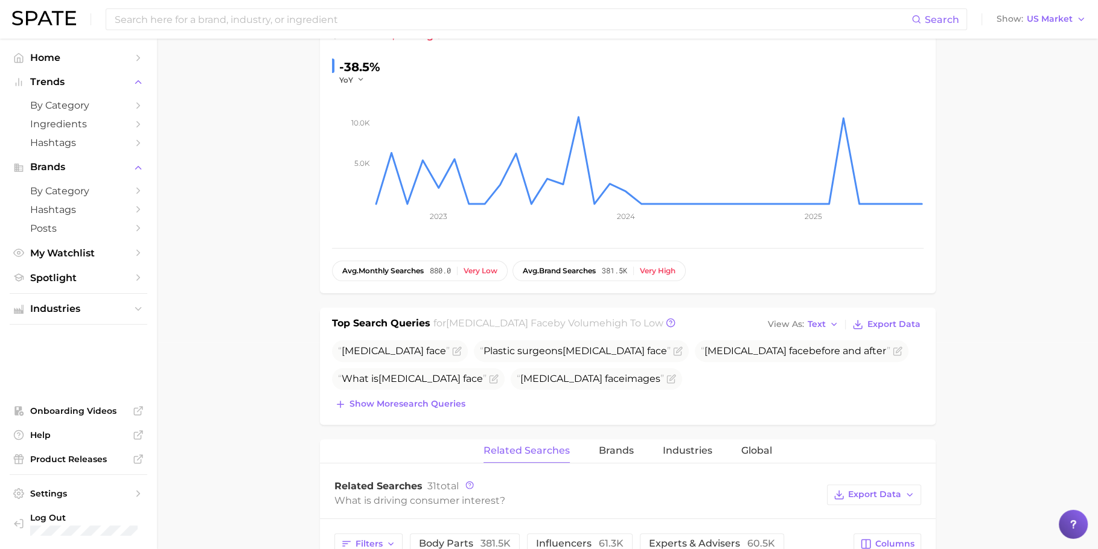
scroll to position [0, 0]
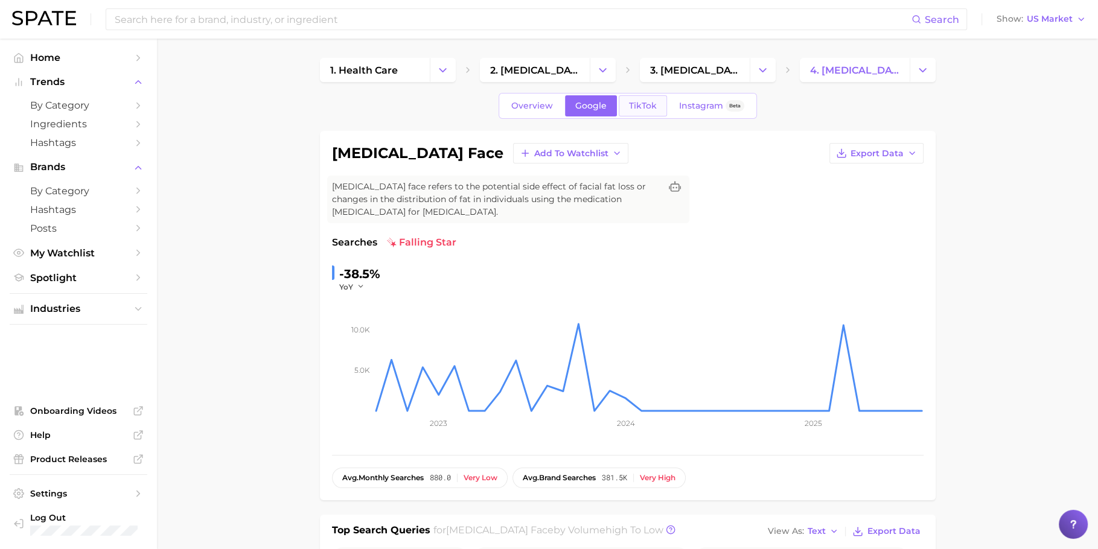
click at [634, 101] on span "TikTok" at bounding box center [643, 106] width 28 height 10
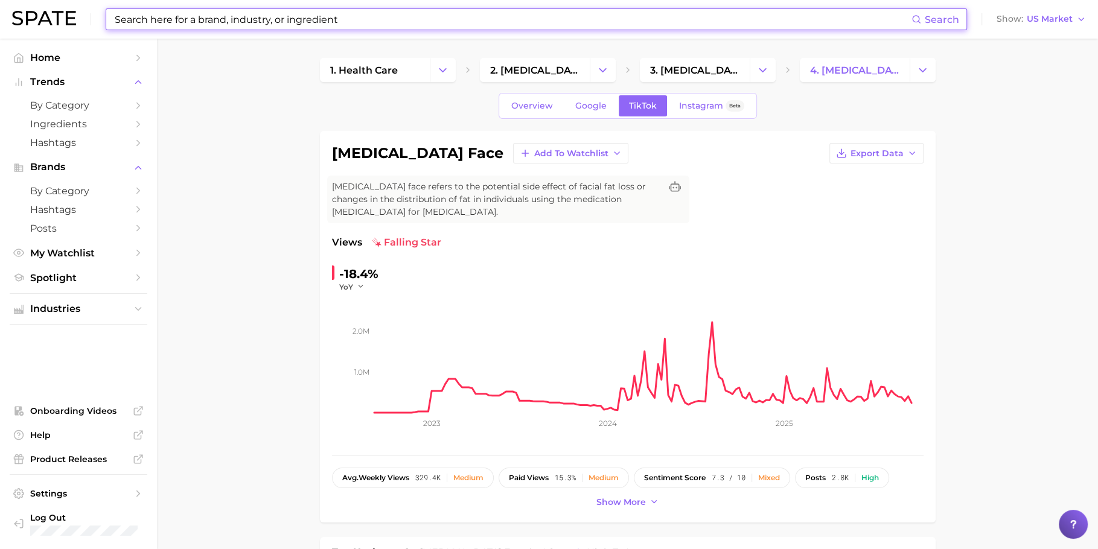
click at [394, 24] on input at bounding box center [513, 19] width 798 height 21
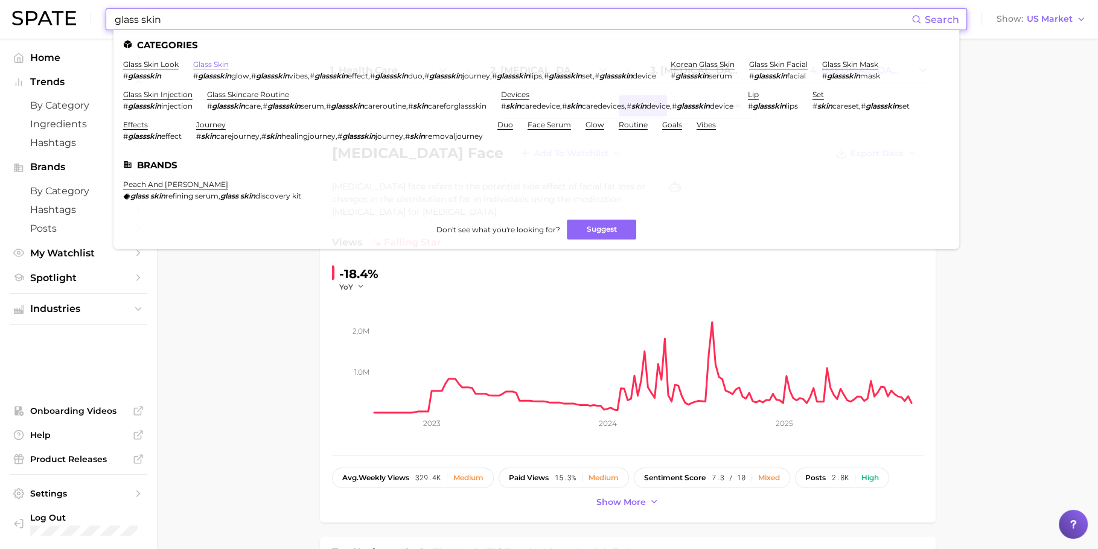
click at [200, 67] on link "glass skin" at bounding box center [211, 64] width 36 height 9
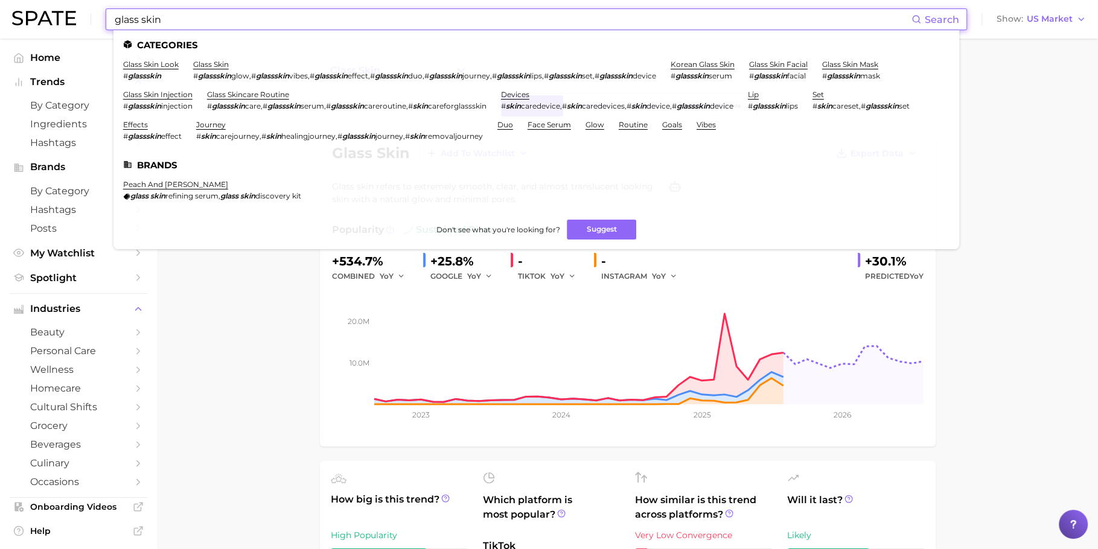
click at [403, 18] on input "glass skin" at bounding box center [513, 19] width 798 height 21
click at [161, 68] on link "glass skin look" at bounding box center [151, 64] width 56 height 9
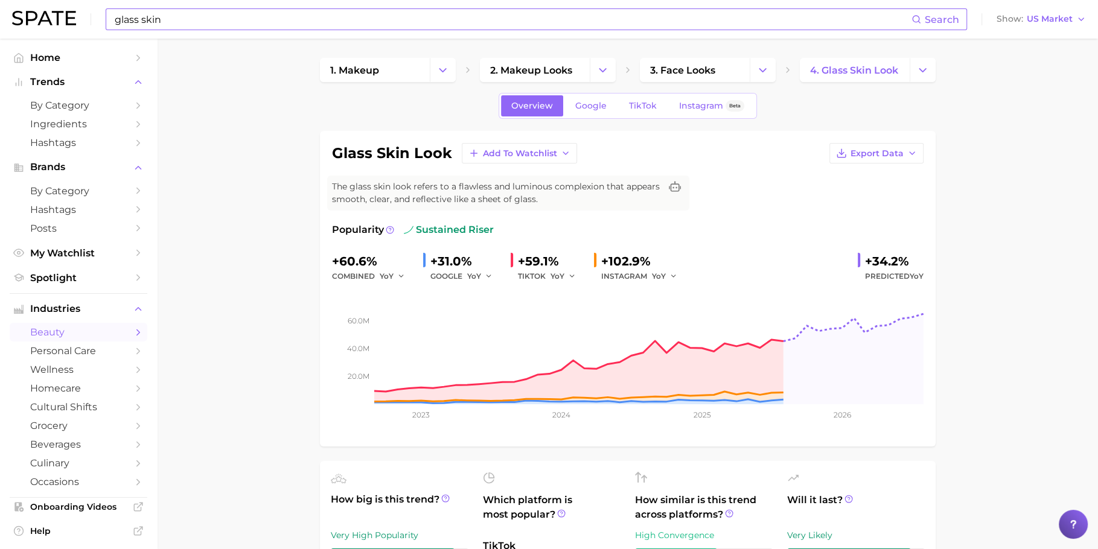
click at [324, 27] on input "glass skin" at bounding box center [513, 19] width 798 height 21
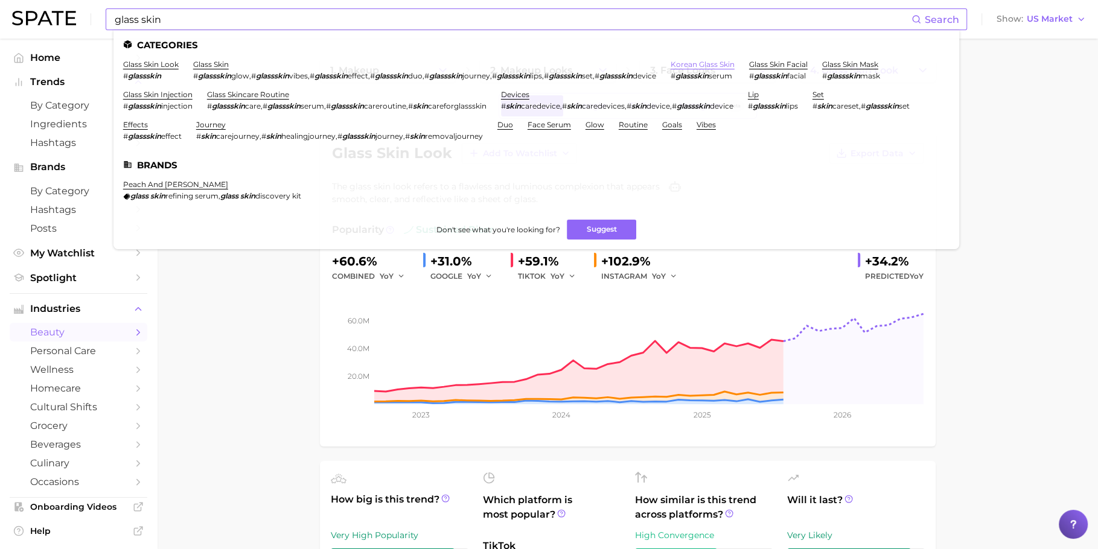
click at [706, 61] on link "korean glass skin" at bounding box center [703, 64] width 64 height 9
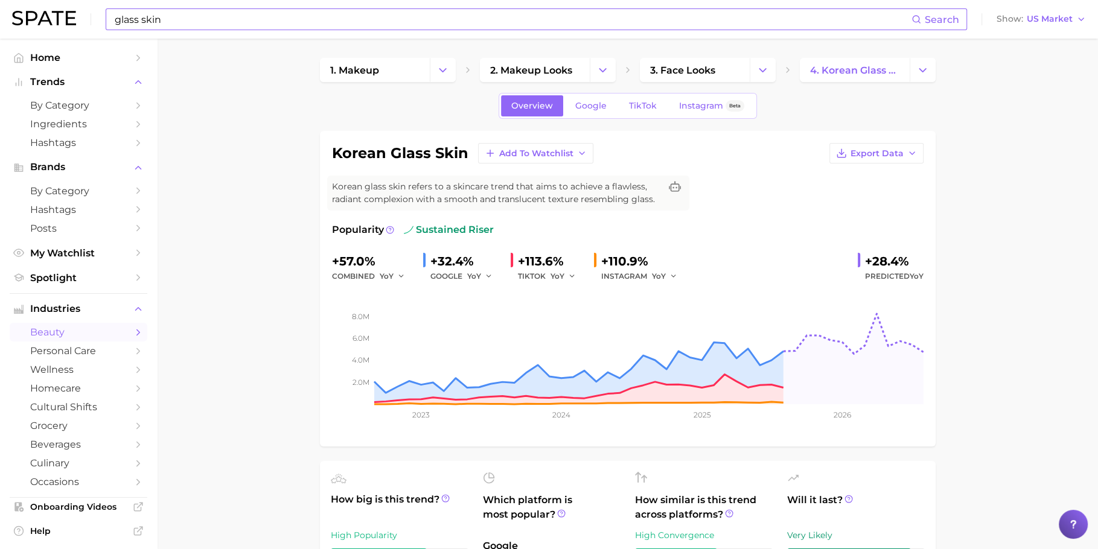
click at [457, 25] on input "glass skin" at bounding box center [513, 19] width 798 height 21
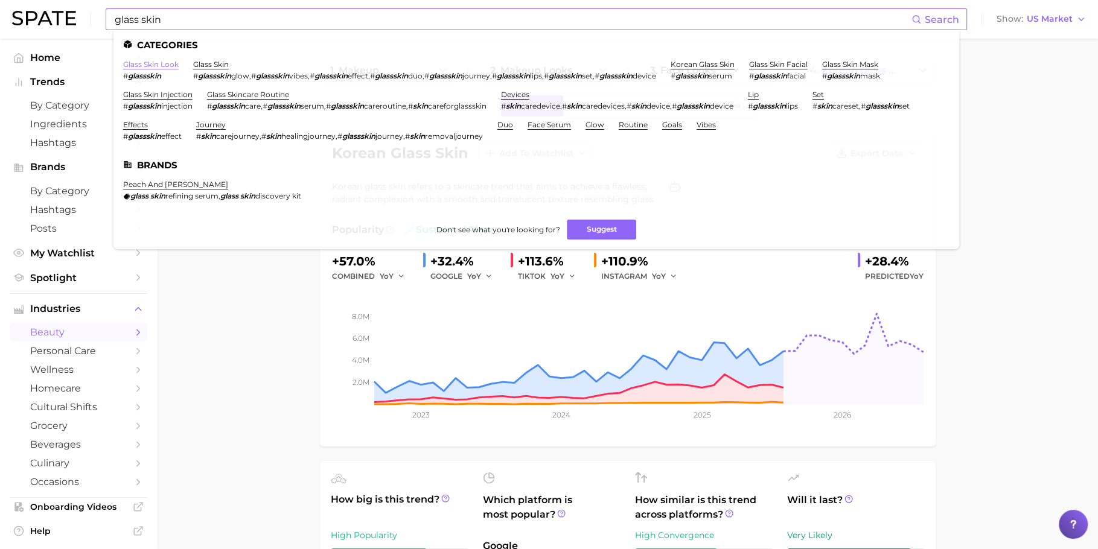
click at [152, 62] on link "glass skin look" at bounding box center [151, 64] width 56 height 9
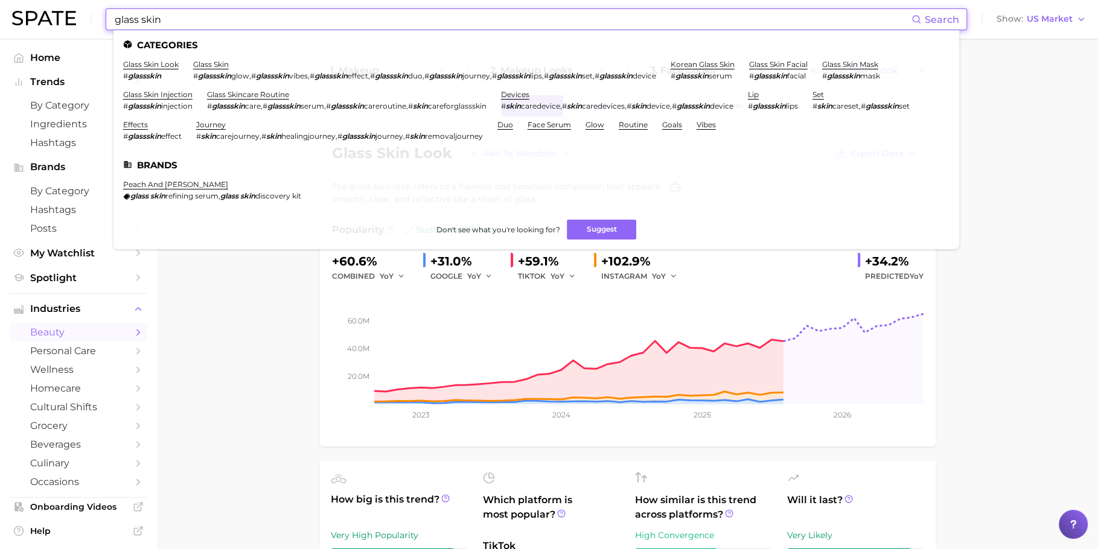
click at [275, 28] on input "glass skin" at bounding box center [513, 19] width 798 height 21
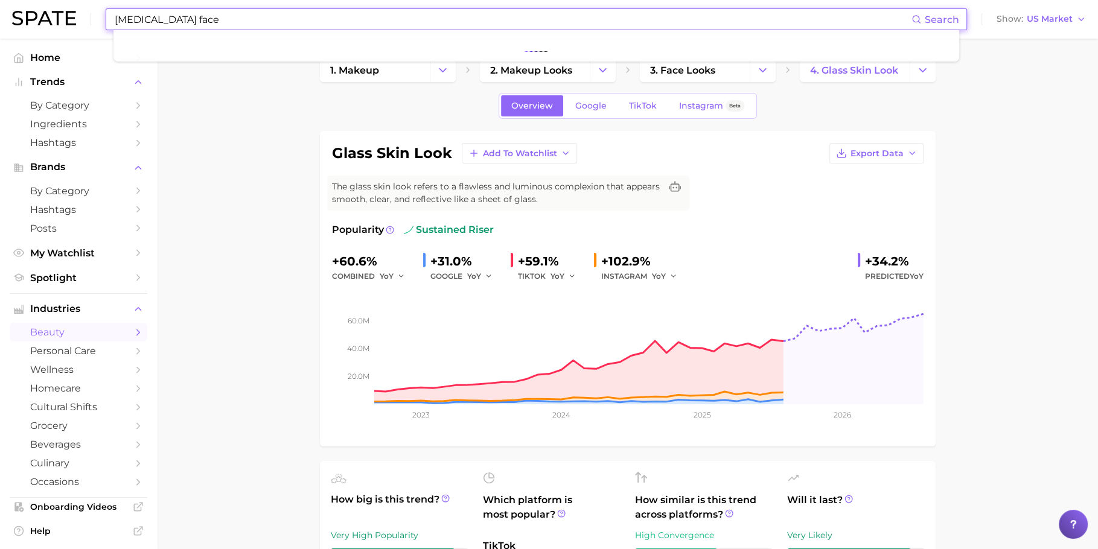
type input "ozempic face"
click at [221, 30] on input "ozempic face" at bounding box center [513, 19] width 798 height 21
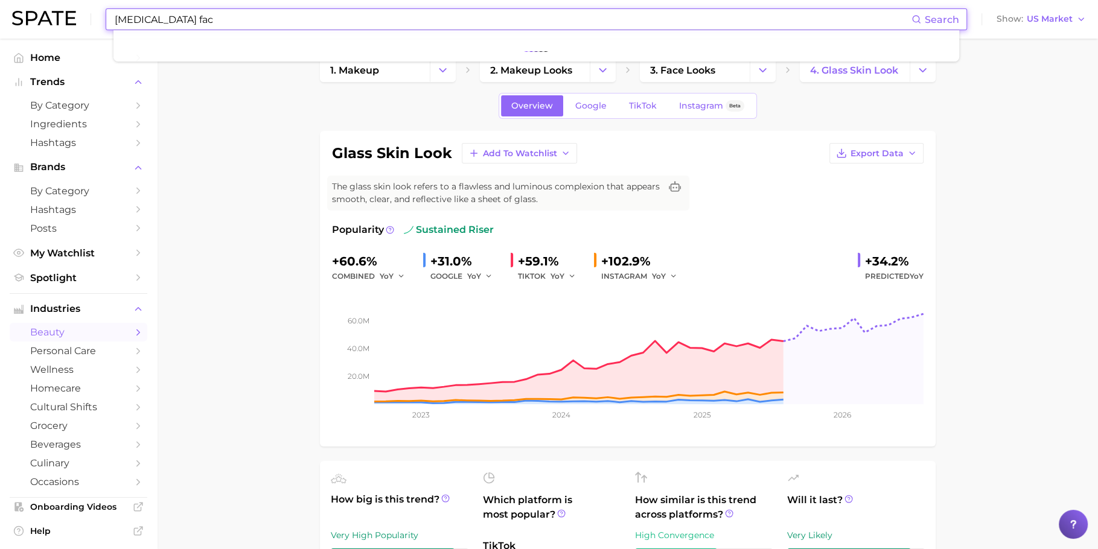
type input "ozempic face"
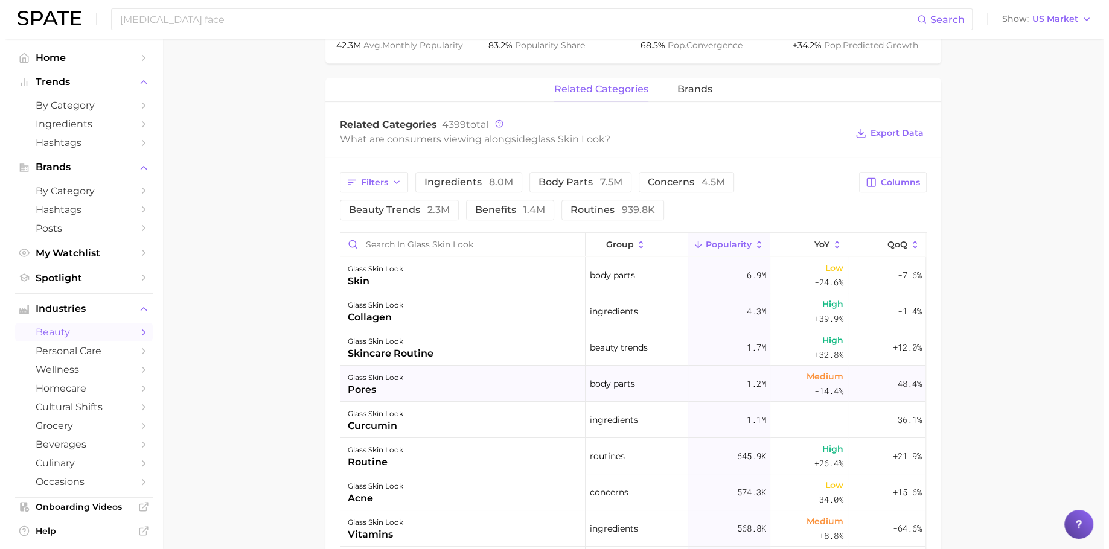
scroll to position [580, 0]
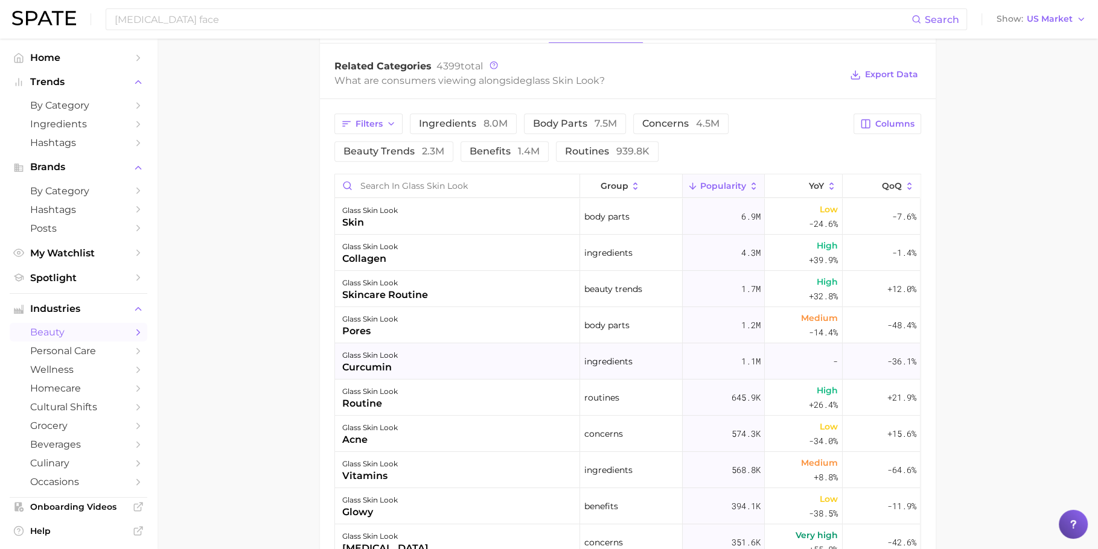
click at [416, 370] on div "glass skin look curcumin" at bounding box center [457, 362] width 245 height 36
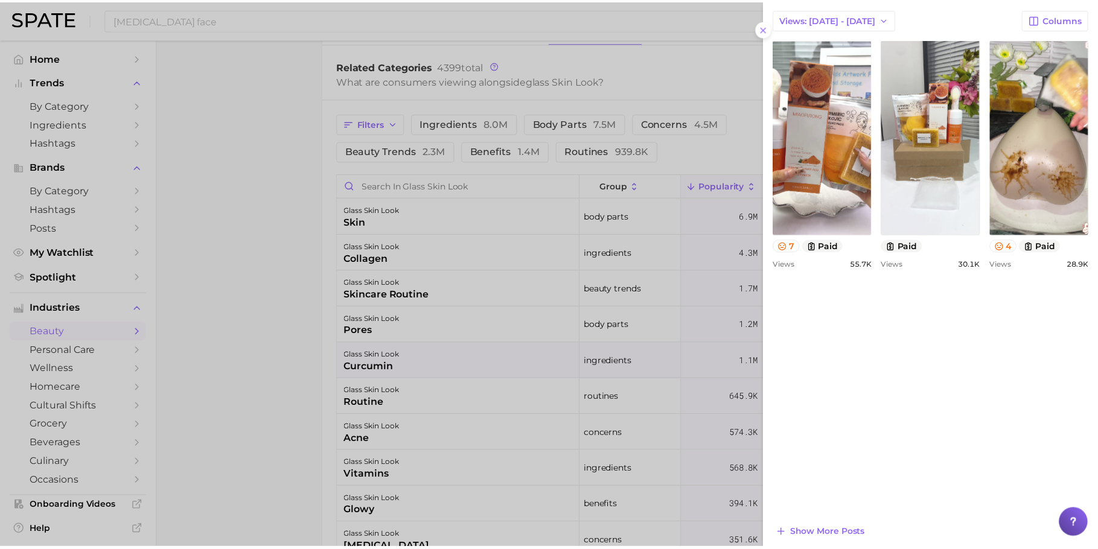
scroll to position [0, 0]
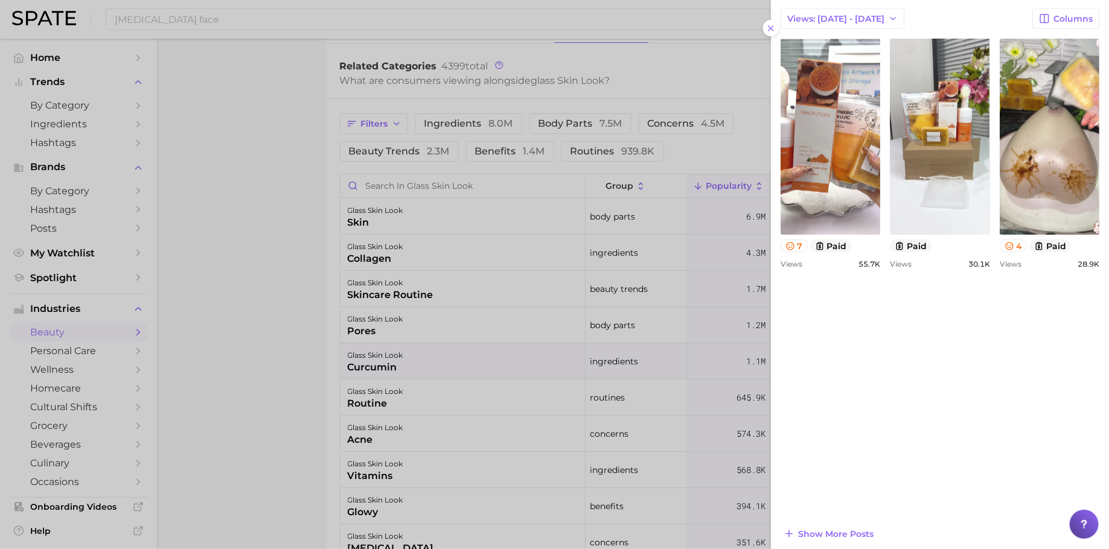
click at [222, 311] on div at bounding box center [554, 274] width 1109 height 549
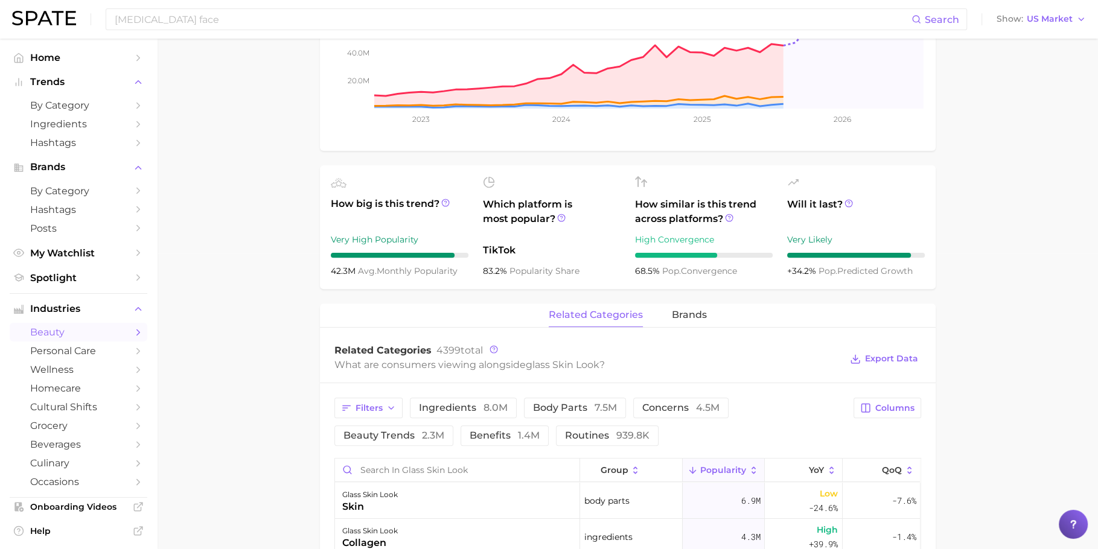
scroll to position [408, 0]
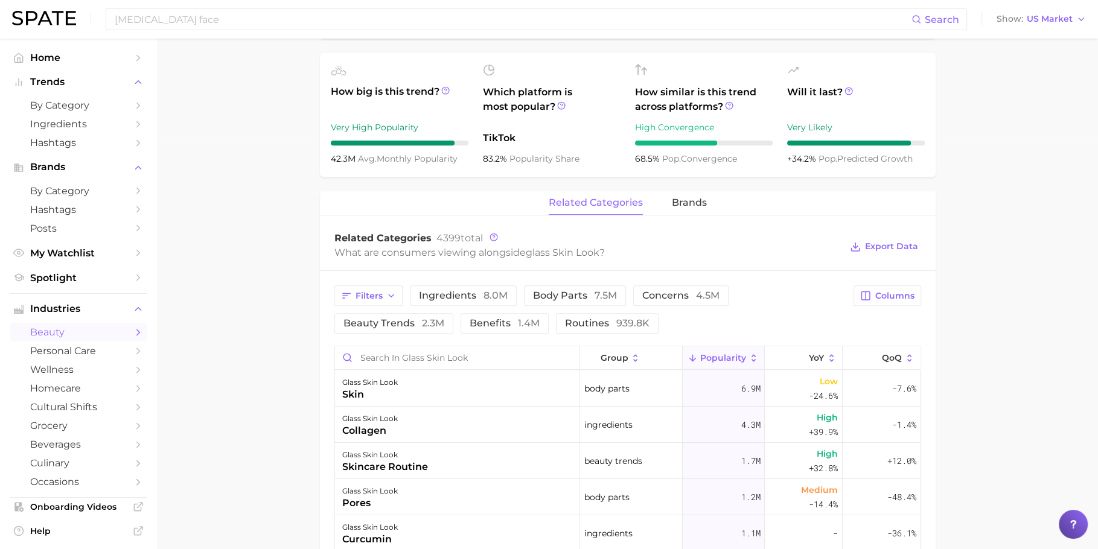
click at [286, 253] on main "1. makeup 2. makeup looks 3. face looks 4. glass skin look Overview Google TikT…" at bounding box center [627, 300] width 941 height 1340
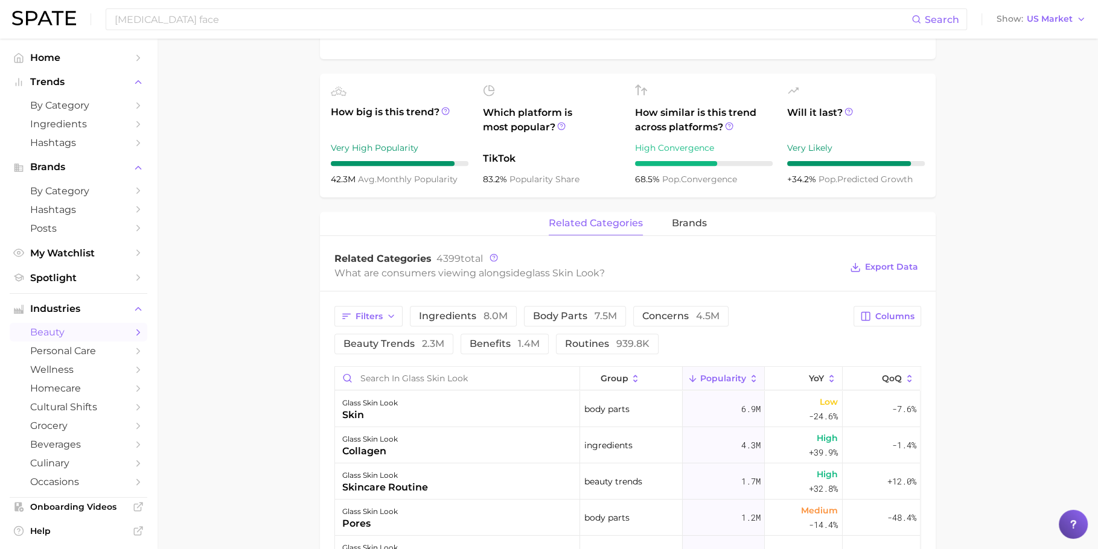
scroll to position [0, 0]
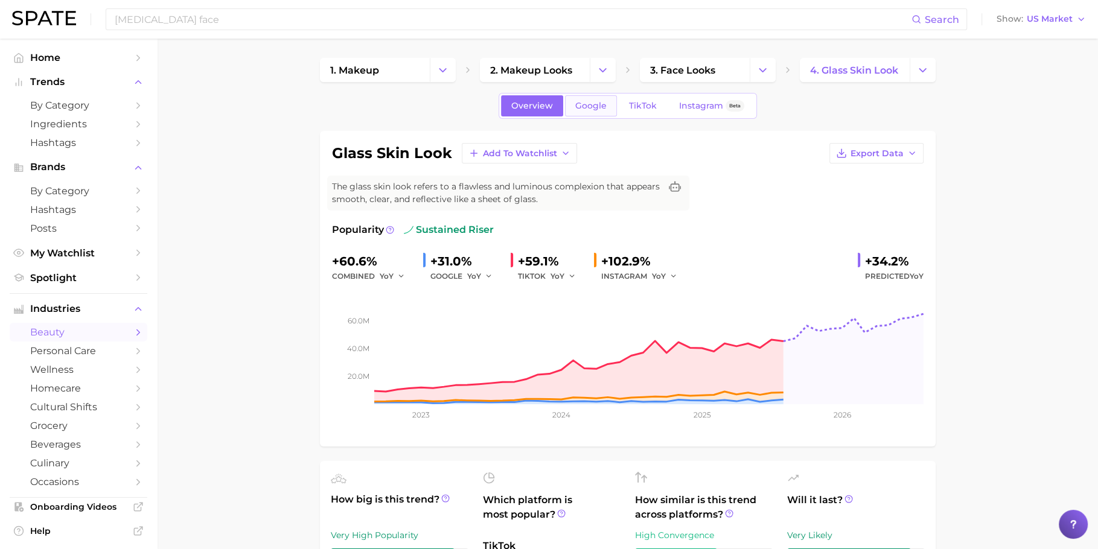
click at [583, 98] on link "Google" at bounding box center [591, 105] width 52 height 21
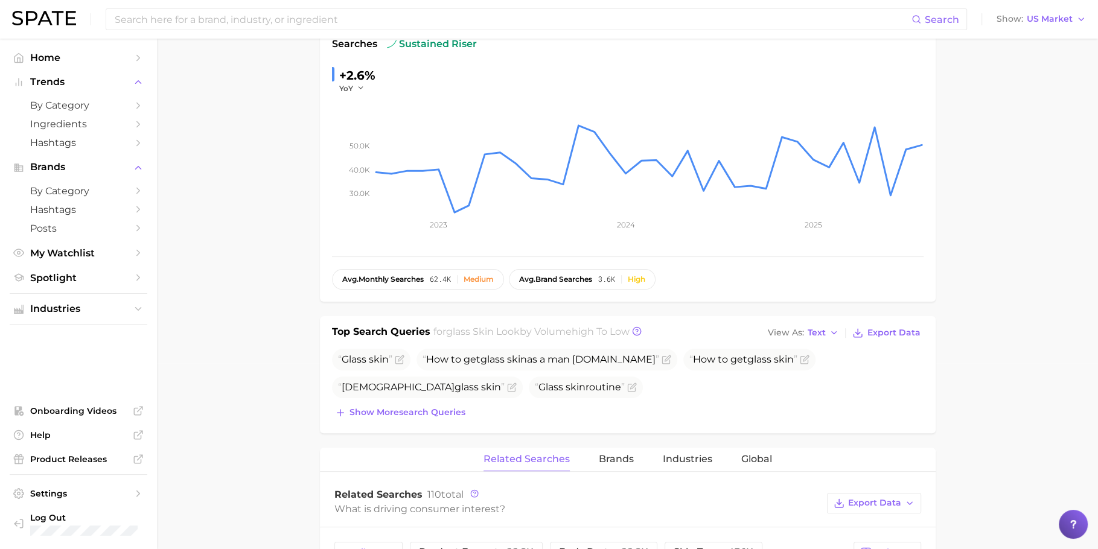
scroll to position [411, 0]
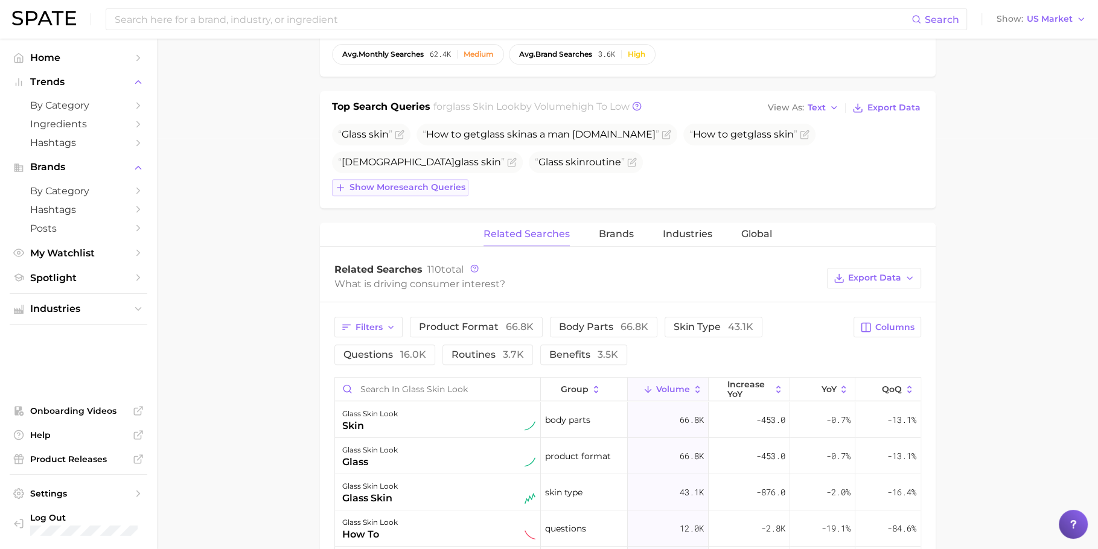
click at [420, 191] on button "Show more search queries" at bounding box center [400, 187] width 136 height 17
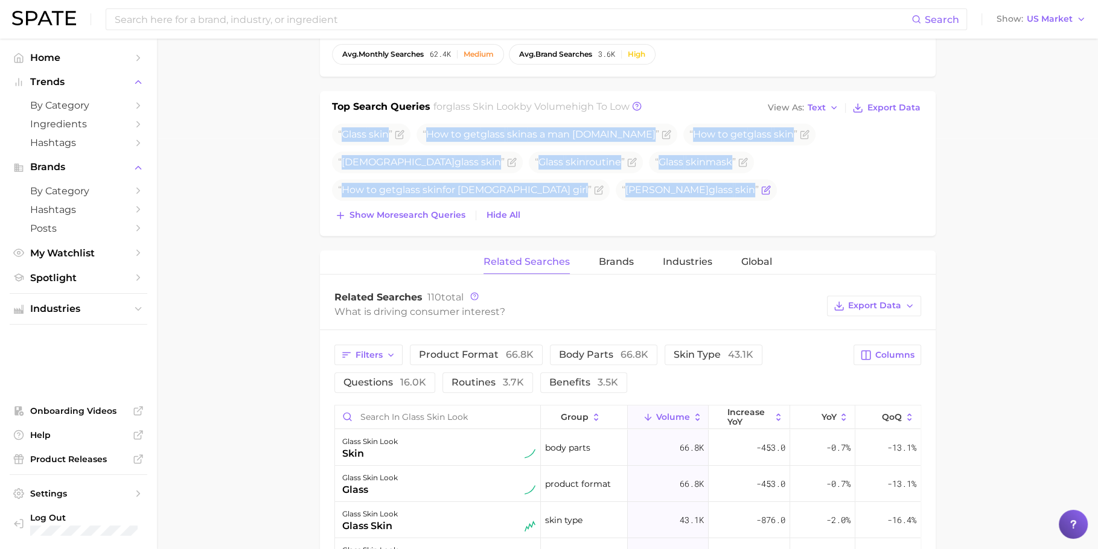
drag, startPoint x: 331, startPoint y: 124, endPoint x: 458, endPoint y: 193, distance: 144.0
click at [458, 193] on ul "Glass skin How to get glass skin as a man thebeautyblizz.com How to get glass s…" at bounding box center [628, 176] width 592 height 105
copy ul "Glass skin How to get glass skin as a man thebeautyblizz.com How to get glass s…"
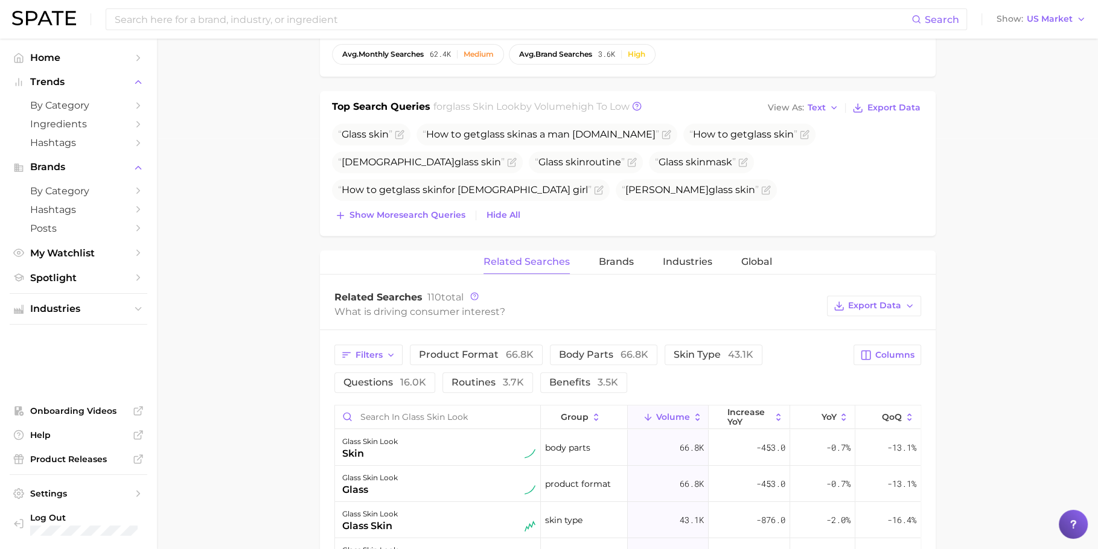
click at [313, 308] on main "1. makeup 2. makeup looks 3. face looks 4. glass skin look Overview Google TikT…" at bounding box center [627, 328] width 941 height 1402
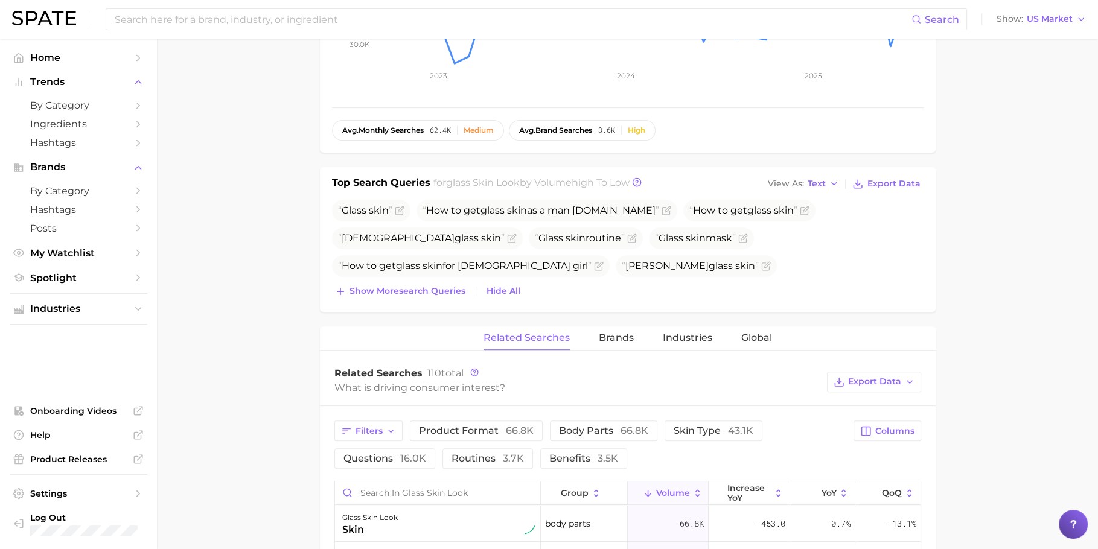
scroll to position [18, 0]
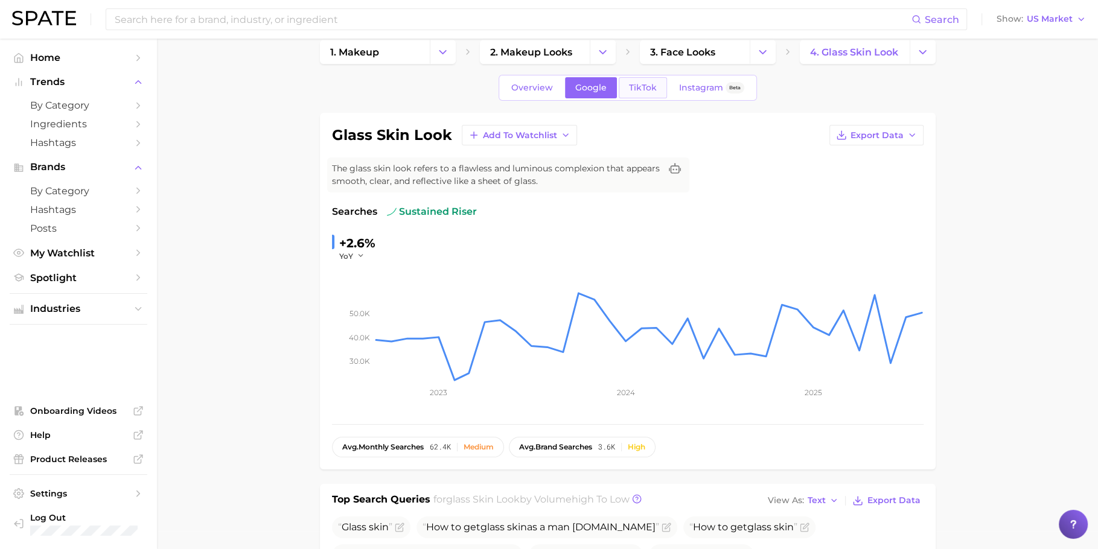
click at [639, 95] on link "TikTok" at bounding box center [643, 87] width 48 height 21
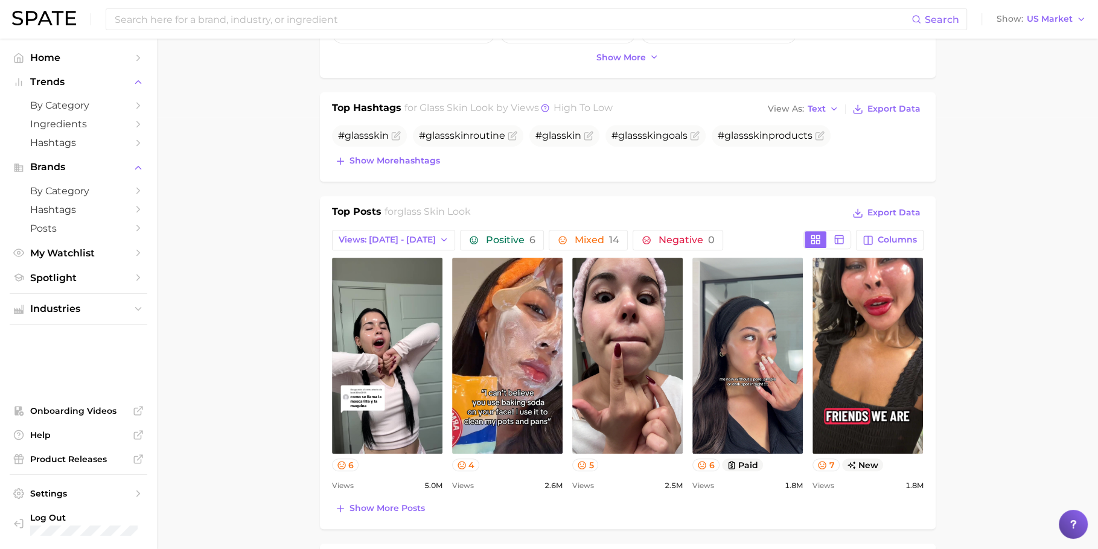
scroll to position [449, 0]
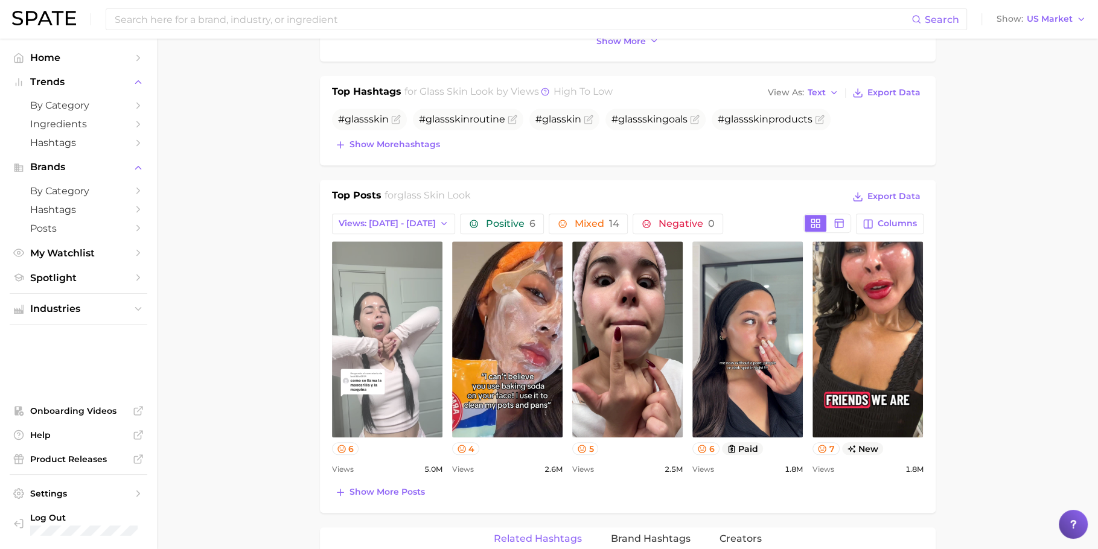
click at [365, 335] on link "view post on TikTok" at bounding box center [387, 340] width 110 height 196
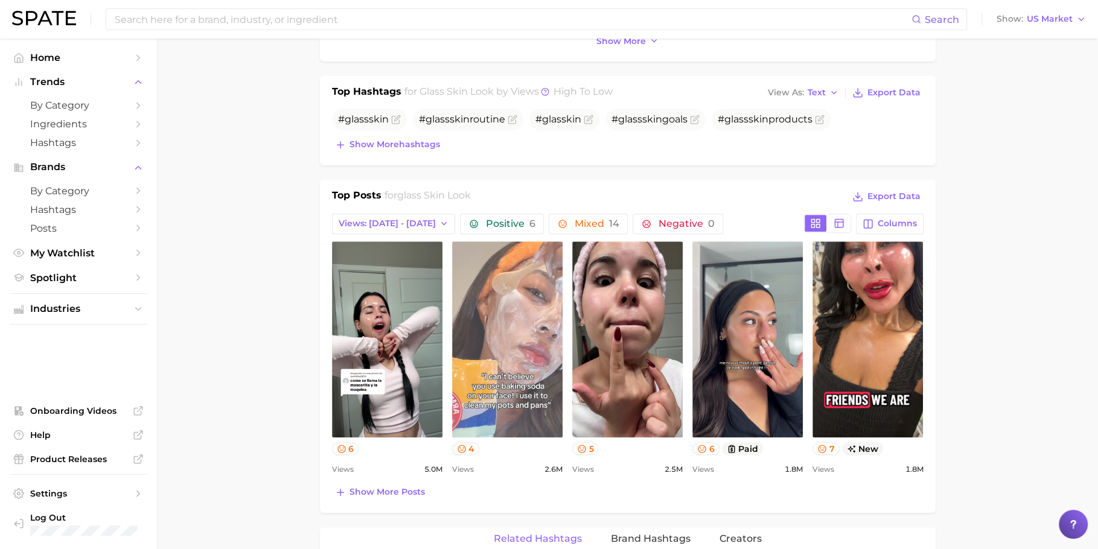
click at [494, 293] on link "view post on TikTok" at bounding box center [507, 340] width 110 height 196
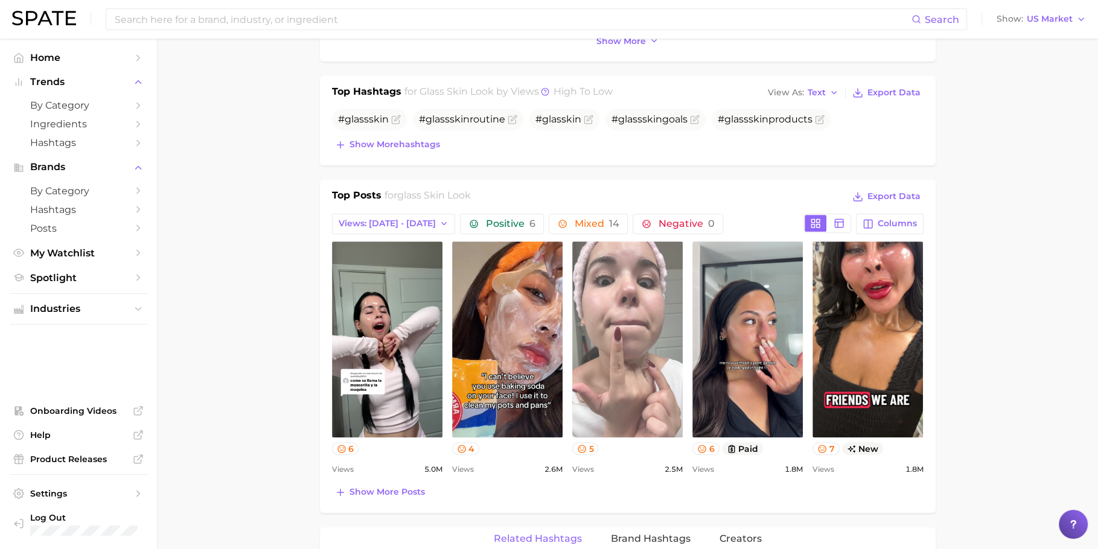
click at [613, 329] on link "view post on TikTok" at bounding box center [627, 340] width 110 height 196
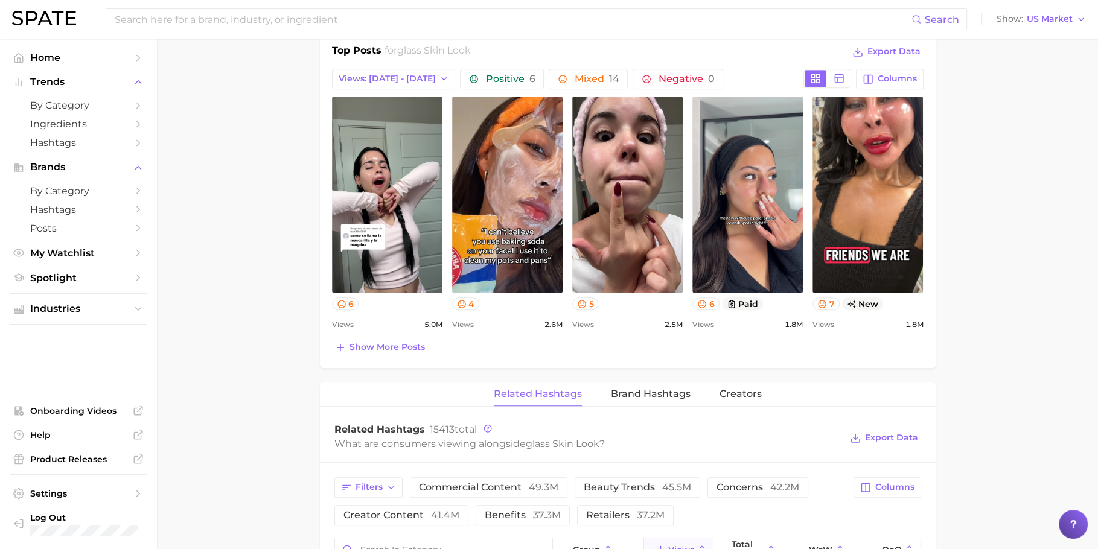
scroll to position [621, 0]
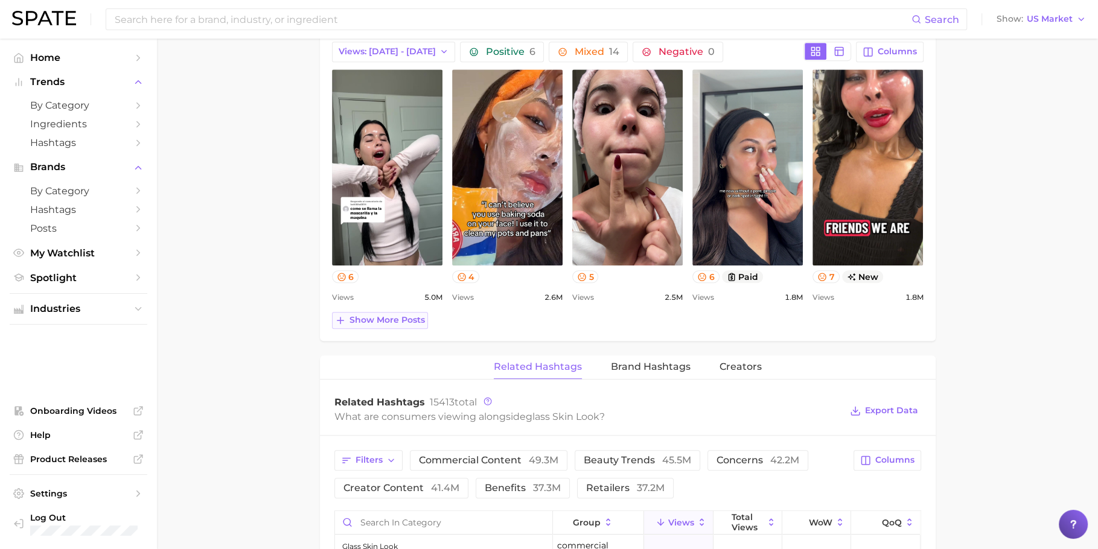
click at [358, 315] on span "Show more posts" at bounding box center [387, 320] width 75 height 10
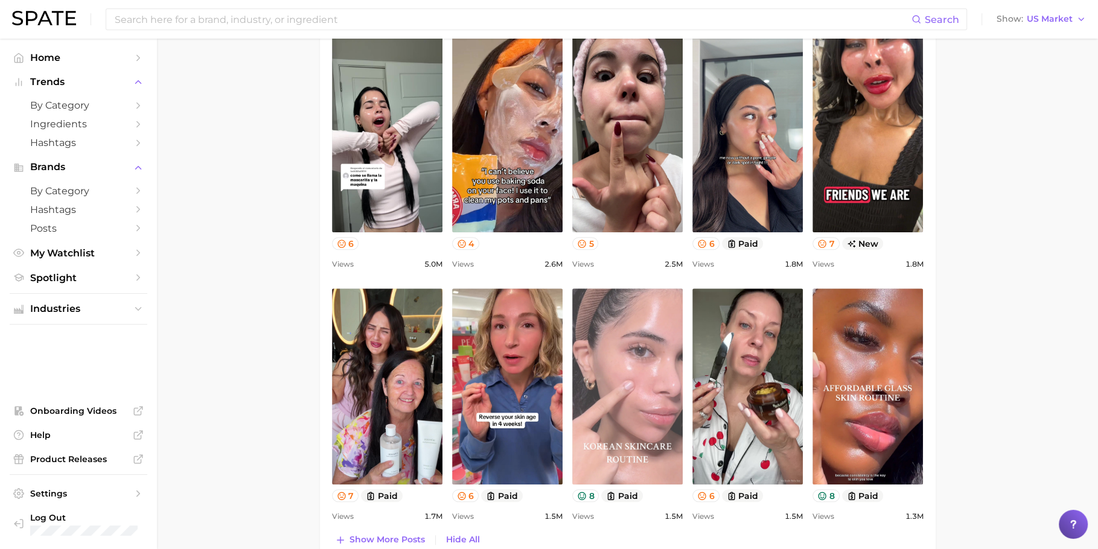
scroll to position [667, 0]
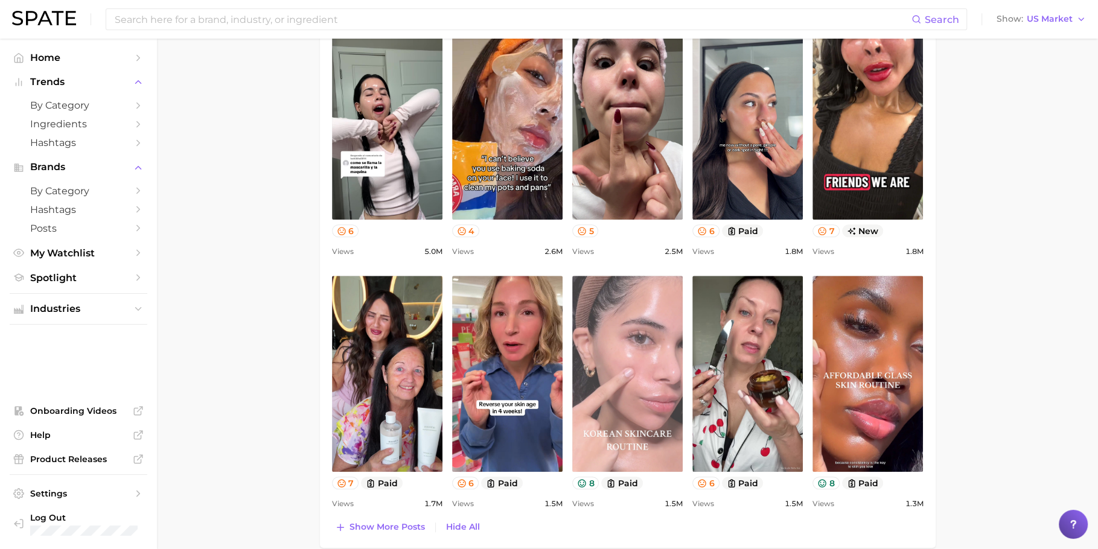
click at [635, 405] on link "view post on TikTok" at bounding box center [627, 374] width 110 height 196
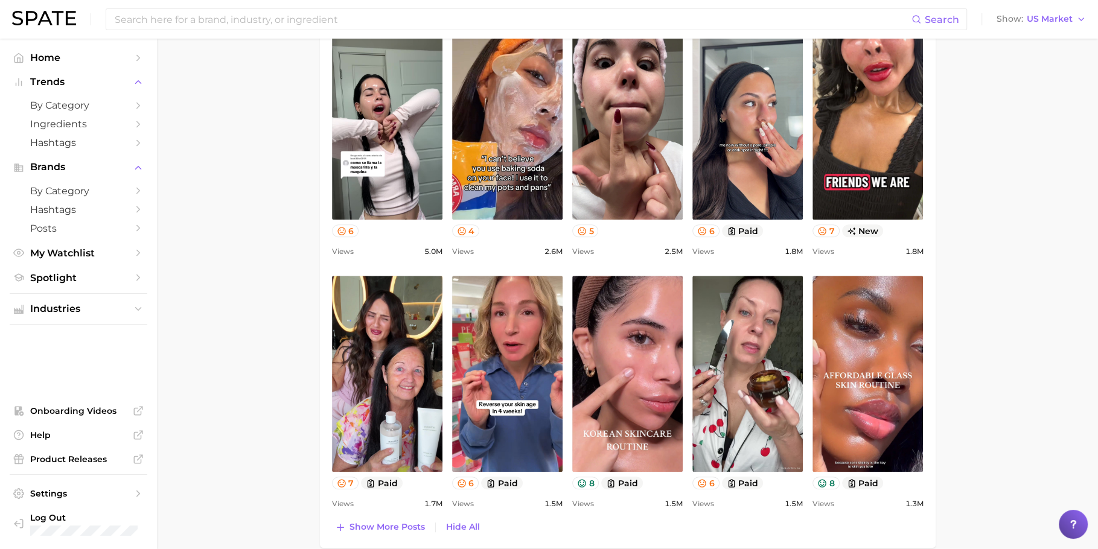
click at [246, 307] on main "1. makeup 2. makeup looks 3. face looks 4. glass skin look Overview Google TikT…" at bounding box center [627, 357] width 941 height 1970
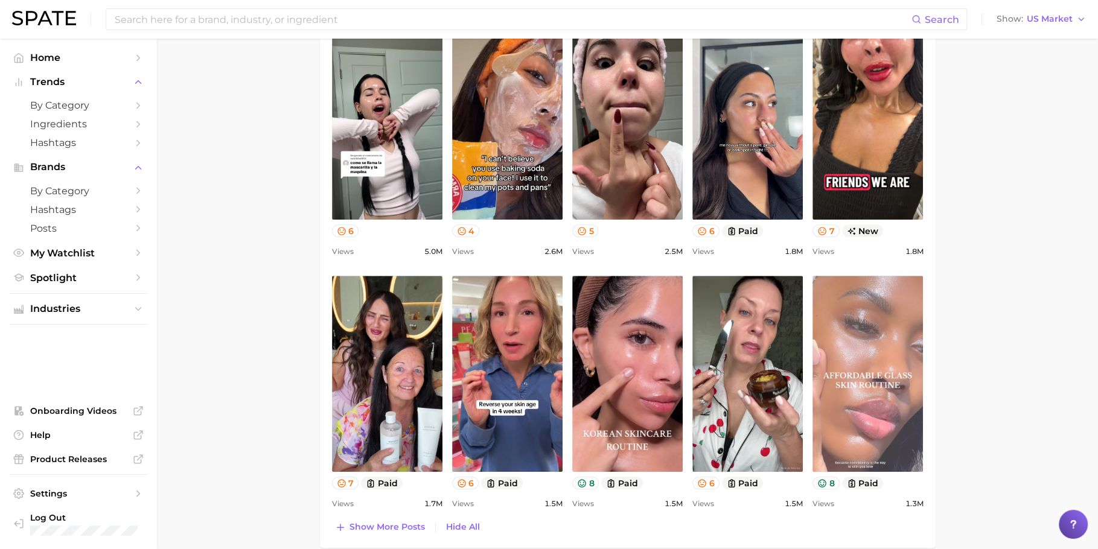
click at [861, 371] on link "view post on TikTok" at bounding box center [868, 374] width 110 height 196
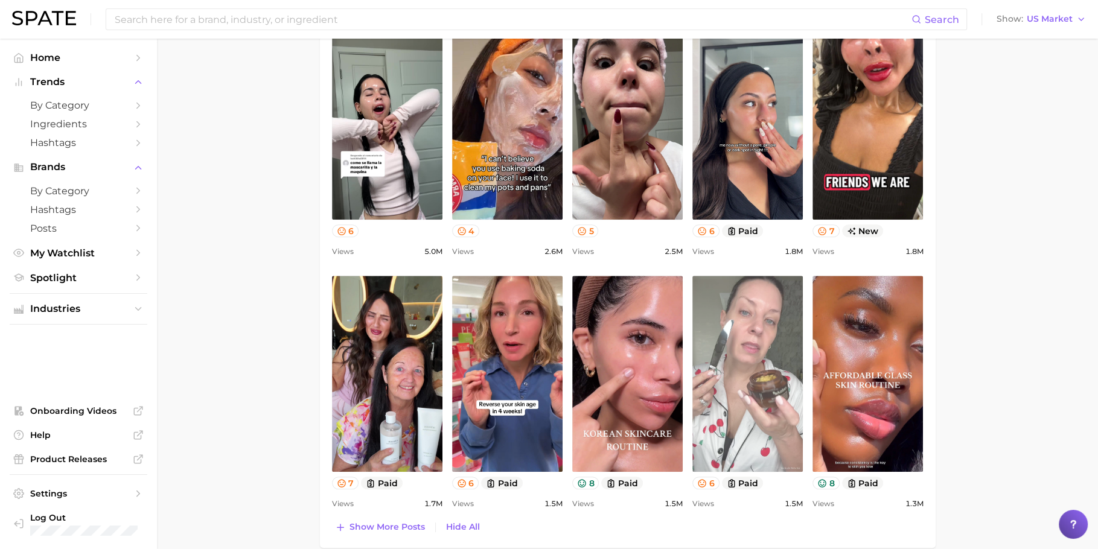
click at [754, 363] on link "view post on TikTok" at bounding box center [748, 374] width 110 height 196
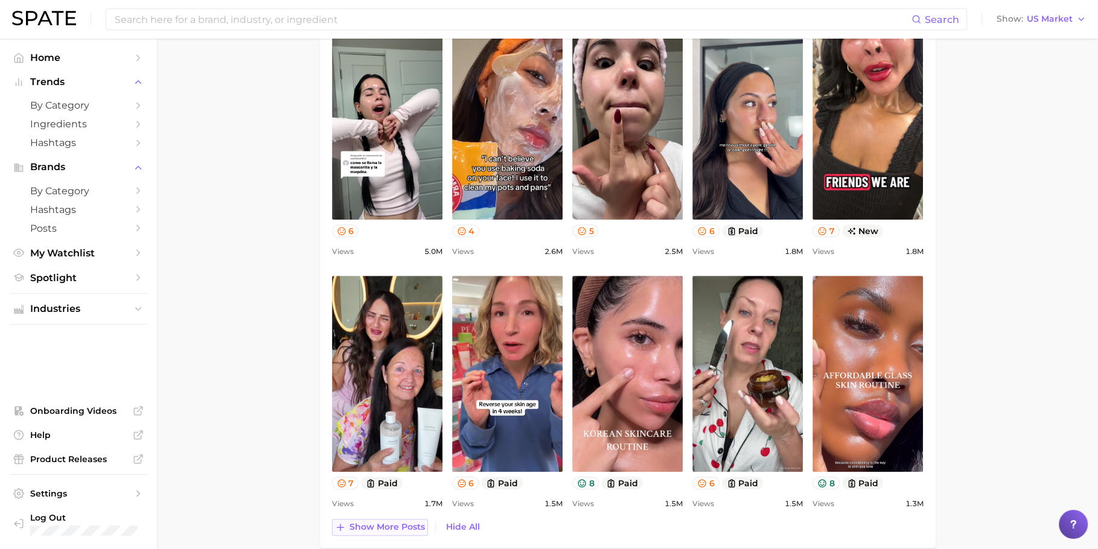
click at [405, 530] on button "Show more posts" at bounding box center [380, 527] width 96 height 17
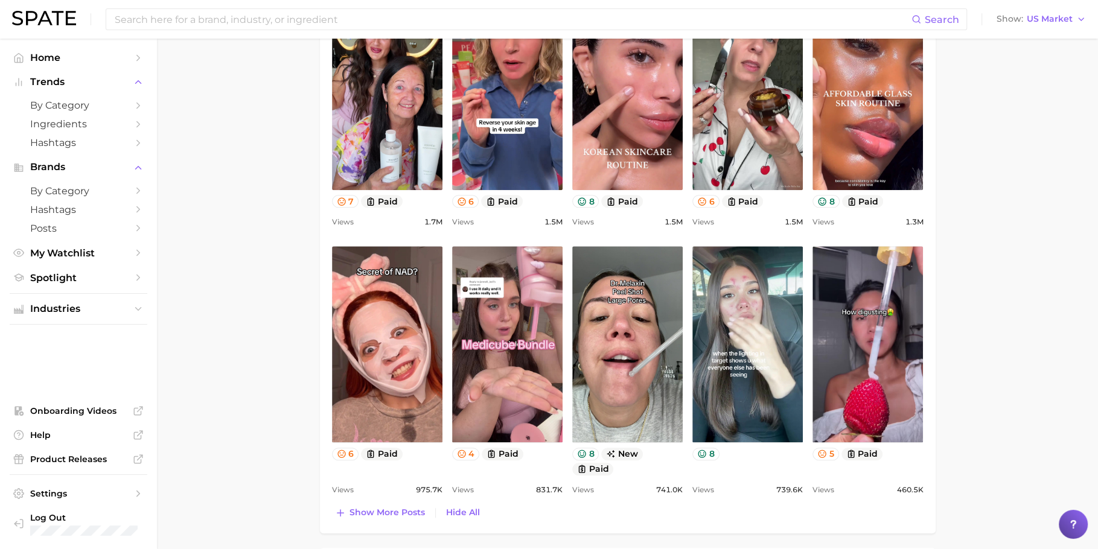
scroll to position [950, 0]
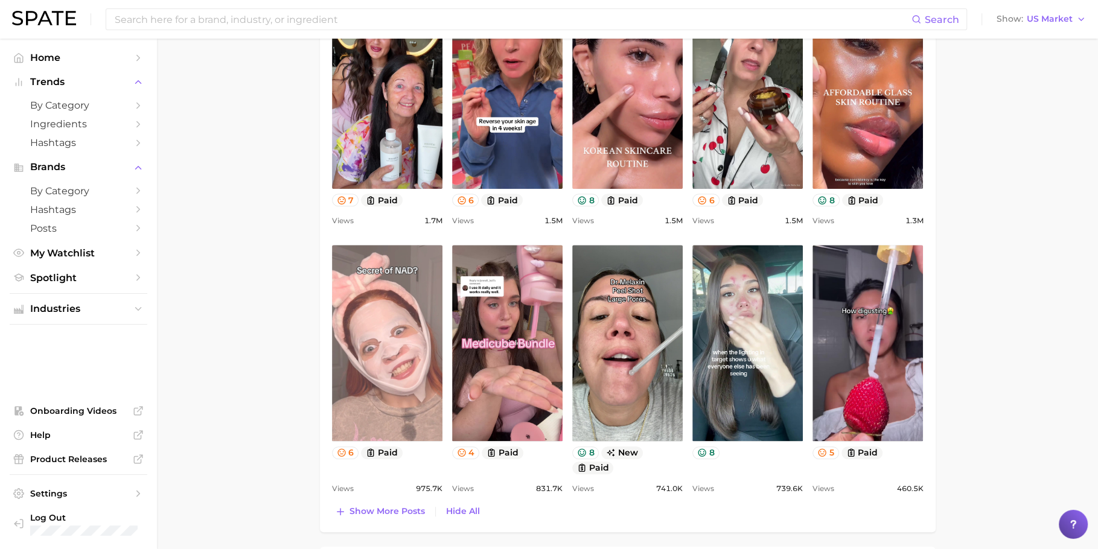
click at [409, 366] on link "view post on TikTok" at bounding box center [387, 343] width 110 height 196
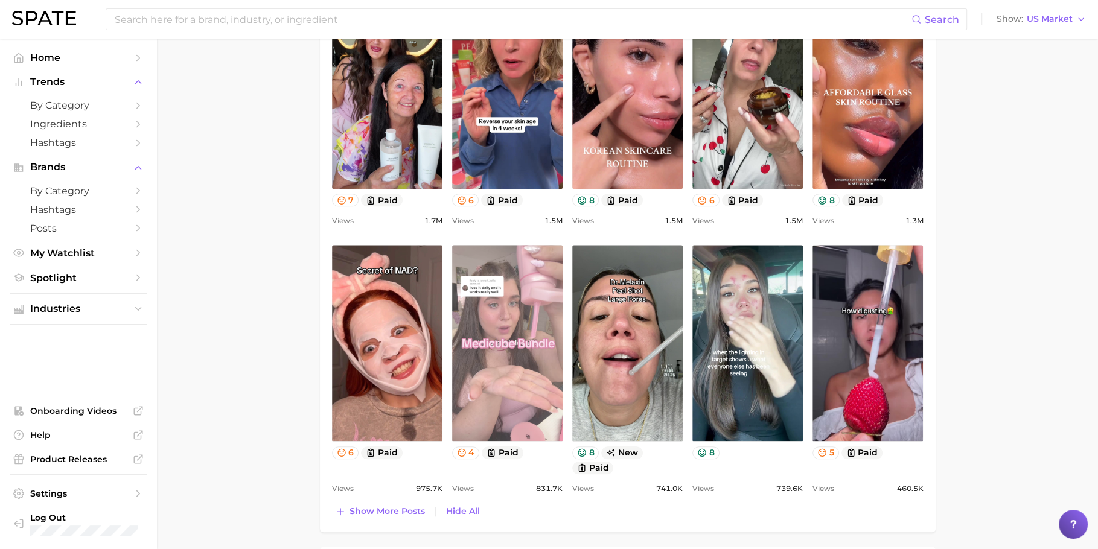
click at [536, 309] on link "view post on TikTok" at bounding box center [507, 343] width 110 height 196
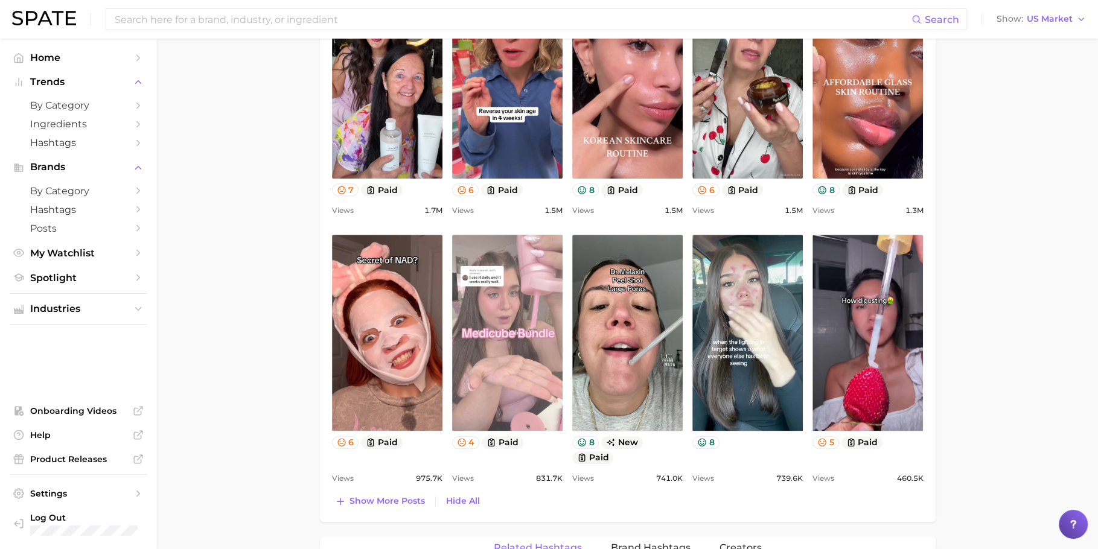
scroll to position [1045, 0]
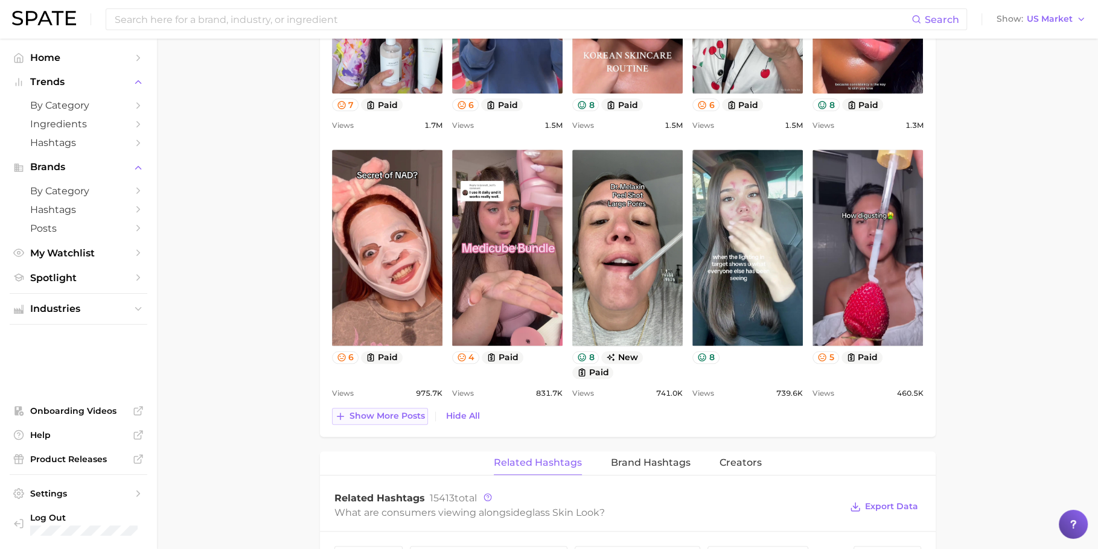
click at [370, 408] on button "Show more posts" at bounding box center [380, 416] width 96 height 17
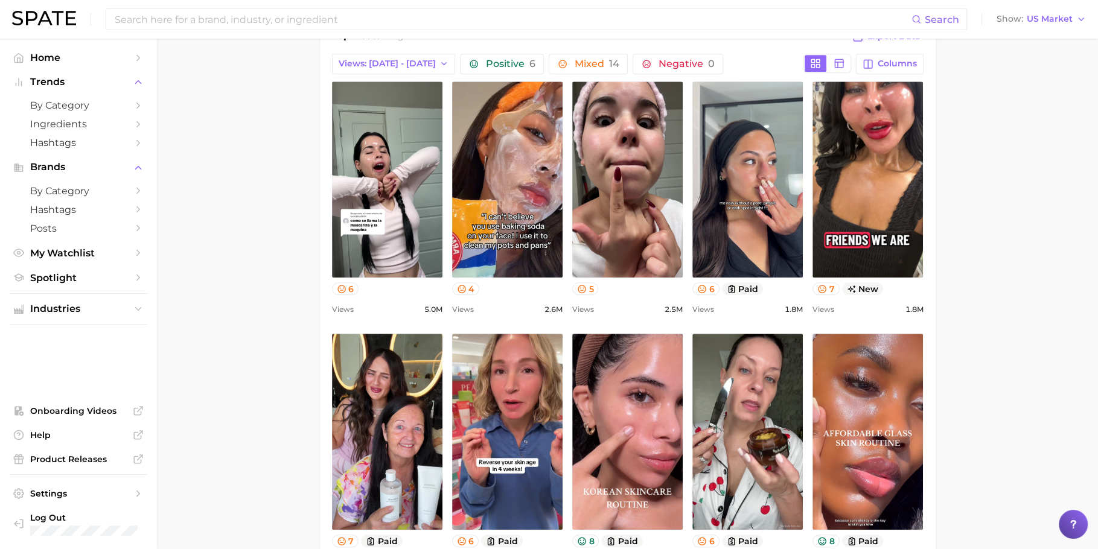
scroll to position [607, 0]
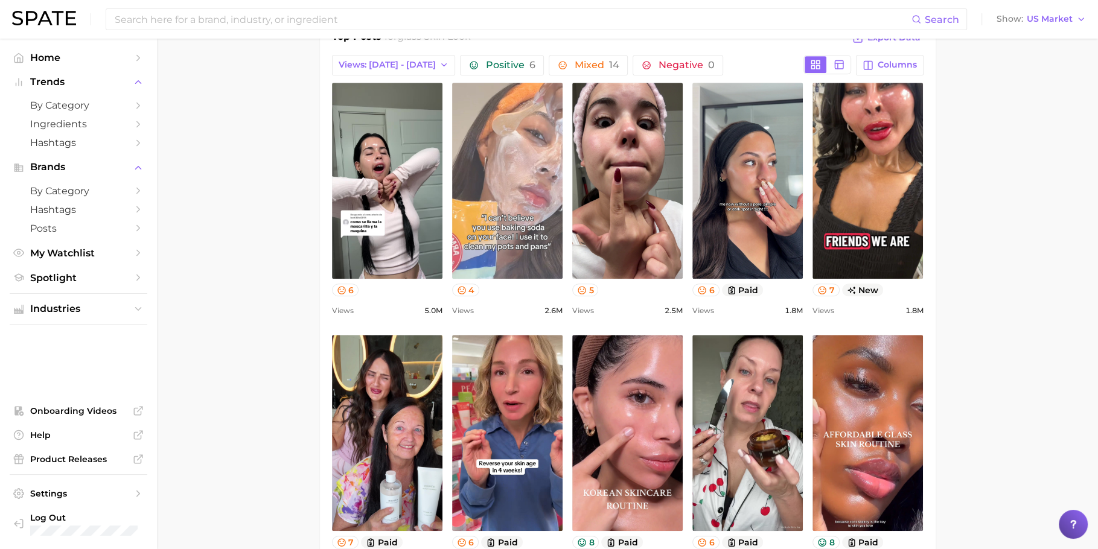
click at [514, 249] on link "view post on TikTok" at bounding box center [507, 181] width 110 height 196
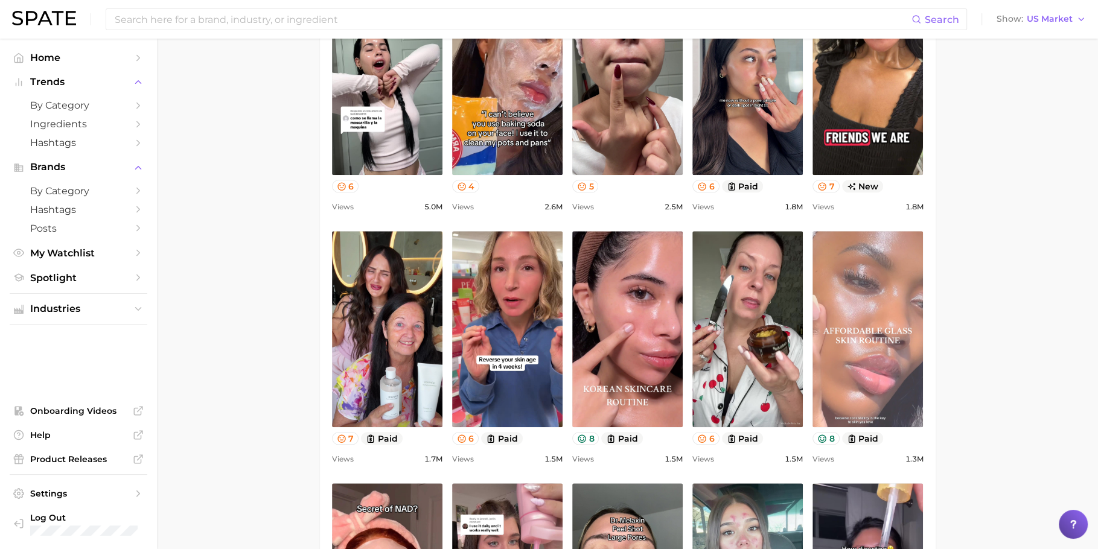
scroll to position [709, 0]
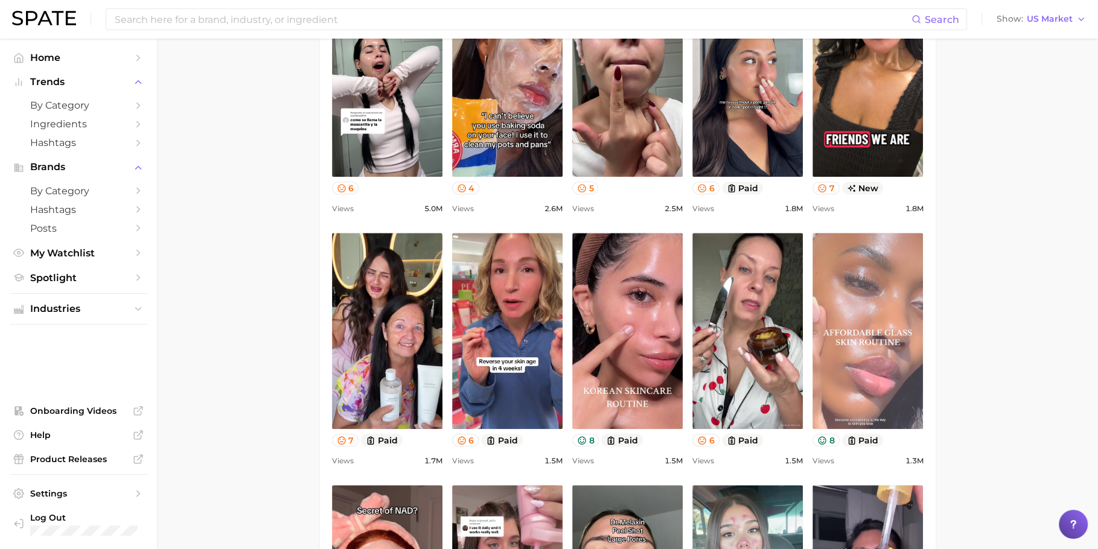
click at [882, 281] on link "view post on TikTok" at bounding box center [868, 331] width 110 height 196
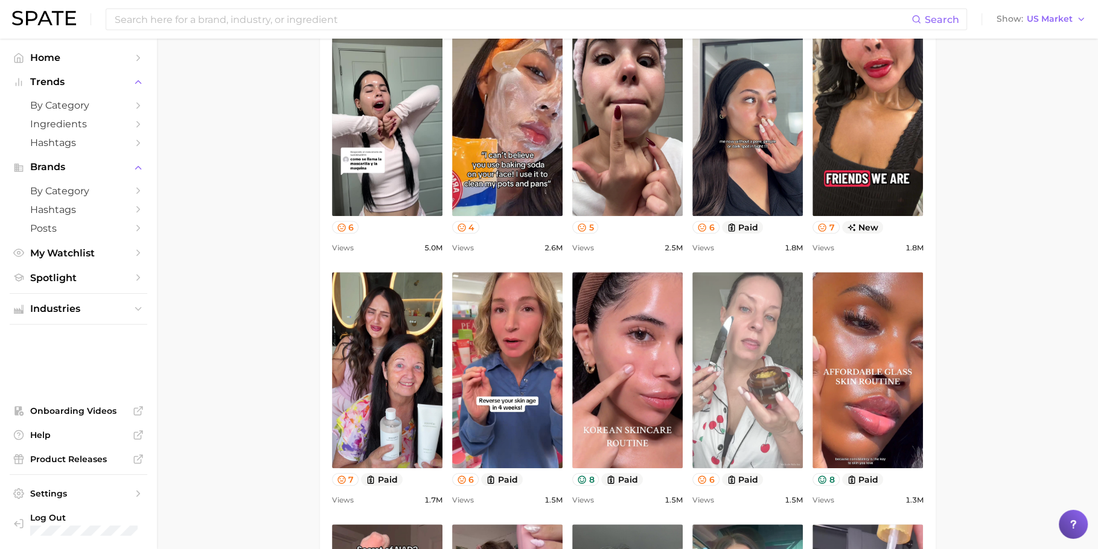
scroll to position [583, 0]
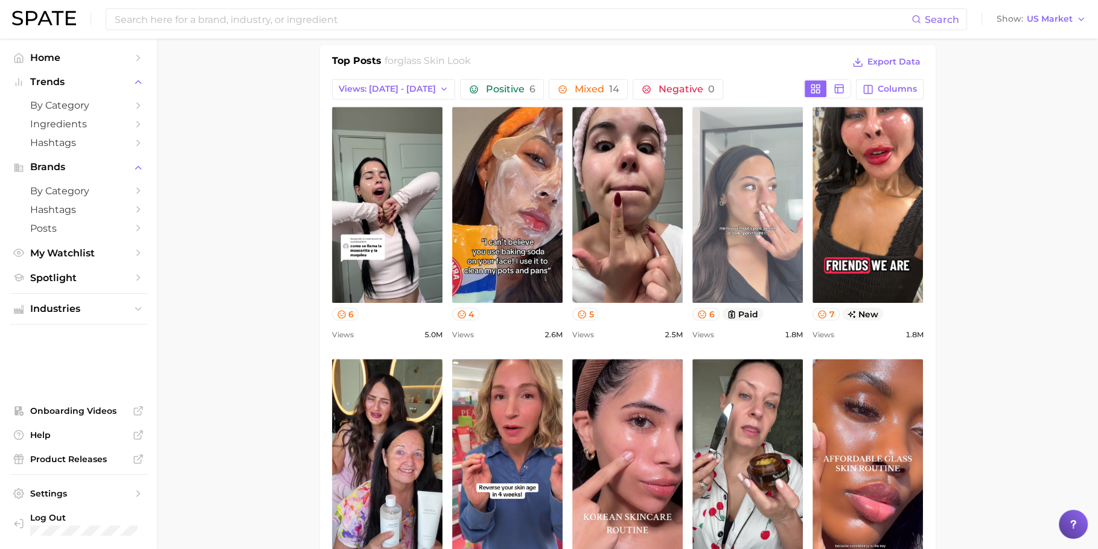
click at [737, 255] on link "view post on TikTok" at bounding box center [748, 205] width 110 height 196
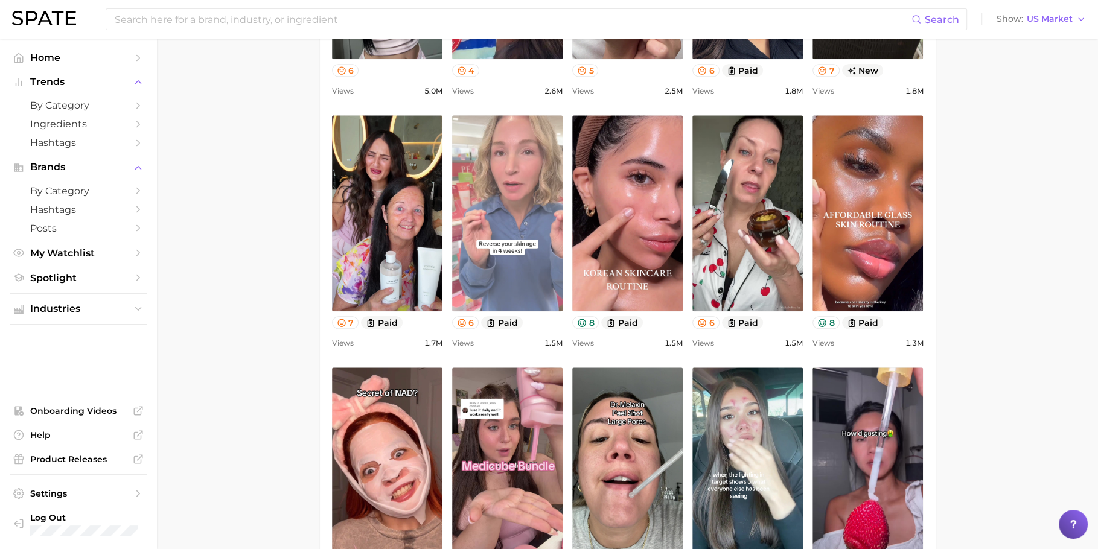
scroll to position [839, 0]
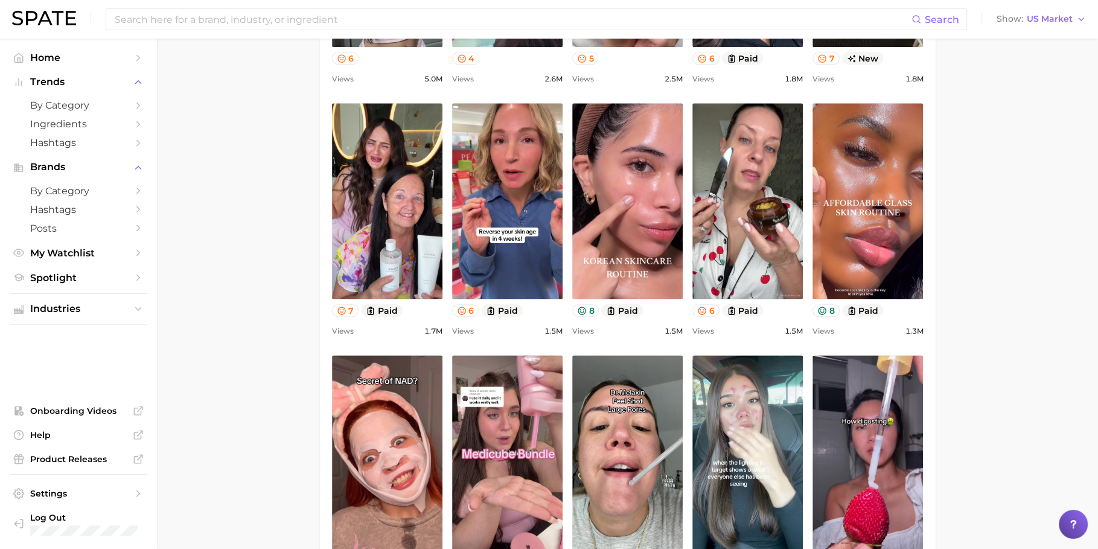
click at [1002, 208] on main "1. makeup 2. makeup looks 3. face looks 4. glass skin look Overview Google TikT…" at bounding box center [627, 444] width 941 height 2490
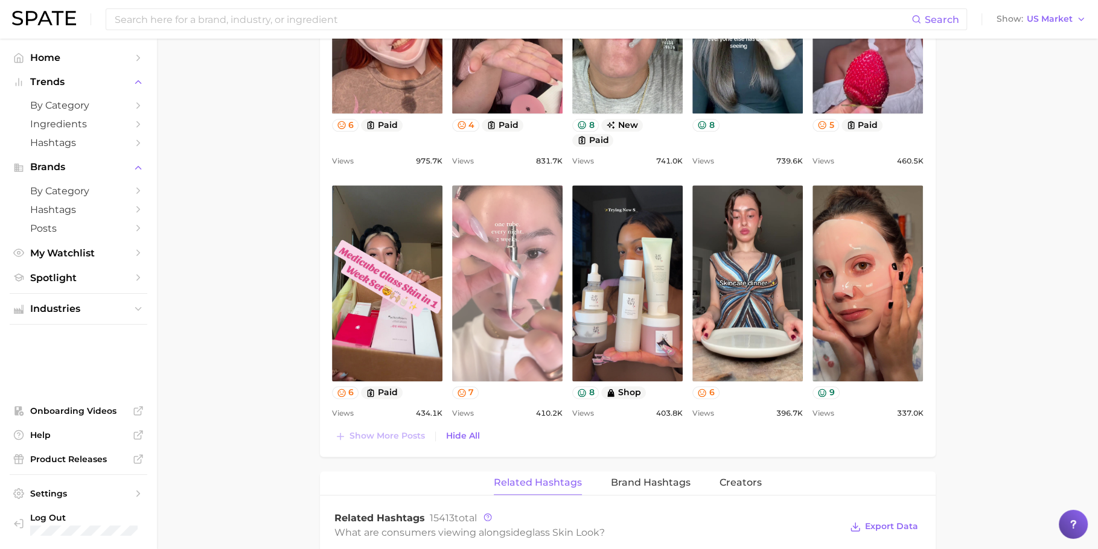
scroll to position [1282, 0]
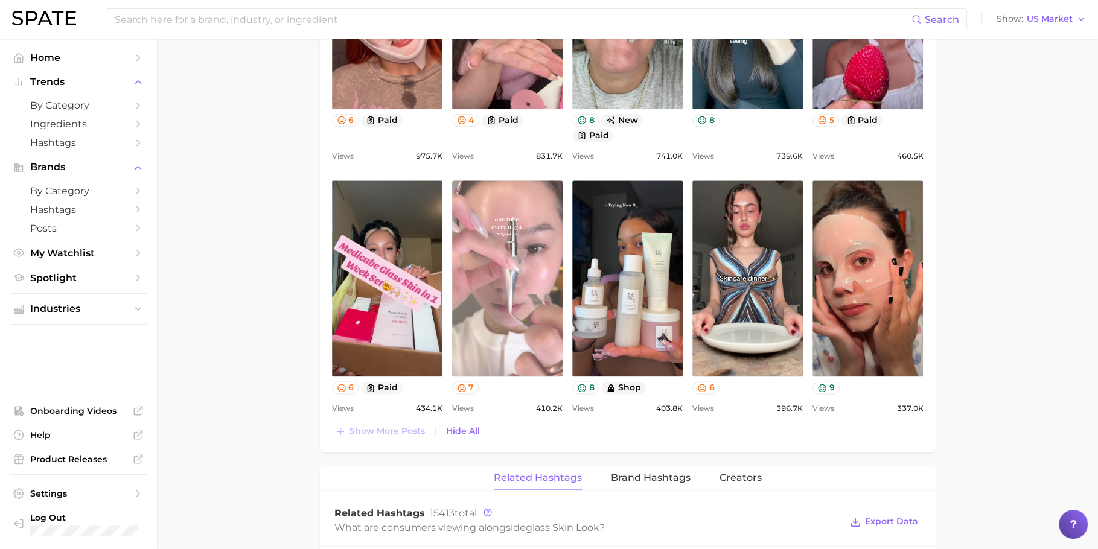
click at [508, 295] on link "view post on TikTok" at bounding box center [507, 279] width 110 height 196
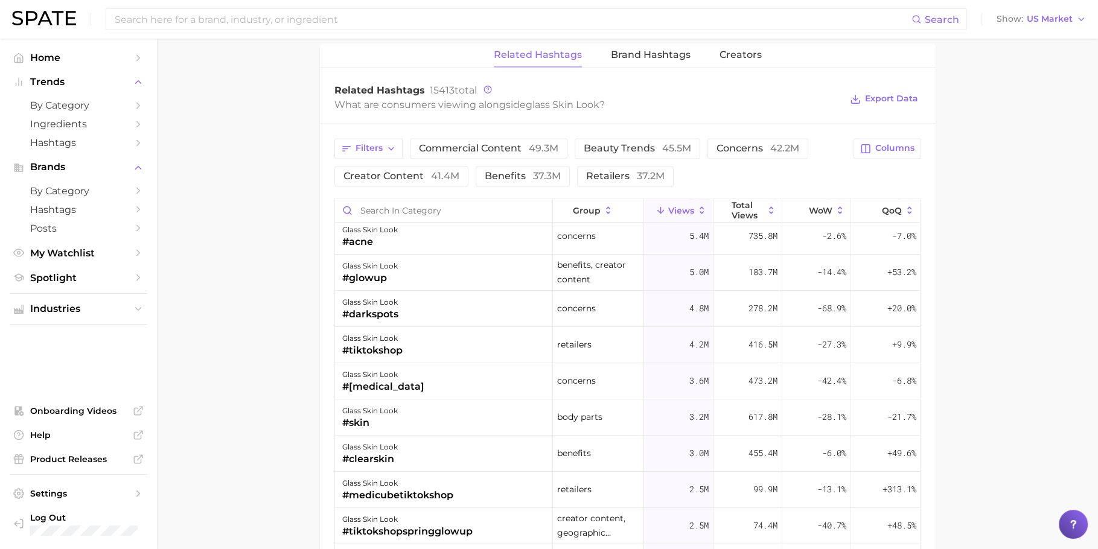
scroll to position [258, 0]
click at [770, 138] on button "concerns 42.2m" at bounding box center [758, 148] width 101 height 21
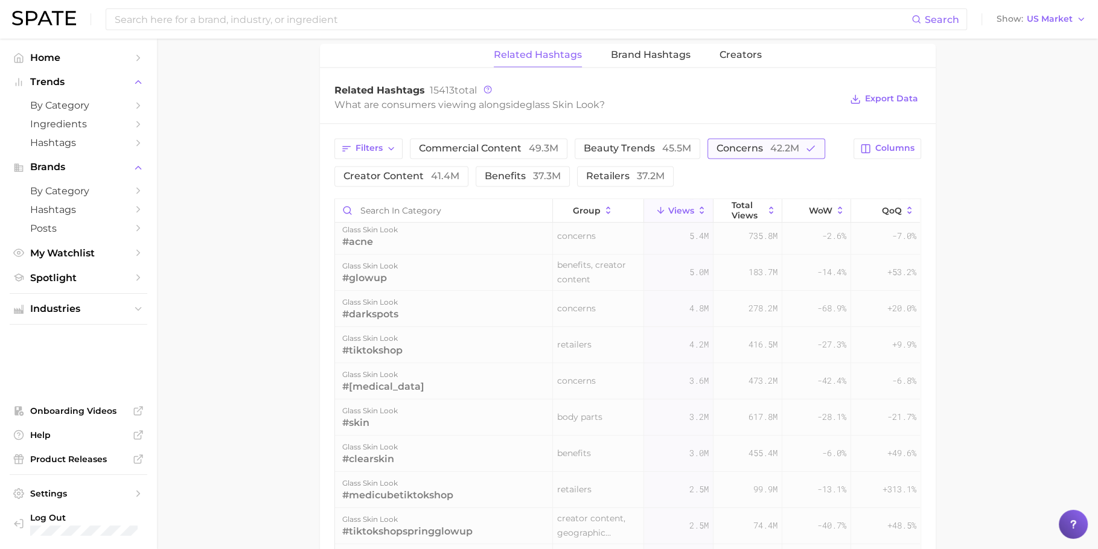
scroll to position [0, 0]
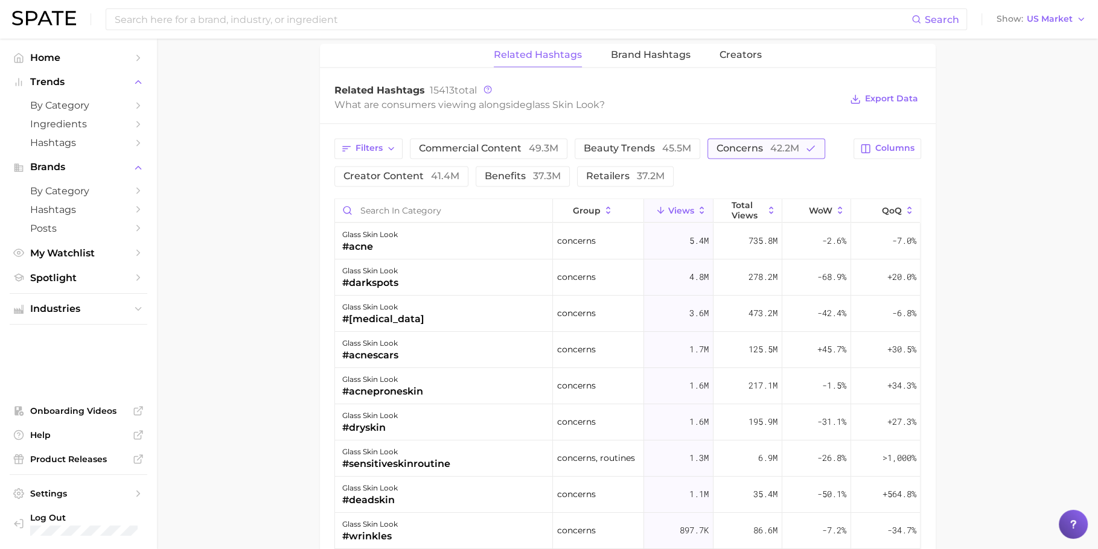
click at [768, 138] on button "concerns 42.2m" at bounding box center [767, 148] width 118 height 21
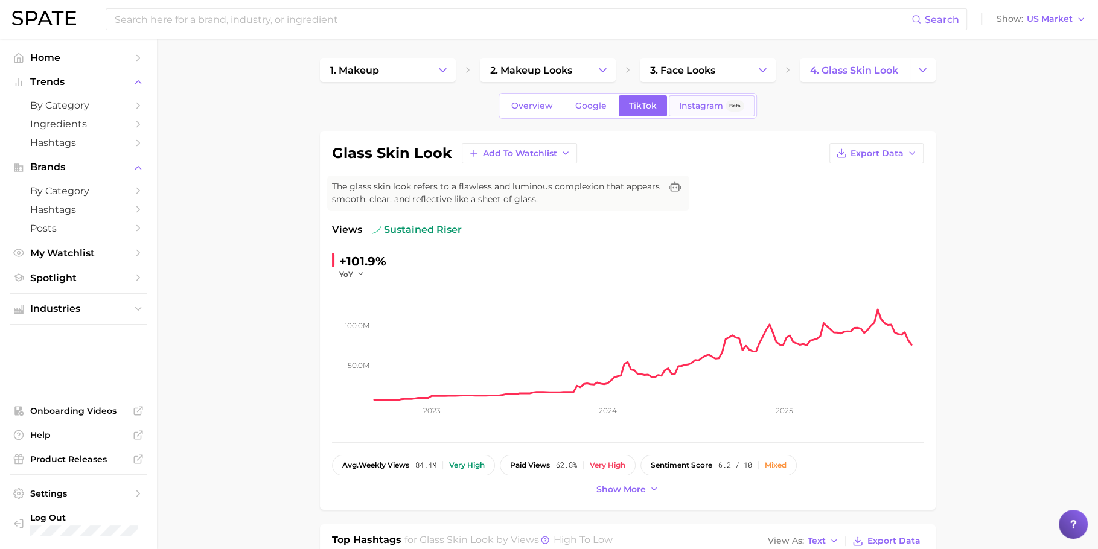
click at [691, 98] on link "Instagram Beta" at bounding box center [712, 105] width 86 height 21
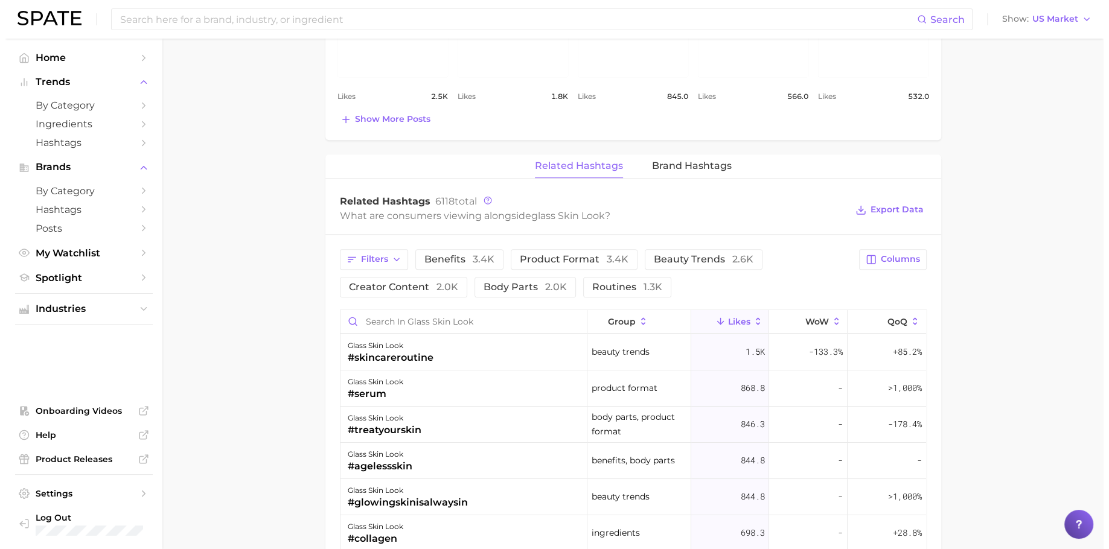
scroll to position [817, 0]
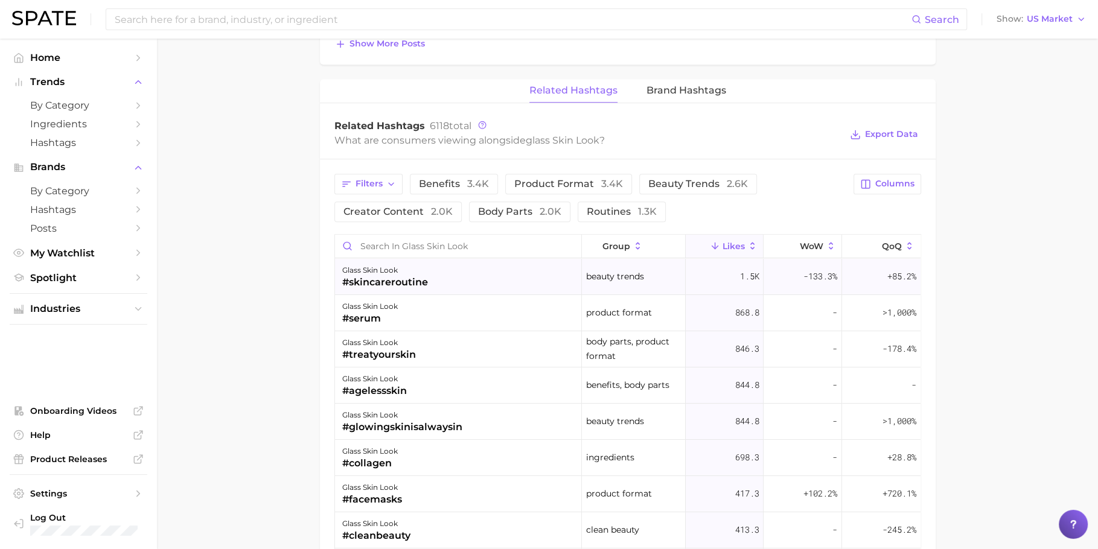
click at [487, 274] on div "glass skin look #skincareroutine" at bounding box center [459, 277] width 248 height 36
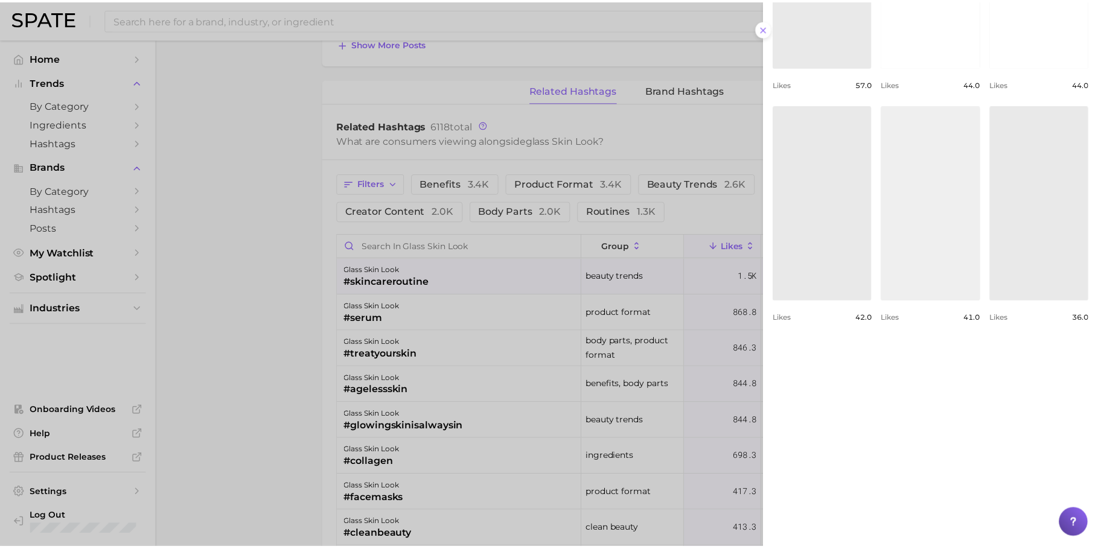
scroll to position [484, 0]
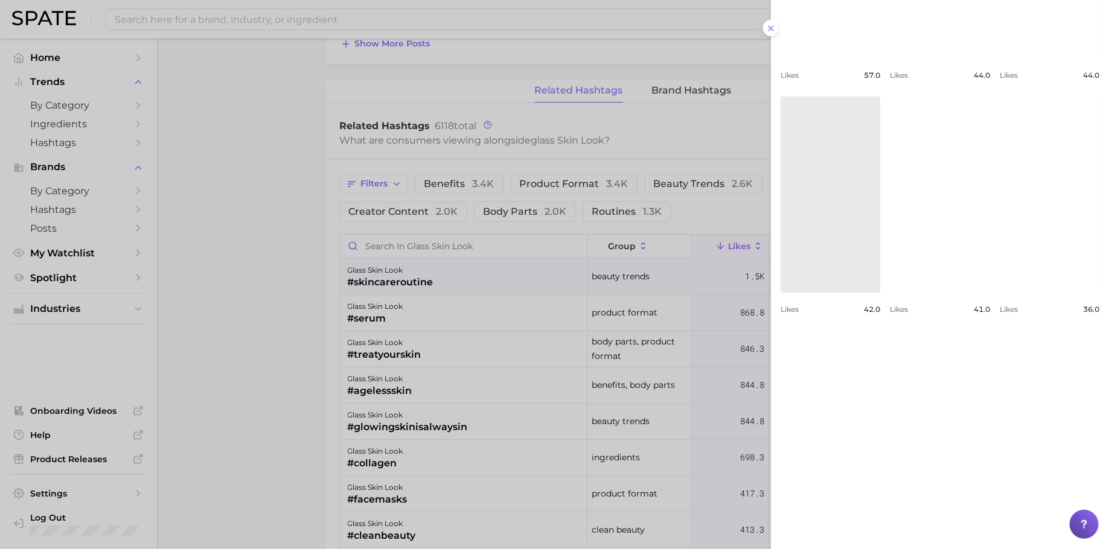
click at [318, 249] on div at bounding box center [554, 274] width 1109 height 549
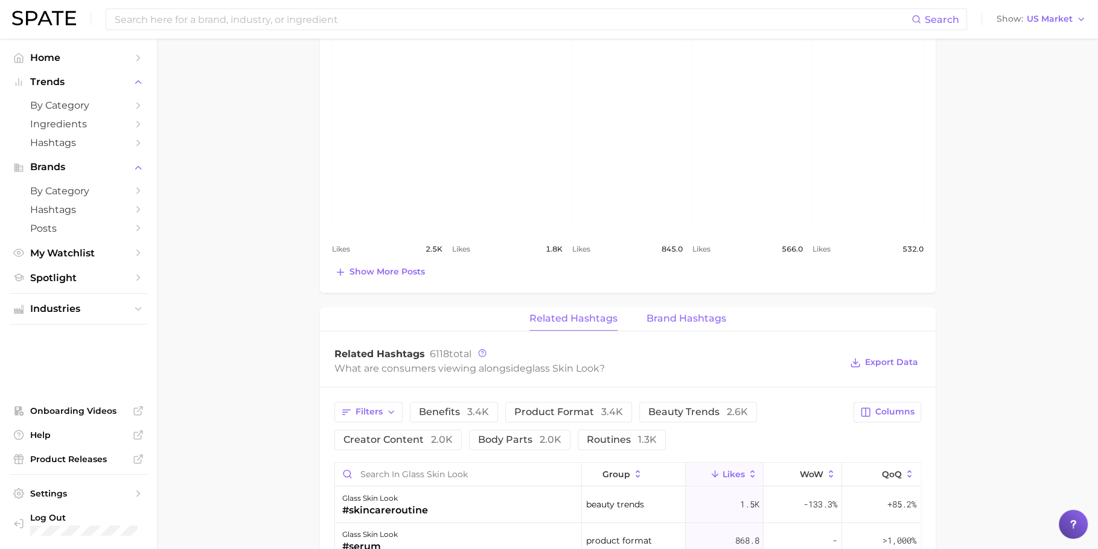
click at [678, 314] on span "Brand Hashtags" at bounding box center [687, 318] width 80 height 11
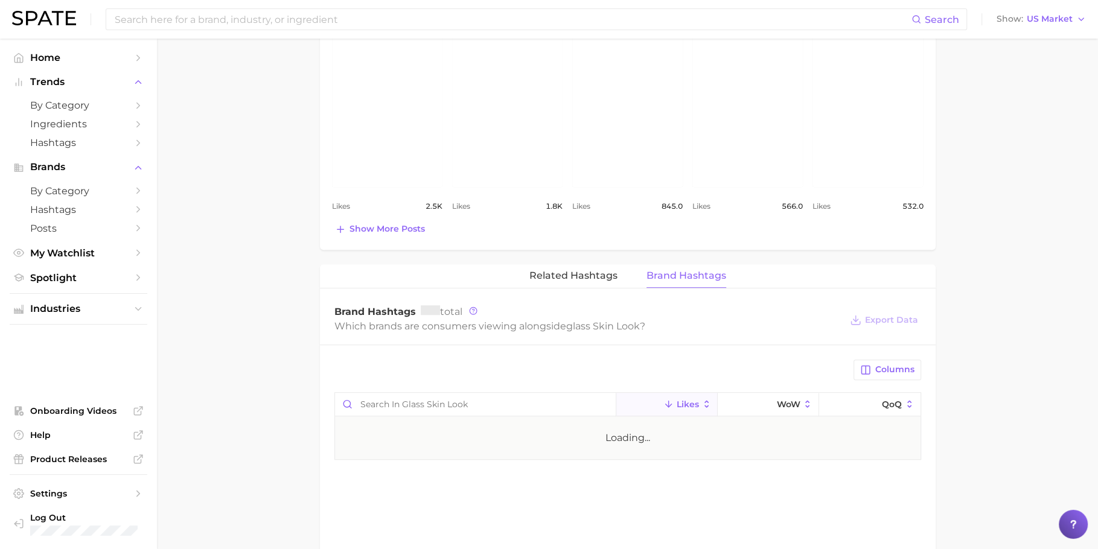
scroll to position [717, 0]
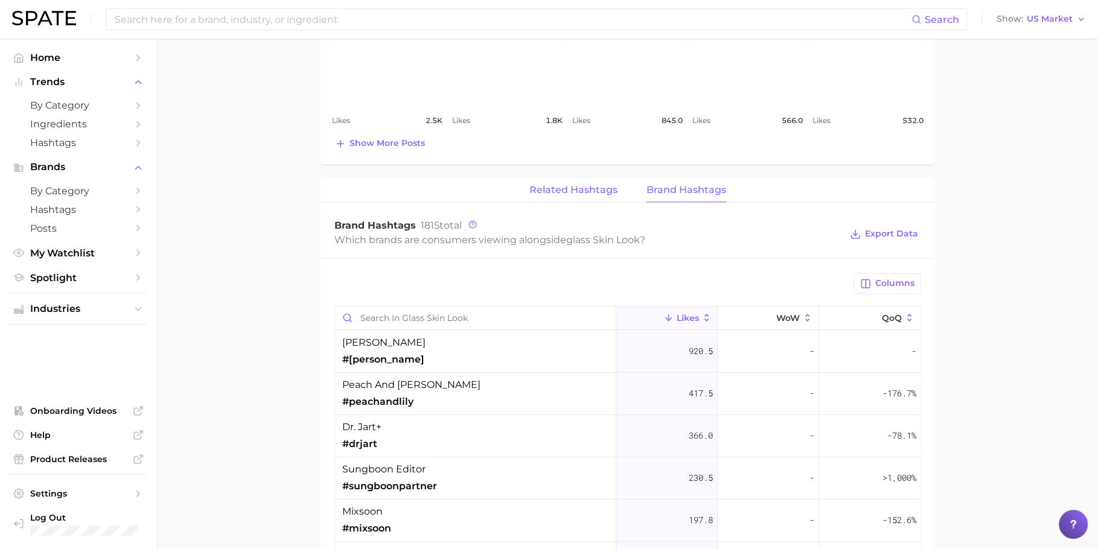
click at [584, 192] on span "Related Hashtags" at bounding box center [574, 190] width 88 height 11
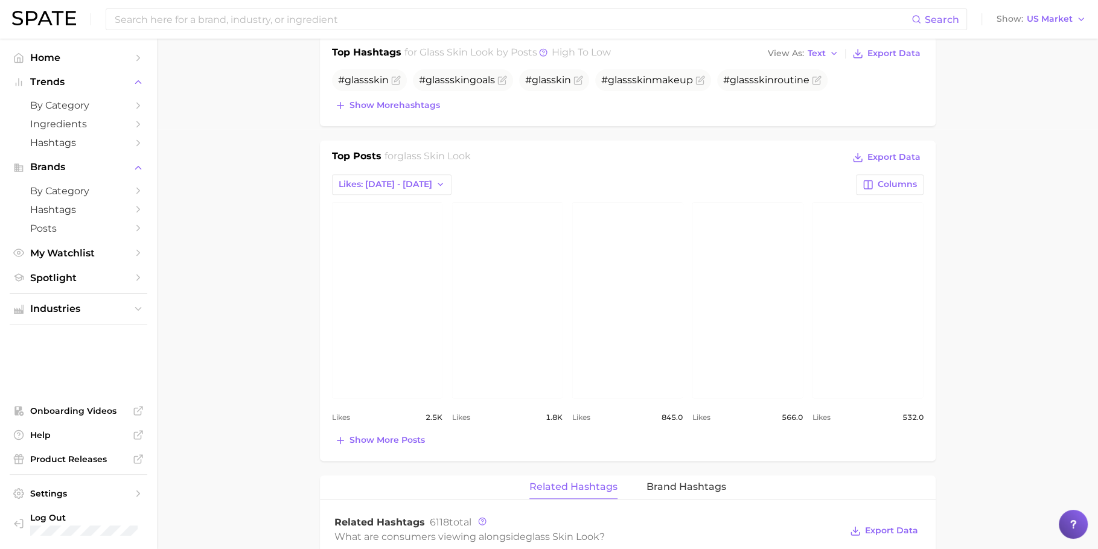
scroll to position [415, 0]
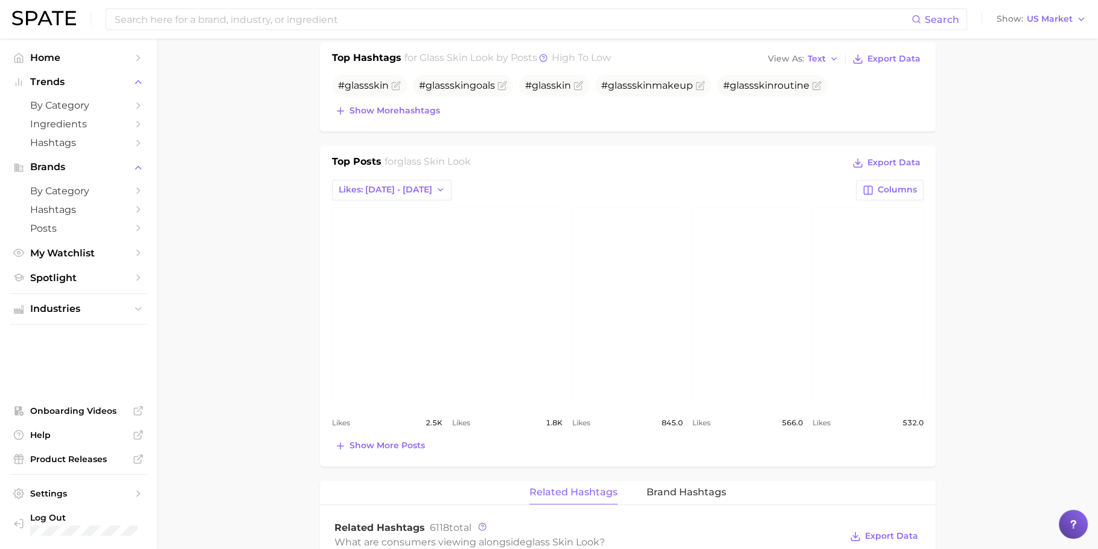
click at [511, 318] on link "view post on Instagram" at bounding box center [507, 306] width 110 height 196
click at [657, 324] on link "view post on Instagram" at bounding box center [627, 306] width 110 height 196
click at [735, 304] on link "view post on Instagram" at bounding box center [748, 306] width 110 height 196
click at [427, 444] on div "Show more posts" at bounding box center [628, 446] width 592 height 17
click at [423, 441] on span "Show more posts" at bounding box center [387, 446] width 75 height 10
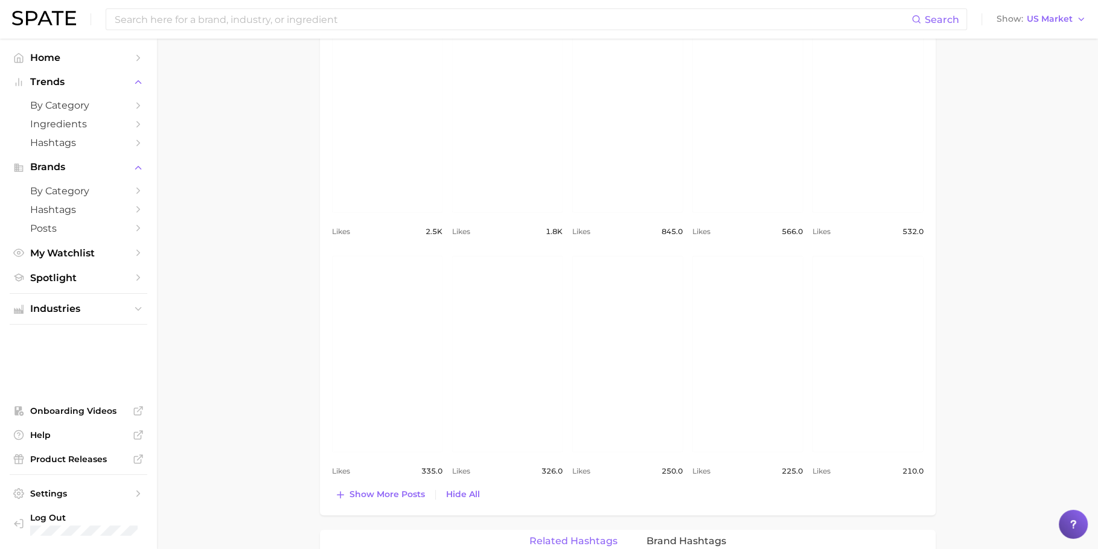
scroll to position [680, 0]
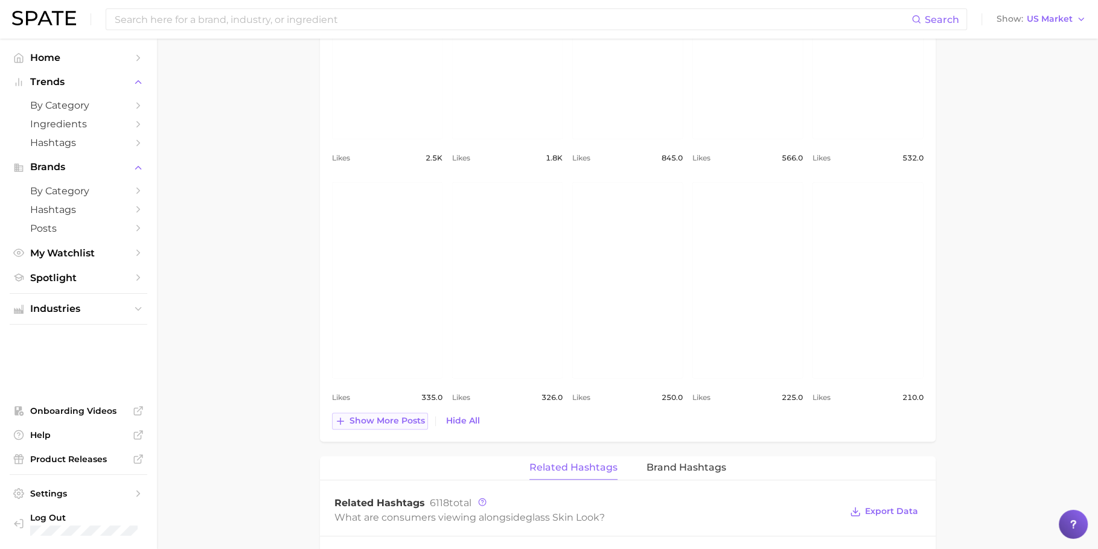
click at [370, 423] on span "Show more posts" at bounding box center [387, 421] width 75 height 10
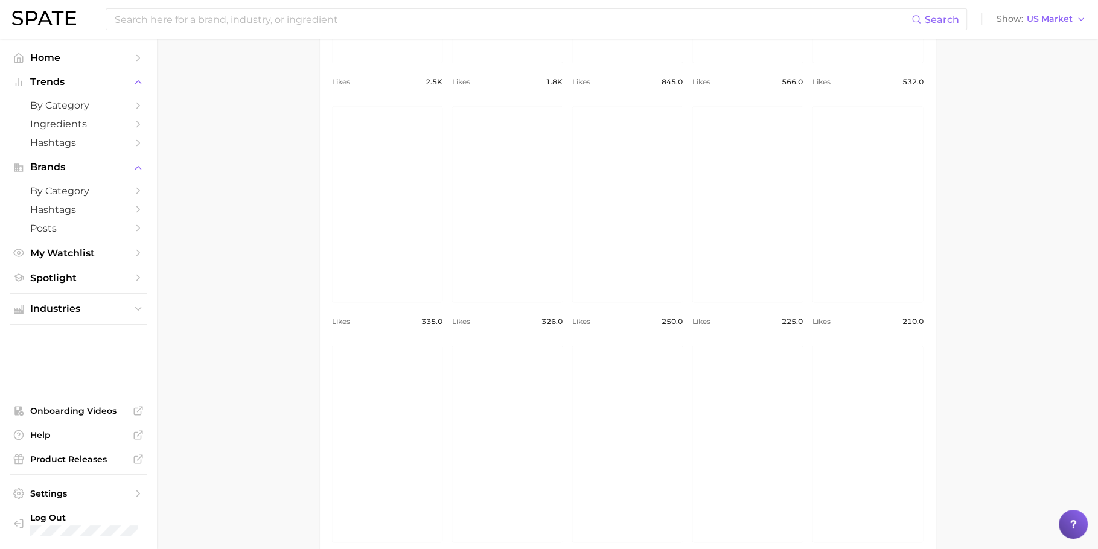
scroll to position [858, 0]
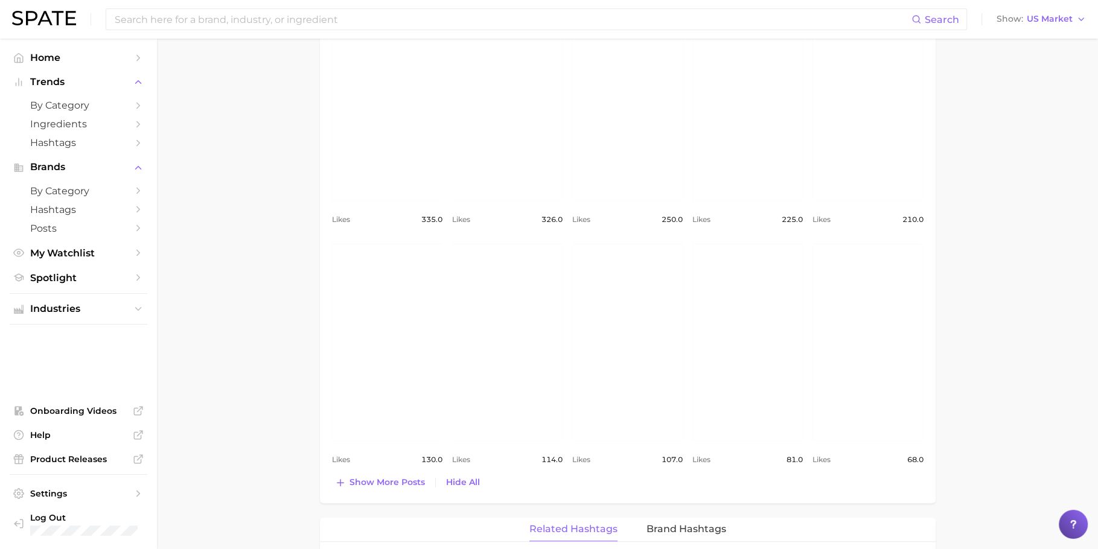
click at [761, 137] on link "view post on Instagram" at bounding box center [748, 102] width 110 height 196
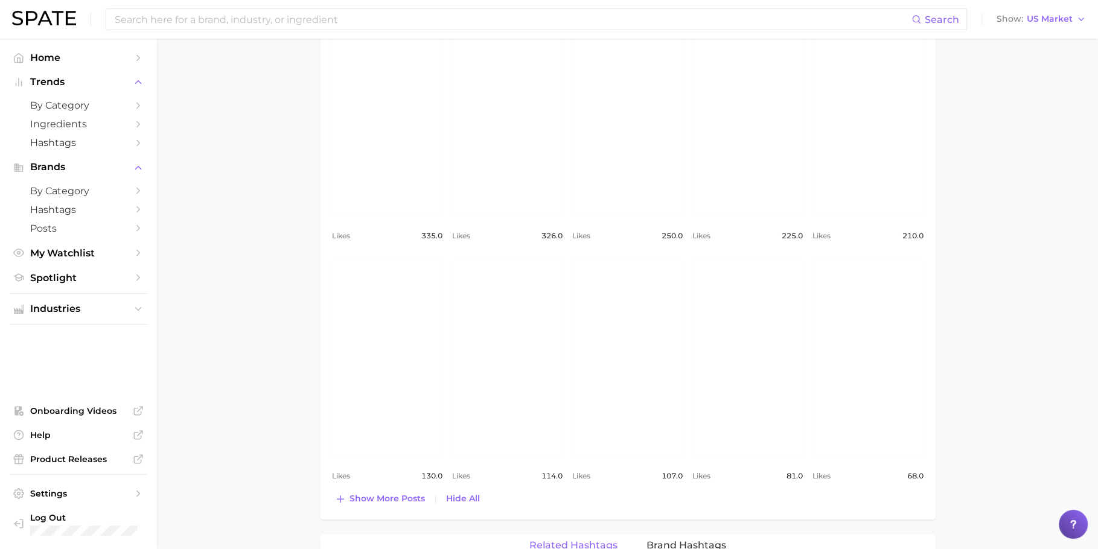
scroll to position [841, 0]
click at [912, 92] on link "view post on Instagram" at bounding box center [868, 119] width 110 height 196
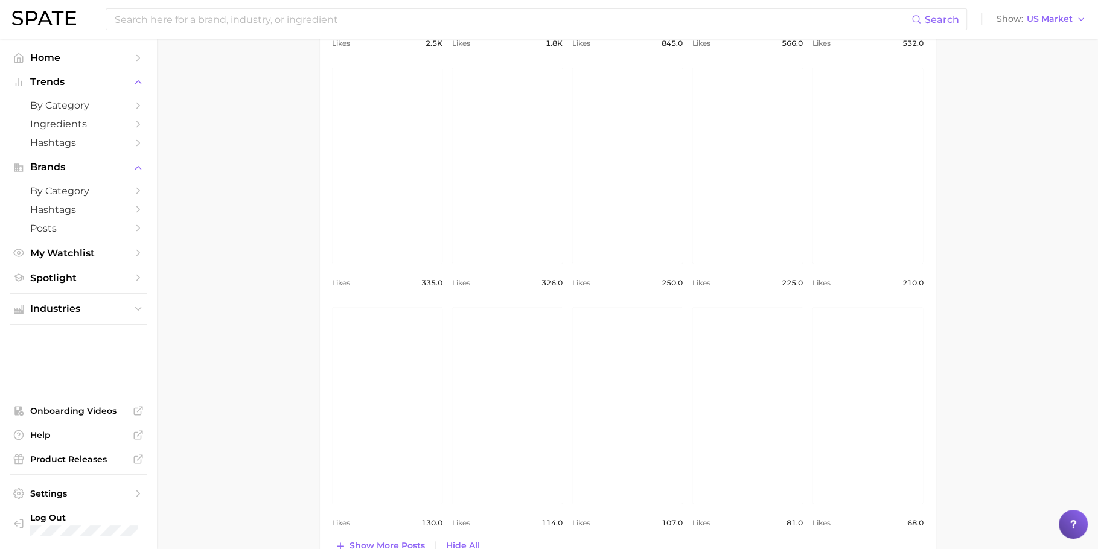
scroll to position [794, 0]
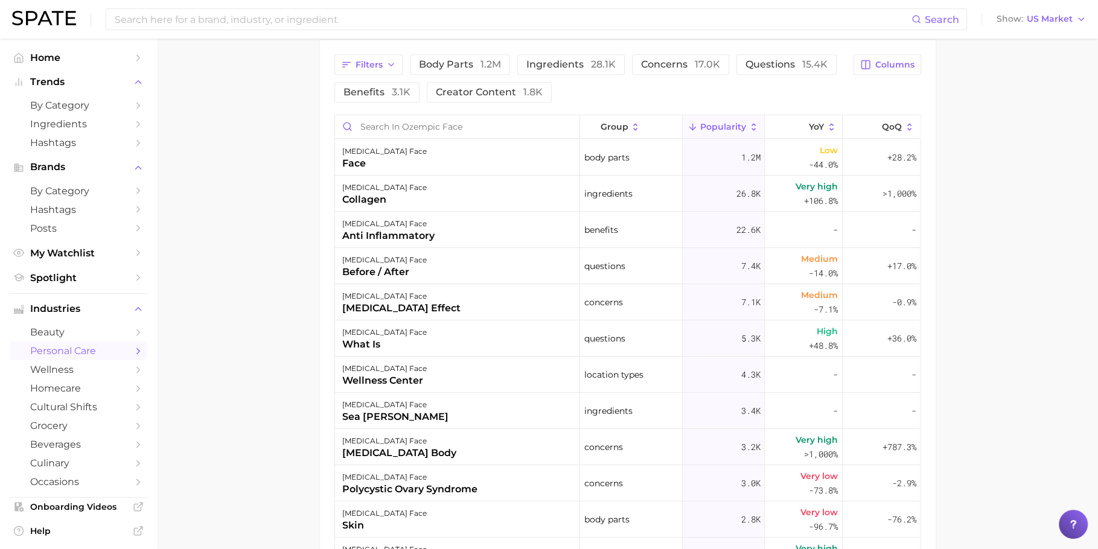
scroll to position [641, 0]
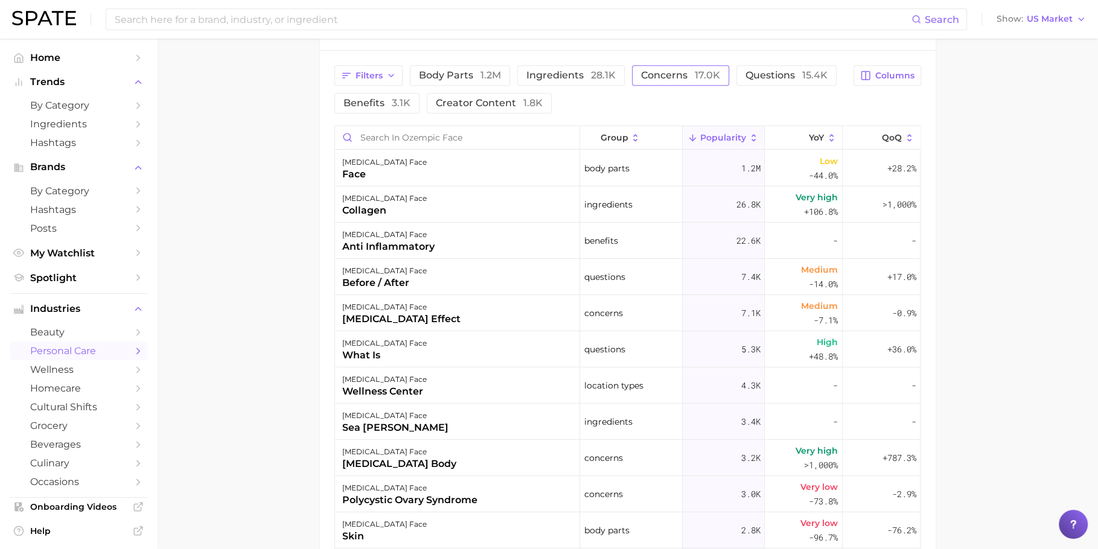
click at [654, 71] on span "concerns 17.0k" at bounding box center [680, 76] width 79 height 10
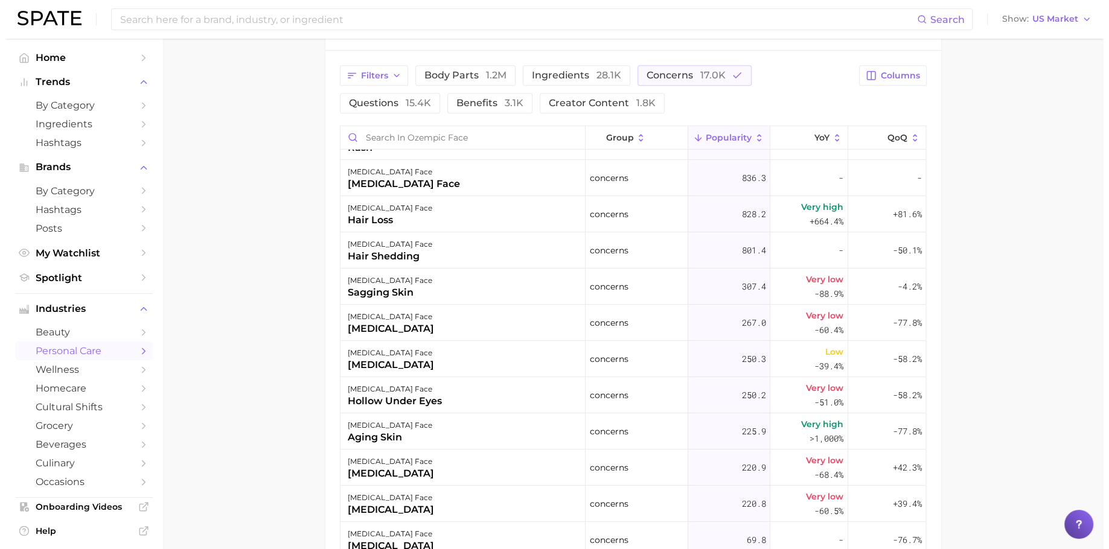
scroll to position [172, 0]
click at [453, 286] on div "[MEDICAL_DATA] face sagging skin" at bounding box center [457, 286] width 245 height 36
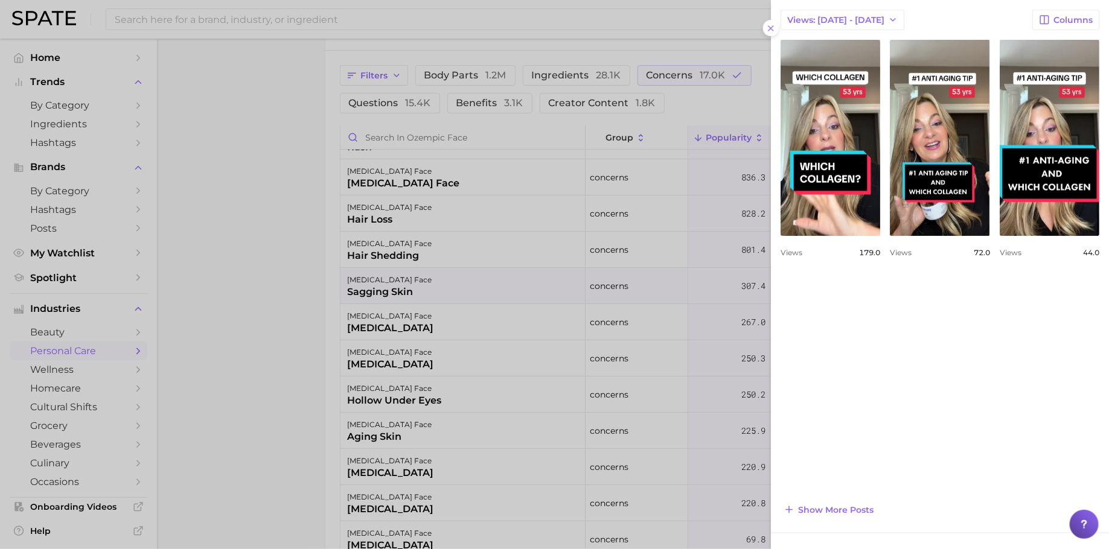
scroll to position [480, 0]
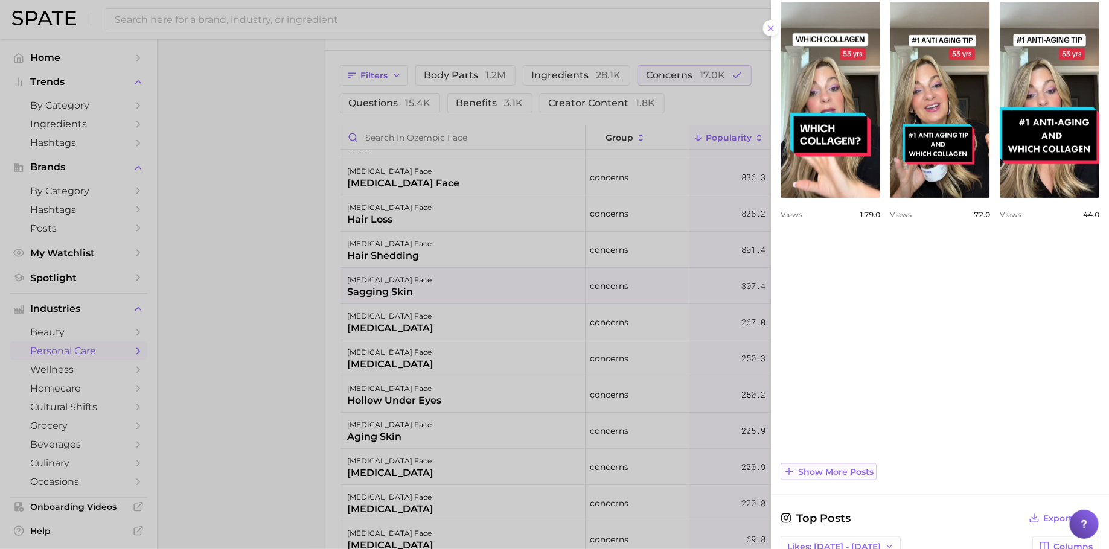
click at [842, 464] on button "Show more posts" at bounding box center [829, 472] width 96 height 17
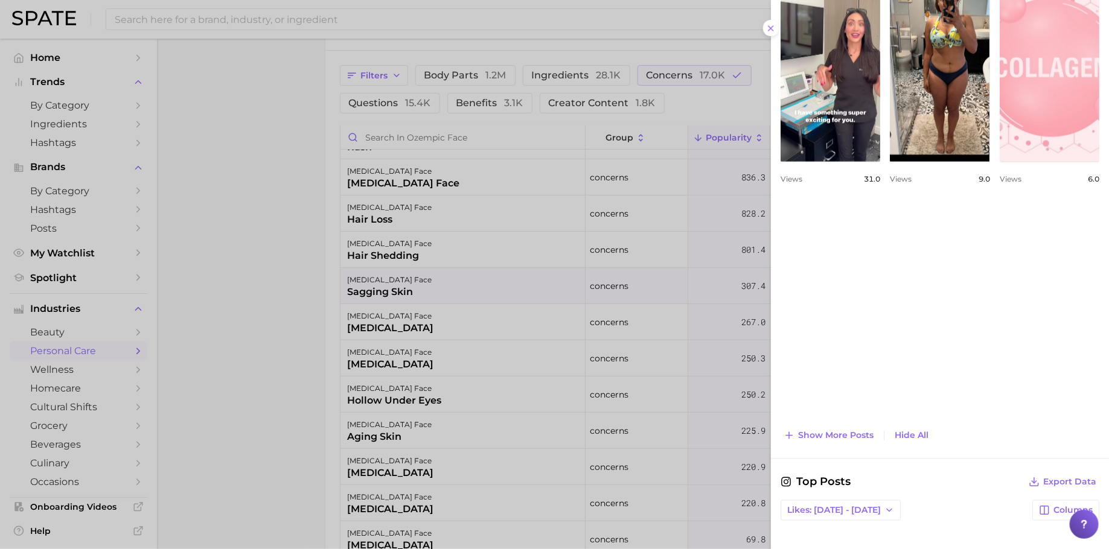
scroll to position [837, 0]
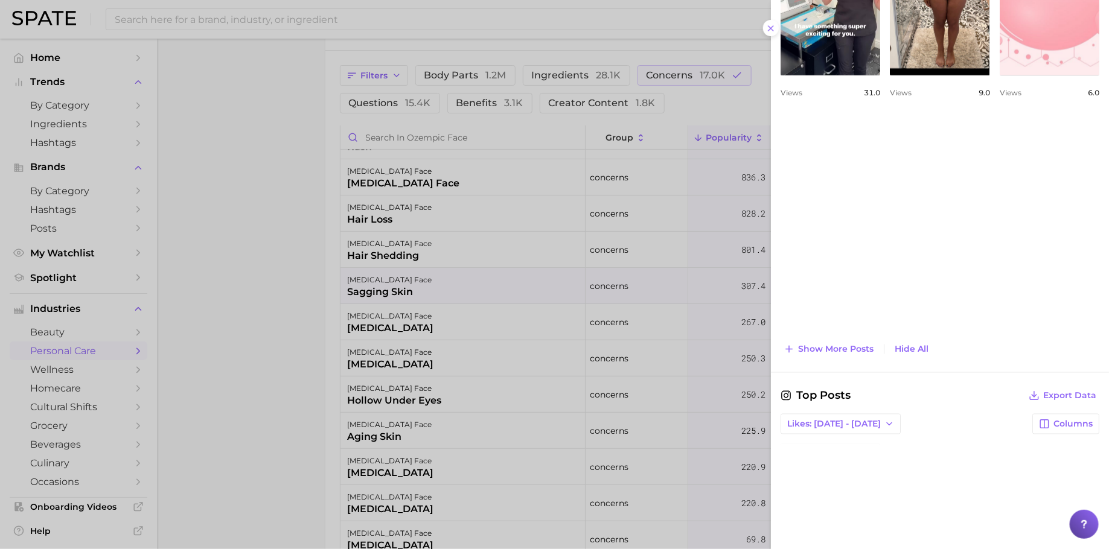
click at [335, 373] on div at bounding box center [554, 274] width 1109 height 549
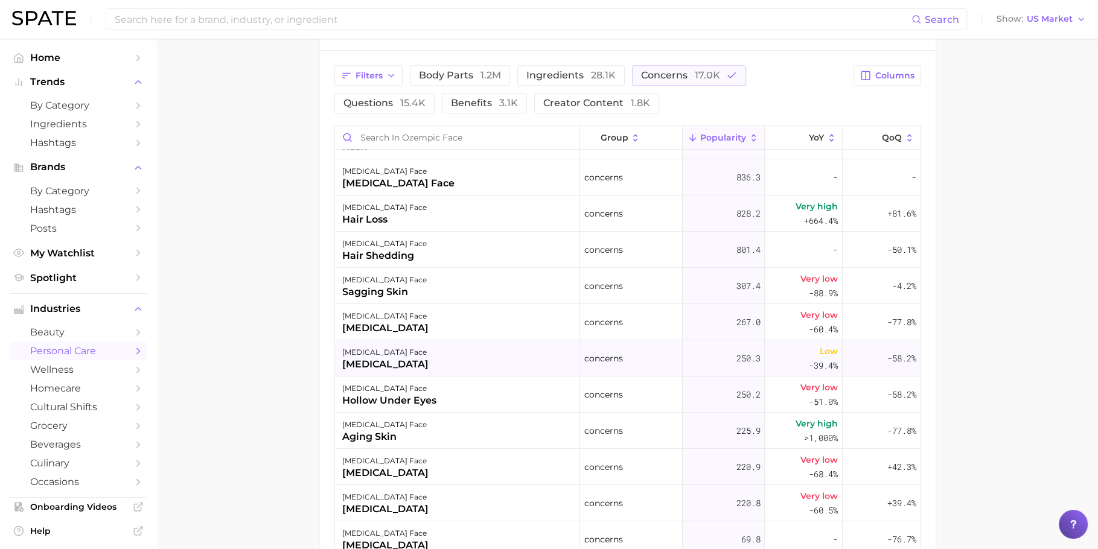
click at [401, 359] on div "[MEDICAL_DATA]" at bounding box center [385, 364] width 86 height 14
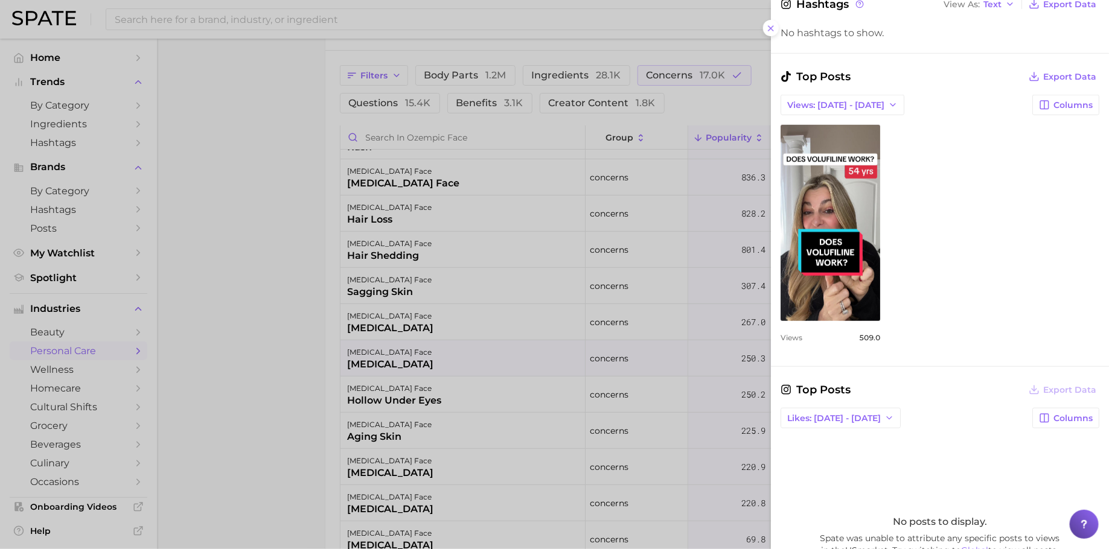
scroll to position [379, 0]
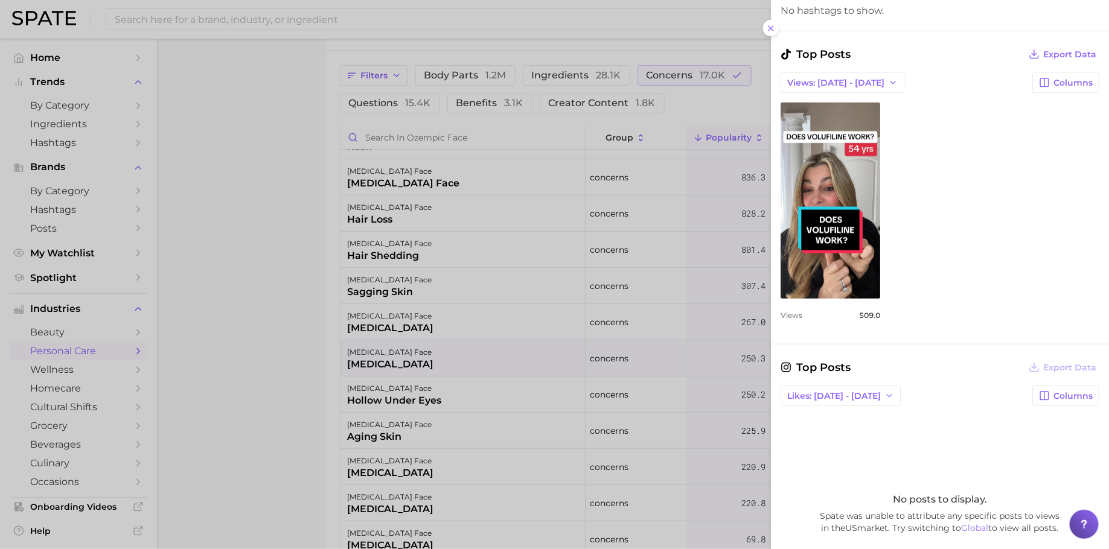
click at [617, 375] on div at bounding box center [554, 274] width 1109 height 549
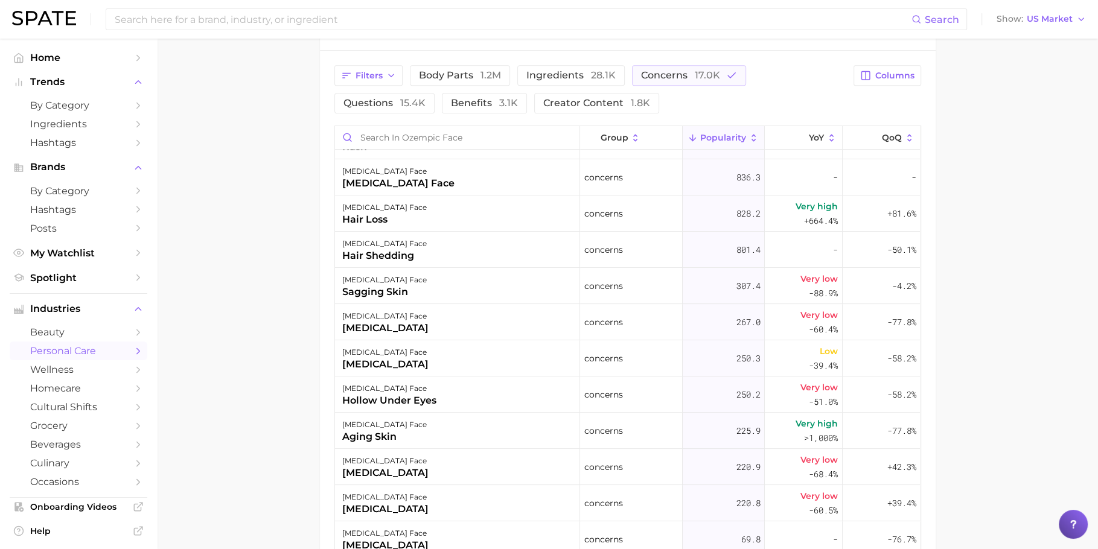
click at [481, 414] on div "[MEDICAL_DATA] face aging skin" at bounding box center [457, 431] width 245 height 36
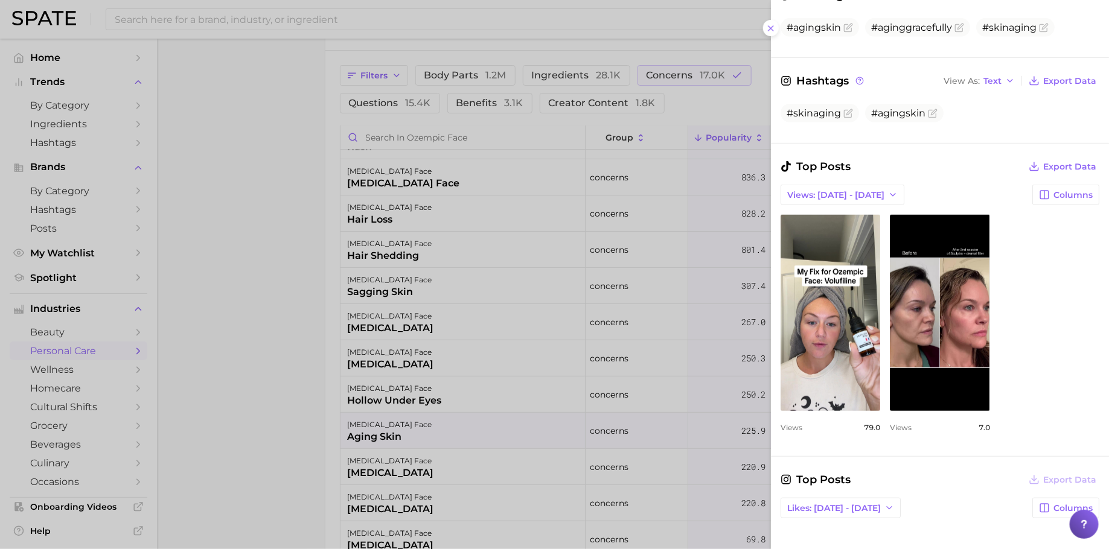
scroll to position [383, 0]
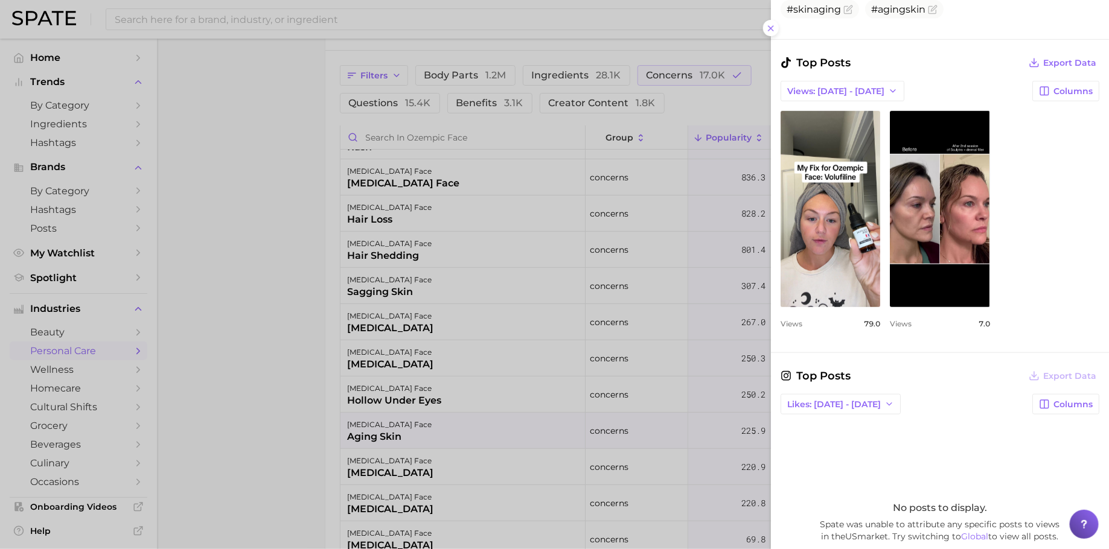
drag, startPoint x: 516, startPoint y: 373, endPoint x: 456, endPoint y: 355, distance: 62.5
click at [517, 373] on div at bounding box center [554, 274] width 1109 height 549
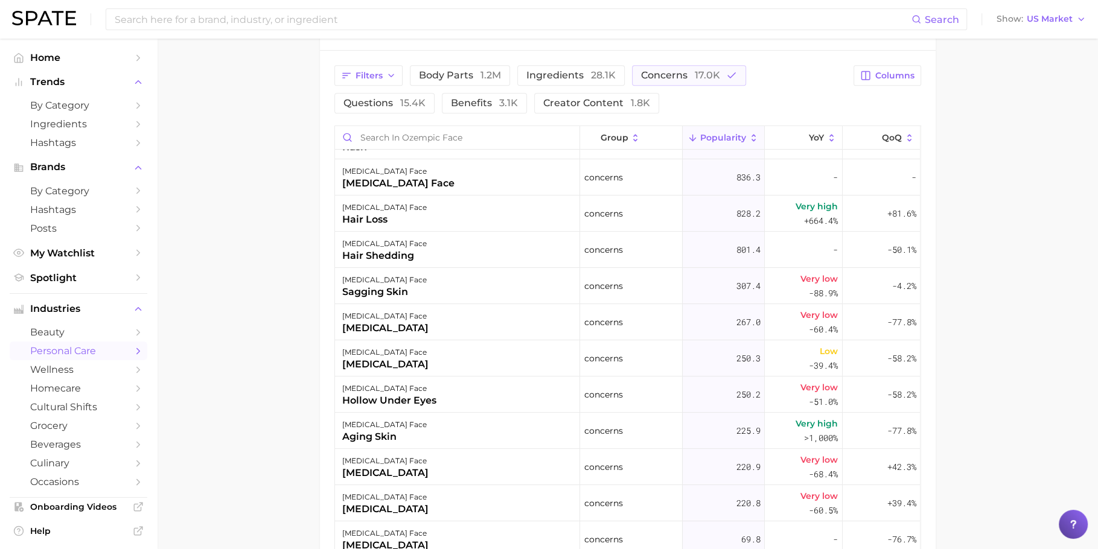
click at [456, 355] on div "[MEDICAL_DATA] face [MEDICAL_DATA]" at bounding box center [457, 359] width 245 height 36
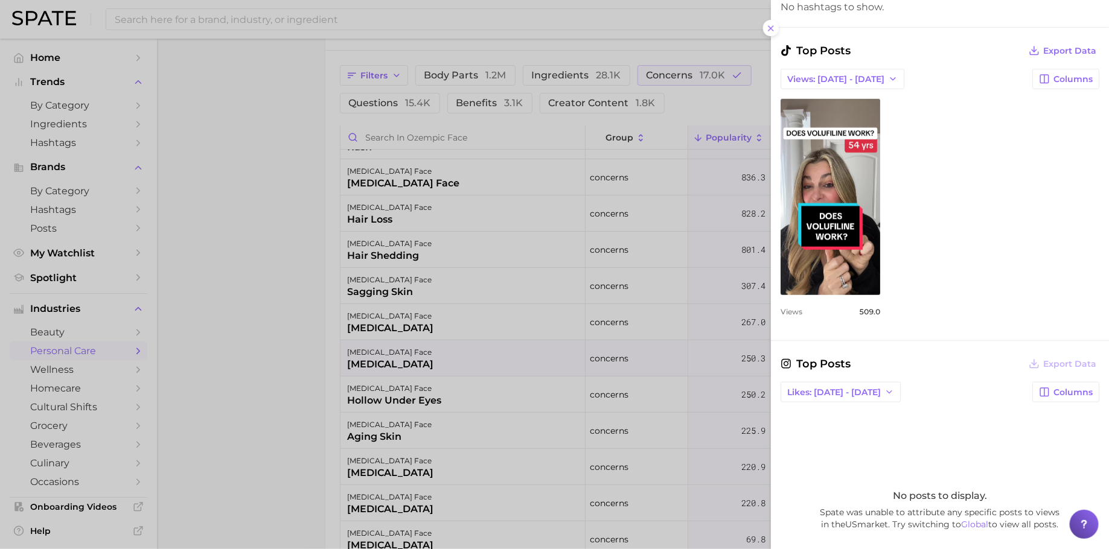
scroll to position [462, 0]
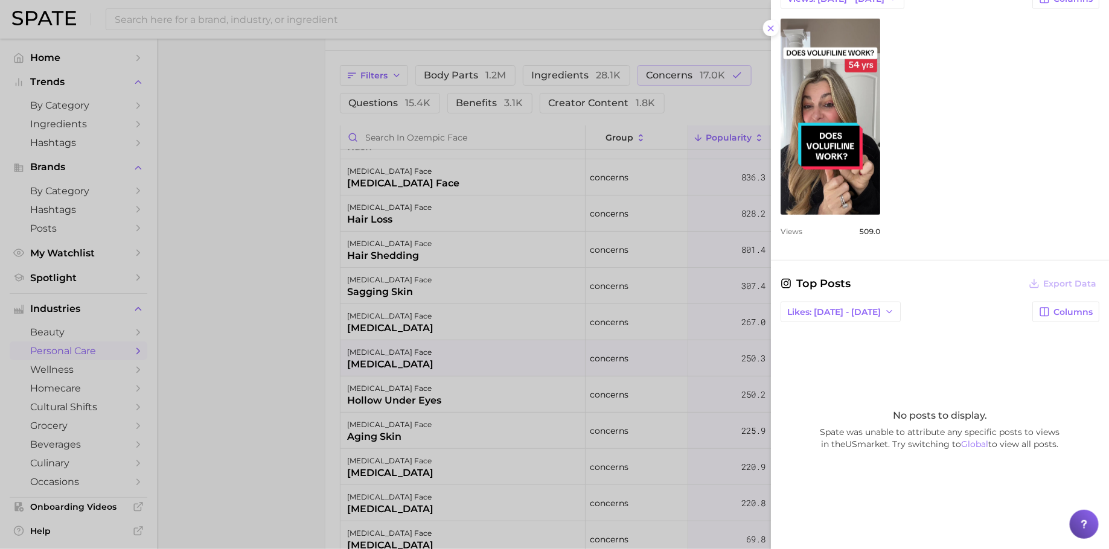
click at [421, 332] on div at bounding box center [554, 274] width 1109 height 549
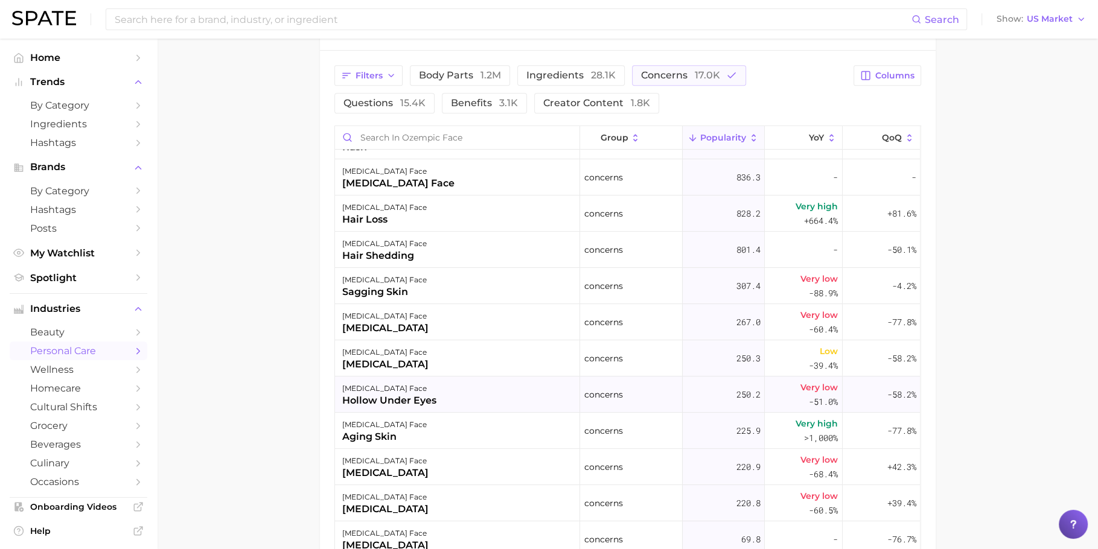
click at [389, 400] on div "hollow under eyes" at bounding box center [389, 401] width 94 height 14
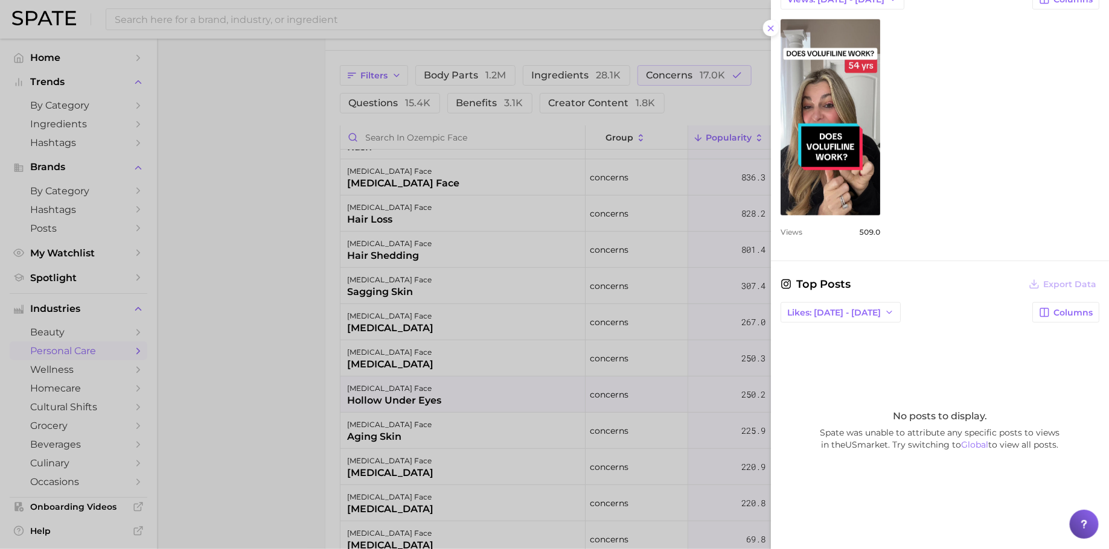
click at [667, 287] on div at bounding box center [554, 274] width 1109 height 549
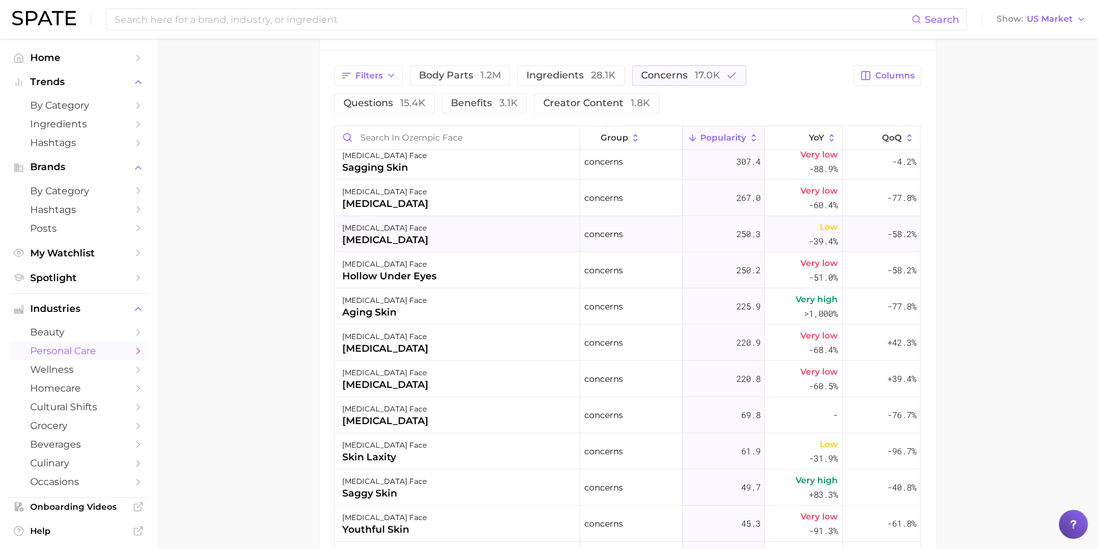
scroll to position [296, 0]
click at [809, 136] on span "YoY" at bounding box center [816, 138] width 15 height 10
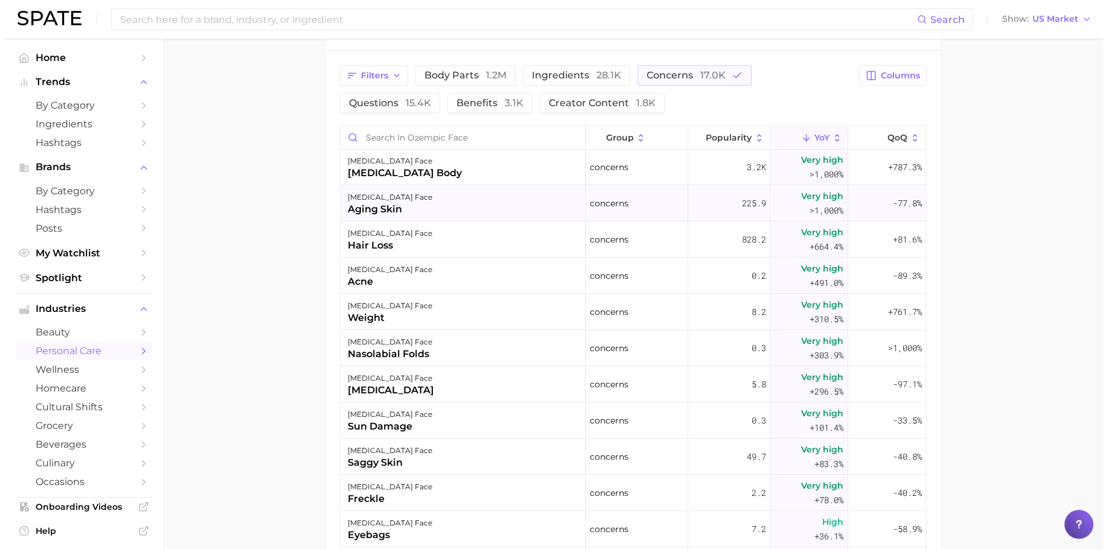
scroll to position [42, 0]
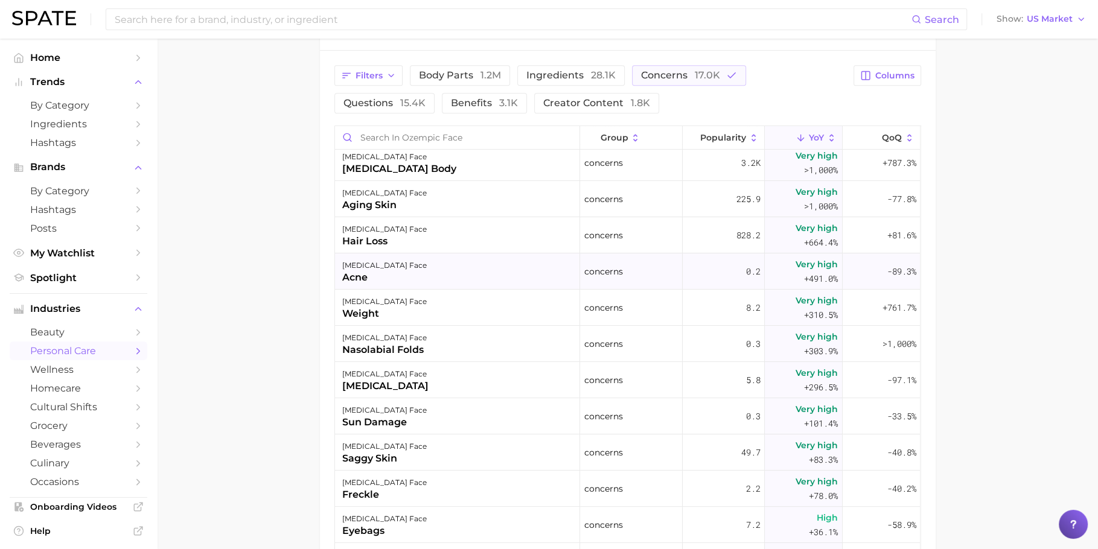
click at [516, 254] on div "[MEDICAL_DATA] face acne" at bounding box center [457, 272] width 245 height 36
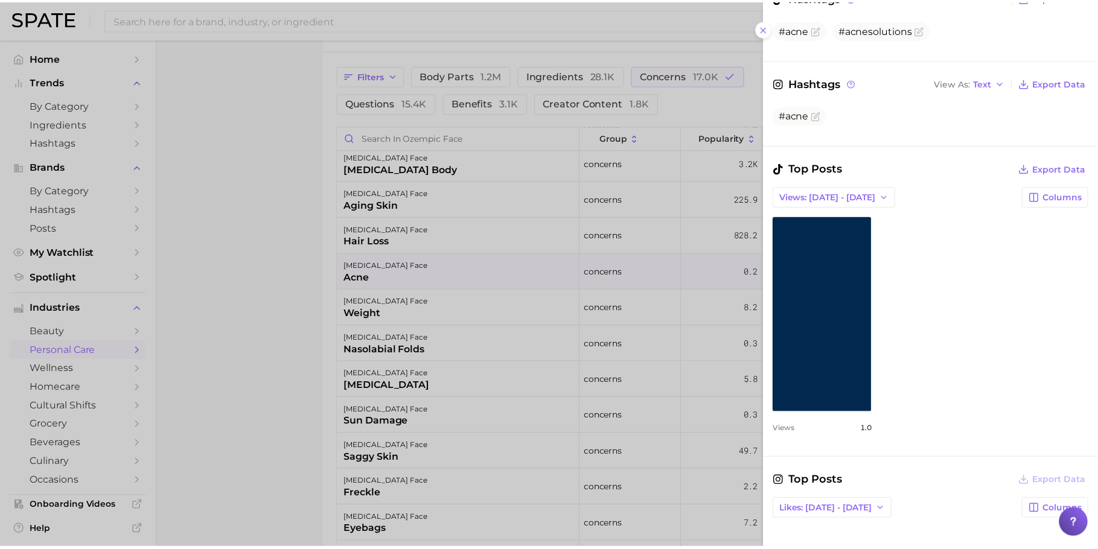
scroll to position [309, 0]
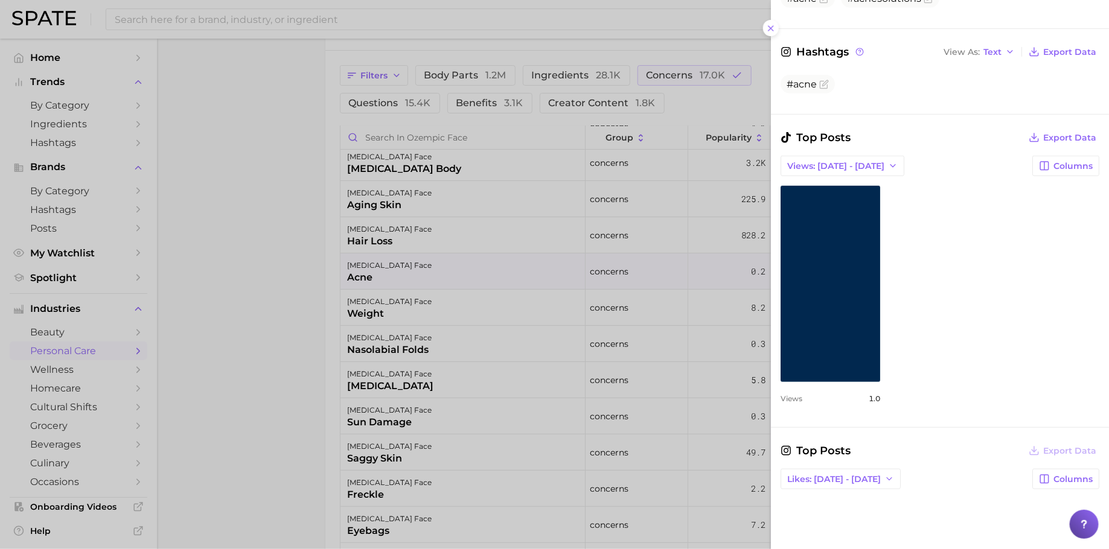
click at [368, 286] on div at bounding box center [554, 274] width 1109 height 549
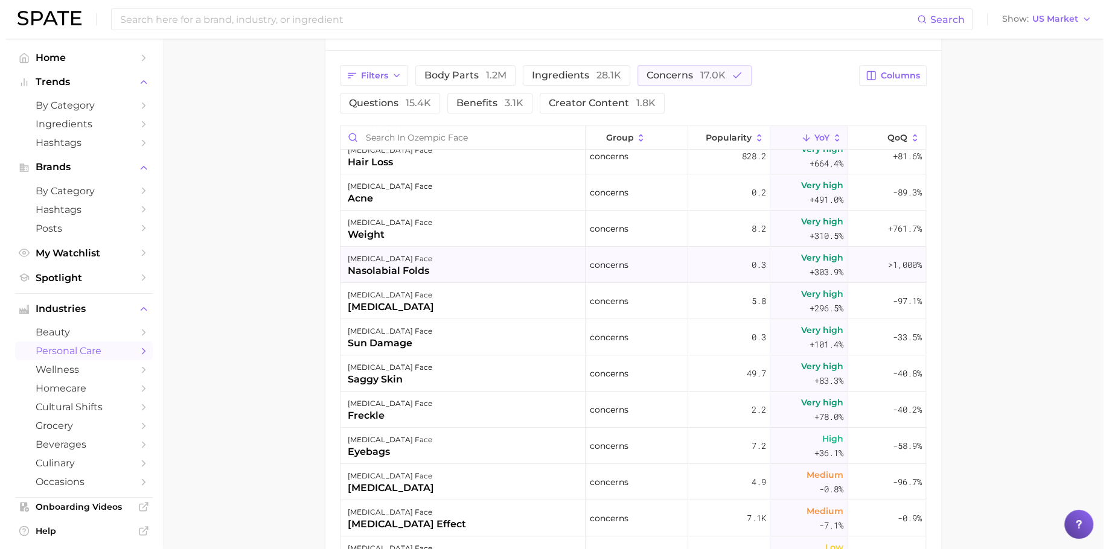
scroll to position [148, 0]
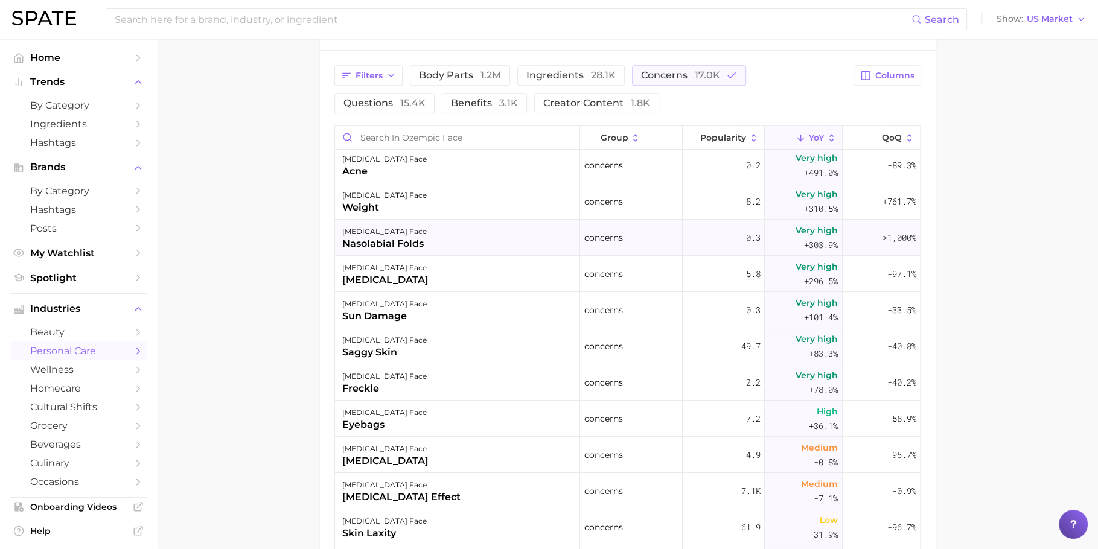
click at [505, 338] on div "ozempic face saggy skin" at bounding box center [457, 346] width 245 height 36
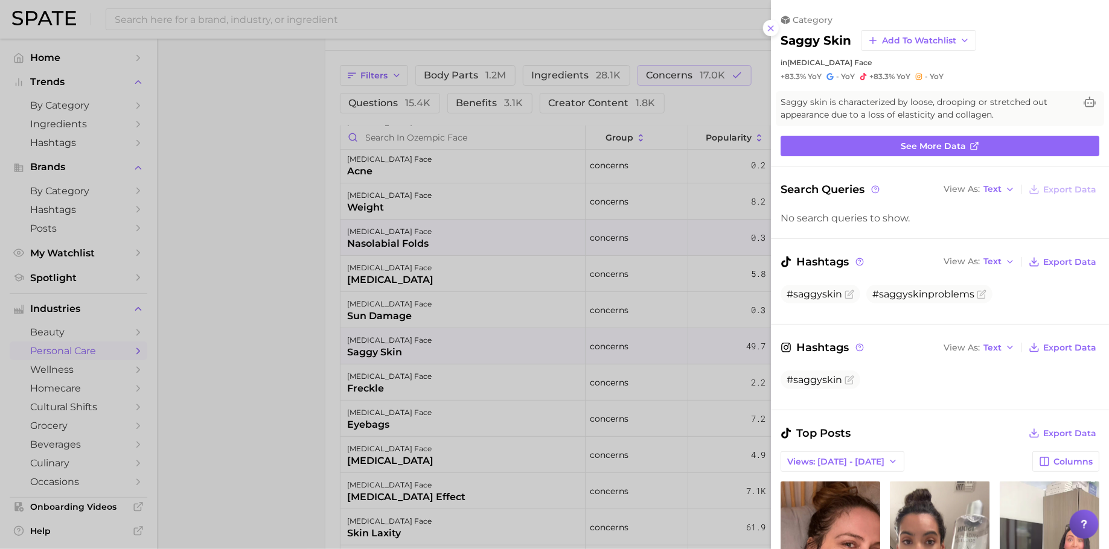
scroll to position [0, 0]
click at [505, 338] on div at bounding box center [554, 274] width 1109 height 549
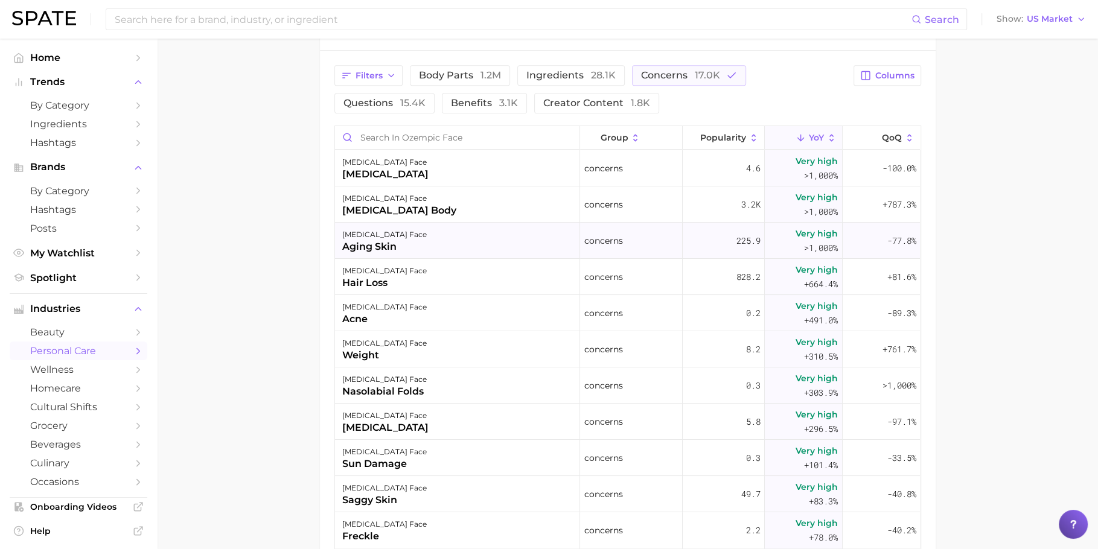
click at [444, 232] on div "ozempic face aging skin" at bounding box center [457, 241] width 245 height 36
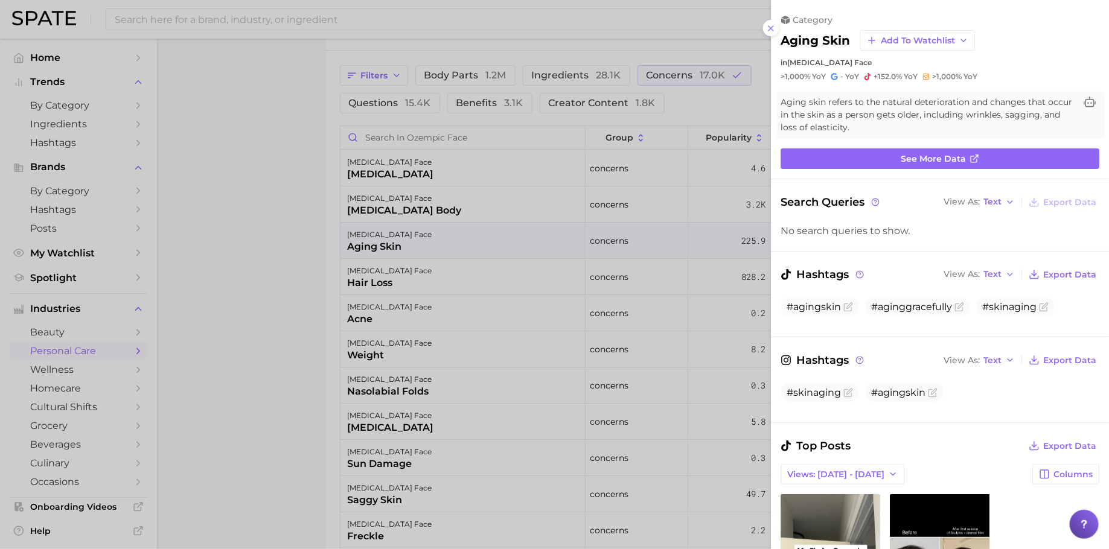
click at [444, 232] on div at bounding box center [554, 274] width 1109 height 549
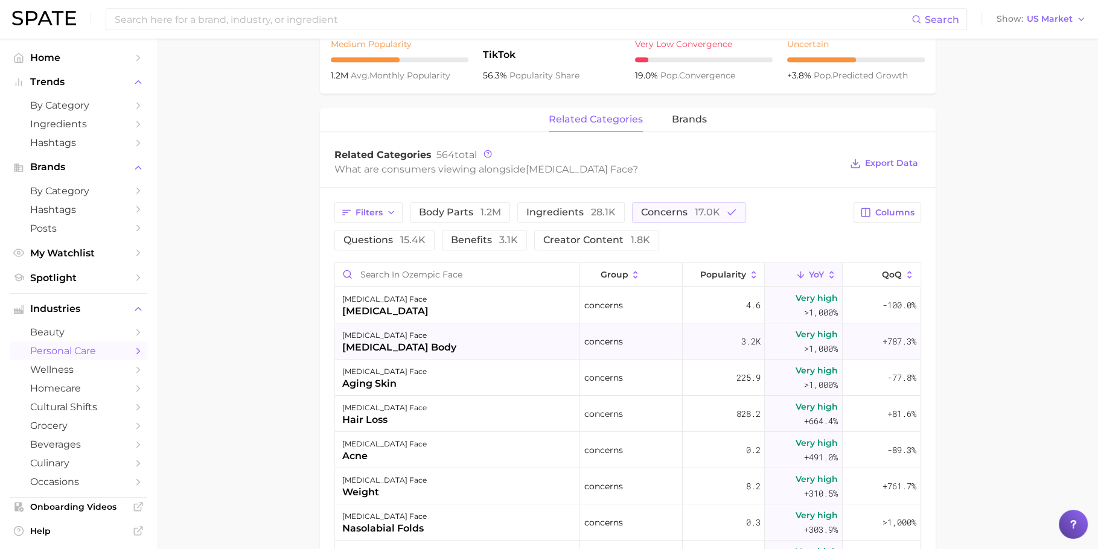
scroll to position [450, 0]
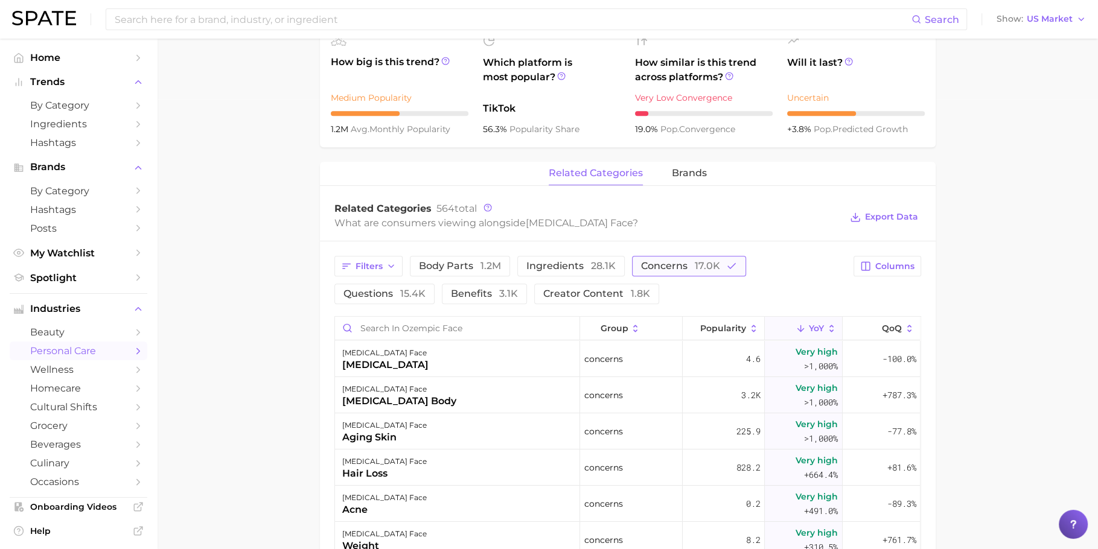
click at [659, 261] on span "concerns 17.0k" at bounding box center [680, 266] width 79 height 10
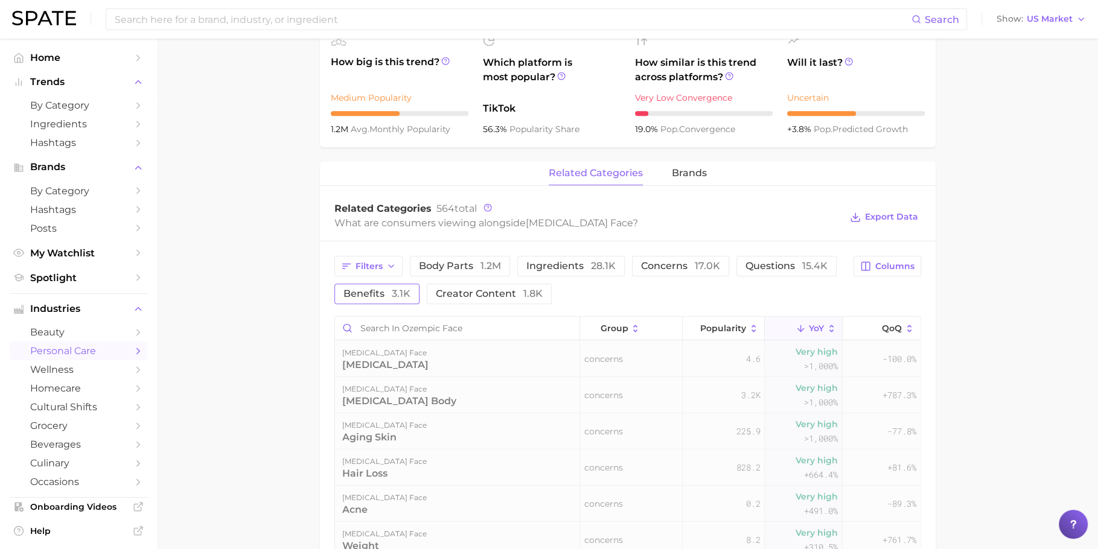
click at [364, 292] on span "benefits 3.1k" at bounding box center [377, 294] width 67 height 10
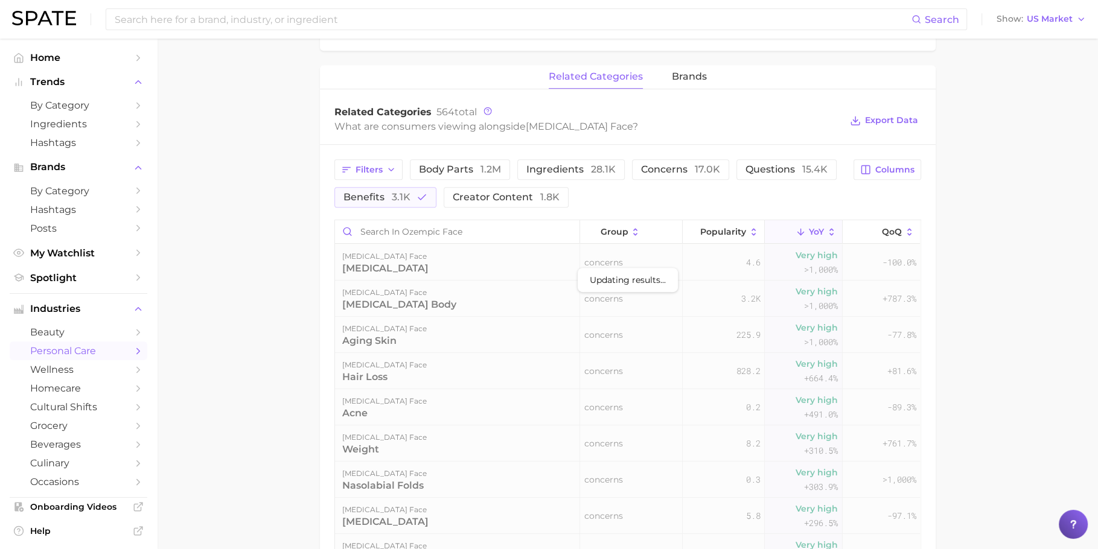
scroll to position [551, 0]
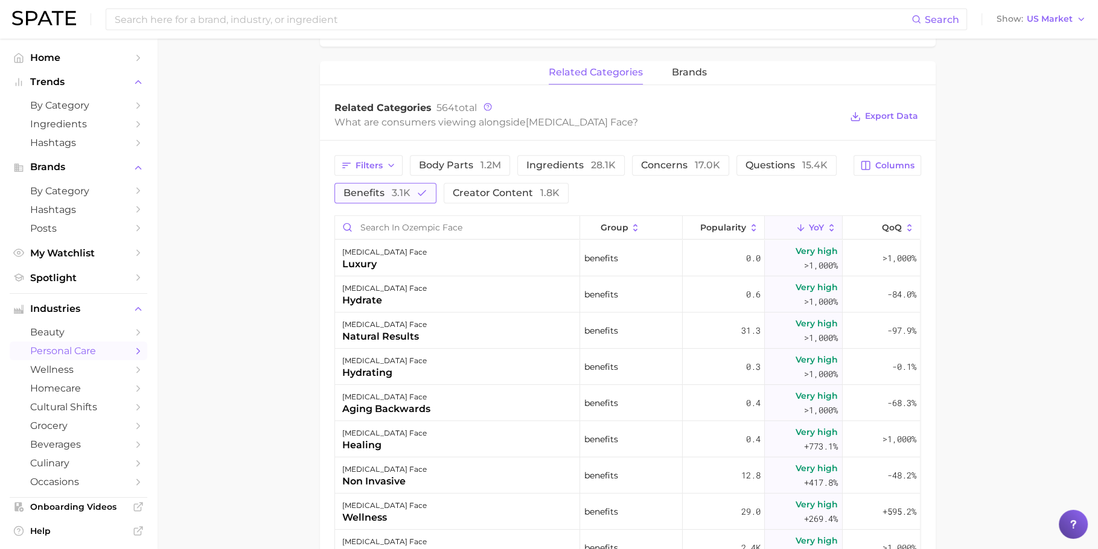
click at [418, 193] on polyline "button" at bounding box center [421, 193] width 7 height 5
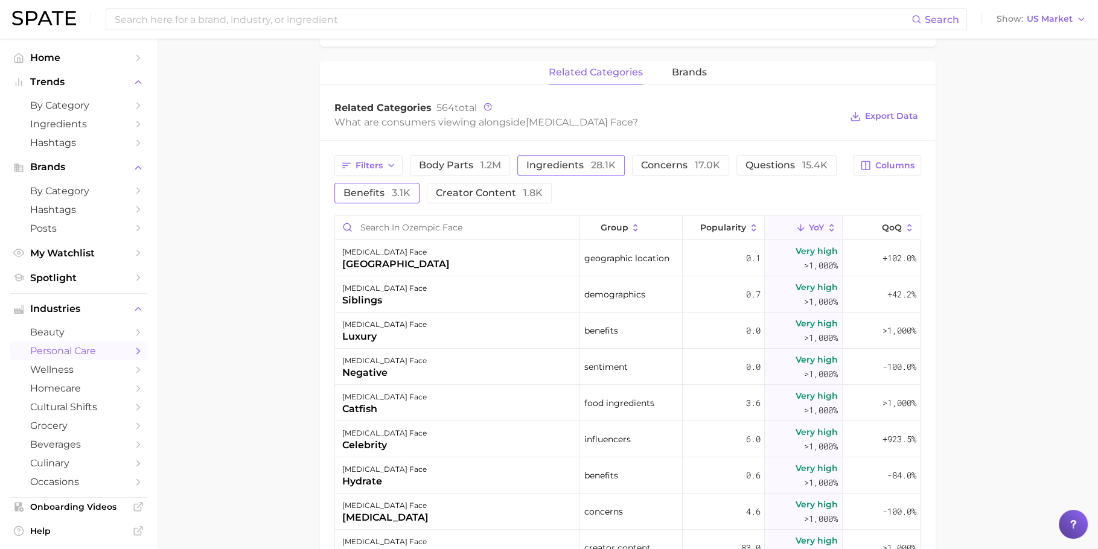
click at [581, 170] on span "ingredients 28.1k" at bounding box center [570, 166] width 89 height 10
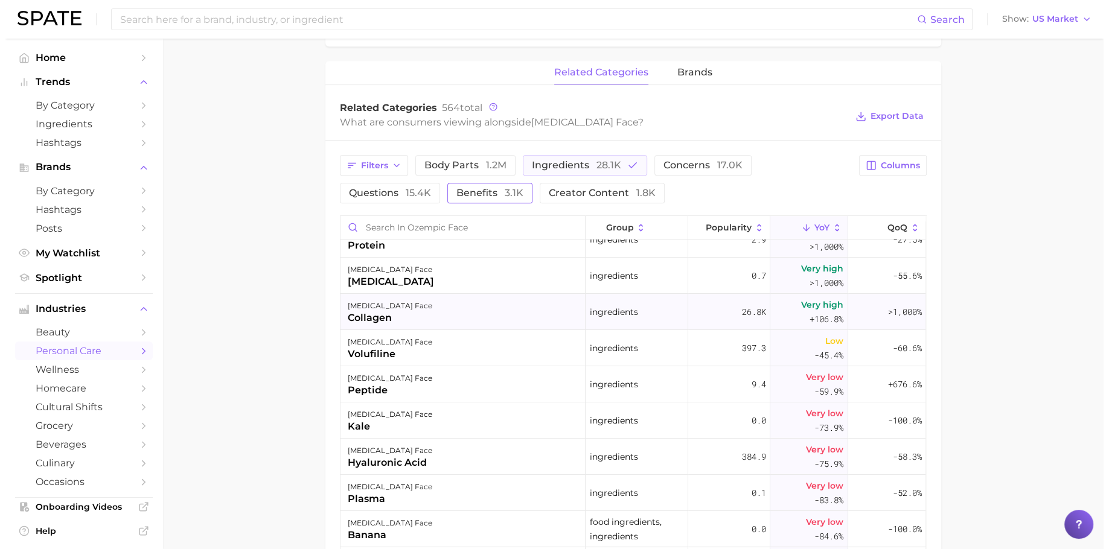
scroll to position [22, 0]
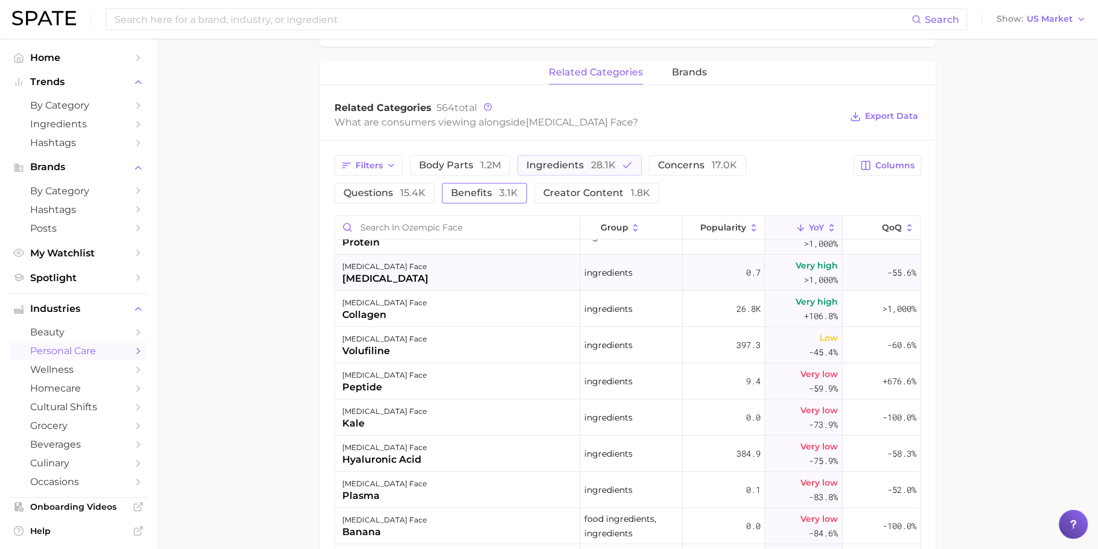
click at [482, 270] on div "ozempic face metformin" at bounding box center [457, 273] width 245 height 36
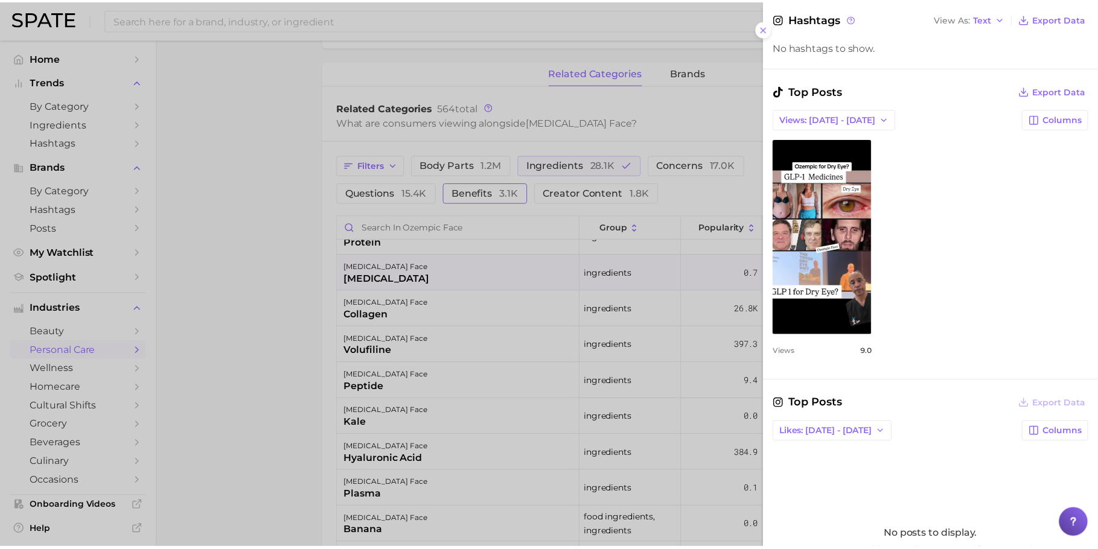
scroll to position [462, 0]
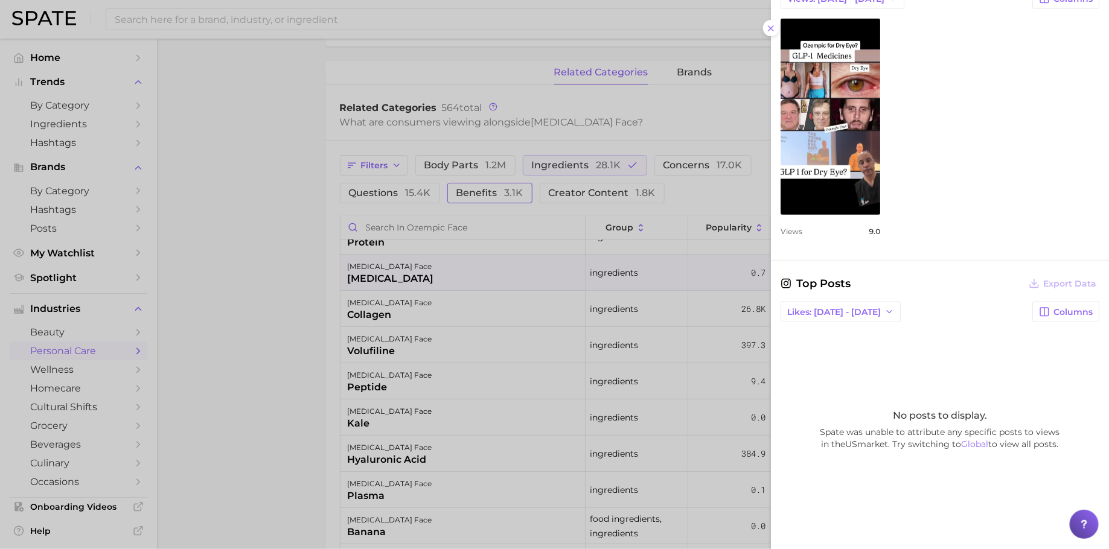
click at [597, 393] on div at bounding box center [554, 274] width 1109 height 549
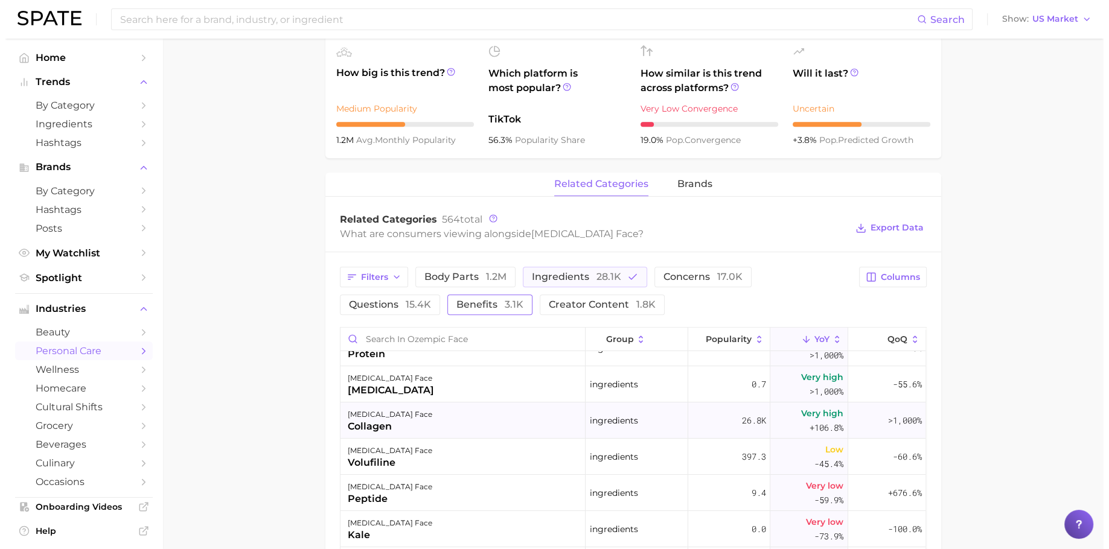
scroll to position [458, 0]
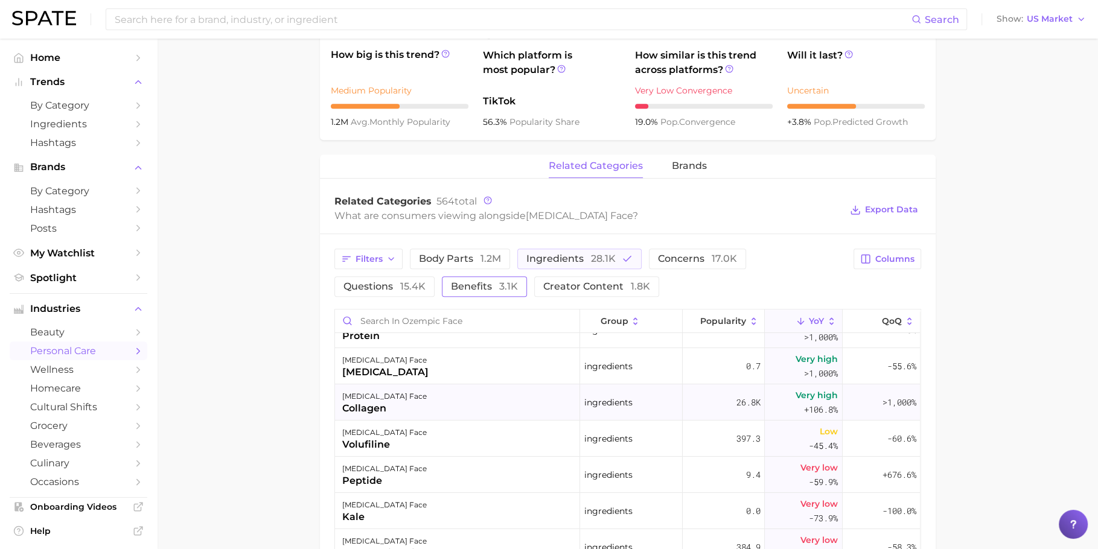
click at [437, 396] on div "ozempic face collagen" at bounding box center [457, 403] width 245 height 36
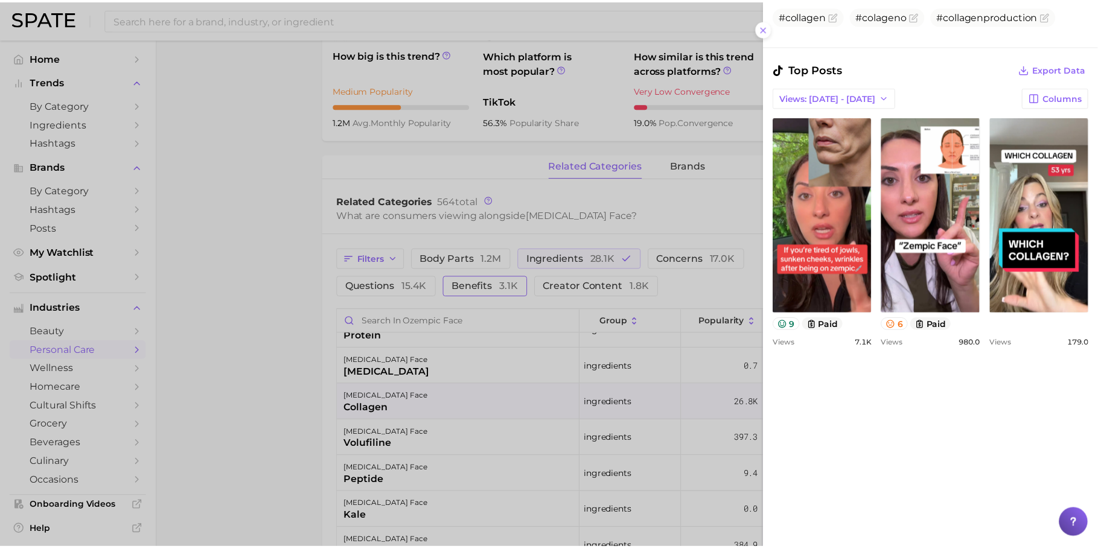
scroll to position [402, 0]
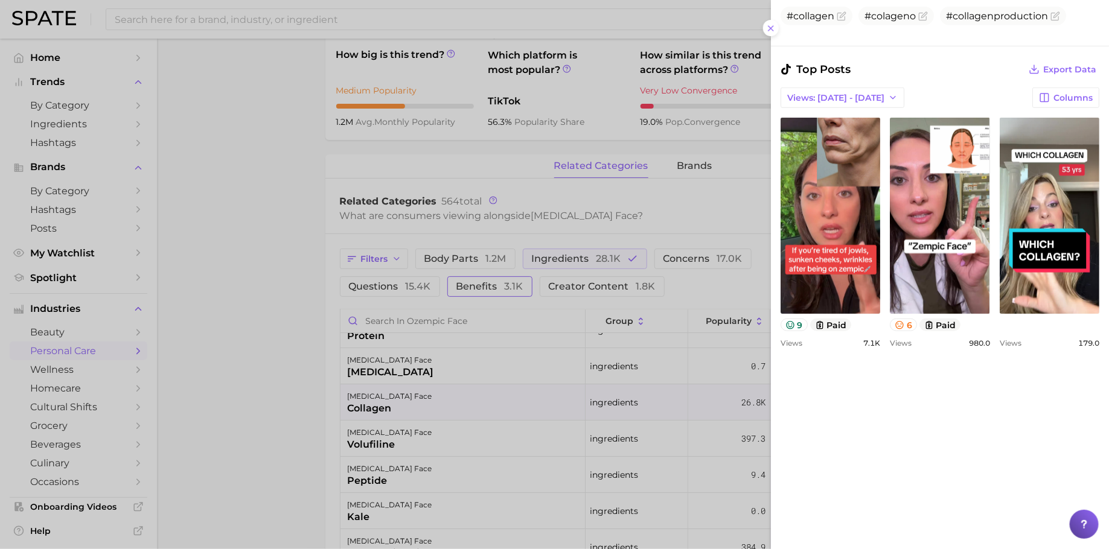
click at [589, 379] on div at bounding box center [554, 274] width 1109 height 549
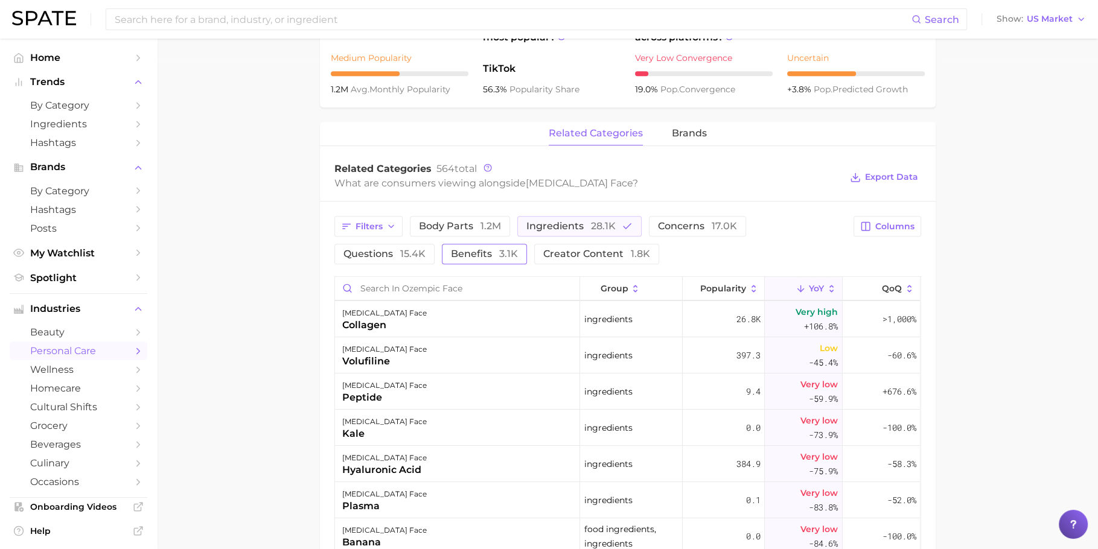
scroll to position [495, 0]
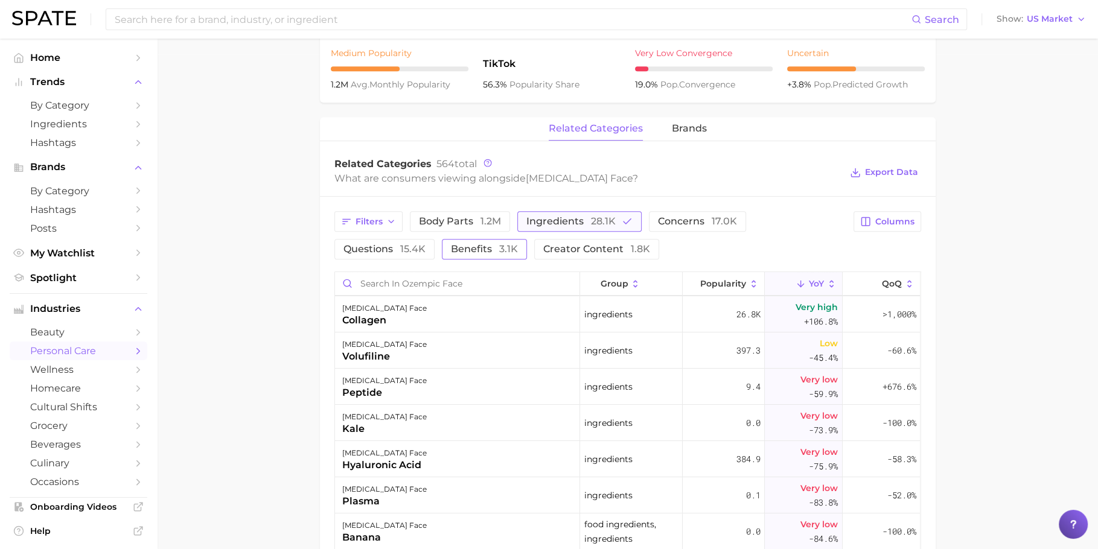
click at [596, 226] on button "ingredients 28.1k" at bounding box center [579, 221] width 124 height 21
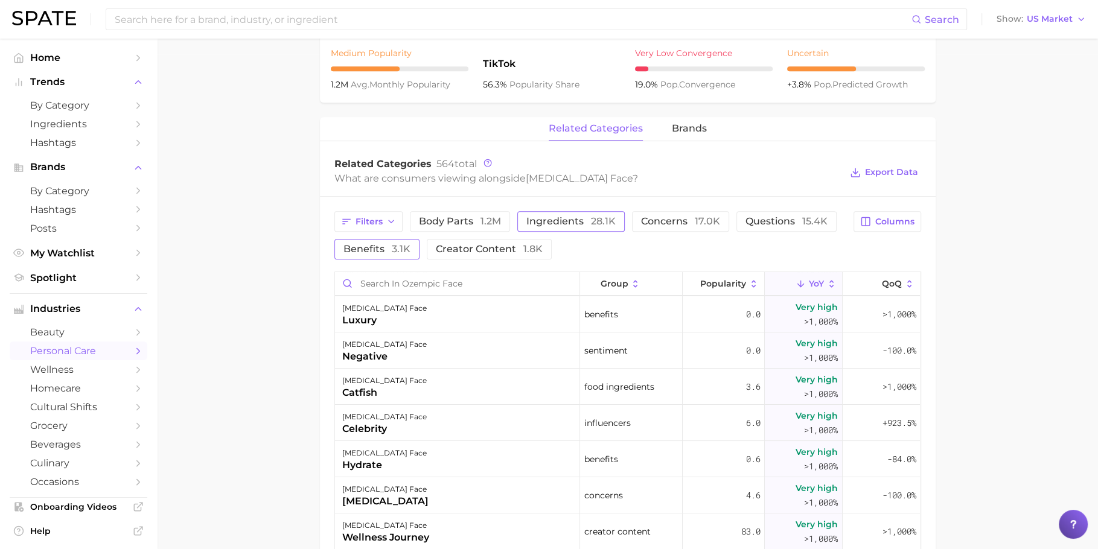
scroll to position [0, 0]
click at [681, 227] on button "concerns 17.0k" at bounding box center [680, 221] width 97 height 21
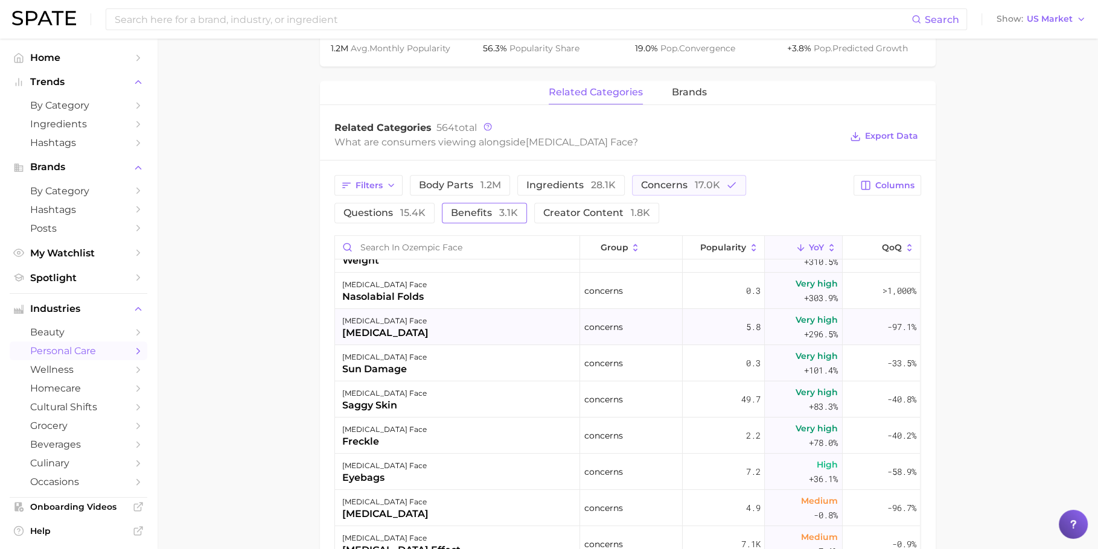
scroll to position [208, 0]
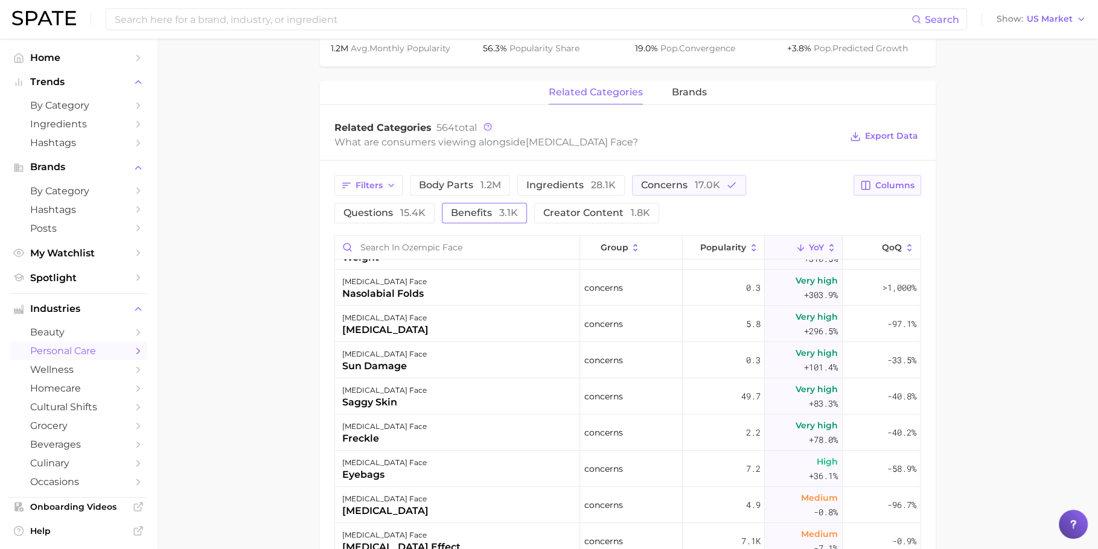
click at [871, 184] on icon "button" at bounding box center [866, 186] width 8 height 8
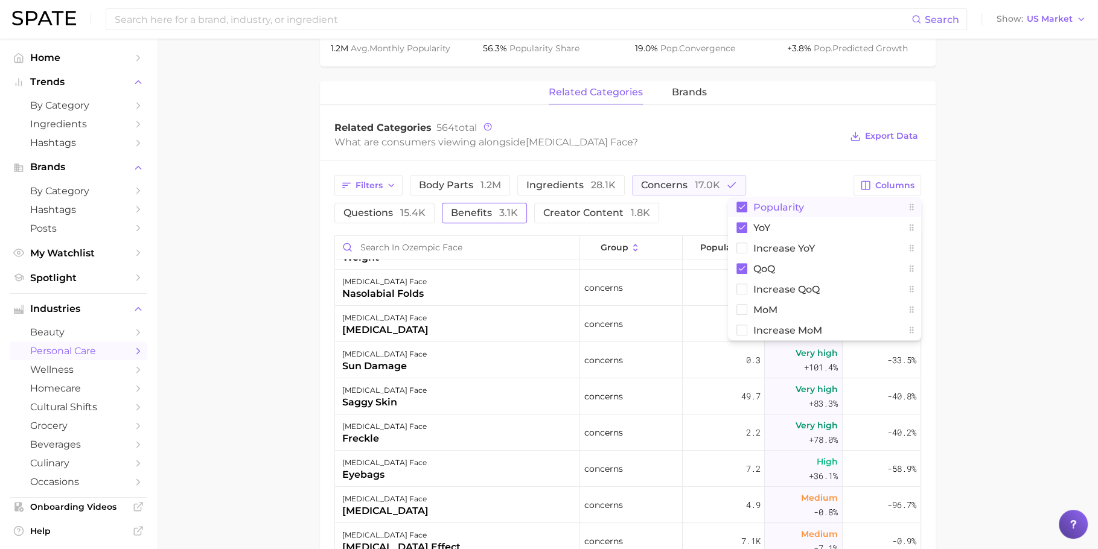
click at [805, 208] on button "Popularity" at bounding box center [824, 207] width 193 height 21
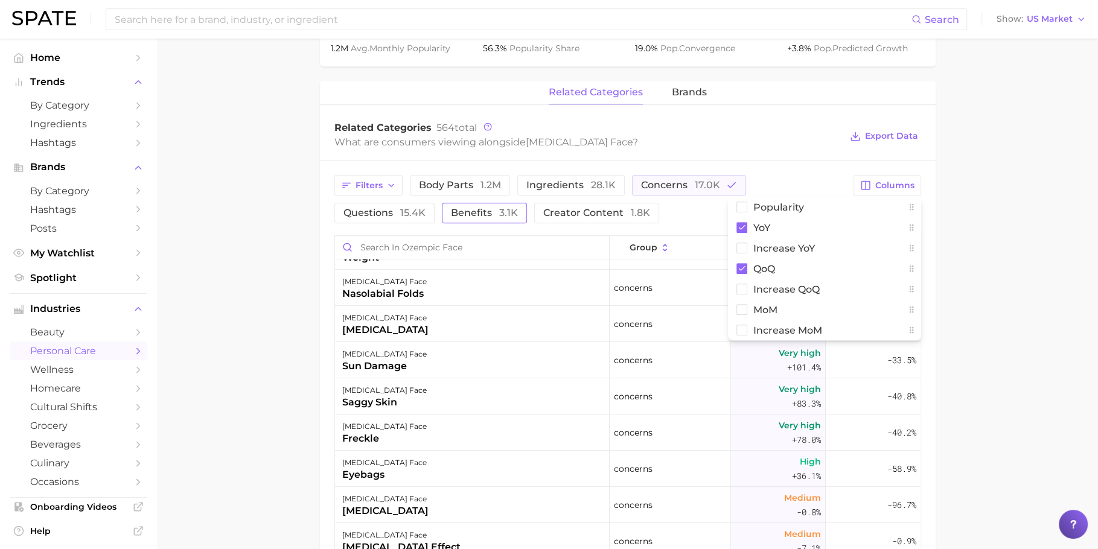
click at [985, 230] on main "1. health care 2. diabetes 3. diabetes concerns 4. ozempic face Overview Google…" at bounding box center [627, 183] width 941 height 1352
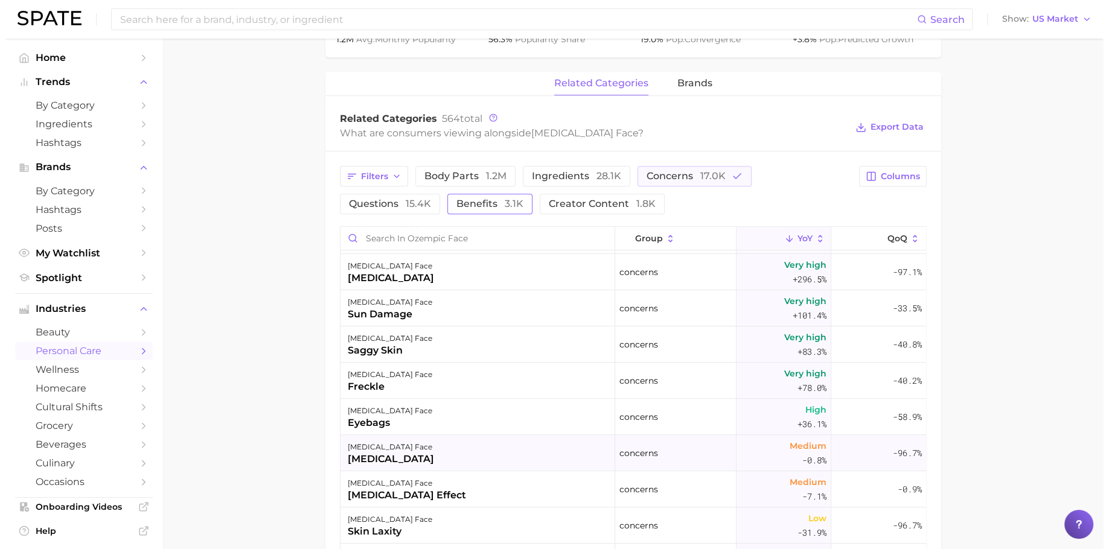
scroll to position [256, 0]
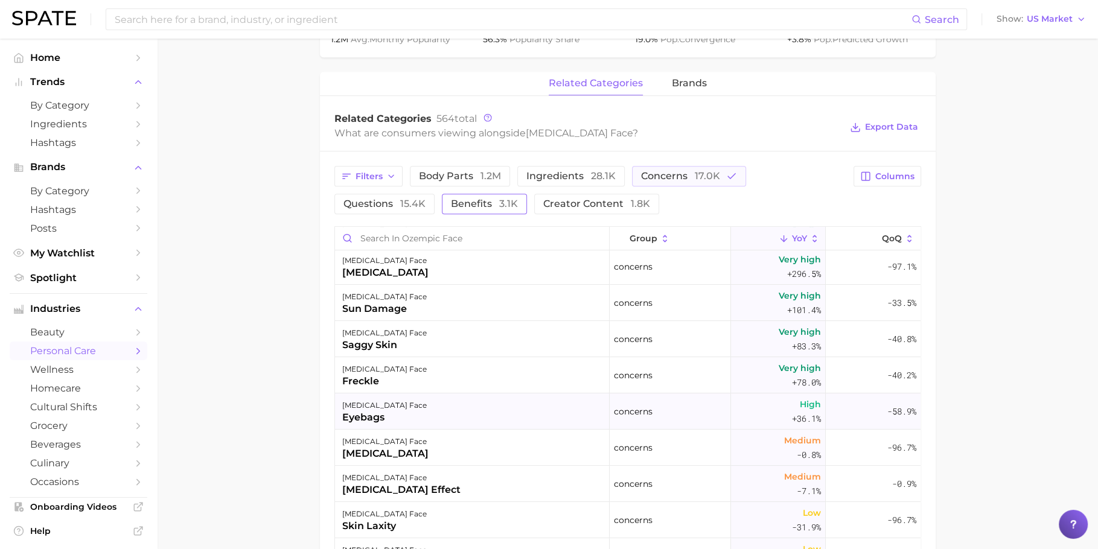
click at [405, 411] on div "ozempic face eyebags" at bounding box center [472, 412] width 275 height 36
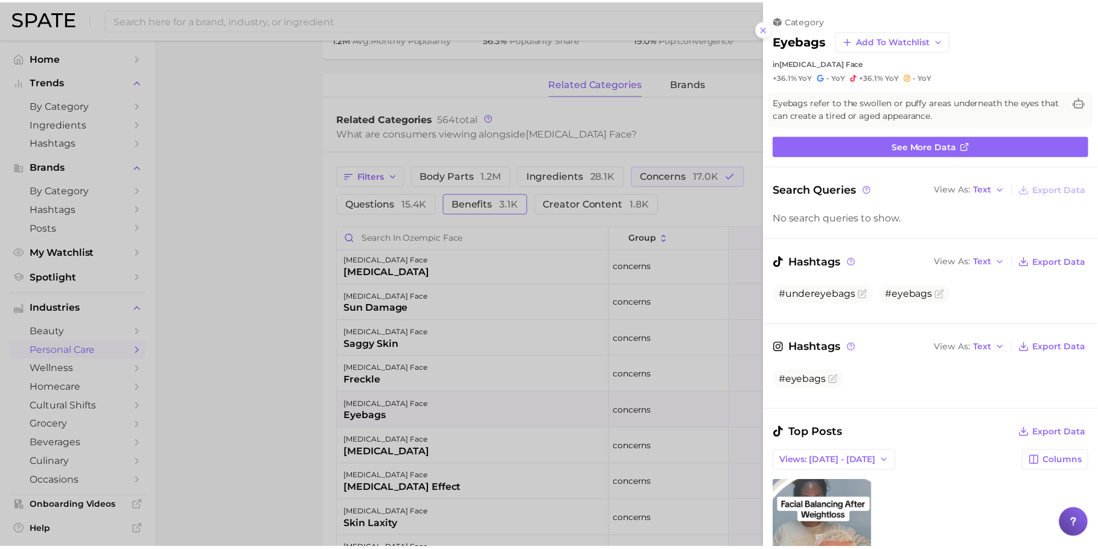
scroll to position [322, 0]
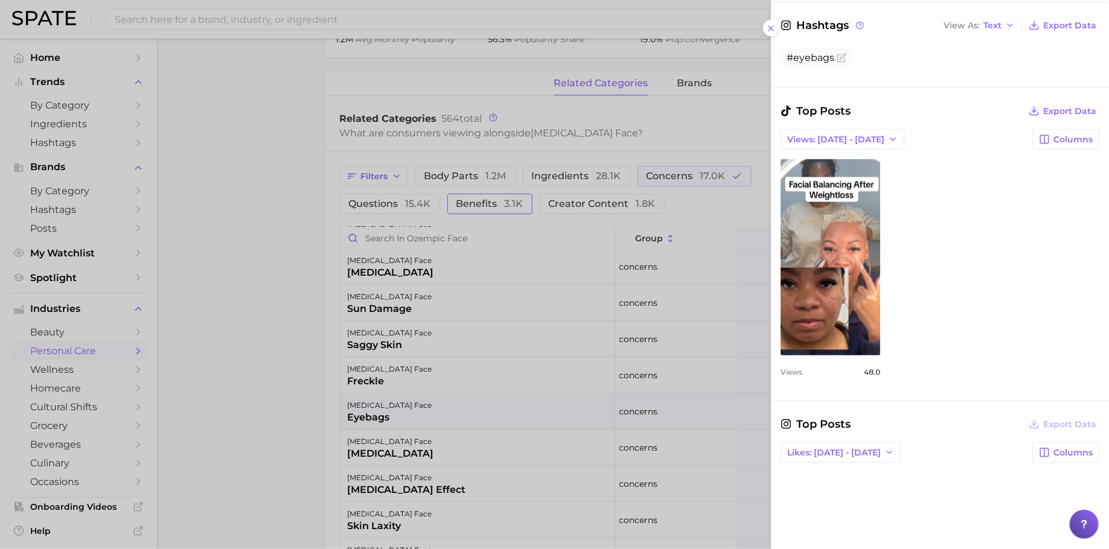
click at [352, 389] on div at bounding box center [554, 274] width 1109 height 549
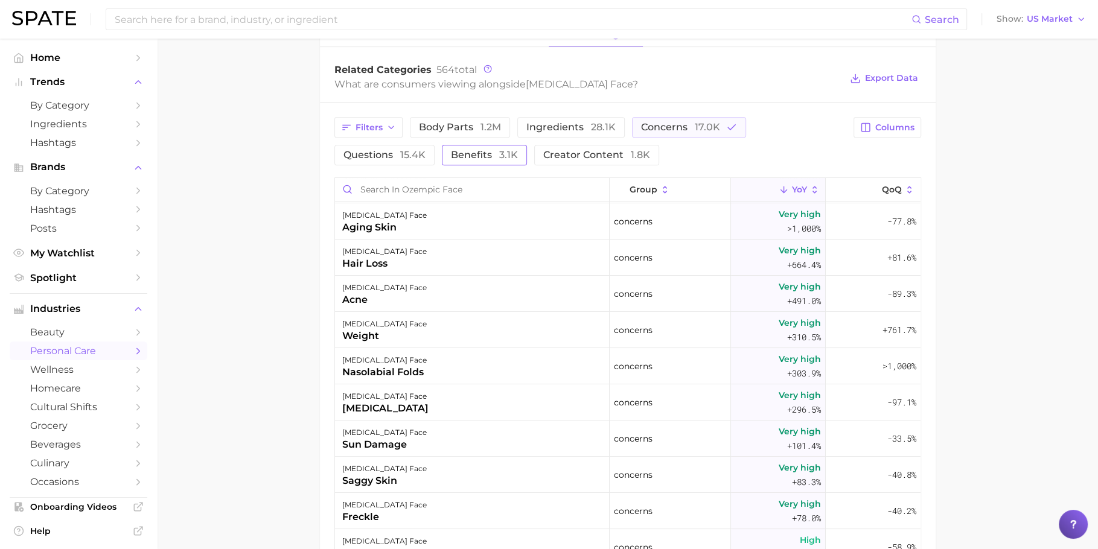
scroll to position [586, 0]
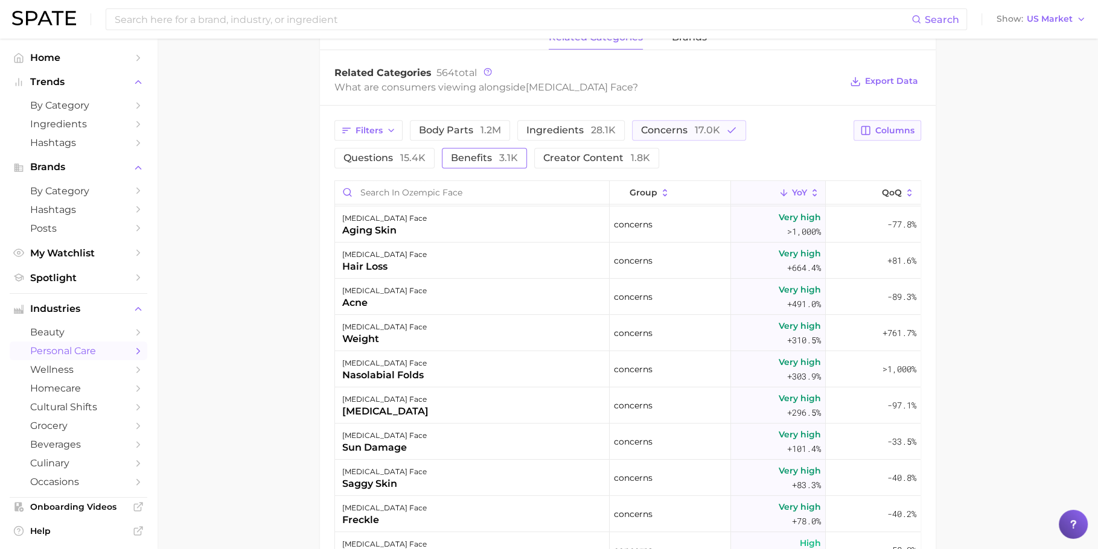
click at [875, 133] on span "Columns" at bounding box center [894, 131] width 39 height 10
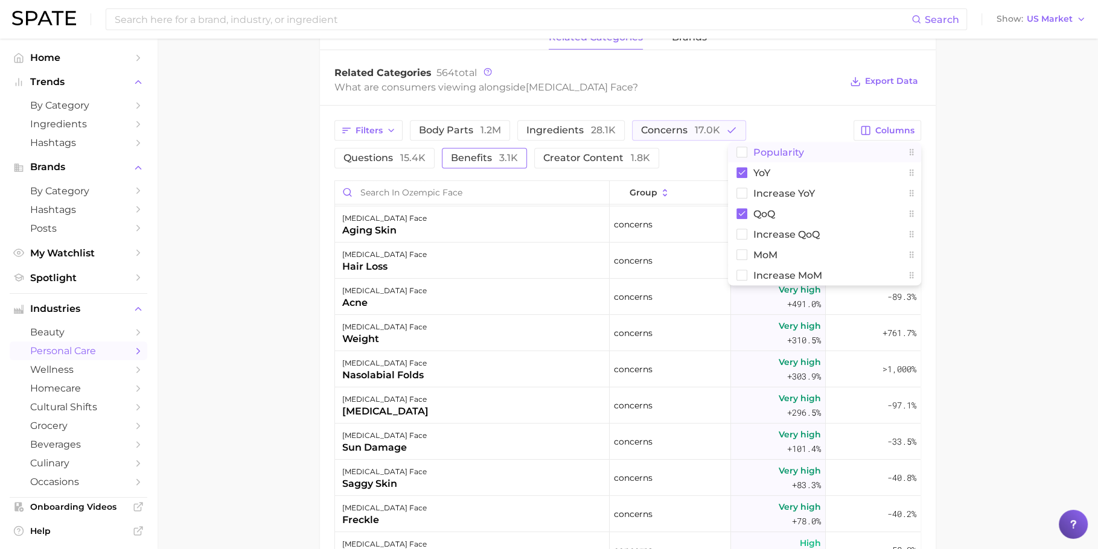
click at [804, 154] on button "Popularity" at bounding box center [824, 152] width 193 height 21
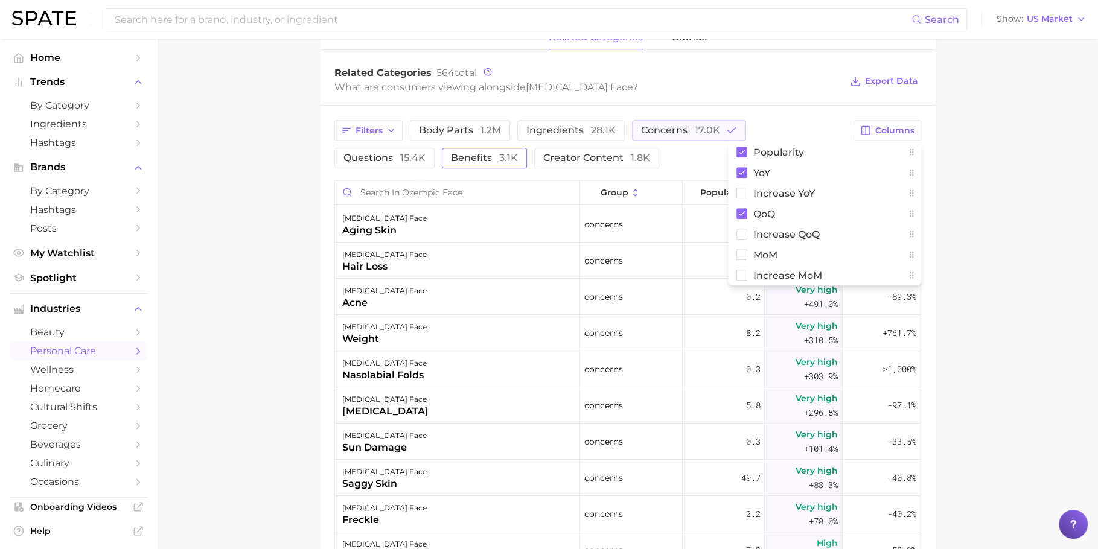
click at [975, 195] on main "1. health care 2. diabetes 3. diabetes concerns 4. ozempic face Overview Google…" at bounding box center [627, 128] width 941 height 1352
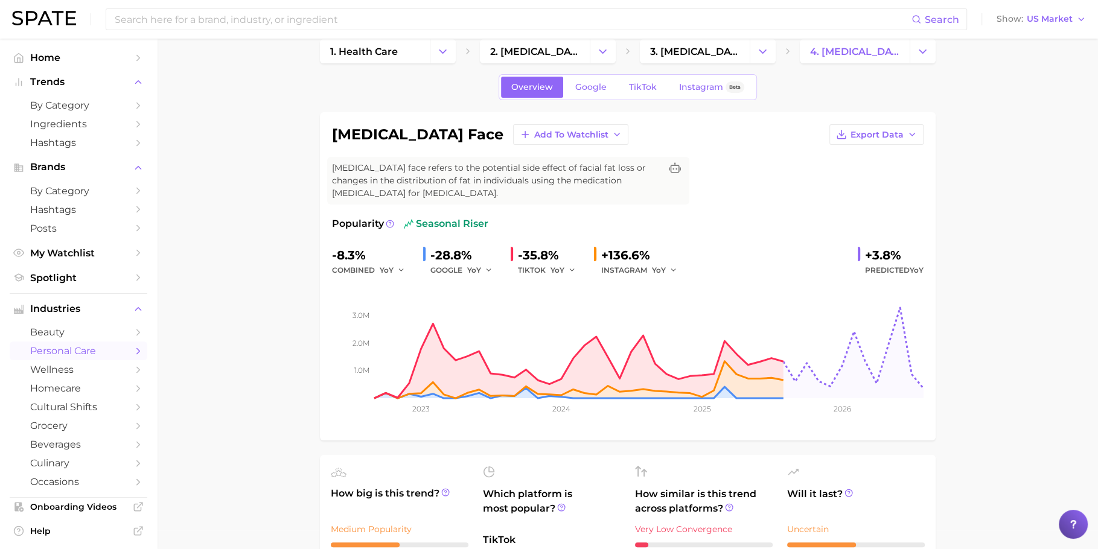
scroll to position [0, 0]
